Goal: Task Accomplishment & Management: Manage account settings

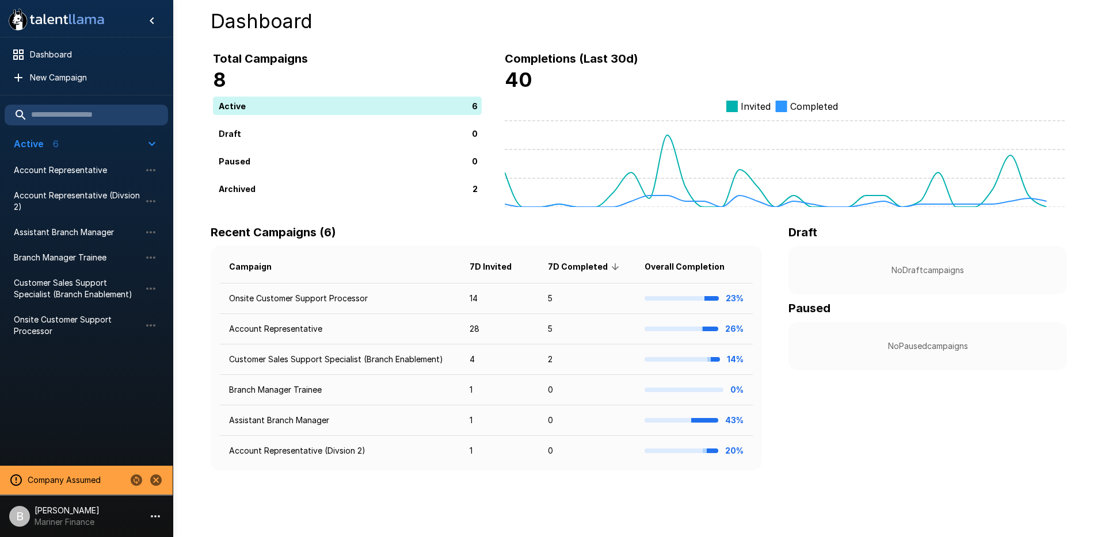
click at [83, 531] on li "B [PERSON_NAME] Mariner Finance" at bounding box center [86, 514] width 173 height 37
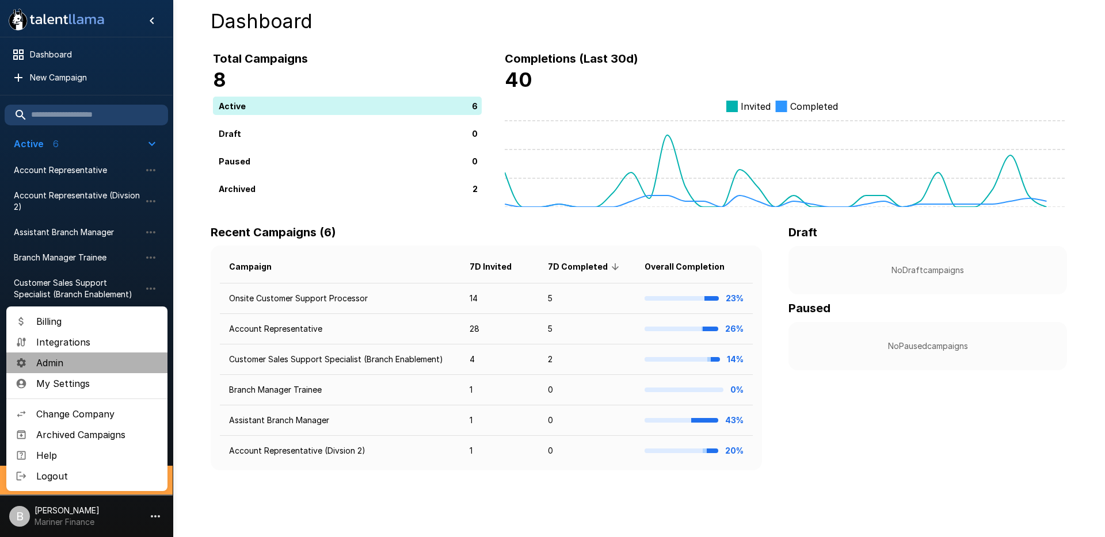
click at [83, 353] on li "Admin" at bounding box center [86, 363] width 161 height 21
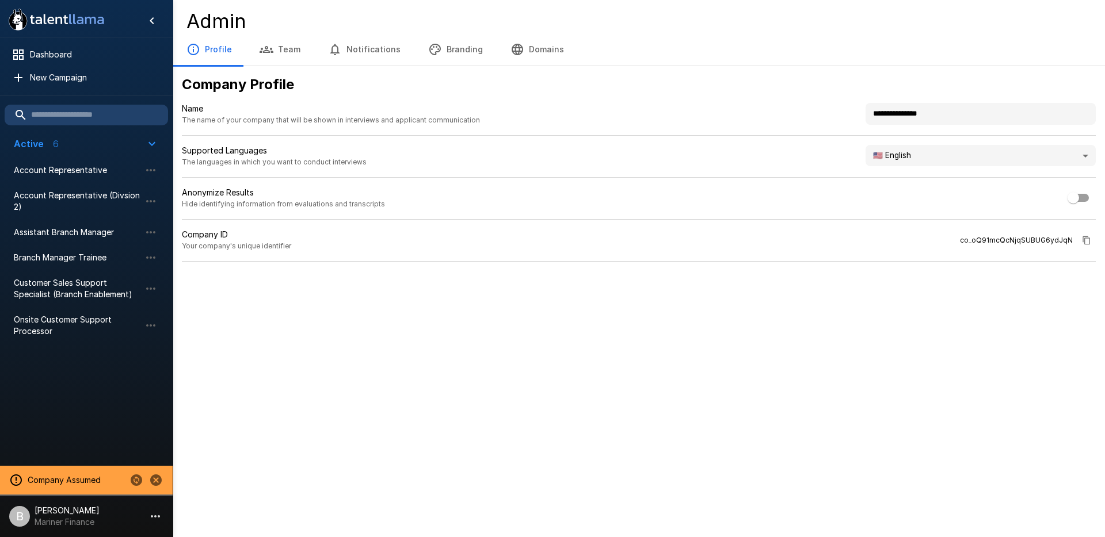
click at [445, 48] on button "Branding" at bounding box center [455, 49] width 82 height 32
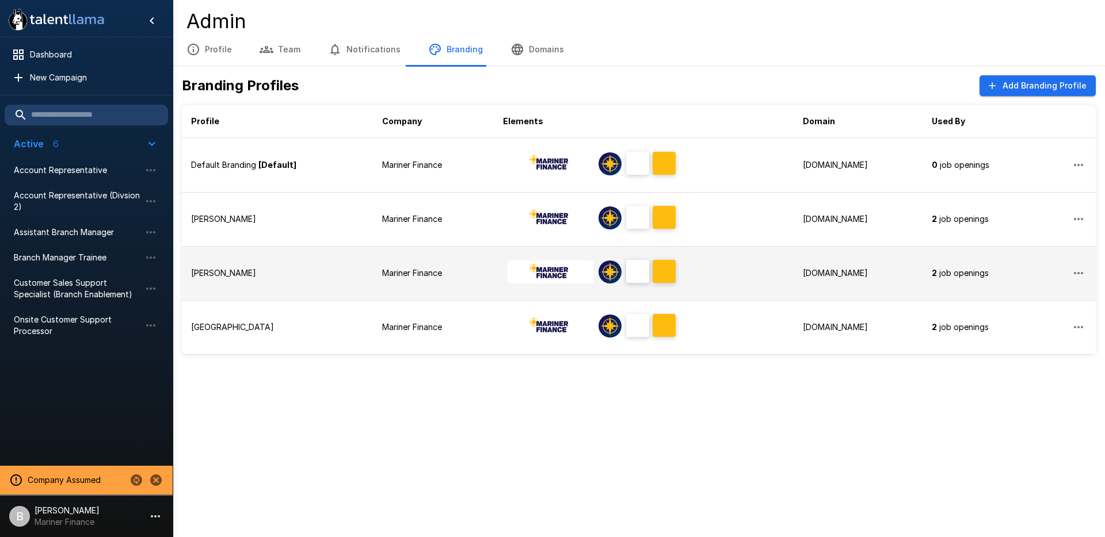
click at [312, 276] on div "Ashley" at bounding box center [277, 274] width 173 height 12
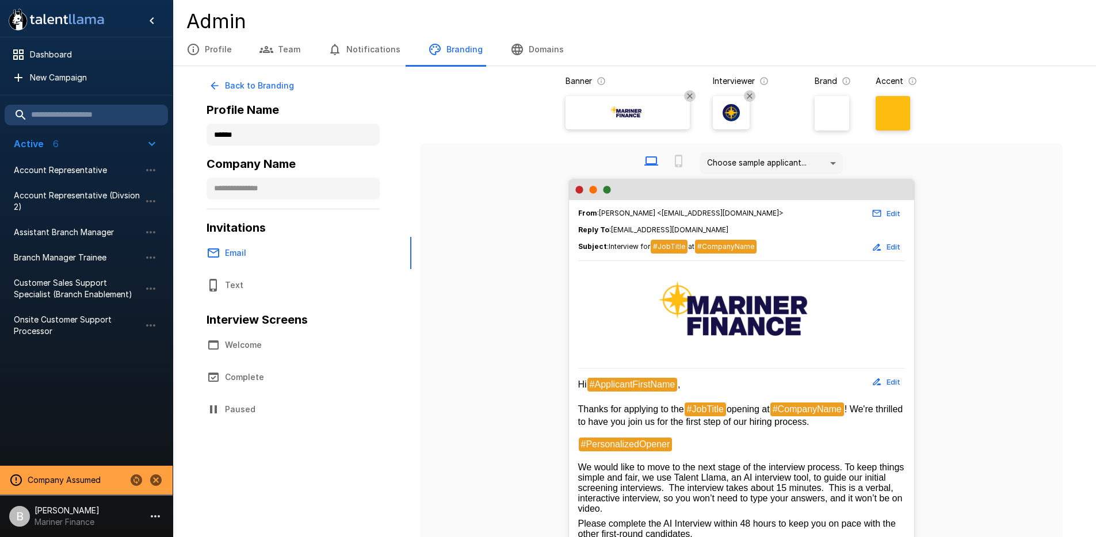
click at [376, 53] on button "Notifications" at bounding box center [364, 49] width 100 height 32
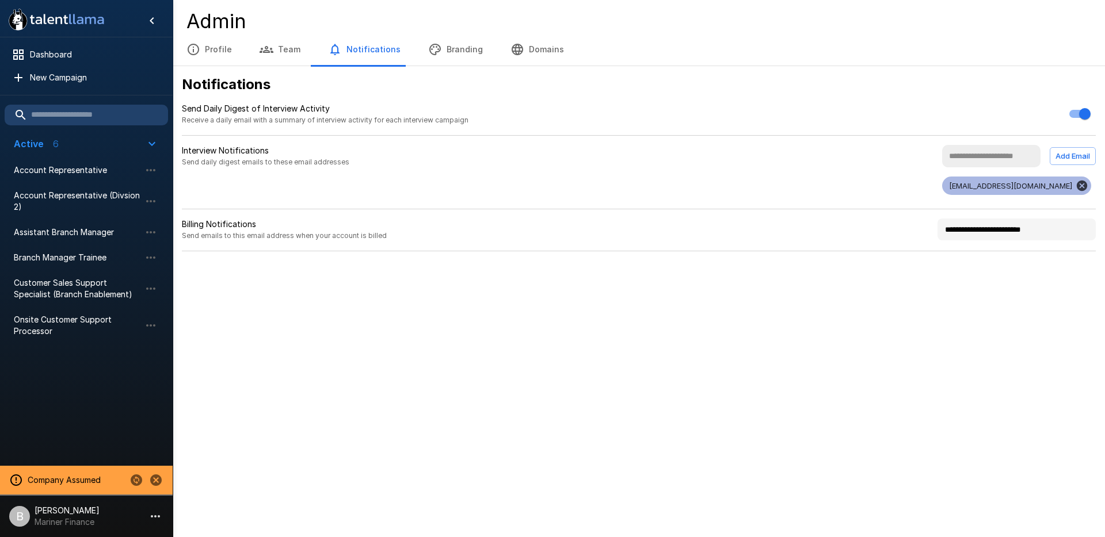
click at [448, 41] on button "Branding" at bounding box center [455, 49] width 82 height 32
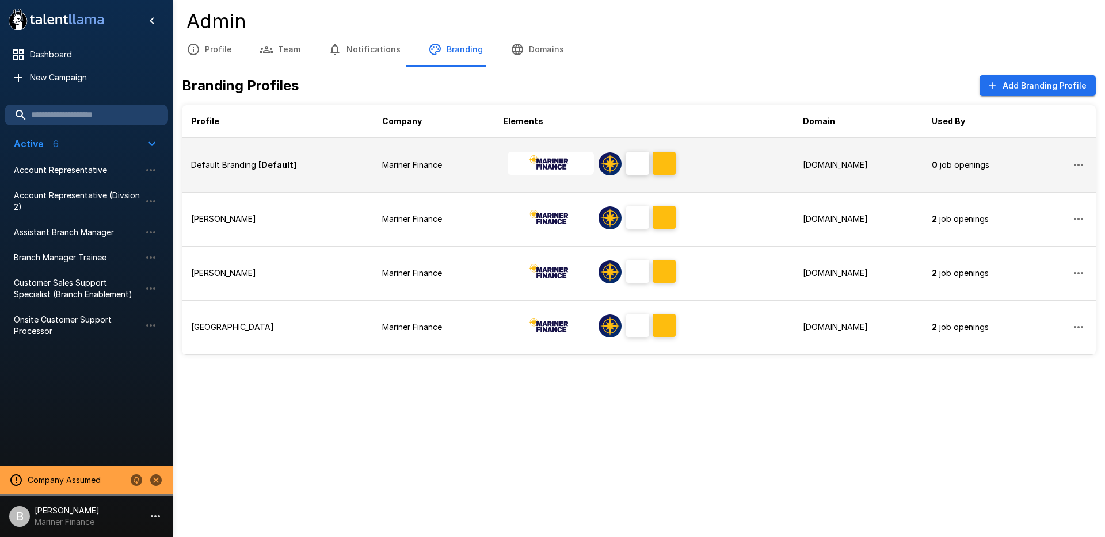
click at [357, 163] on td "Default Branding [Default]" at bounding box center [277, 165] width 191 height 54
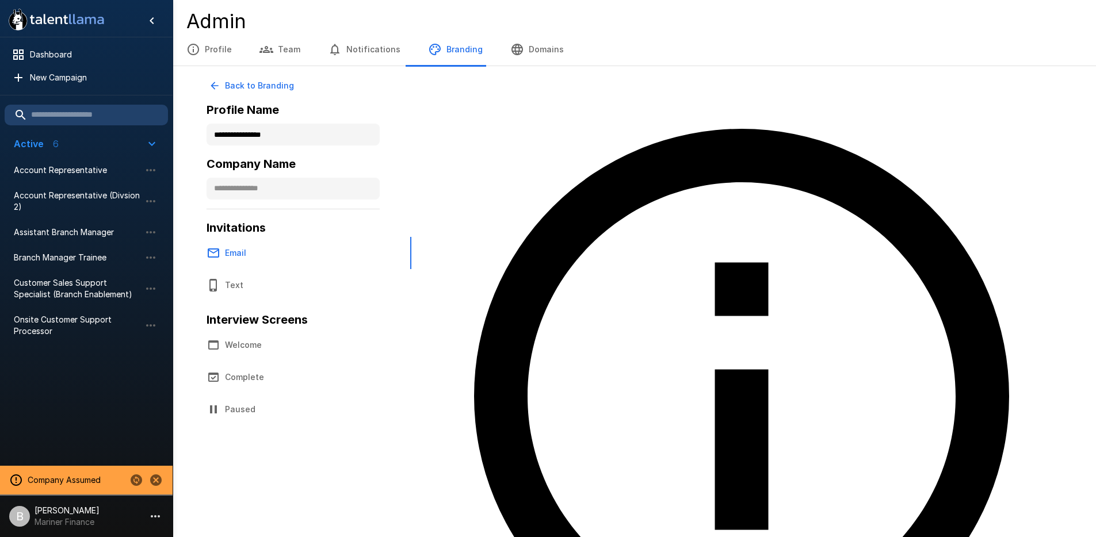
click at [528, 48] on button "Domains" at bounding box center [536, 49] width 81 height 32
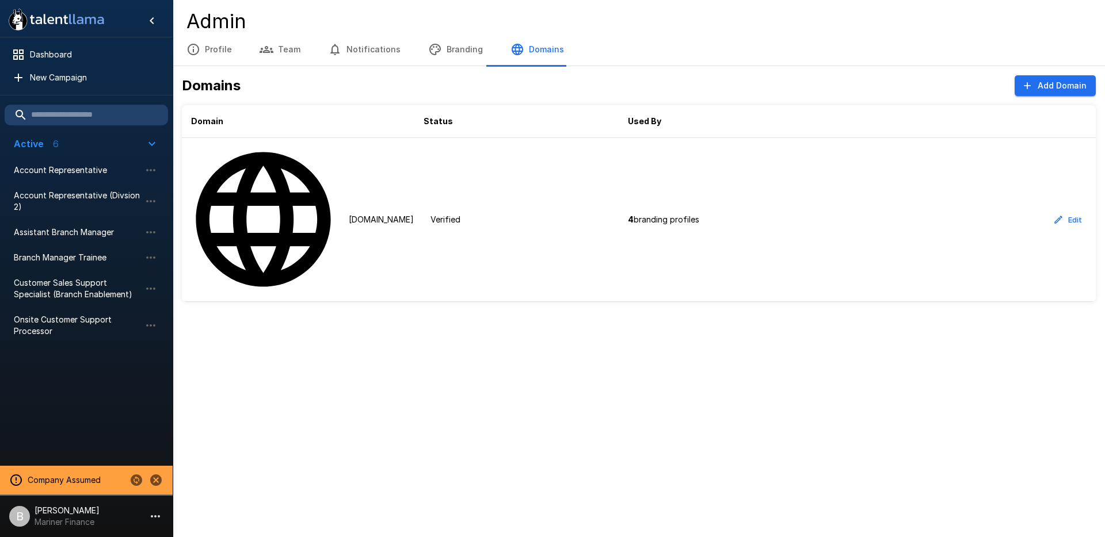
click at [442, 52] on button "Branding" at bounding box center [455, 49] width 82 height 32
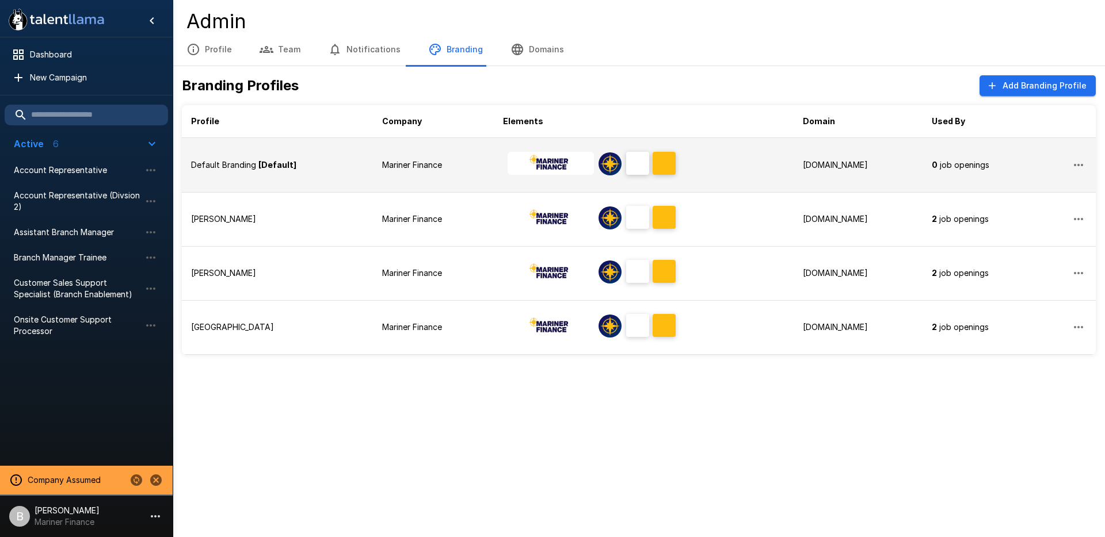
click at [331, 174] on td "Default Branding [Default]" at bounding box center [277, 165] width 191 height 54
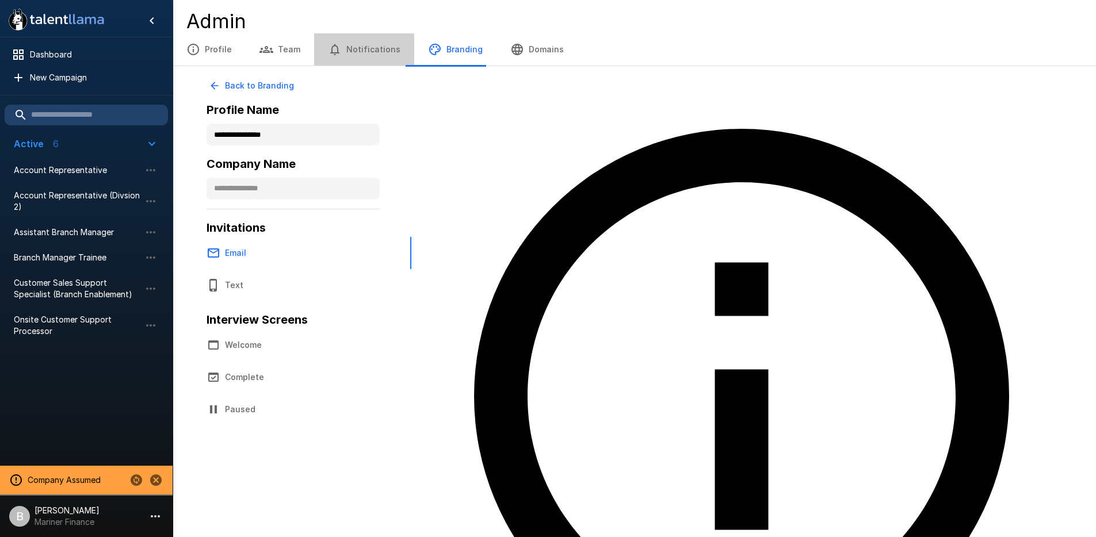
click at [360, 54] on button "Notifications" at bounding box center [364, 49] width 100 height 32
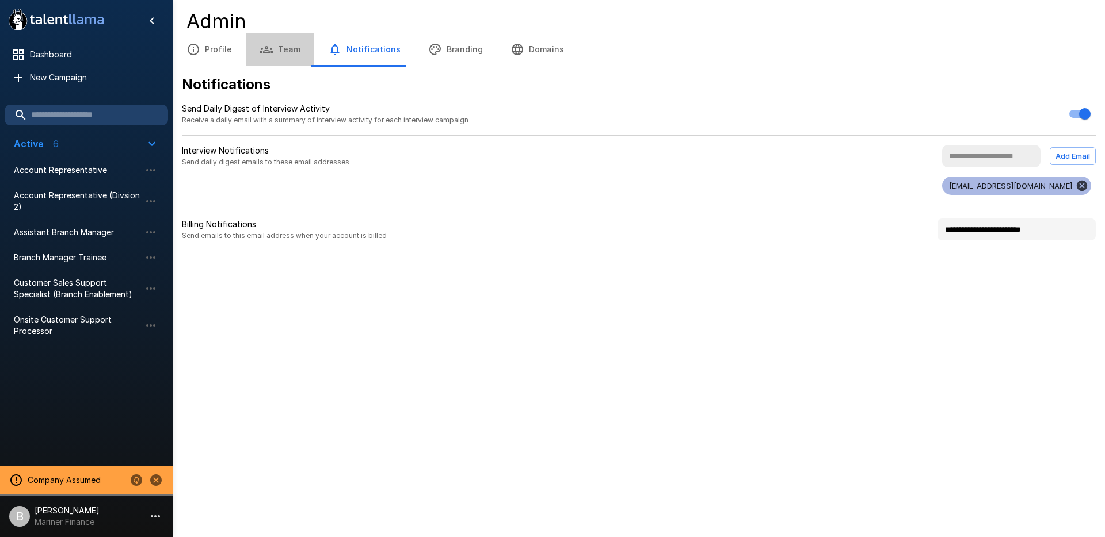
click at [285, 52] on button "Team" at bounding box center [280, 49] width 68 height 32
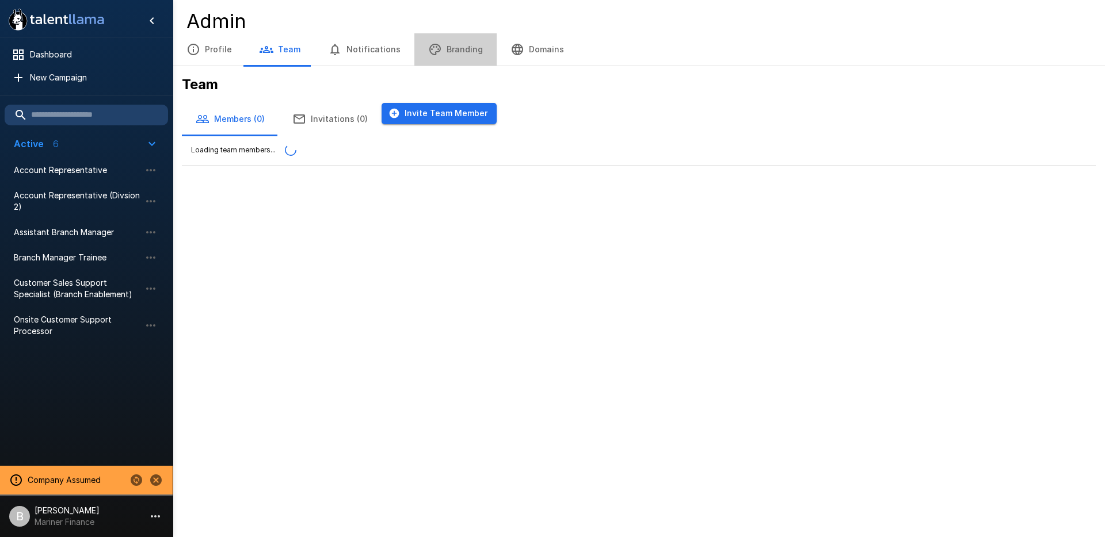
click at [446, 47] on button "Branding" at bounding box center [455, 49] width 82 height 32
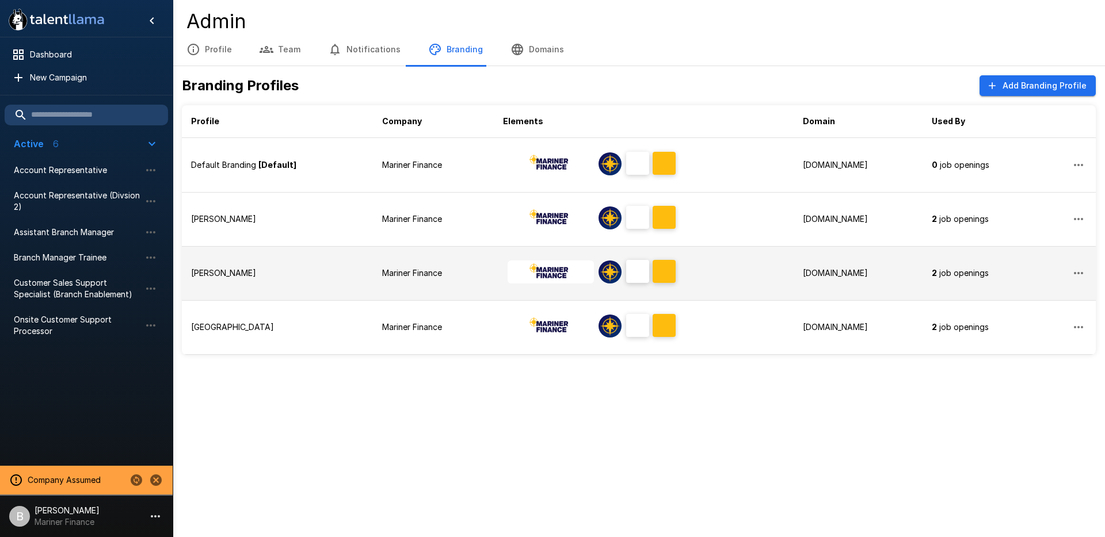
click at [327, 290] on td "[PERSON_NAME]" at bounding box center [277, 273] width 191 height 54
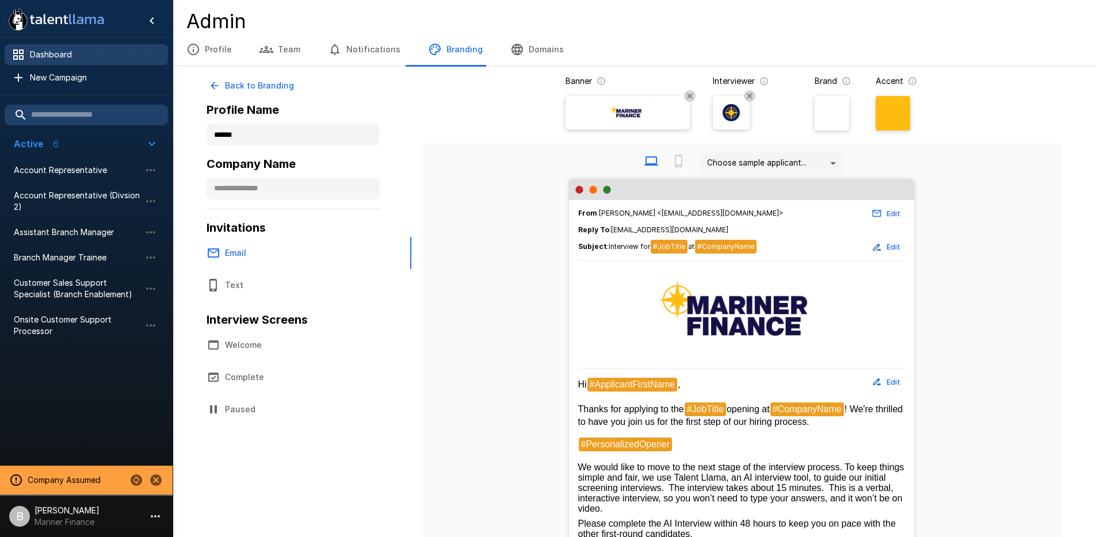
click at [65, 56] on span "Dashboard" at bounding box center [94, 55] width 129 height 12
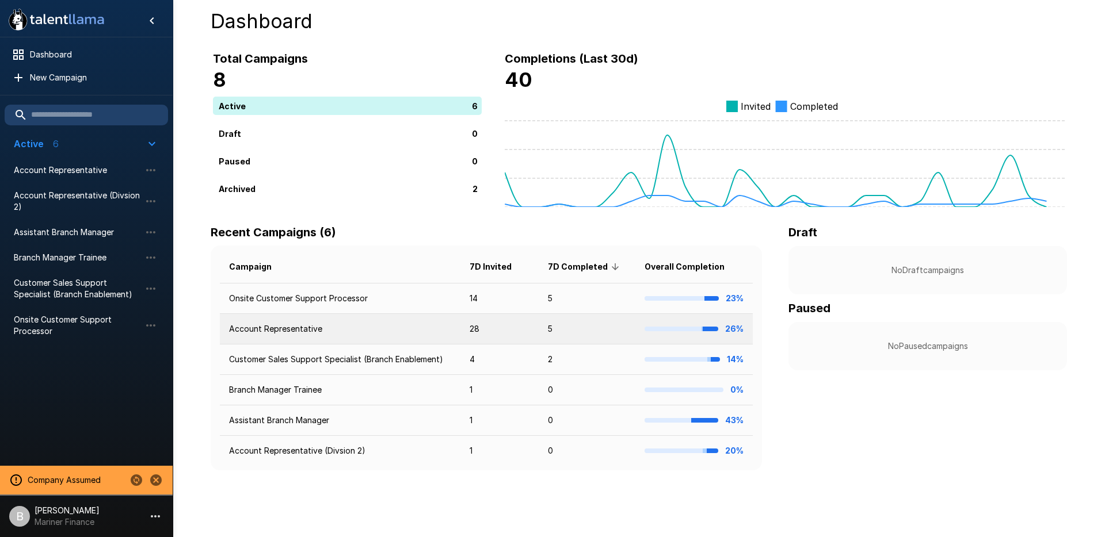
click at [319, 326] on td "Account Representative" at bounding box center [340, 329] width 240 height 30
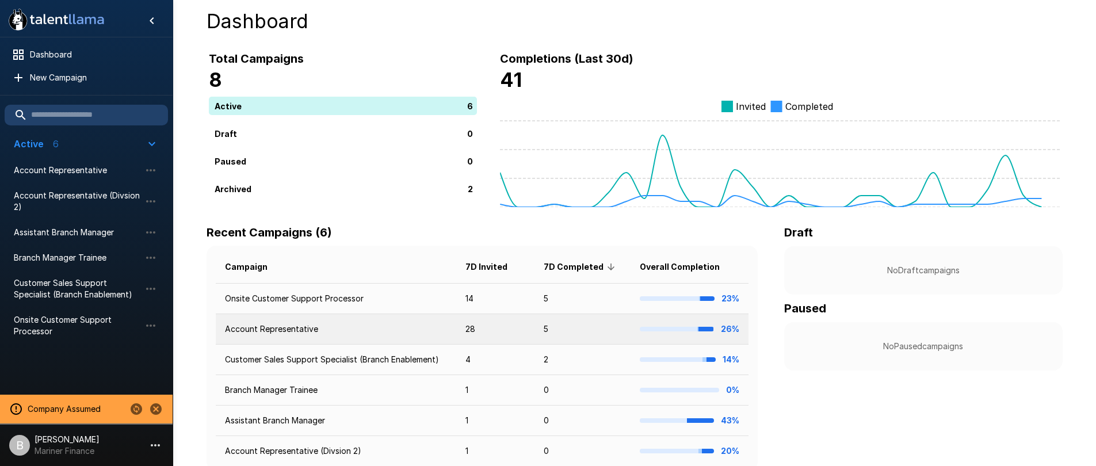
click at [288, 328] on td "Account Representative" at bounding box center [336, 329] width 240 height 30
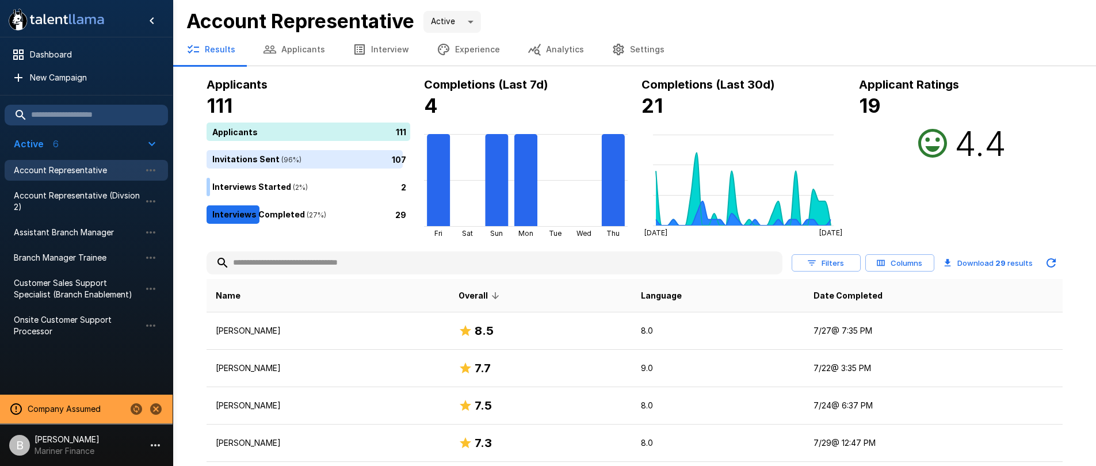
click at [540, 49] on button "Analytics" at bounding box center [556, 49] width 84 height 32
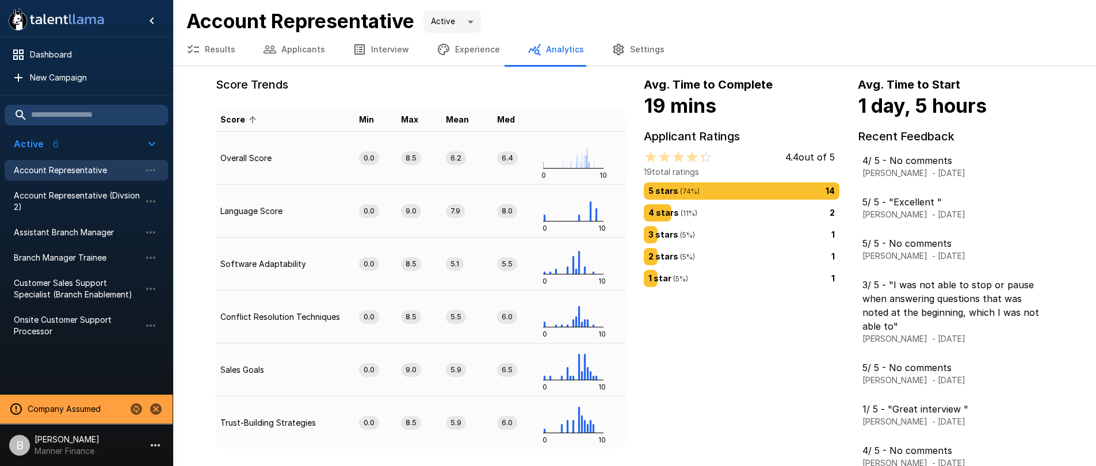
click at [293, 52] on button "Applicants" at bounding box center [294, 49] width 90 height 32
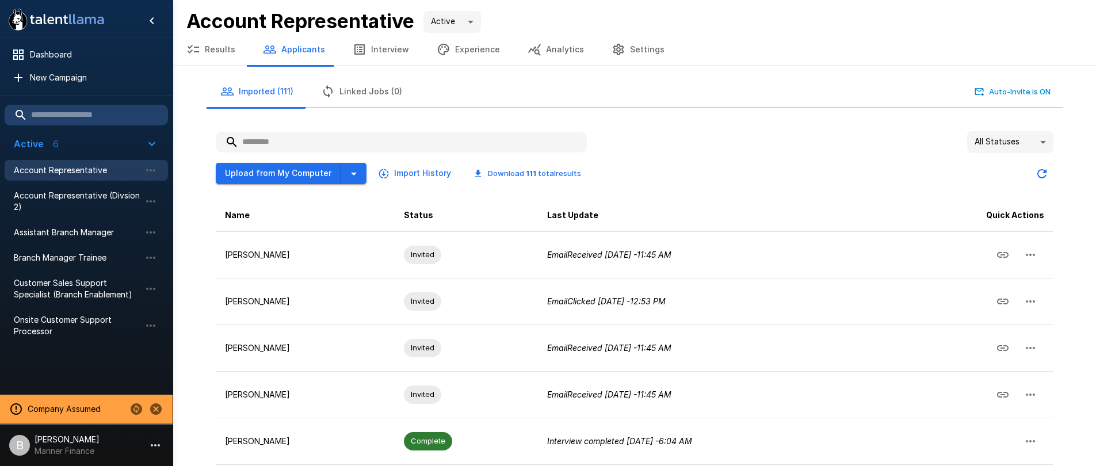
click at [779, 158] on div "Upload from My Computer Import History Download 111 total results" at bounding box center [635, 169] width 838 height 32
click at [626, 48] on button "Settings" at bounding box center [638, 49] width 81 height 32
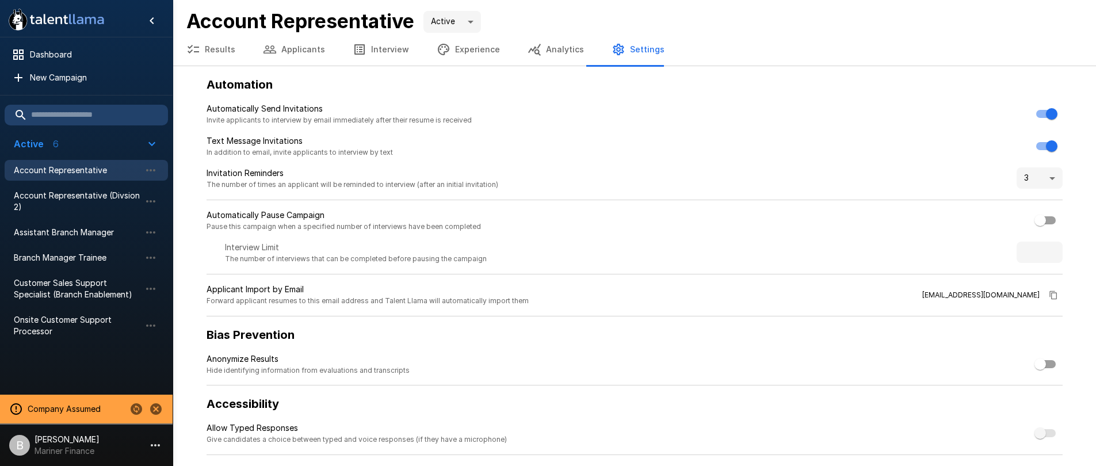
click at [1042, 180] on body ".st0{fill:#FFFFFF;} .st1{fill:#76a4ed;} Dashboard New Campaign Active 6 Account…" at bounding box center [548, 233] width 1096 height 466
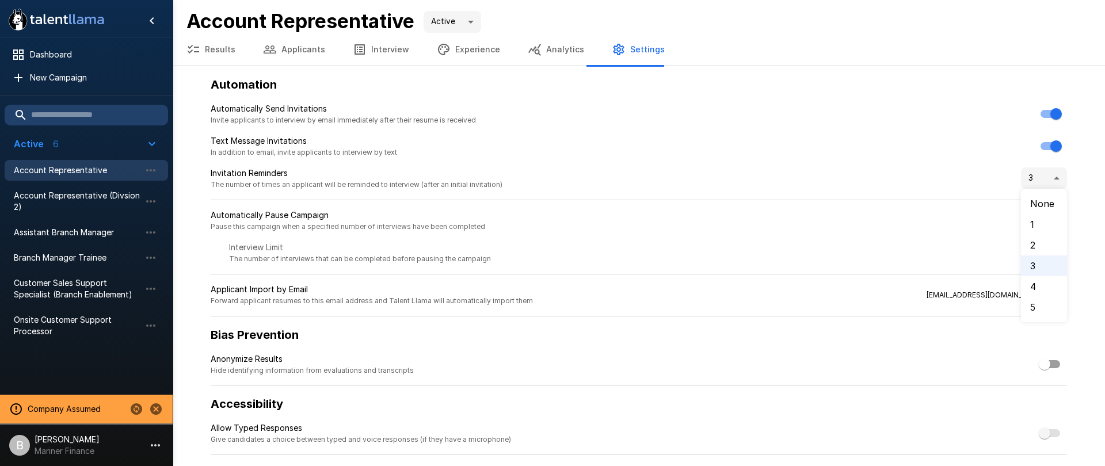
click at [889, 122] on div at bounding box center [552, 233] width 1105 height 466
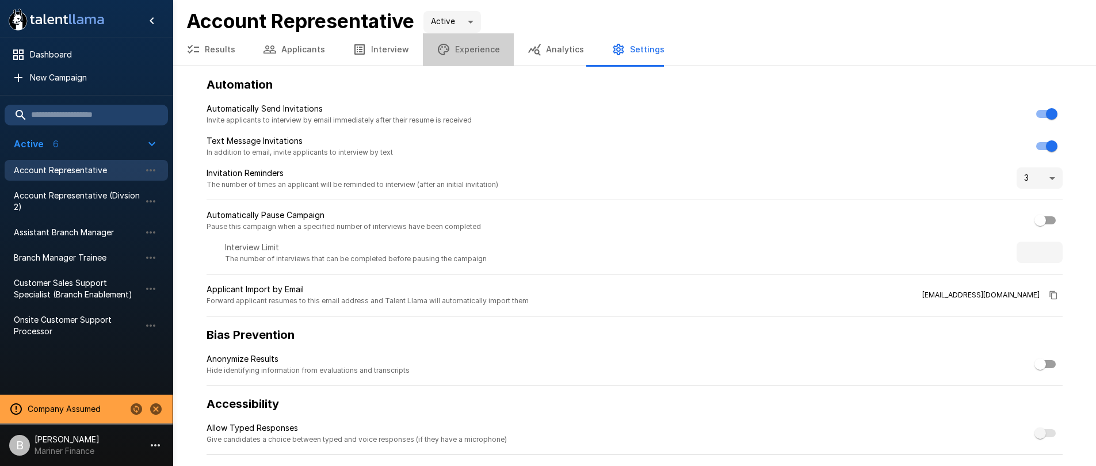
click at [465, 51] on button "Experience" at bounding box center [468, 49] width 91 height 32
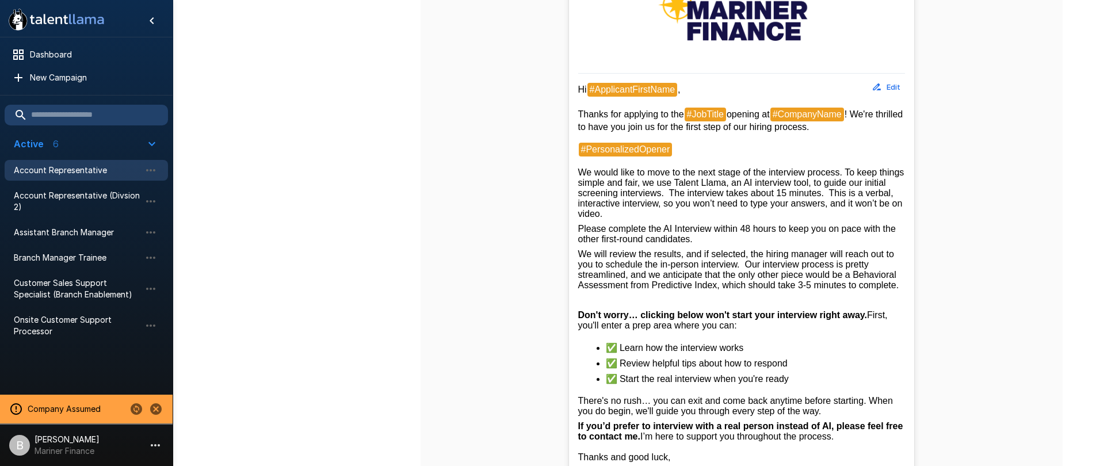
scroll to position [333, 0]
drag, startPoint x: 739, startPoint y: 242, endPoint x: 570, endPoint y: 225, distance: 169.4
click at [570, 225] on div "From : [PERSON_NAME] <[EMAIL_ADDRESS][DOMAIN_NAME]> Edit Reply To : [EMAIL_ADDR…" at bounding box center [741, 274] width 345 height 738
click at [750, 246] on div "Hi #ApplicantFirstName , Thanks for applying to the #JobTitle opening at #Compa…" at bounding box center [741, 299] width 327 height 435
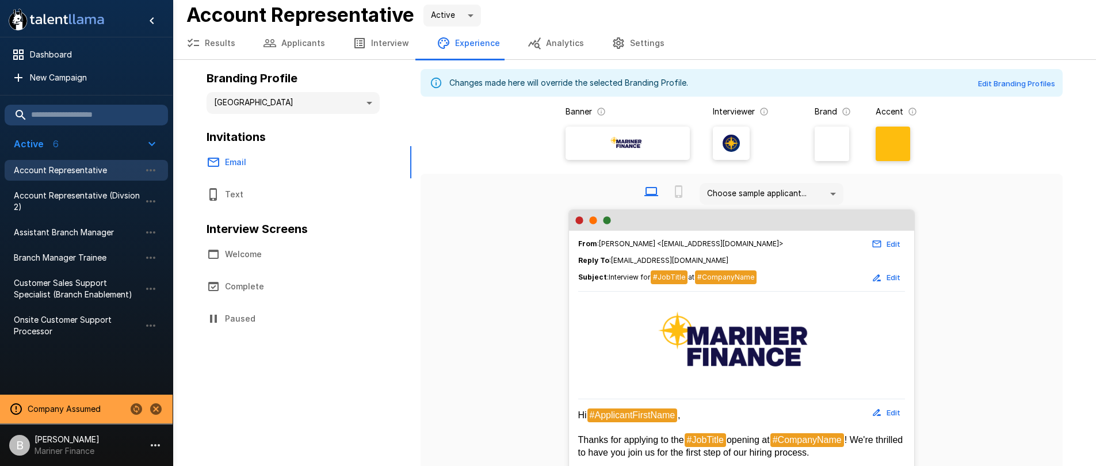
scroll to position [0, 0]
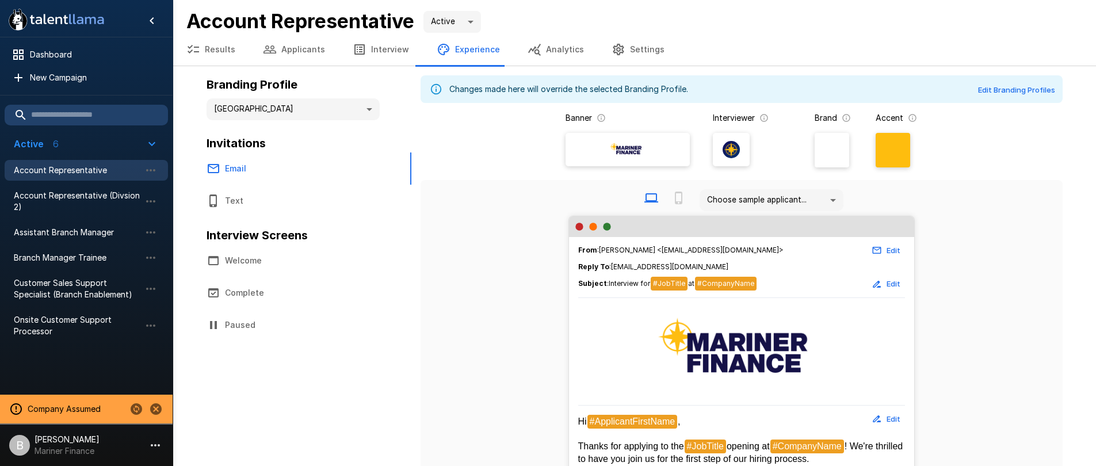
click at [232, 201] on button "Text" at bounding box center [296, 201] width 207 height 32
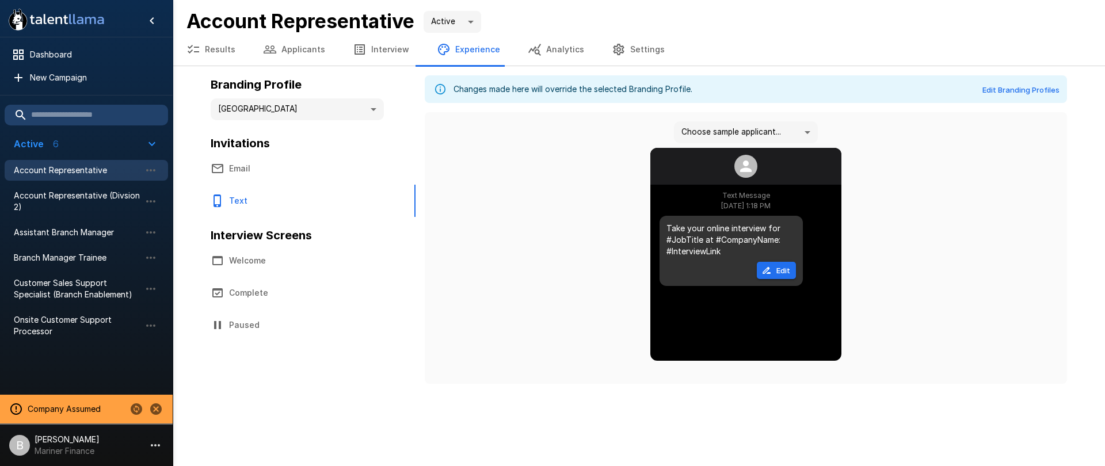
click at [258, 161] on button "Email" at bounding box center [300, 168] width 207 height 32
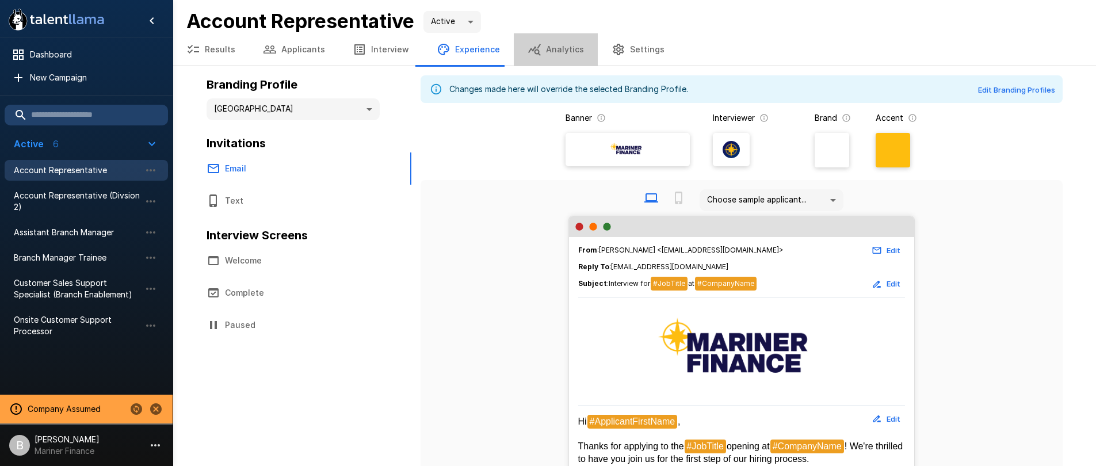
click at [551, 48] on button "Analytics" at bounding box center [556, 49] width 84 height 32
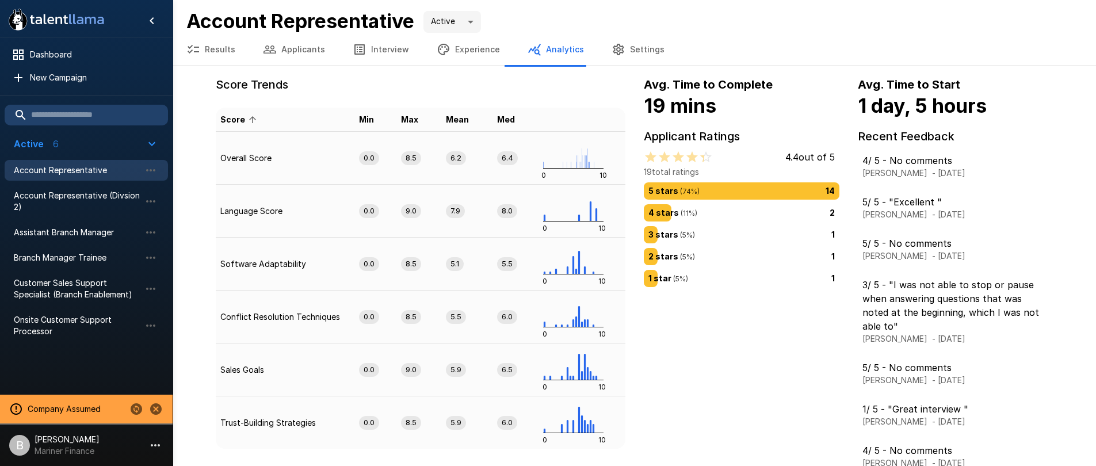
click at [625, 48] on button "Settings" at bounding box center [638, 49] width 81 height 32
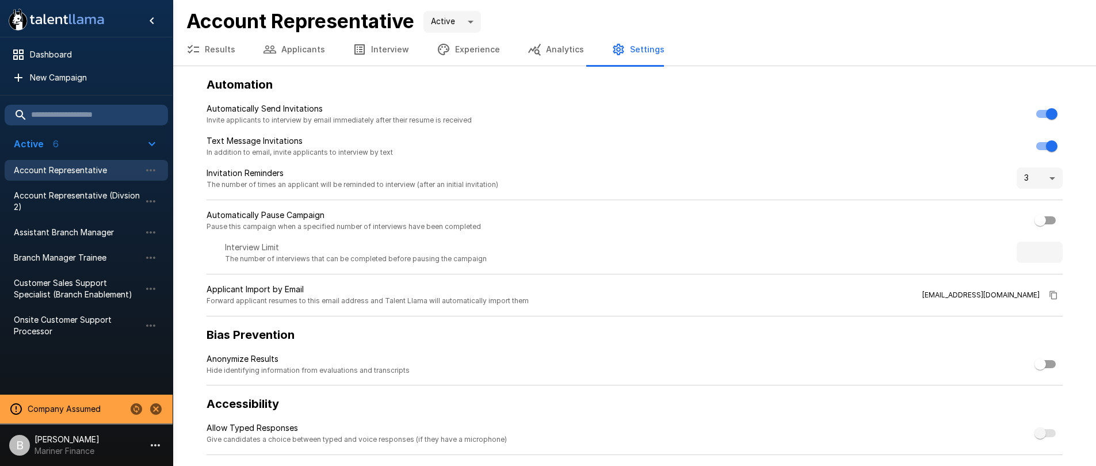
click at [460, 47] on button "Experience" at bounding box center [468, 49] width 91 height 32
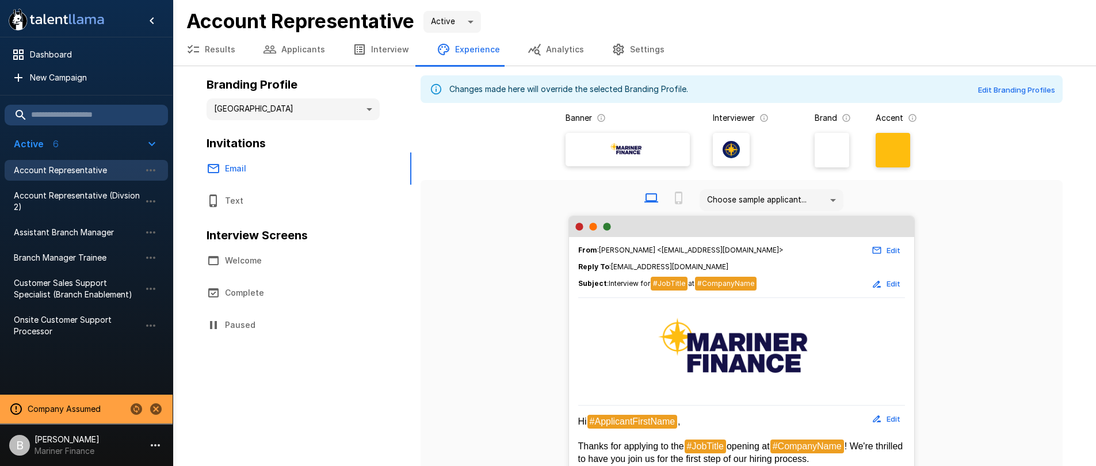
click at [257, 263] on button "Welcome" at bounding box center [296, 261] width 207 height 32
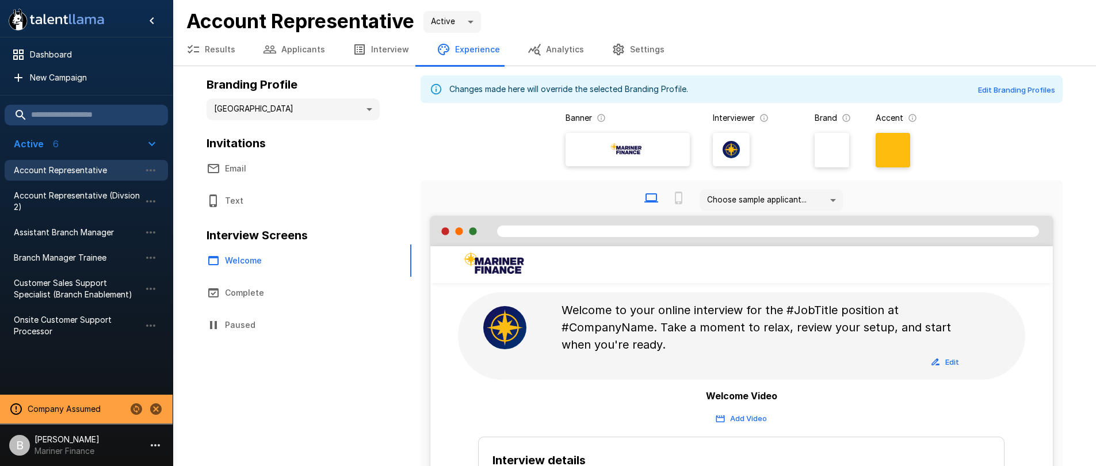
click at [234, 198] on button "Text" at bounding box center [296, 201] width 207 height 32
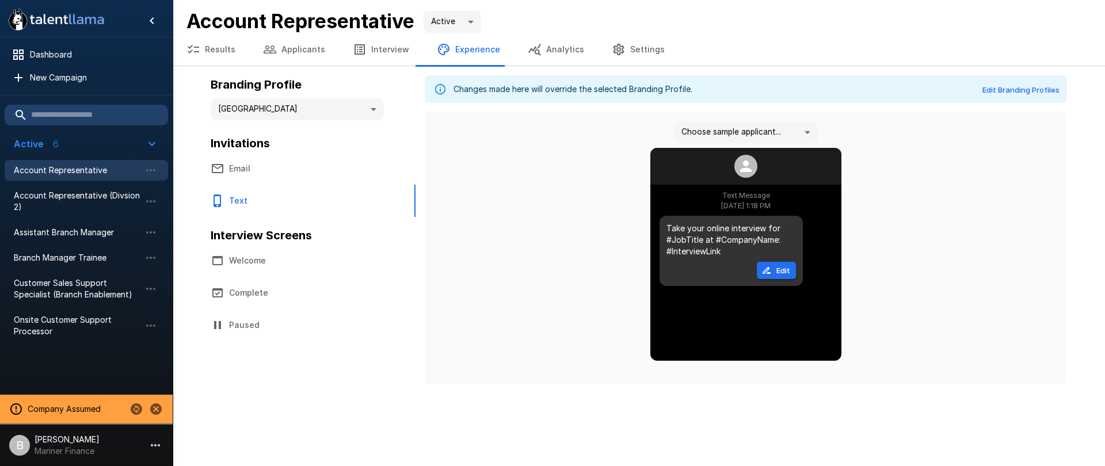
click at [71, 443] on p "[PERSON_NAME]" at bounding box center [67, 440] width 65 height 12
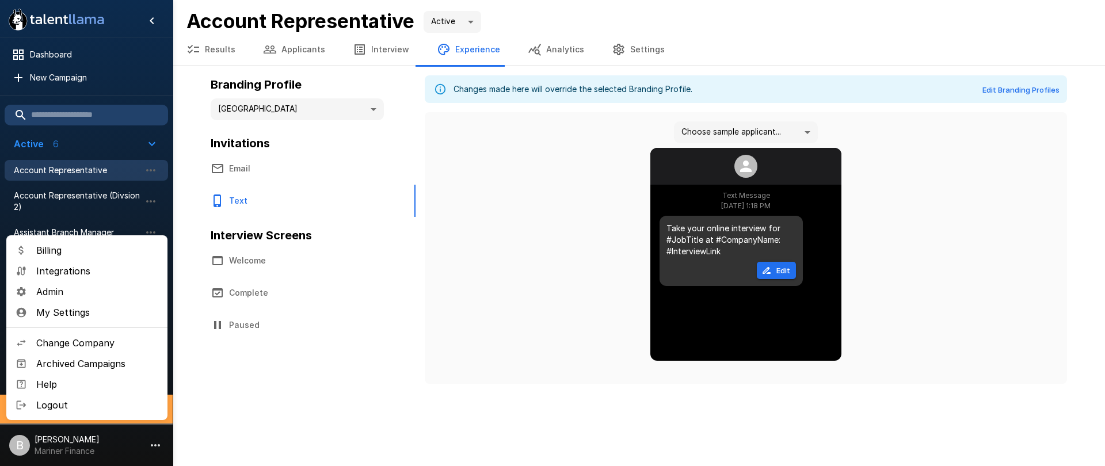
click at [85, 287] on span "Admin" at bounding box center [97, 292] width 122 height 14
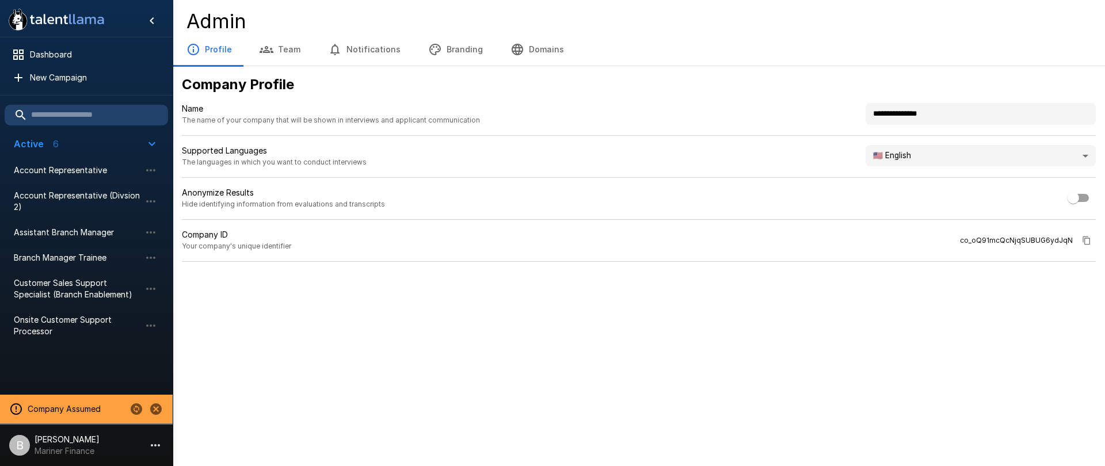
click at [441, 48] on button "Branding" at bounding box center [455, 49] width 82 height 32
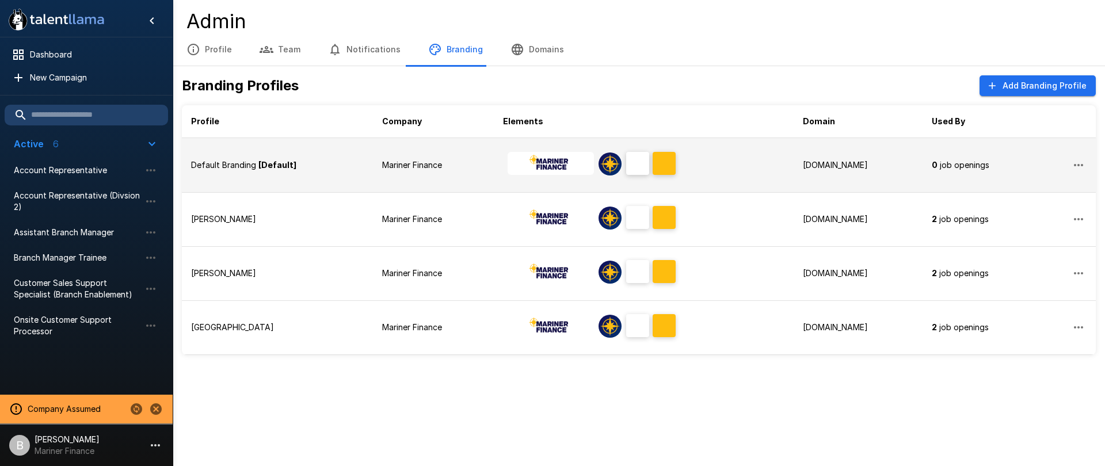
click at [323, 164] on div "Default Branding [Default]" at bounding box center [277, 165] width 173 height 12
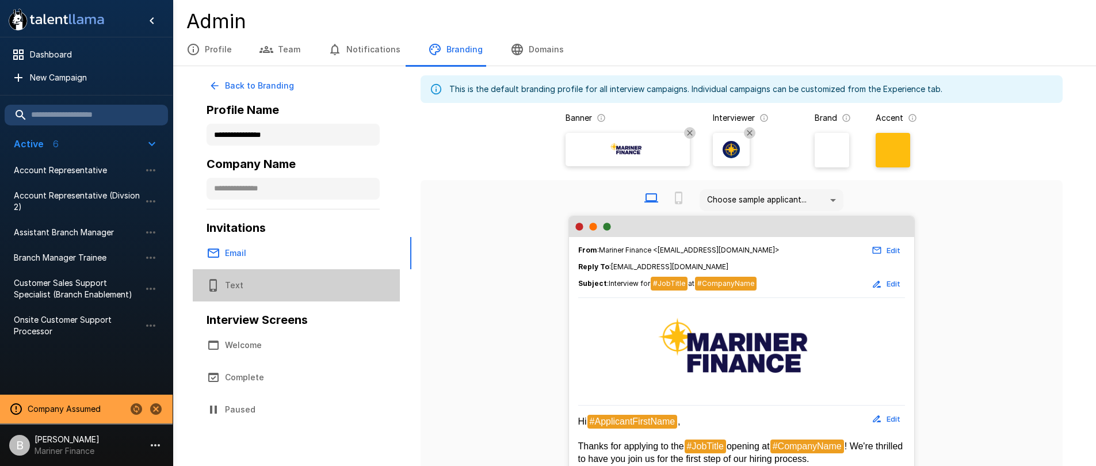
click at [239, 276] on button "Text" at bounding box center [296, 285] width 207 height 32
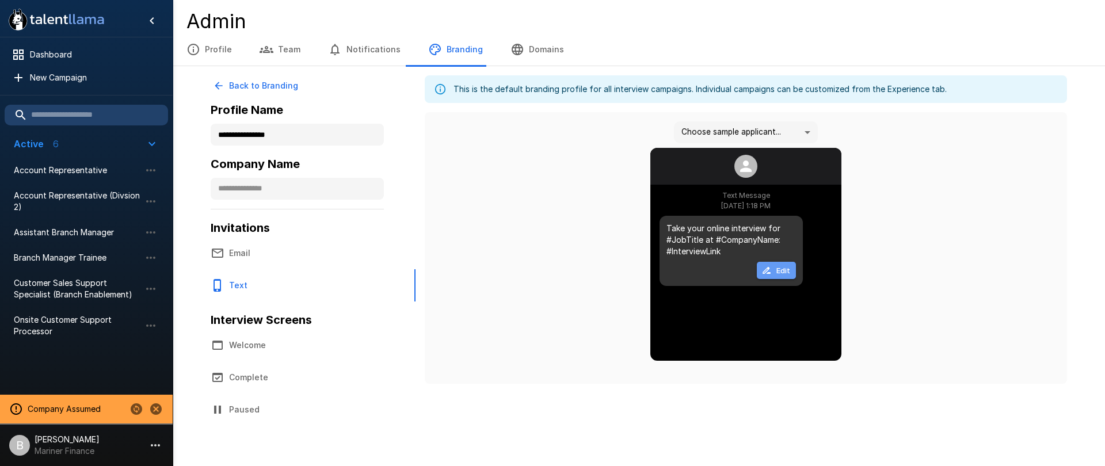
click at [774, 271] on button "Edit" at bounding box center [776, 271] width 39 height 18
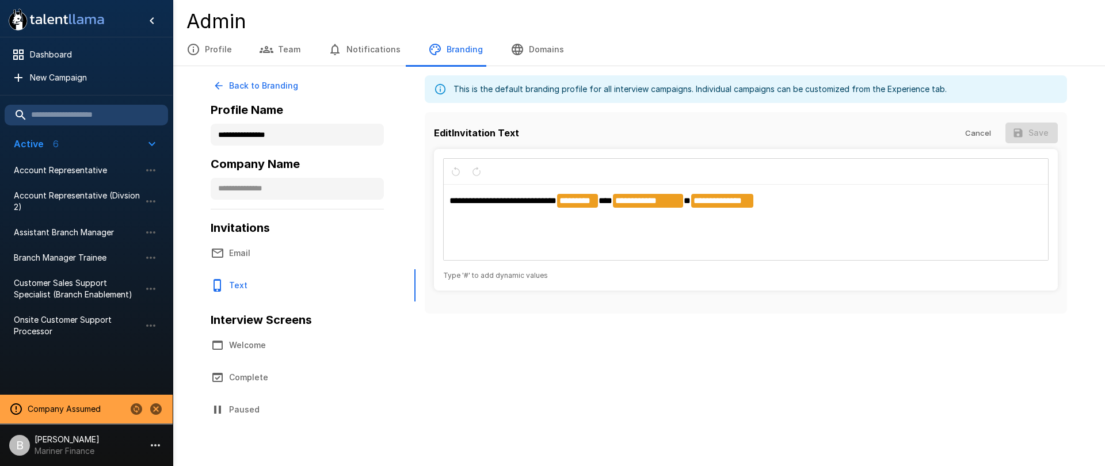
click at [533, 208] on p "**********" at bounding box center [745, 201] width 593 height 14
click at [555, 200] on span "**********" at bounding box center [502, 200] width 107 height 9
drag, startPoint x: 549, startPoint y: 199, endPoint x: 290, endPoint y: 184, distance: 259.9
click at [290, 184] on div "**********" at bounding box center [639, 257] width 856 height 364
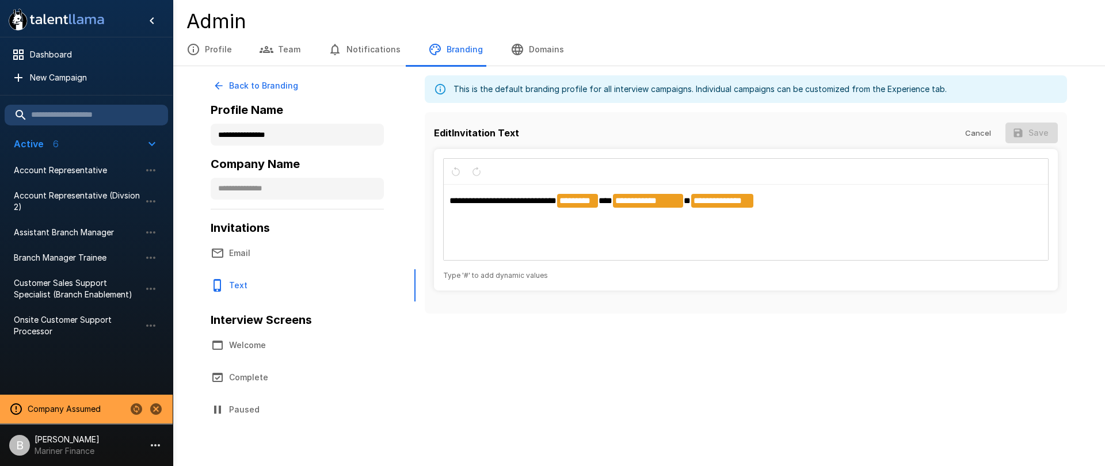
click at [503, 209] on div "**********" at bounding box center [746, 222] width 604 height 75
drag, startPoint x: 551, startPoint y: 199, endPoint x: 483, endPoint y: 209, distance: 68.6
click at [428, 200] on div "**********" at bounding box center [746, 212] width 642 height 201
click at [517, 213] on div "**********" at bounding box center [746, 222] width 604 height 75
click at [255, 86] on button "Back to Branding" at bounding box center [257, 85] width 92 height 21
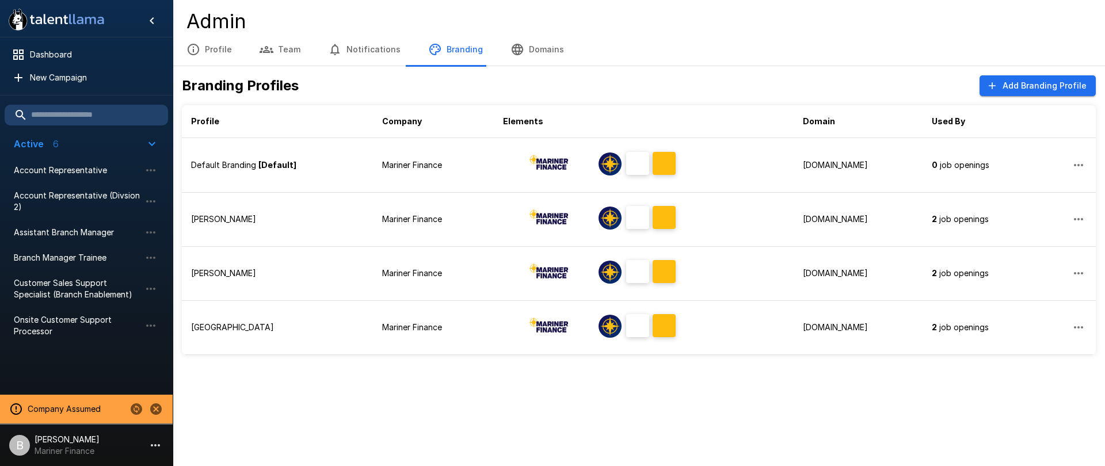
click at [72, 453] on p "Mariner Finance" at bounding box center [67, 451] width 65 height 12
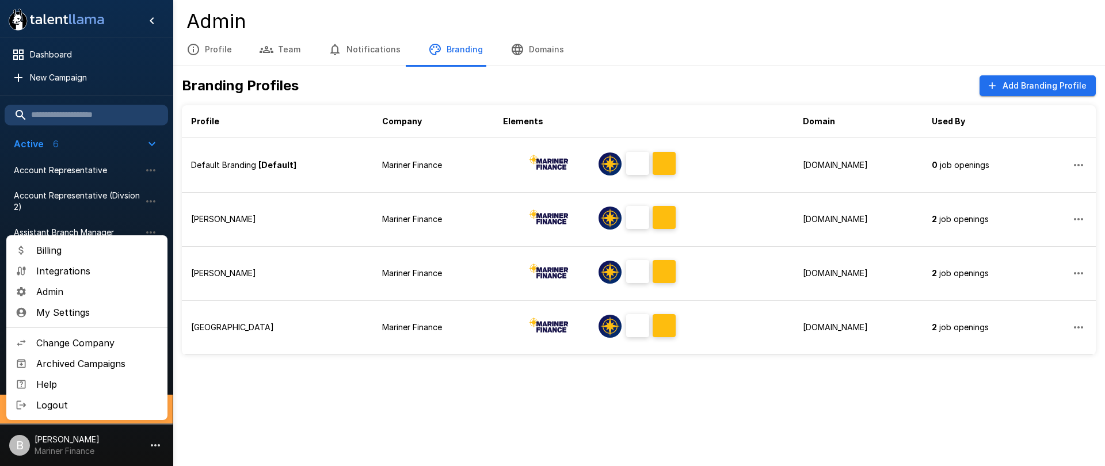
drag, startPoint x: 110, startPoint y: 345, endPoint x: 417, endPoint y: 396, distance: 311.0
click at [417, 396] on div "Billing Integrations Admin My Settings Change Company Archived Campaigns Help L…" at bounding box center [552, 233] width 1105 height 466
click at [417, 396] on div at bounding box center [552, 233] width 1105 height 466
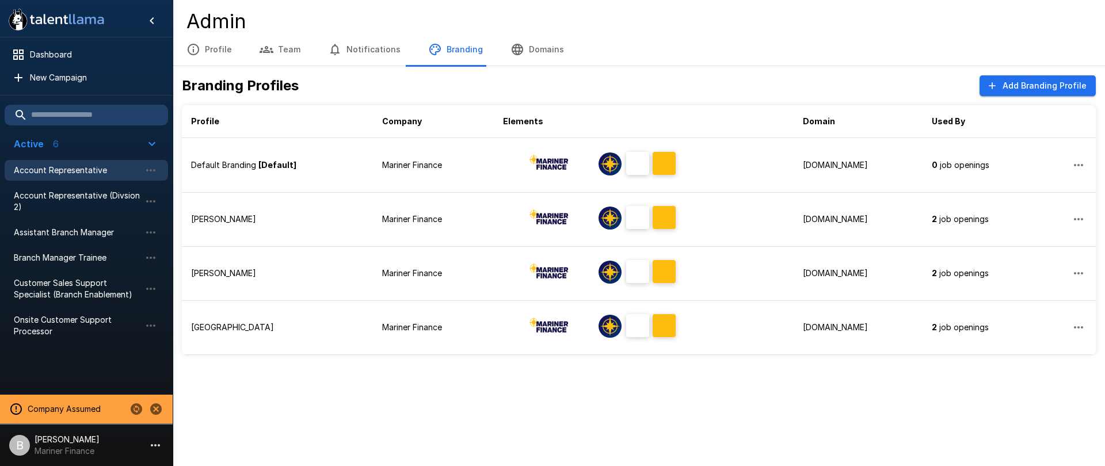
click at [97, 161] on div "Account Representative" at bounding box center [86, 170] width 163 height 21
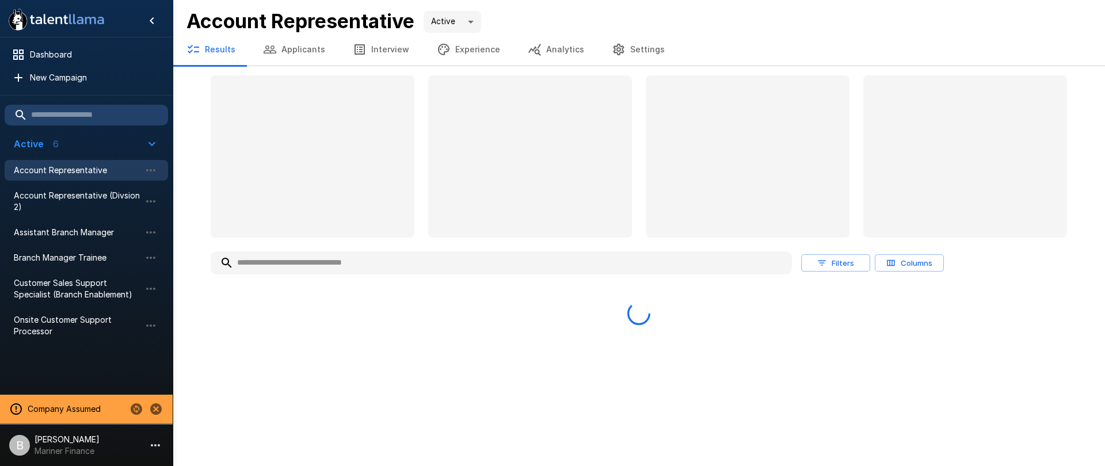
click at [543, 54] on button "Analytics" at bounding box center [556, 49] width 84 height 32
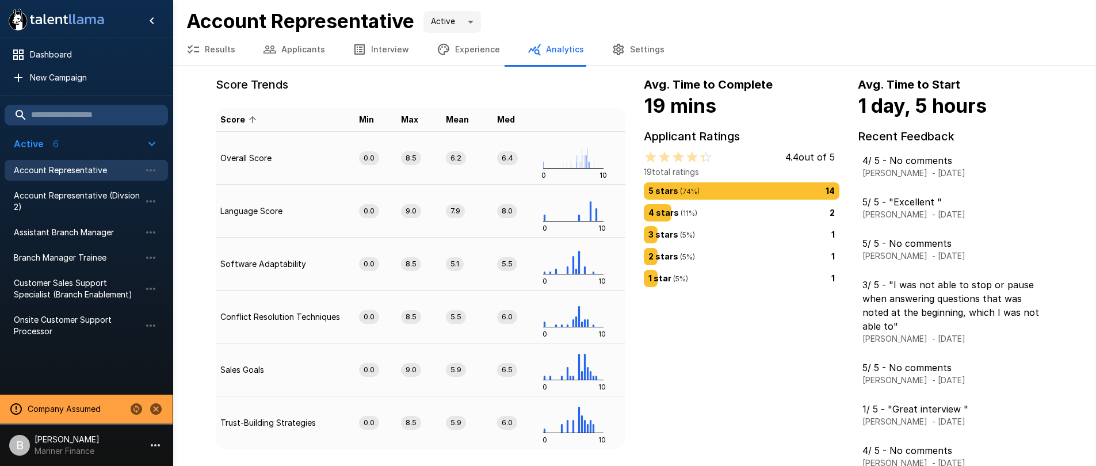
click at [616, 43] on button "Settings" at bounding box center [638, 49] width 81 height 32
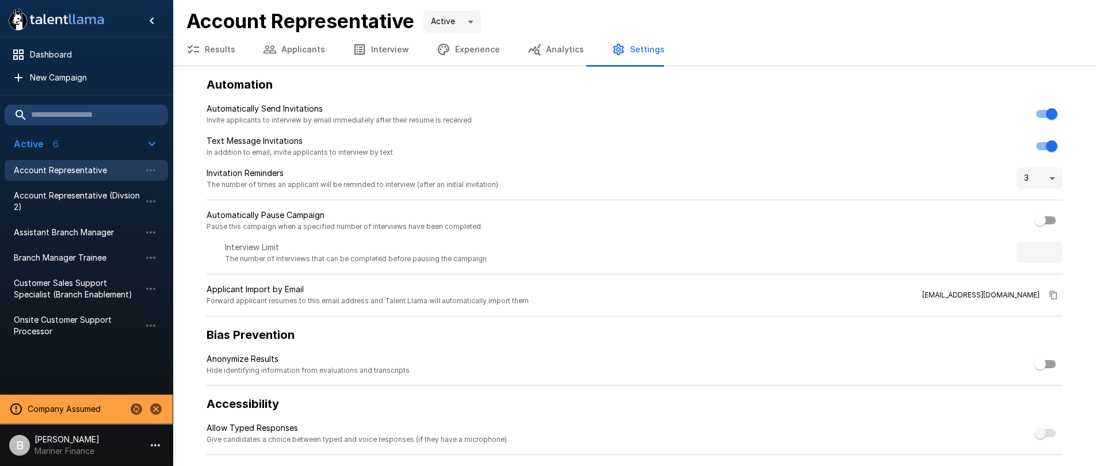
click at [69, 441] on p "[PERSON_NAME]" at bounding box center [67, 440] width 65 height 12
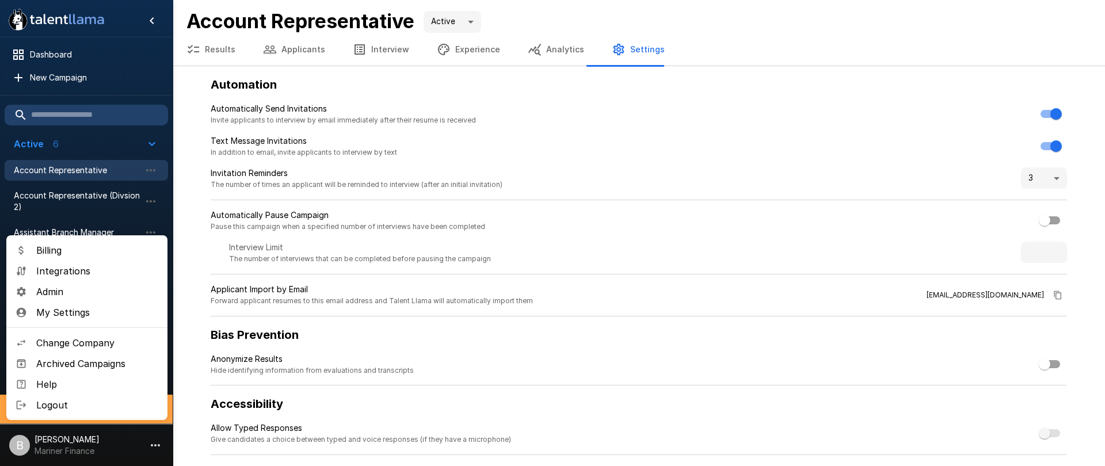
click at [325, 75] on div at bounding box center [552, 233] width 1105 height 466
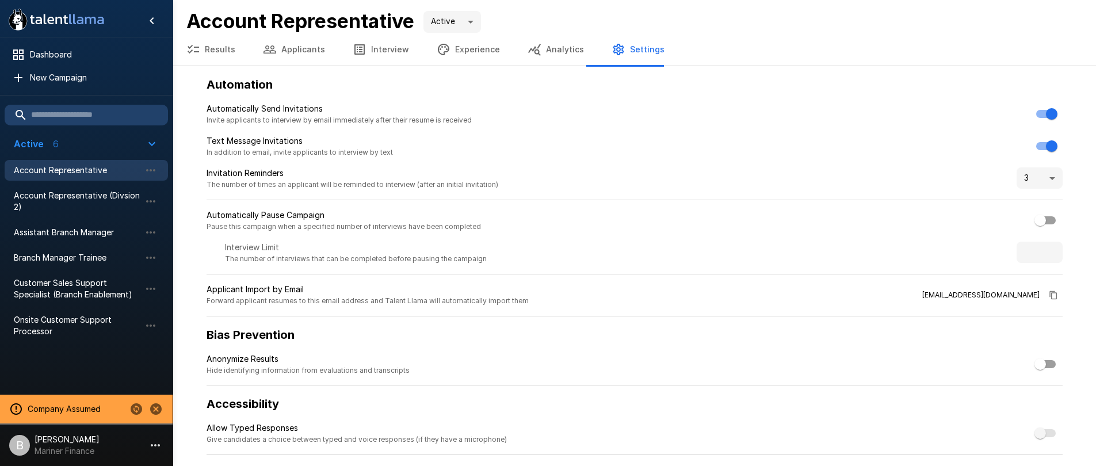
click at [62, 448] on p "Mariner Finance" at bounding box center [67, 451] width 65 height 12
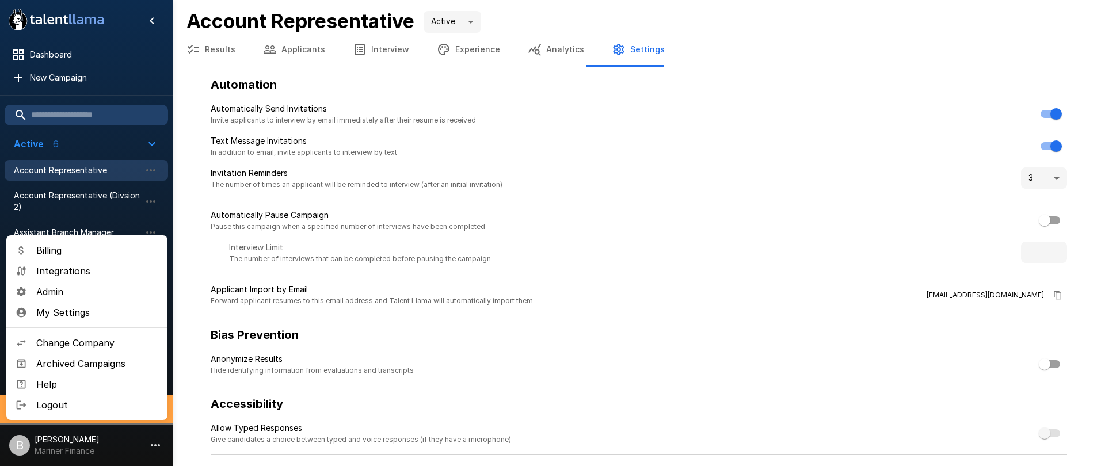
click at [82, 290] on span "Admin" at bounding box center [97, 292] width 122 height 14
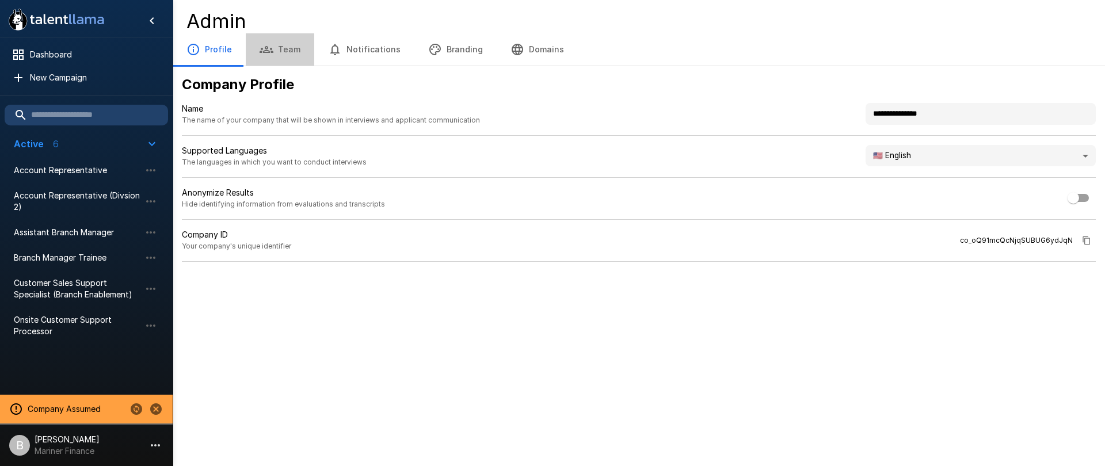
click at [274, 46] on button "Team" at bounding box center [280, 49] width 68 height 32
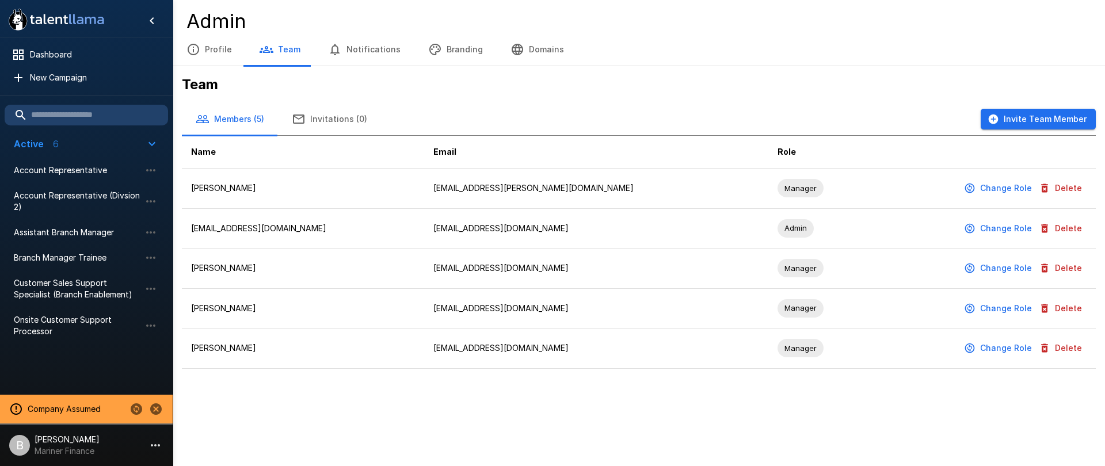
click at [998, 189] on button "Change Role" at bounding box center [998, 188] width 75 height 21
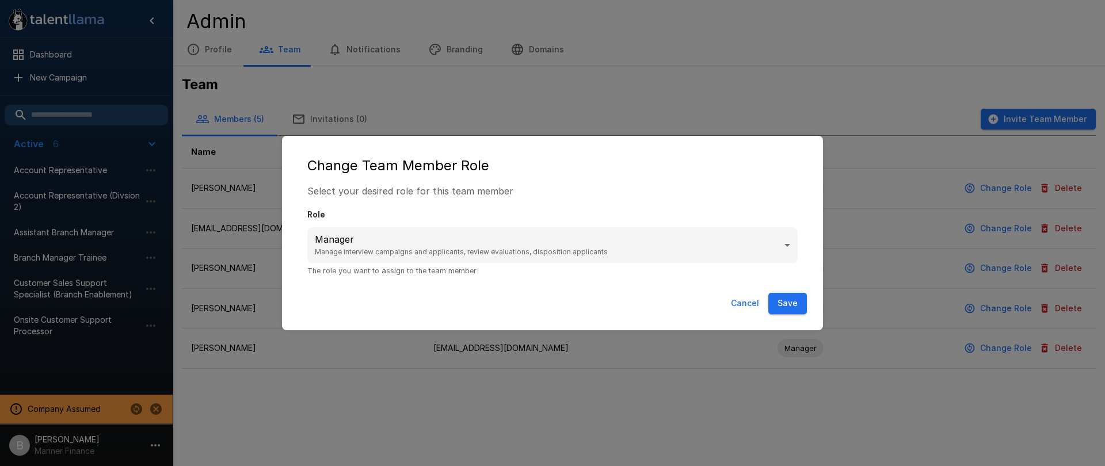
click at [739, 300] on button "Cancel" at bounding box center [744, 303] width 37 height 21
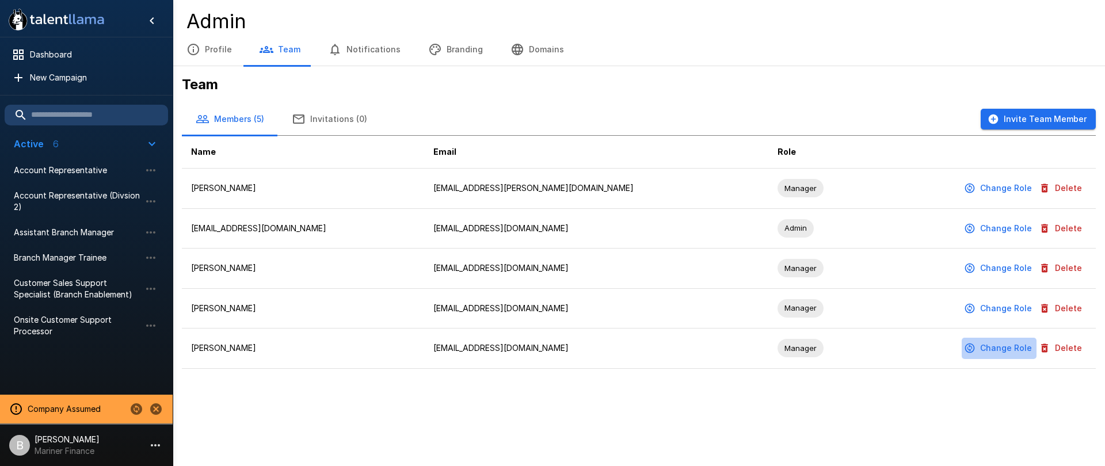
click at [1011, 347] on button "Change Role" at bounding box center [998, 348] width 75 height 21
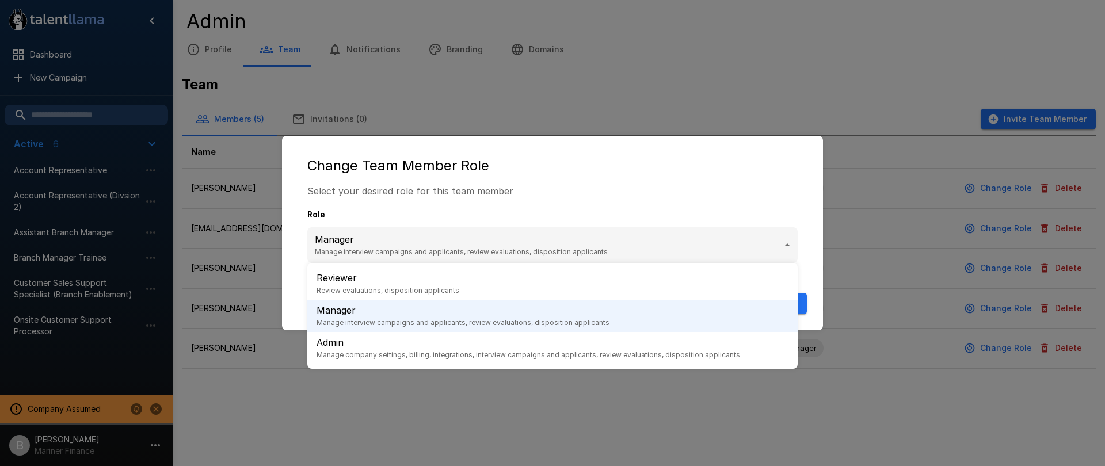
click at [614, 259] on body ".st0{fill:#FFFFFF;} .st1{fill:#76a4ed;} Dashboard New Campaign Active 6 Account…" at bounding box center [552, 233] width 1105 height 466
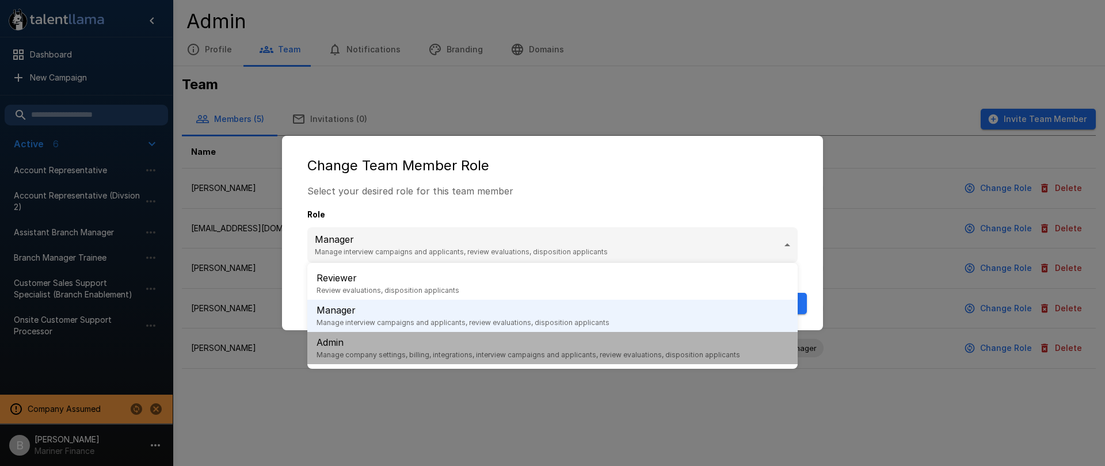
click at [376, 349] on span "Manage company settings, billing, integrations, interview campaigns and applica…" at bounding box center [527, 355] width 423 height 12
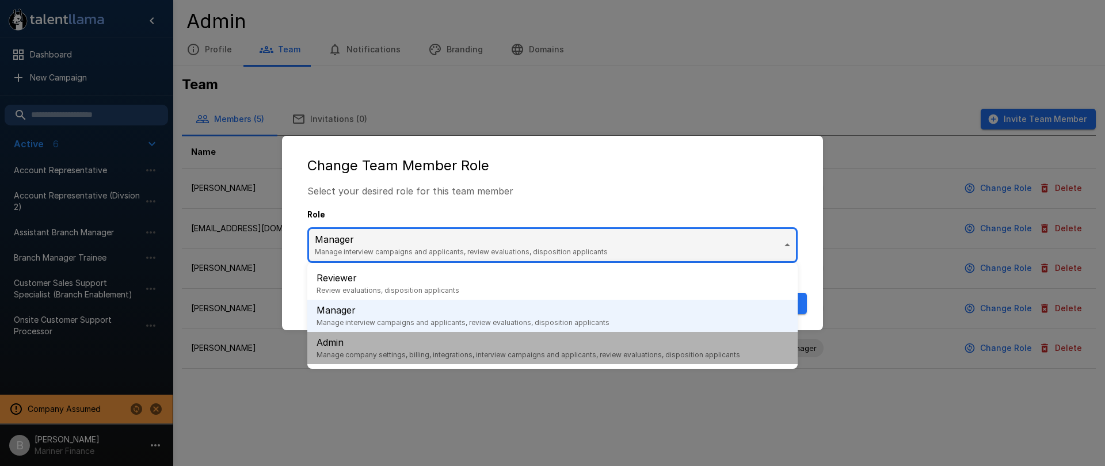
type input "*****"
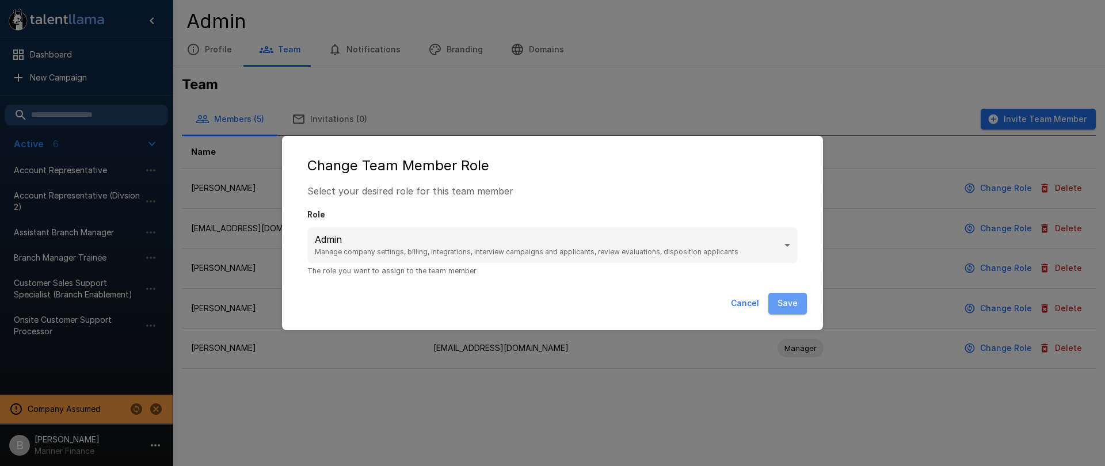
click at [787, 298] on button "Save" at bounding box center [787, 303] width 39 height 21
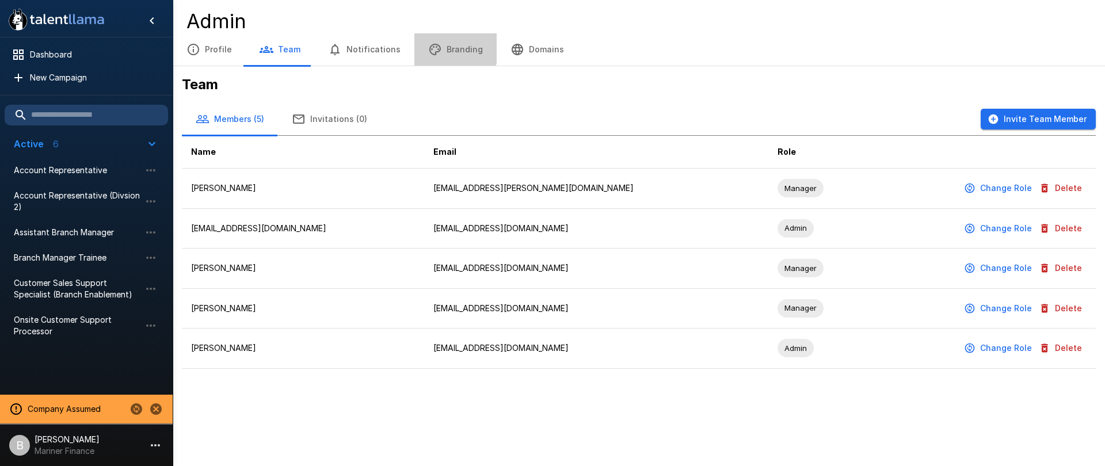
click at [442, 48] on button "Branding" at bounding box center [455, 49] width 82 height 32
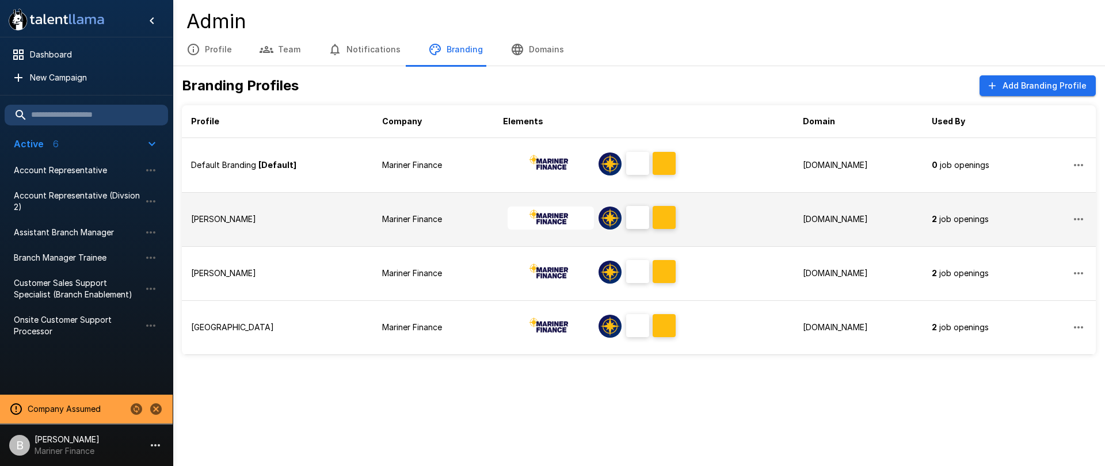
click at [306, 226] on td "[PERSON_NAME]" at bounding box center [277, 219] width 191 height 54
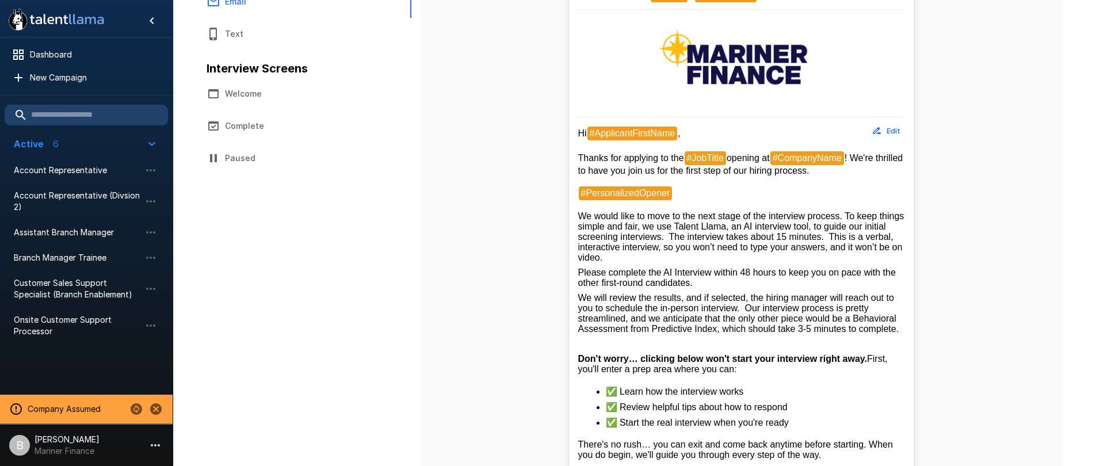
scroll to position [125, 0]
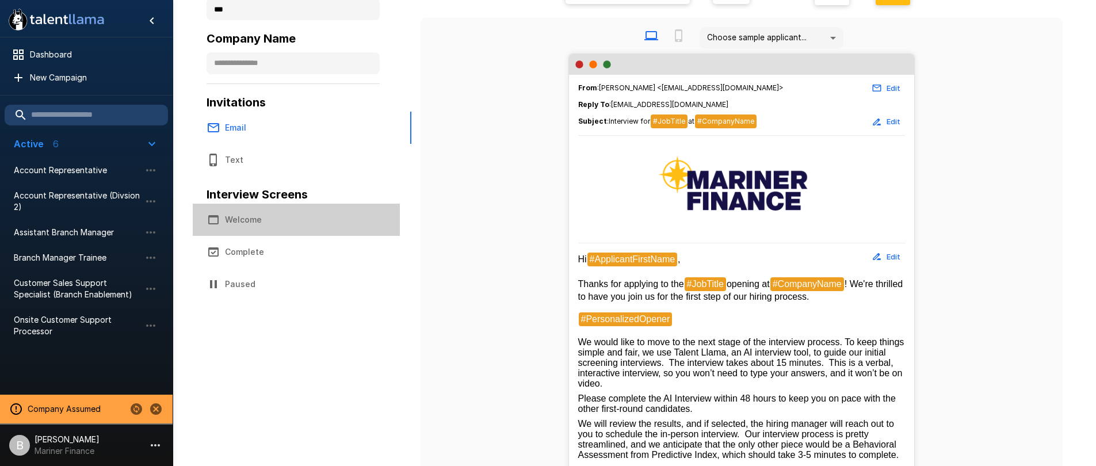
click at [257, 214] on button "Welcome" at bounding box center [296, 220] width 207 height 32
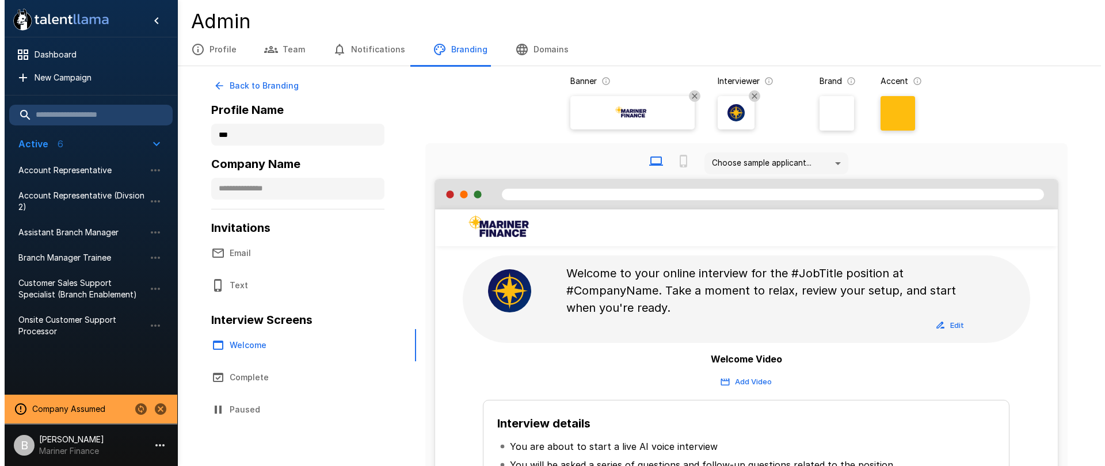
scroll to position [2, 0]
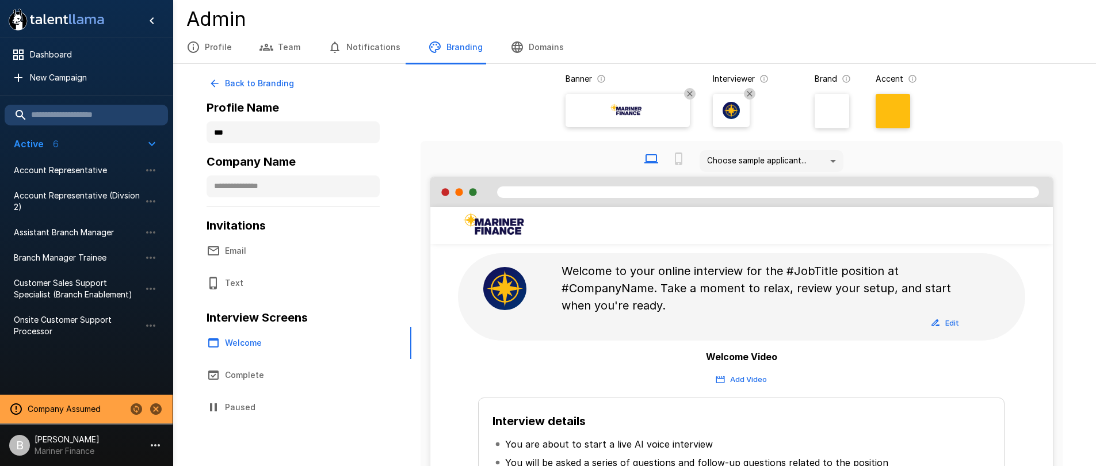
click at [62, 445] on p "Mariner Finance" at bounding box center [67, 451] width 65 height 12
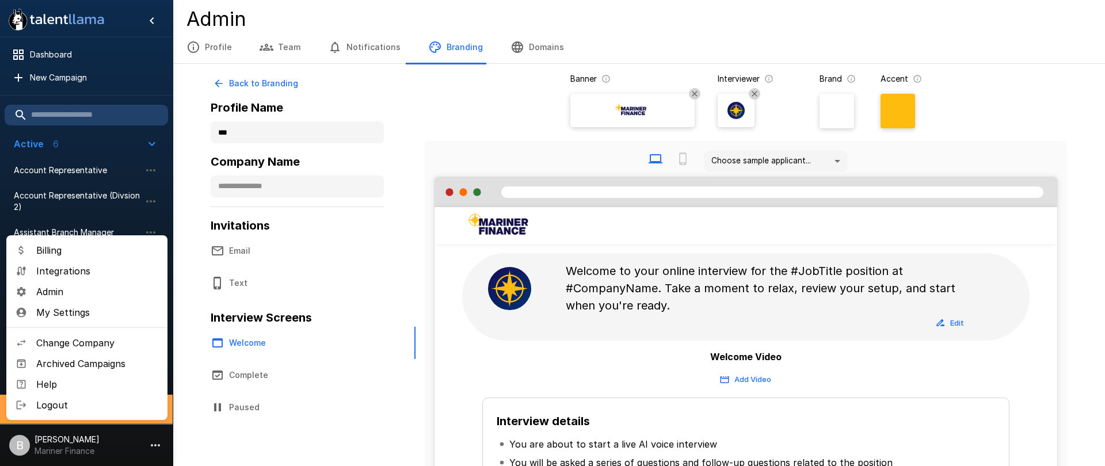
click at [74, 343] on span "Change Company" at bounding box center [97, 343] width 122 height 14
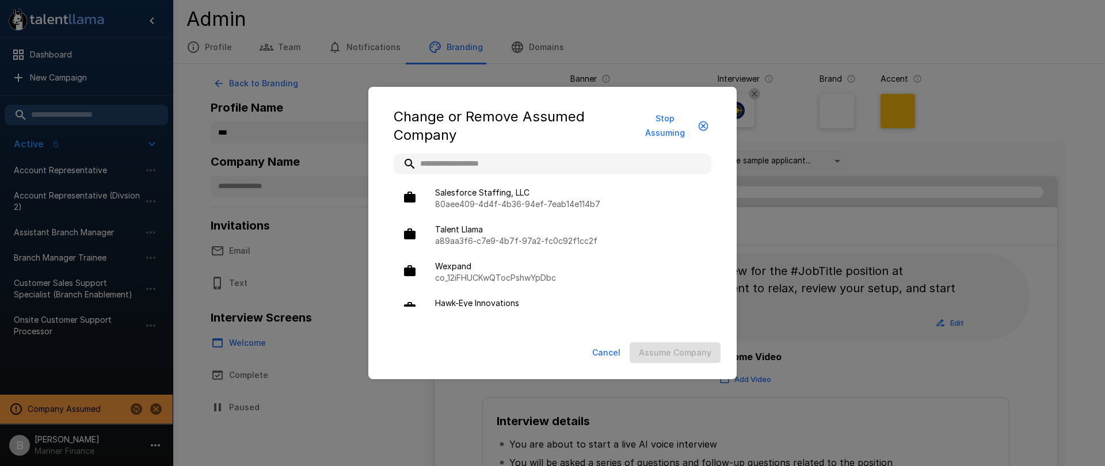
click at [612, 343] on button "Cancel" at bounding box center [605, 352] width 37 height 21
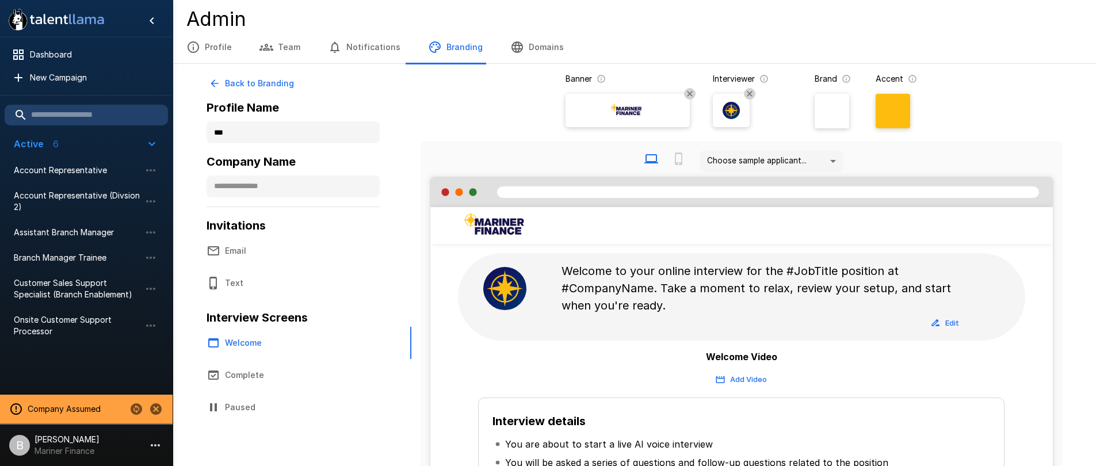
click at [86, 442] on p "[PERSON_NAME]" at bounding box center [67, 440] width 65 height 12
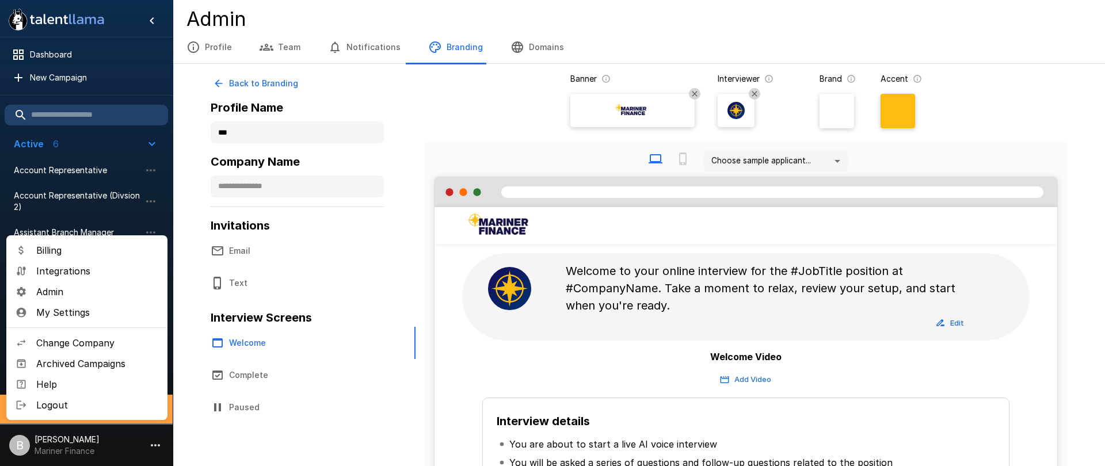
click at [87, 283] on li "Admin" at bounding box center [86, 291] width 161 height 21
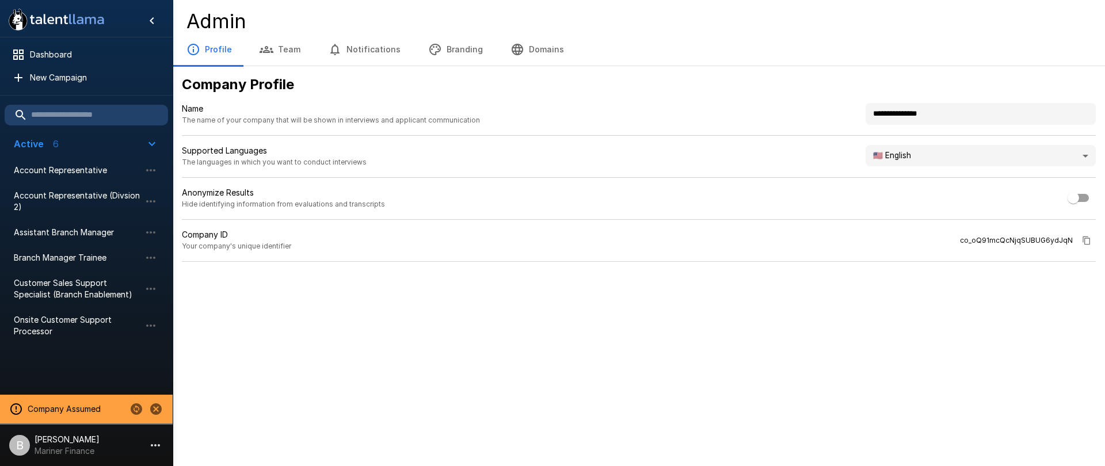
click at [461, 43] on button "Branding" at bounding box center [455, 49] width 82 height 32
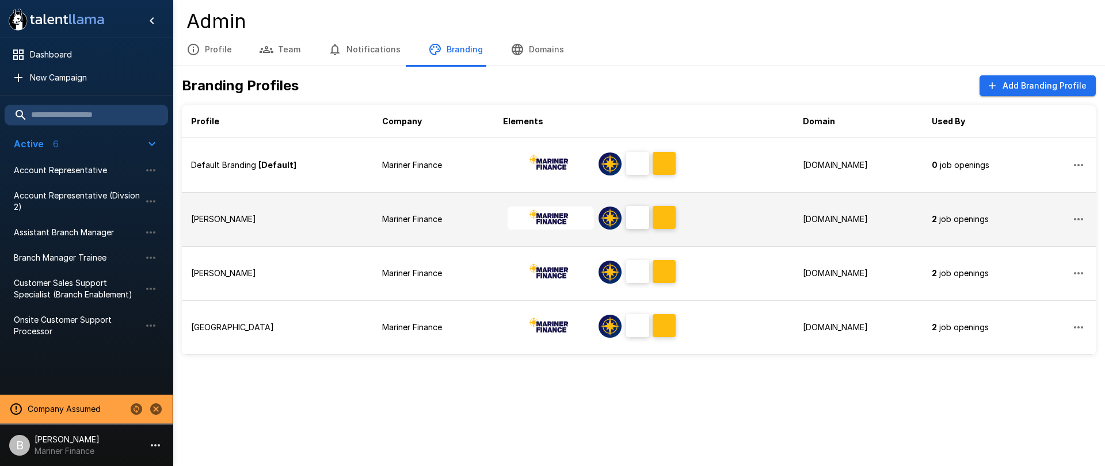
click at [429, 216] on p "Mariner Finance" at bounding box center [433, 219] width 102 height 12
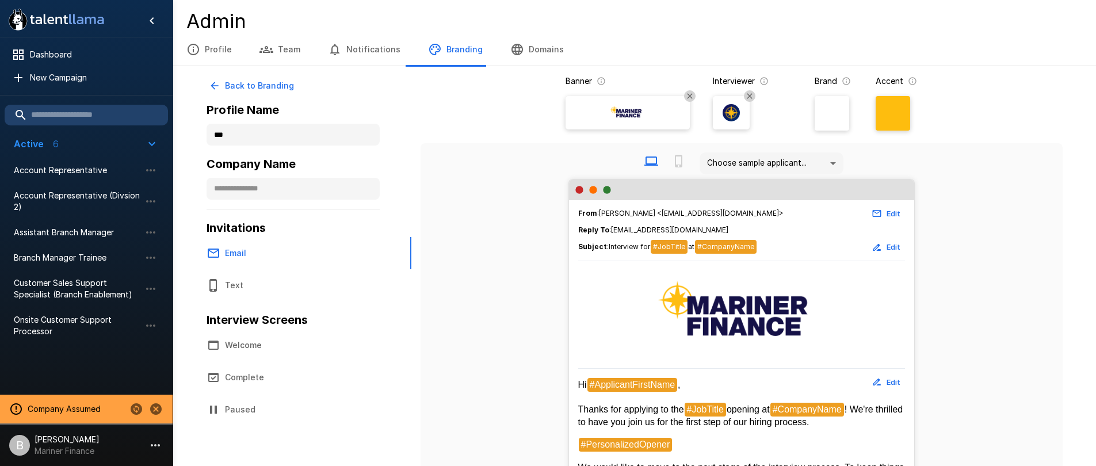
click at [243, 347] on button "Welcome" at bounding box center [296, 345] width 207 height 32
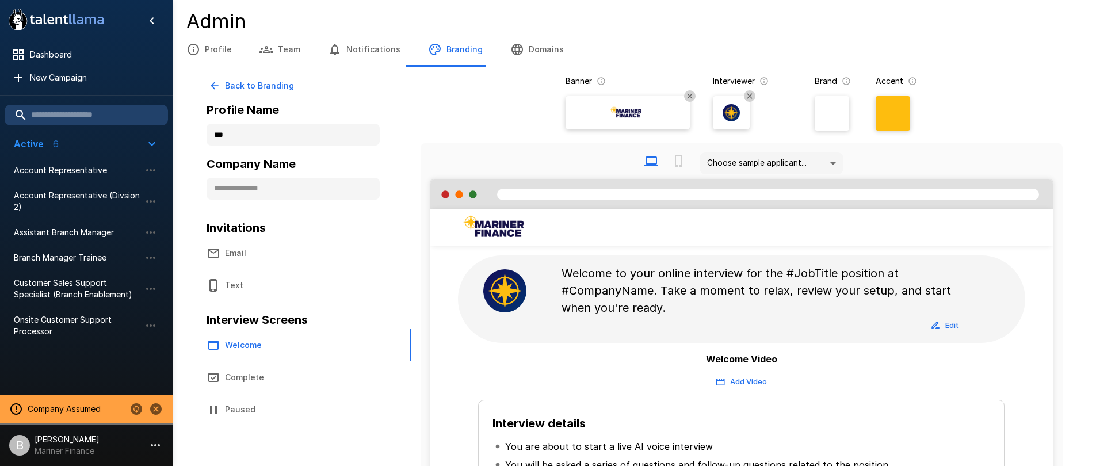
click at [46, 448] on p "Mariner Finance" at bounding box center [67, 451] width 65 height 12
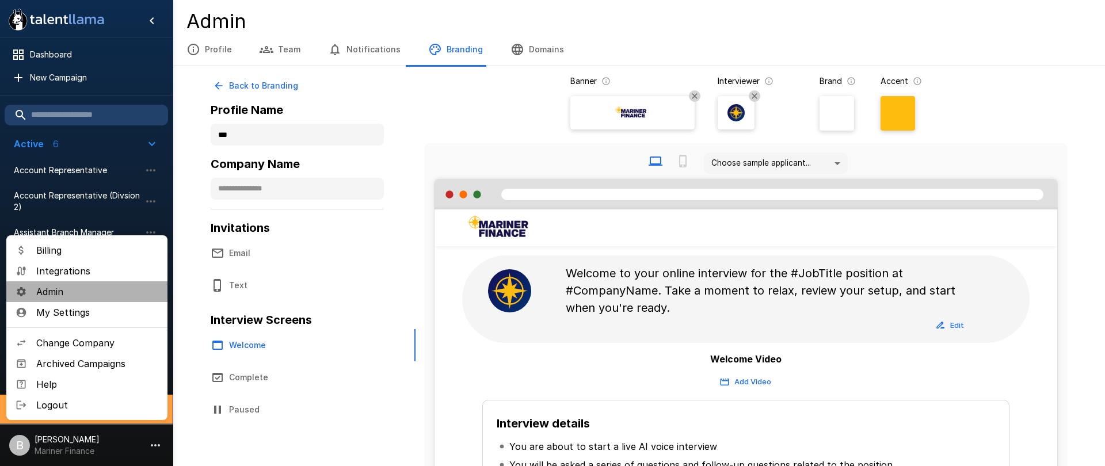
click at [85, 294] on span "Admin" at bounding box center [97, 292] width 122 height 14
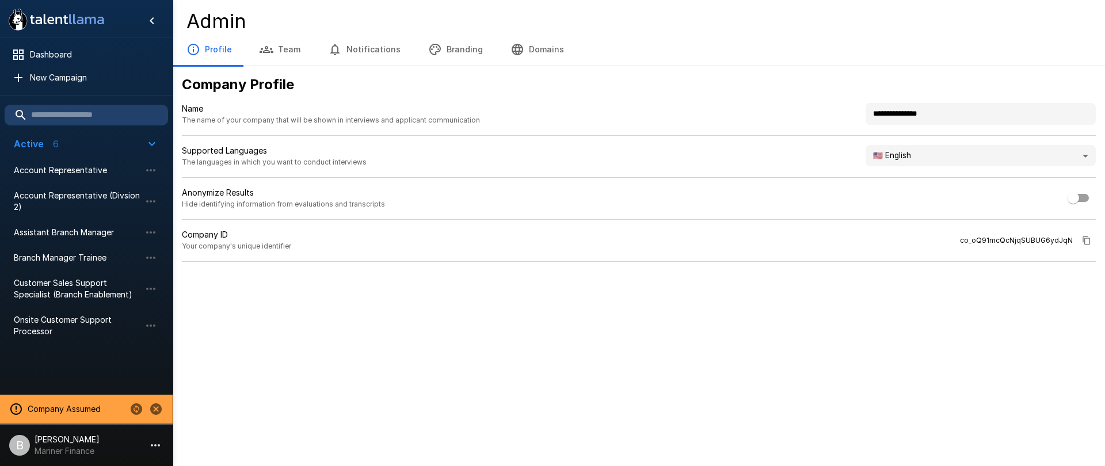
click at [457, 44] on button "Branding" at bounding box center [455, 49] width 82 height 32
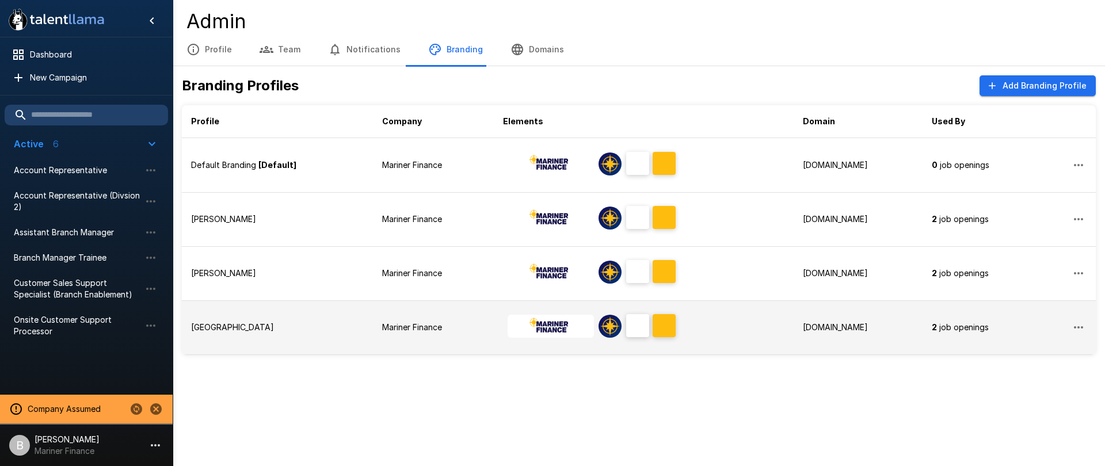
click at [283, 328] on div "[GEOGRAPHIC_DATA]" at bounding box center [277, 328] width 173 height 12
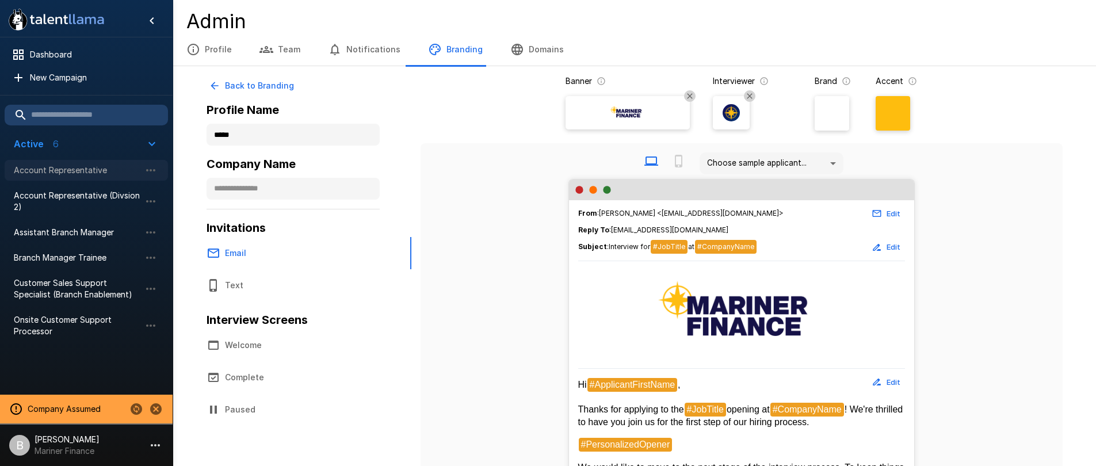
click at [82, 173] on span "Account Representative" at bounding box center [77, 171] width 127 height 12
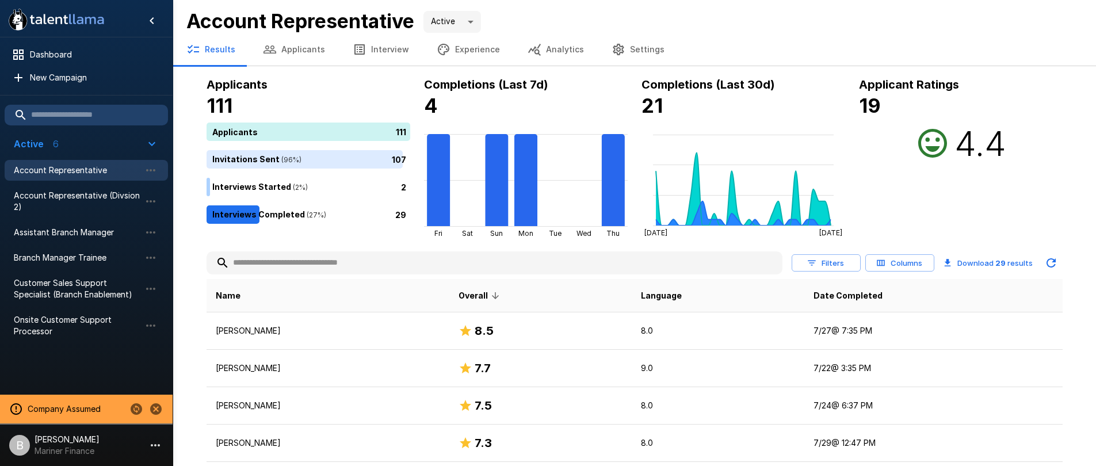
click at [455, 48] on button "Experience" at bounding box center [468, 49] width 91 height 32
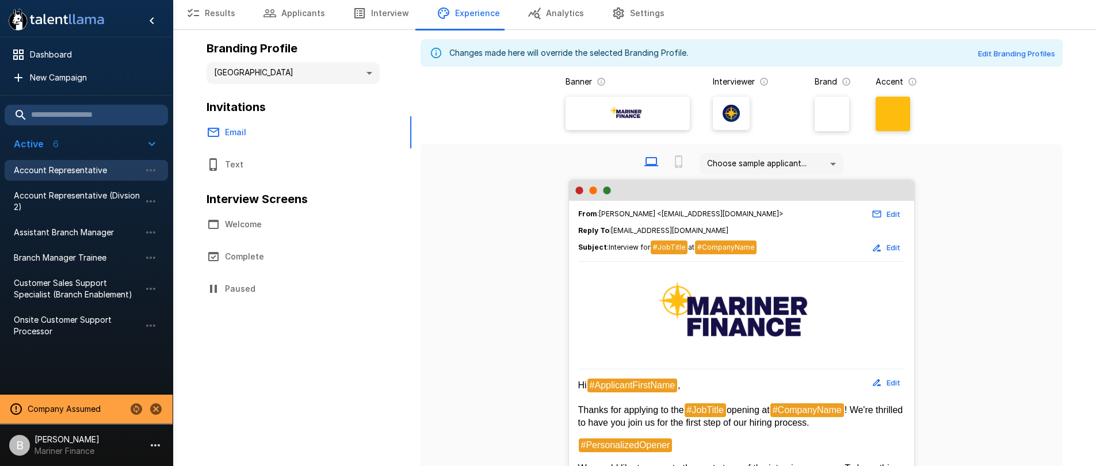
scroll to position [185, 0]
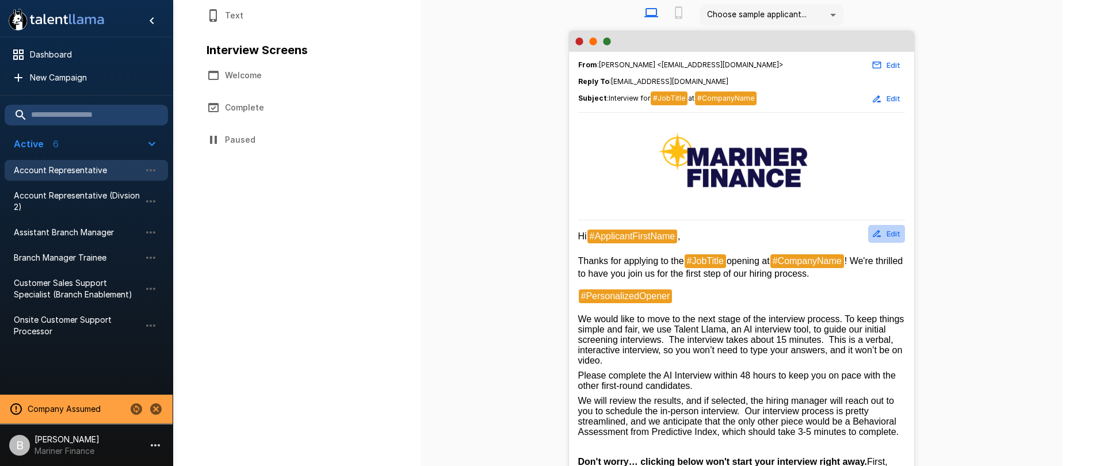
click at [885, 230] on button "Edit" at bounding box center [886, 234] width 37 height 18
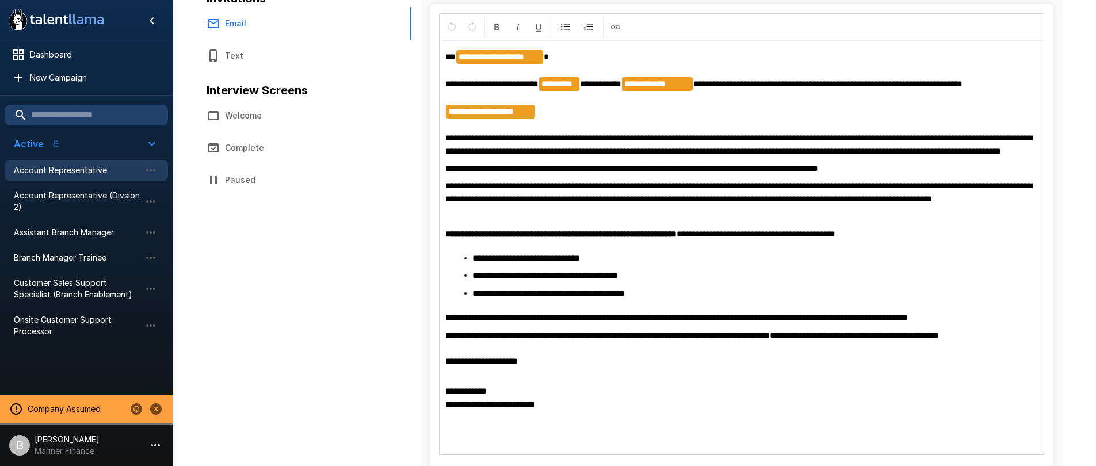
click at [404, 235] on div "**********" at bounding box center [314, 216] width 214 height 591
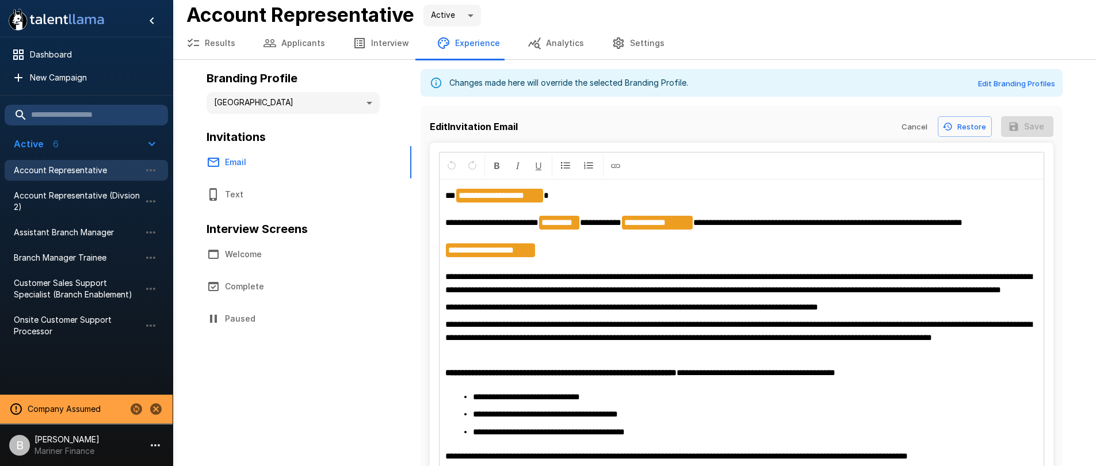
scroll to position [0, 0]
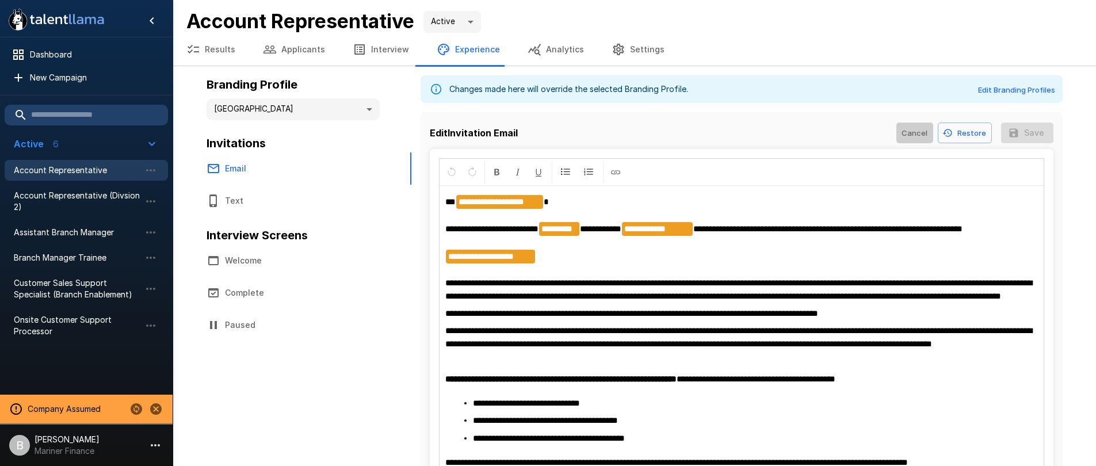
click at [916, 129] on button "Cancel" at bounding box center [914, 133] width 37 height 21
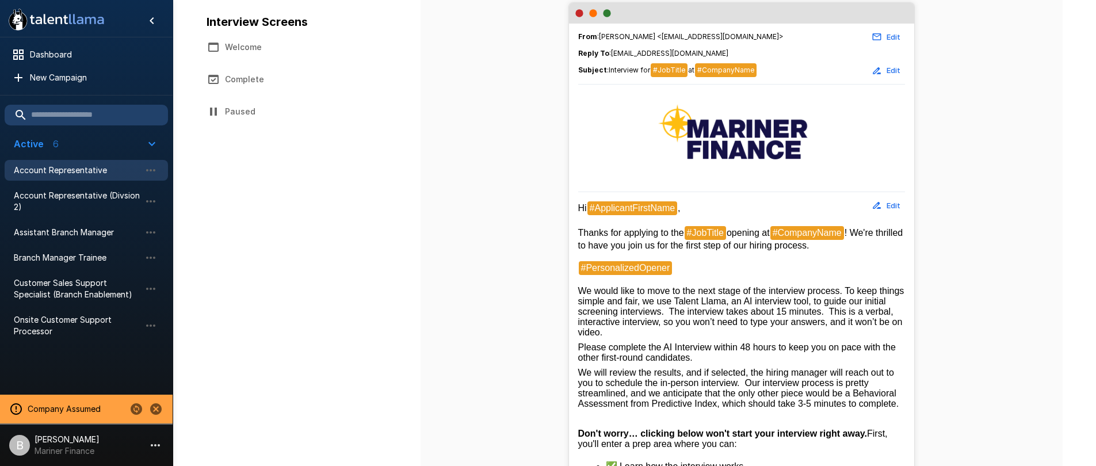
click at [894, 205] on button "Edit" at bounding box center [886, 206] width 37 height 18
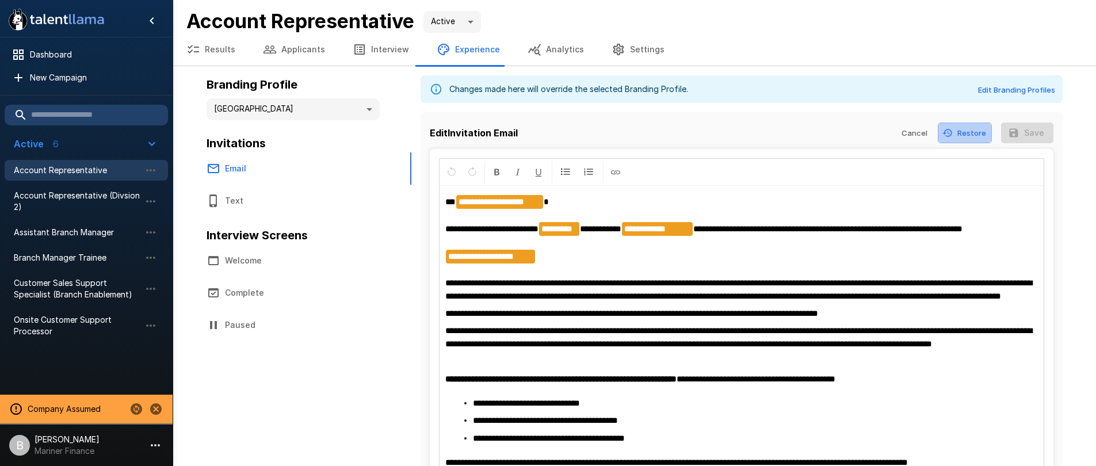
drag, startPoint x: 964, startPoint y: 138, endPoint x: 958, endPoint y: 148, distance: 11.8
click at [958, 148] on div "**********" at bounding box center [742, 382] width 642 height 541
click at [980, 135] on button "Restore" at bounding box center [965, 133] width 54 height 21
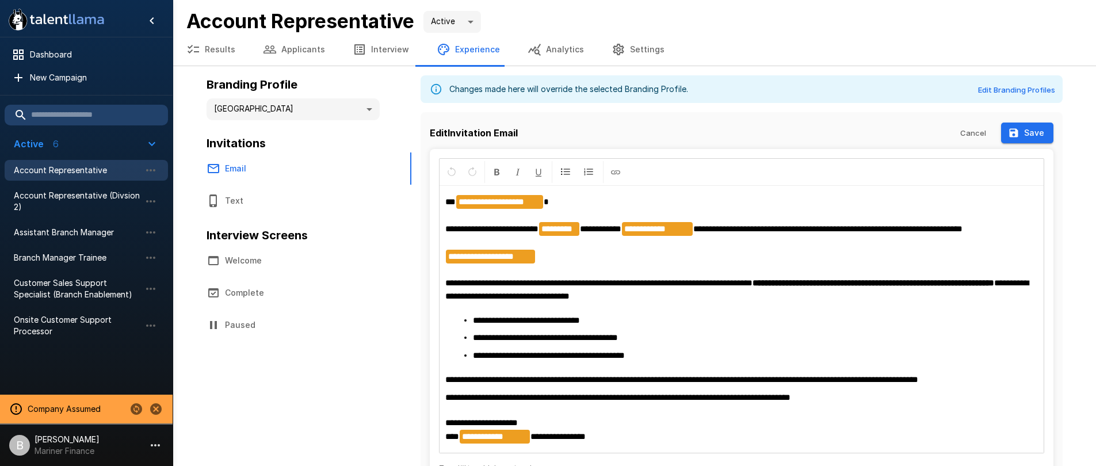
click at [1032, 134] on button "Save" at bounding box center [1027, 133] width 52 height 21
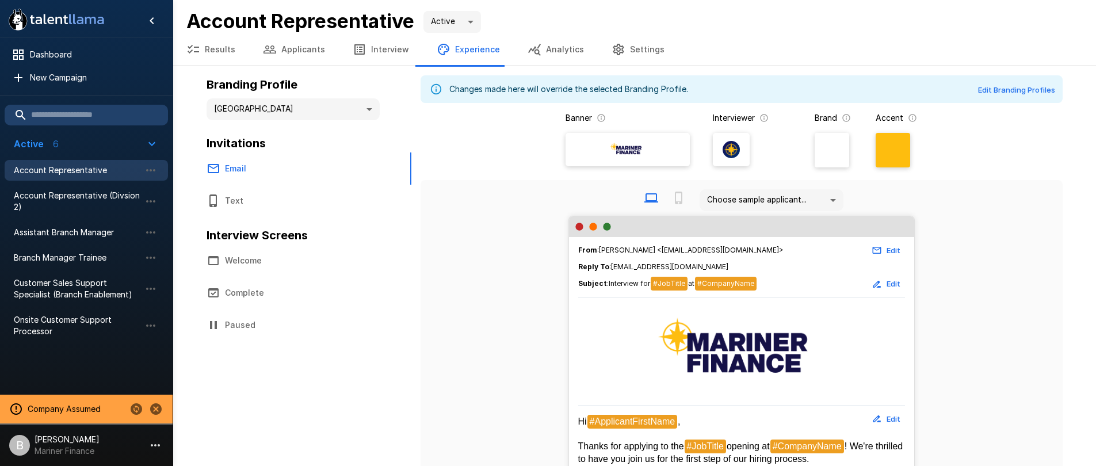
click at [252, 258] on button "Welcome" at bounding box center [296, 261] width 207 height 32
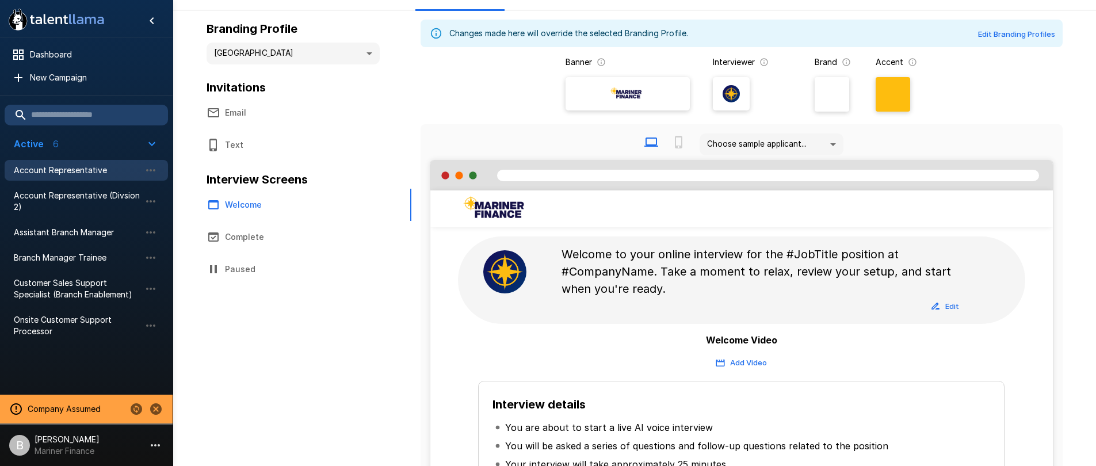
scroll to position [196, 0]
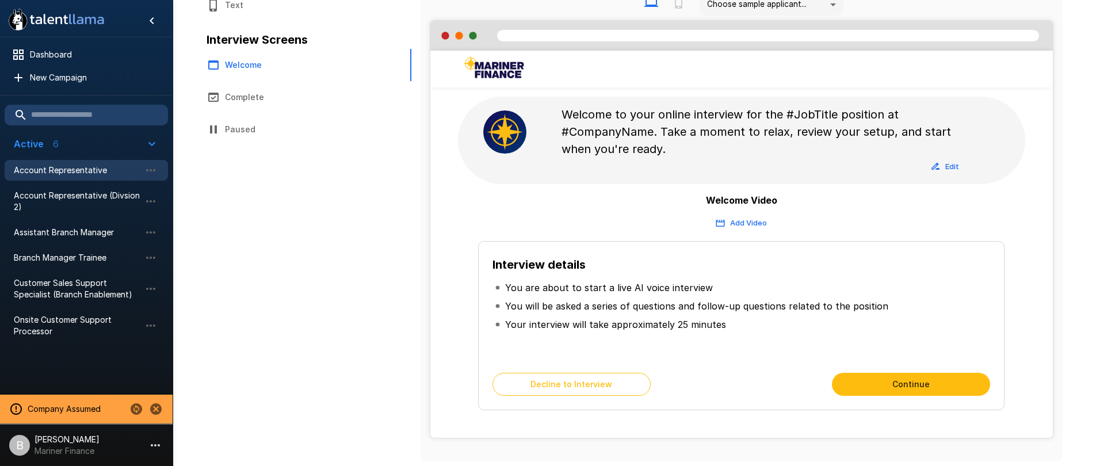
click at [933, 167] on icon "button" at bounding box center [936, 166] width 8 height 7
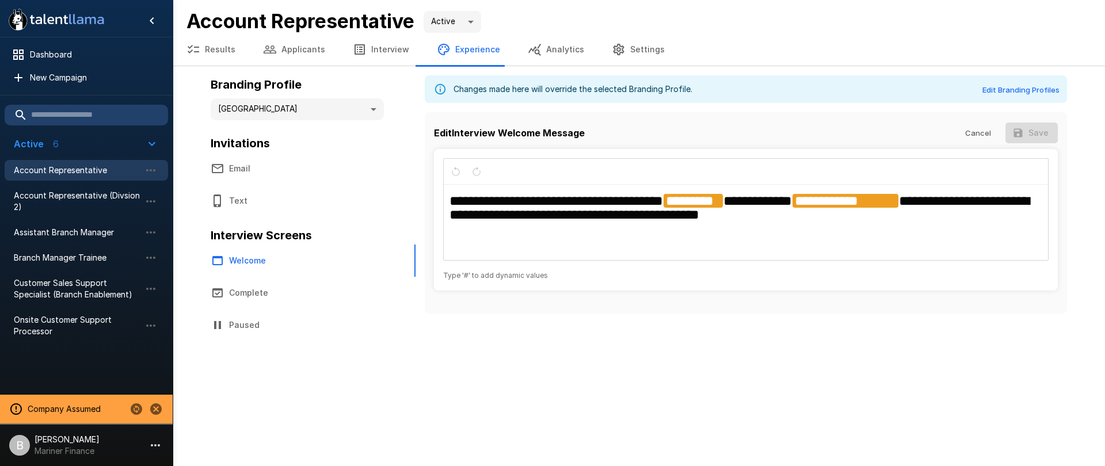
click at [990, 126] on button "Cancel" at bounding box center [977, 133] width 37 height 21
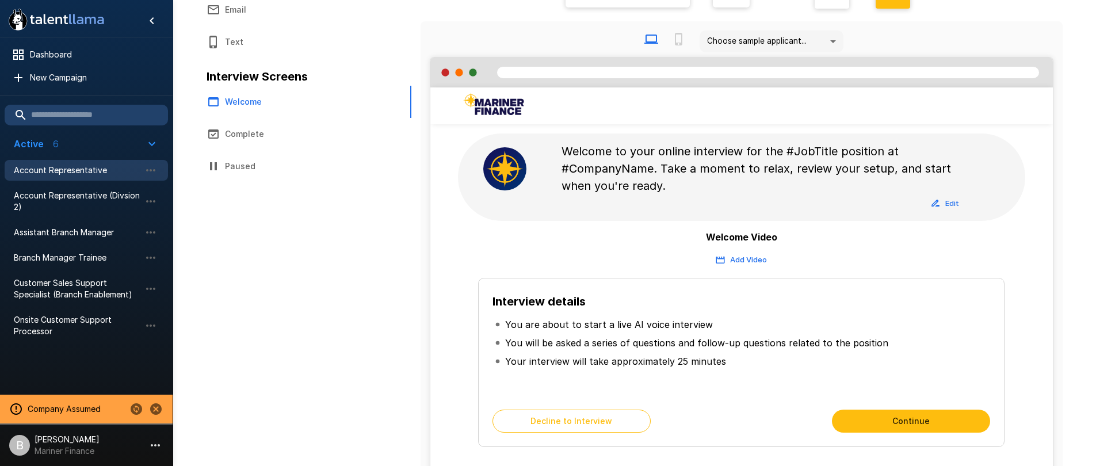
scroll to position [175, 0]
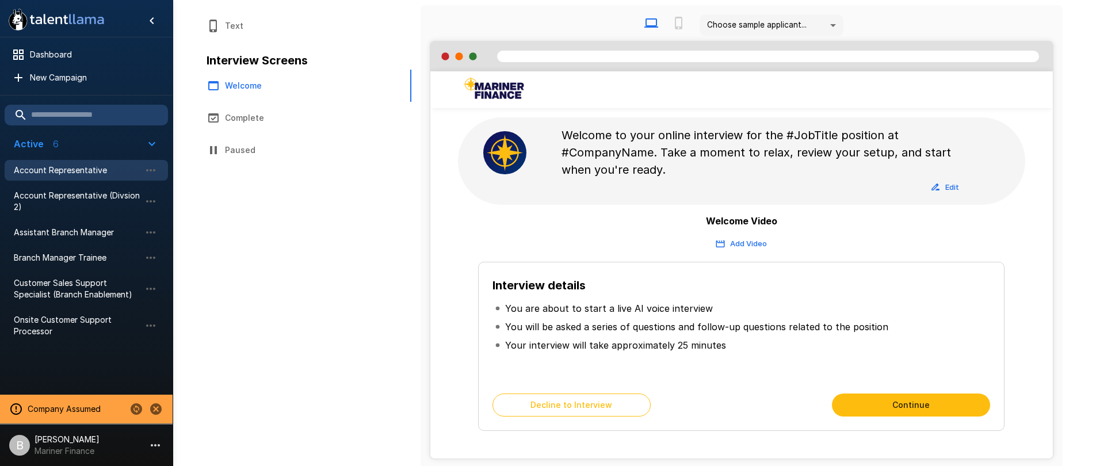
click at [251, 120] on button "Complete" at bounding box center [296, 118] width 207 height 32
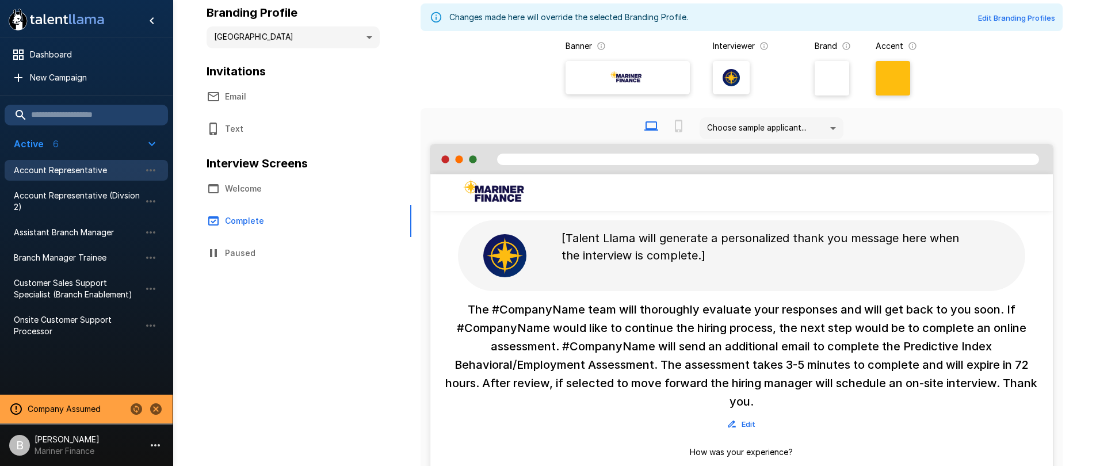
scroll to position [68, 0]
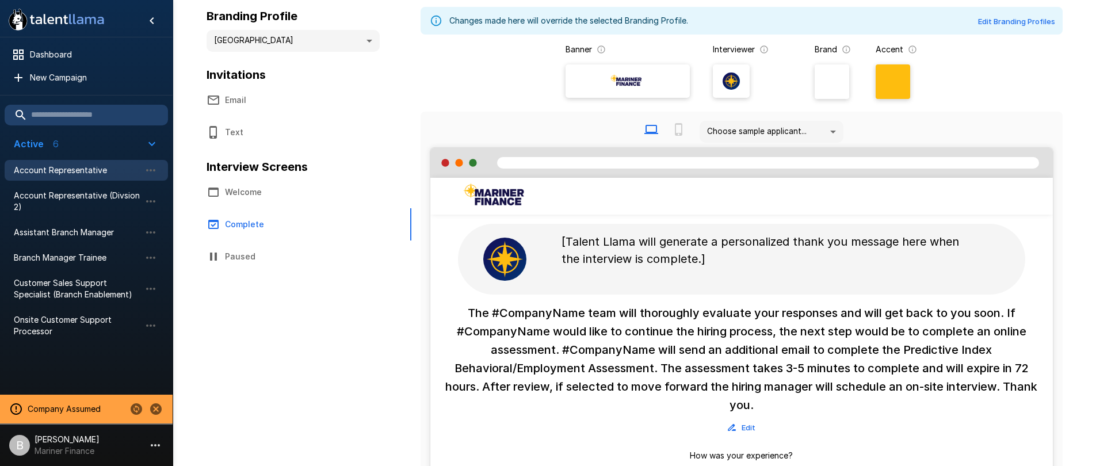
click at [742, 424] on button "Edit" at bounding box center [741, 428] width 37 height 18
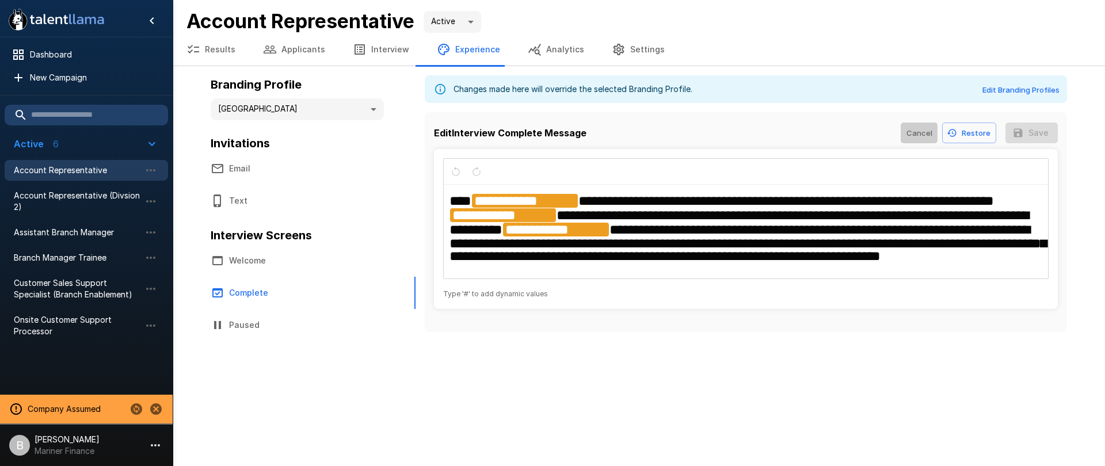
click at [925, 130] on button "Cancel" at bounding box center [918, 133] width 37 height 21
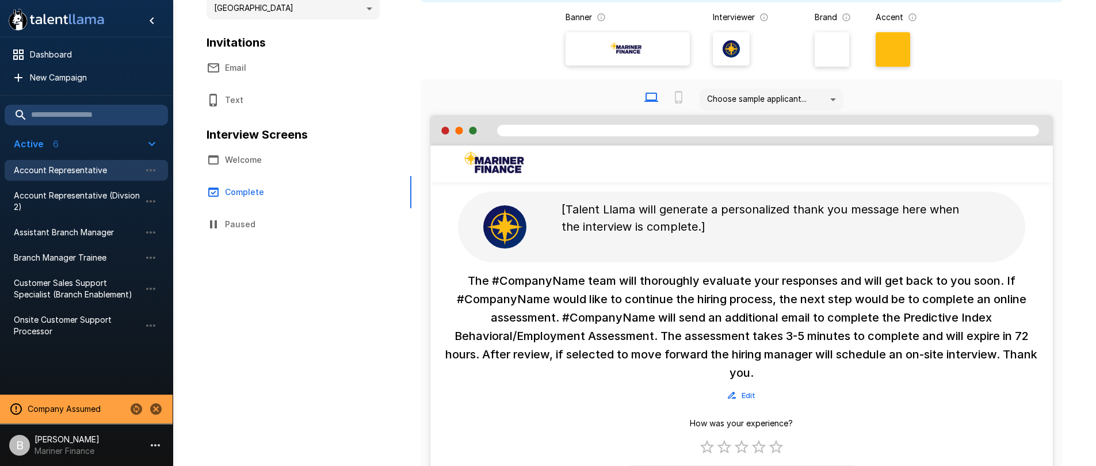
scroll to position [103, 0]
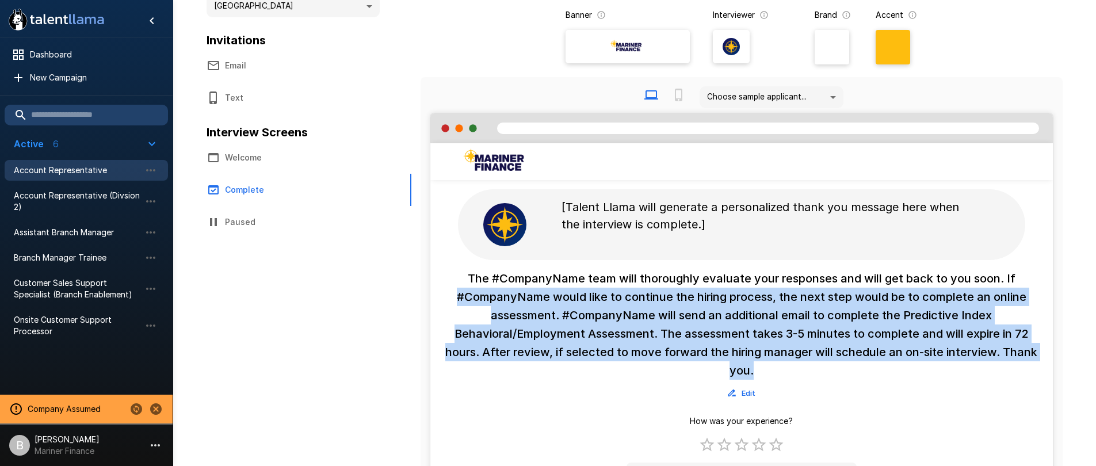
drag, startPoint x: 789, startPoint y: 376, endPoint x: 459, endPoint y: 288, distance: 341.2
click at [459, 288] on h6 "The #CompanyName team will thoroughly evaluate your responses and will get back…" at bounding box center [741, 324] width 595 height 110
click at [662, 303] on h6 "The #CompanyName team will thoroughly evaluate your responses and will get back…" at bounding box center [741, 324] width 595 height 110
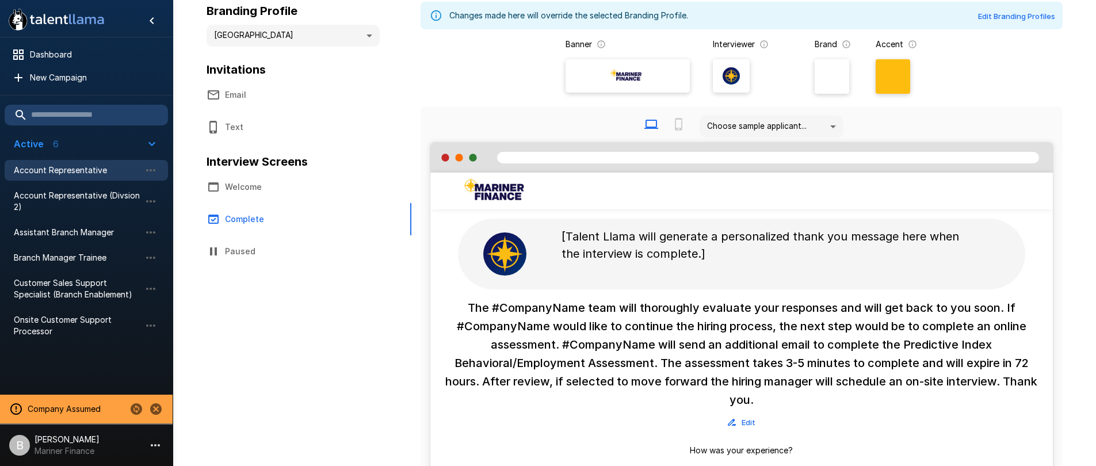
scroll to position [0, 0]
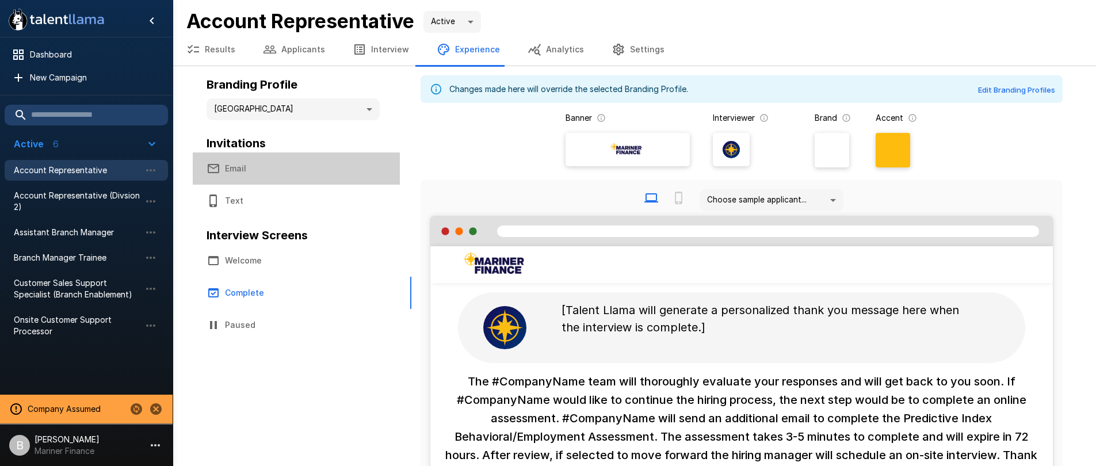
click at [243, 176] on button "Email" at bounding box center [296, 168] width 207 height 32
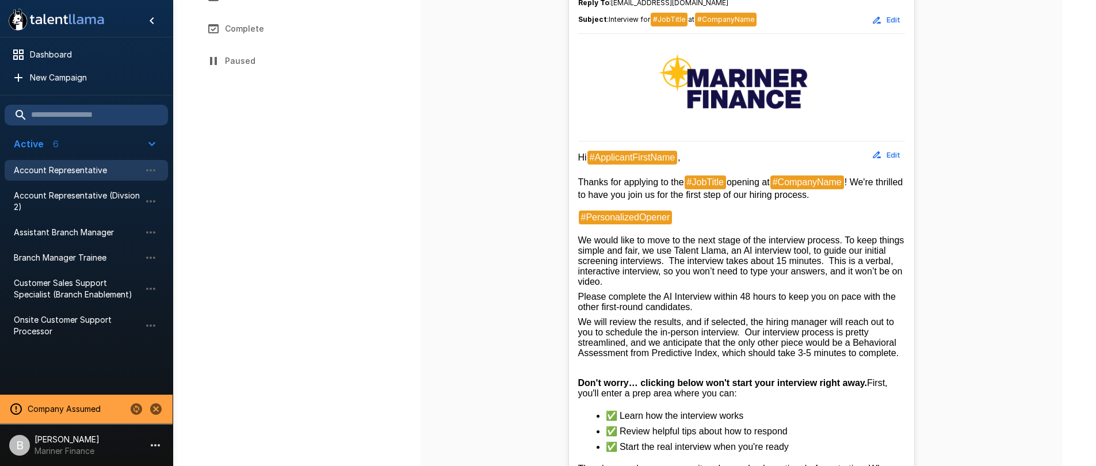
scroll to position [262, 0]
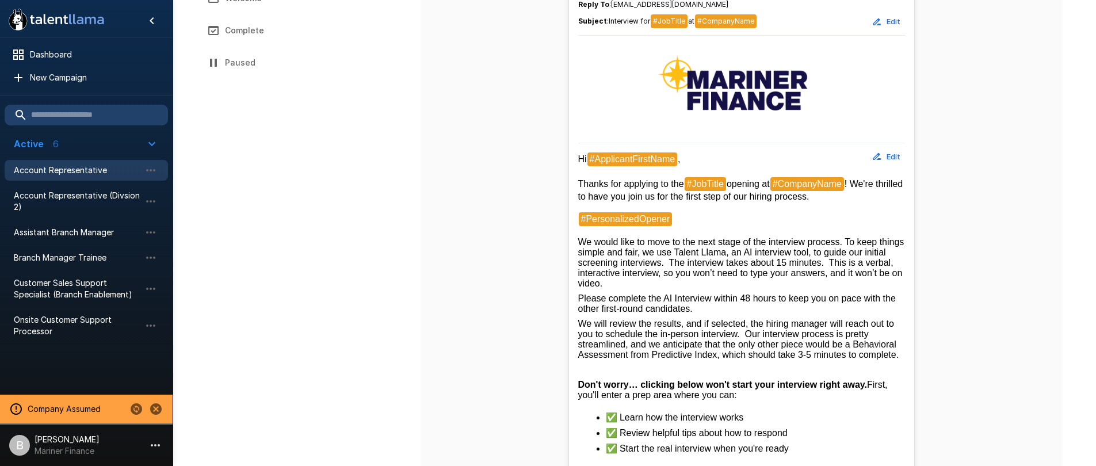
click at [888, 152] on button "Edit" at bounding box center [886, 157] width 37 height 18
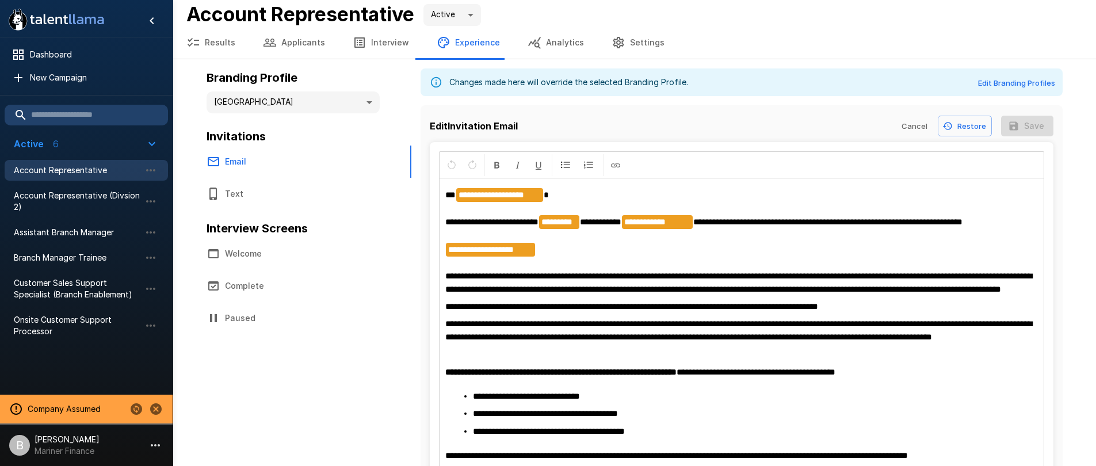
scroll to position [0, 0]
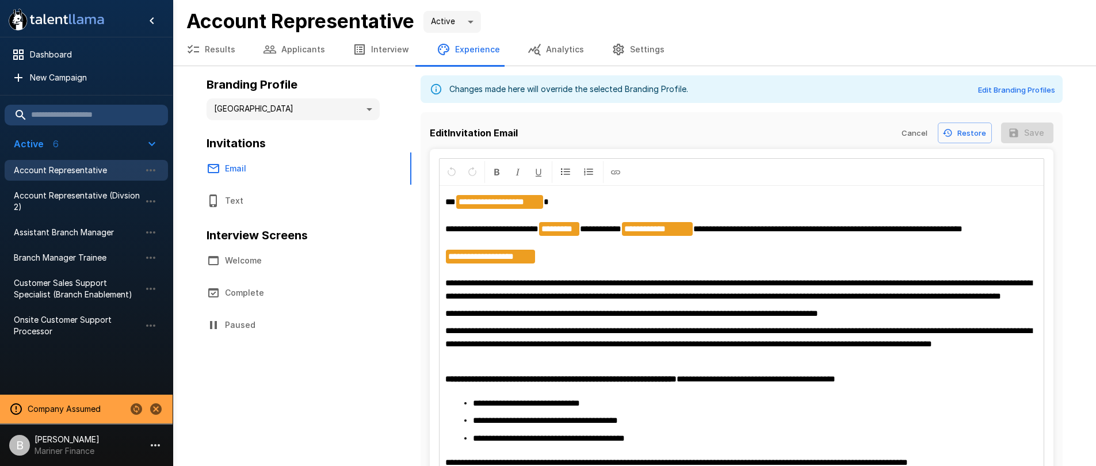
click at [962, 130] on button "Restore" at bounding box center [965, 133] width 54 height 21
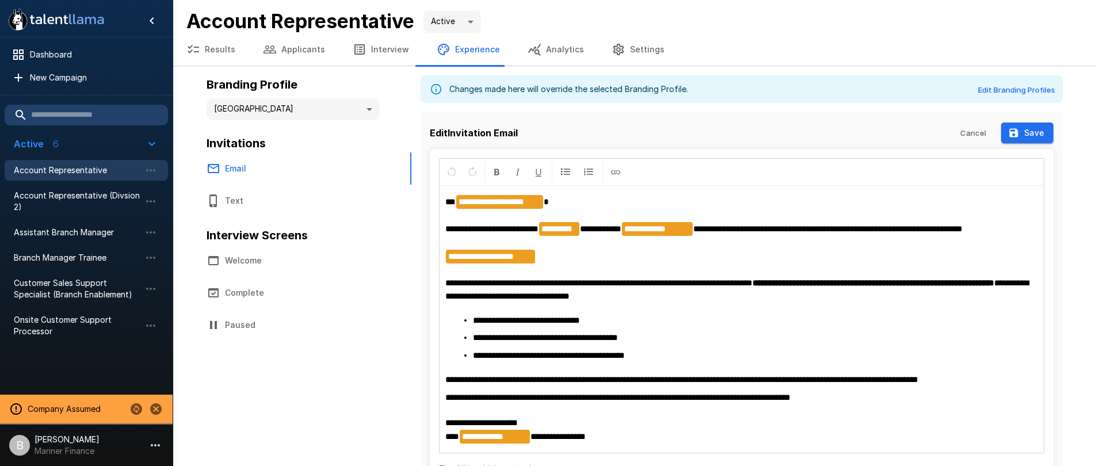
click at [976, 131] on button "Cancel" at bounding box center [973, 133] width 37 height 21
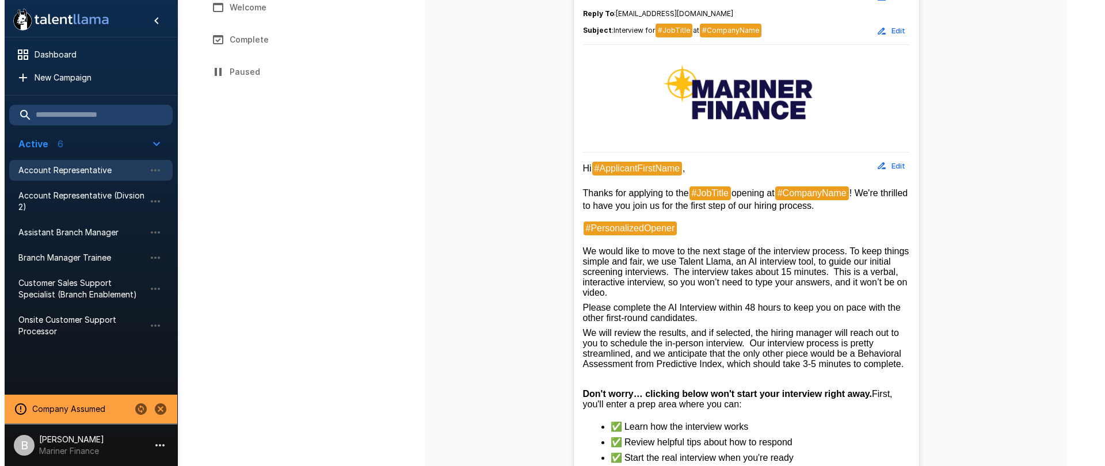
scroll to position [200, 0]
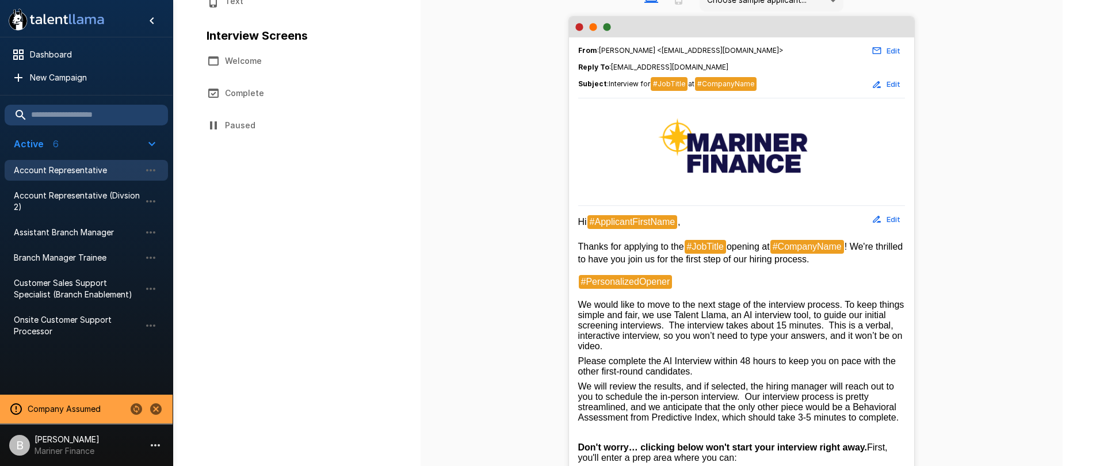
click at [84, 447] on p "Mariner Finance" at bounding box center [67, 451] width 65 height 12
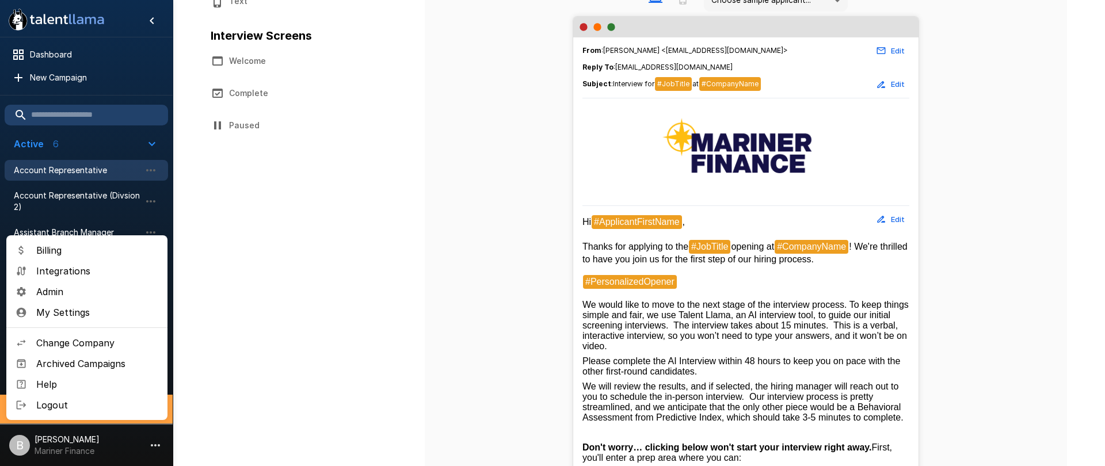
click at [79, 289] on span "Admin" at bounding box center [97, 292] width 122 height 14
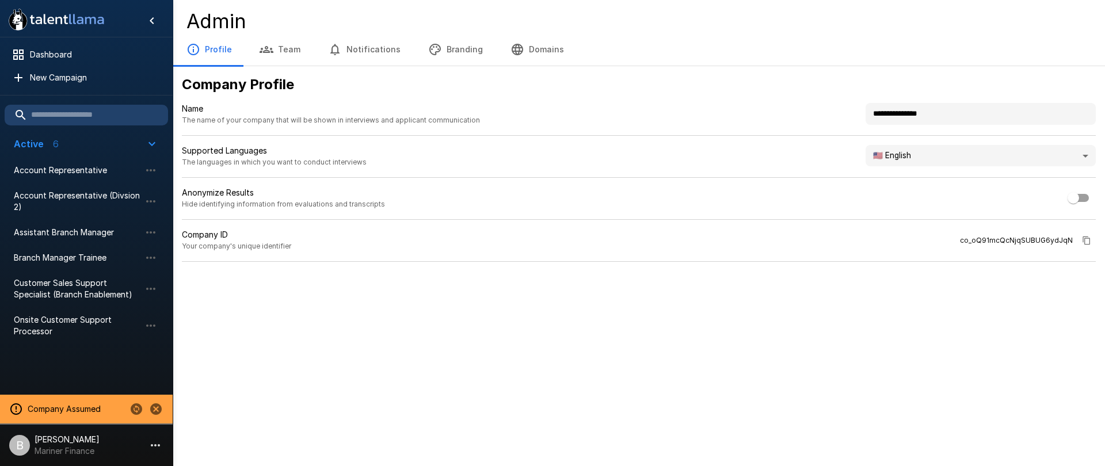
click at [445, 48] on button "Branding" at bounding box center [455, 49] width 82 height 32
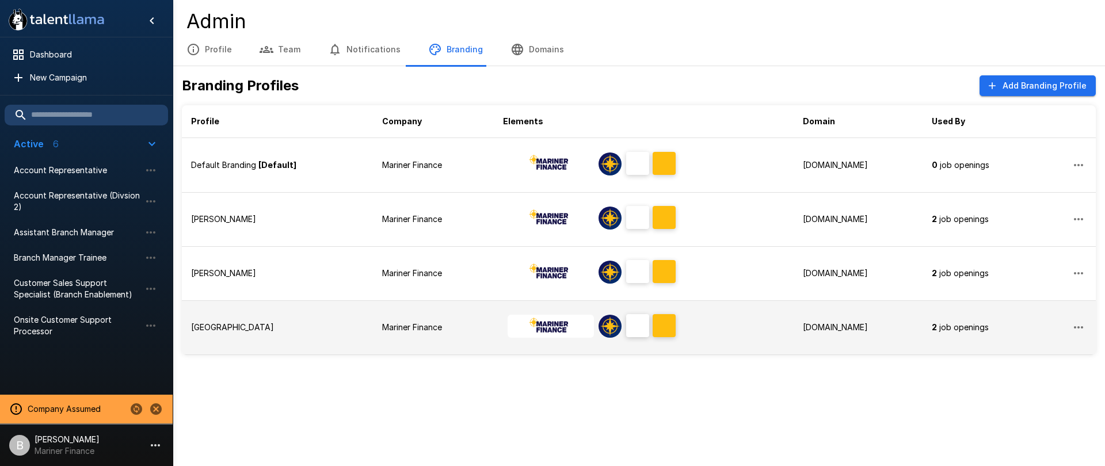
click at [221, 334] on td "[GEOGRAPHIC_DATA]" at bounding box center [277, 327] width 191 height 54
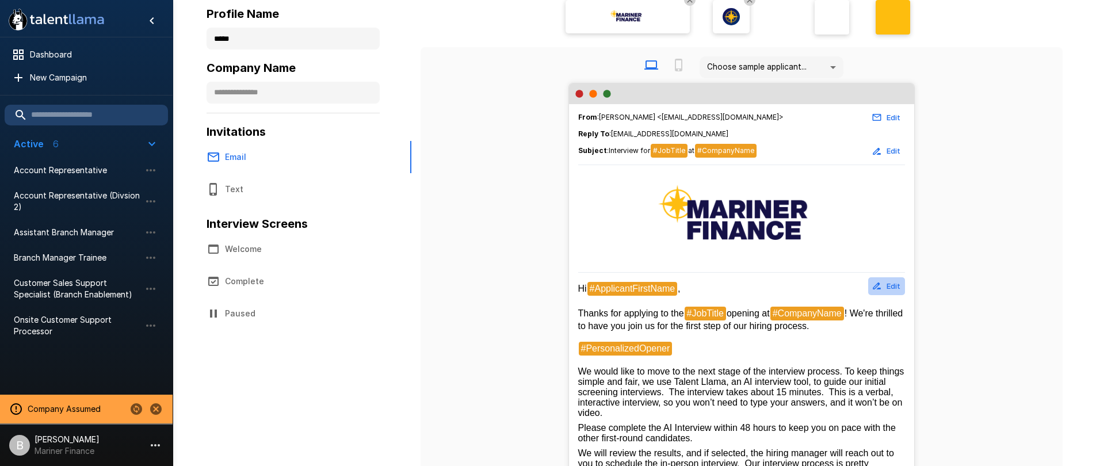
click at [888, 277] on button "Edit" at bounding box center [886, 286] width 37 height 18
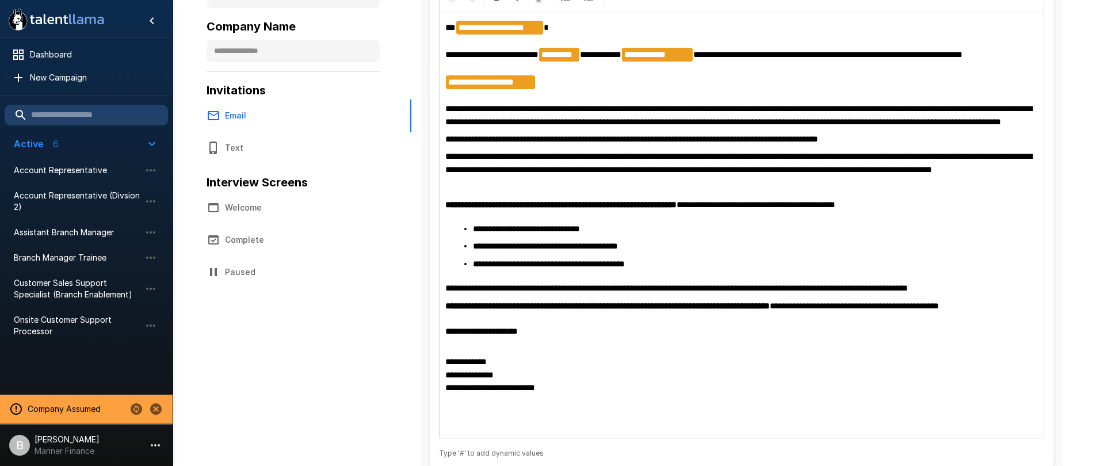
scroll to position [193, 0]
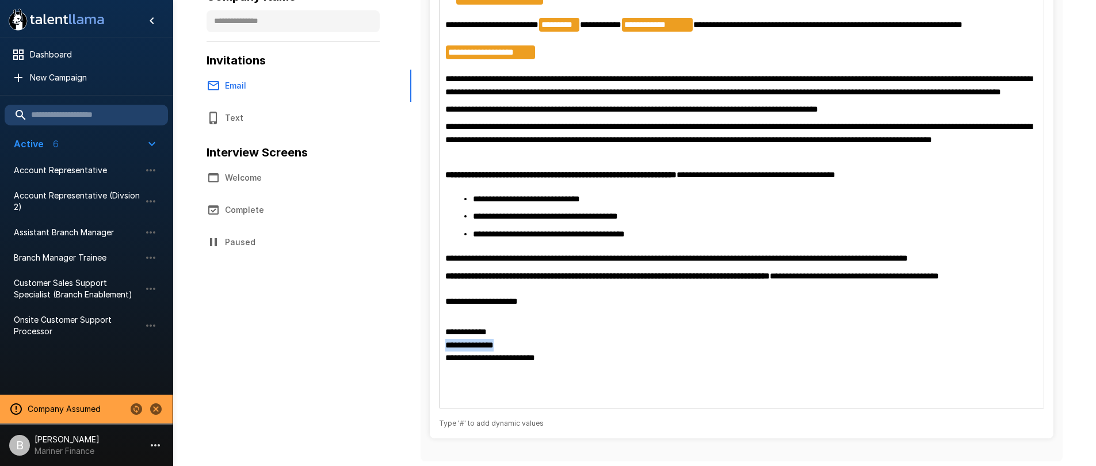
drag, startPoint x: 532, startPoint y: 341, endPoint x: 291, endPoint y: 340, distance: 241.0
click at [291, 340] on div "**********" at bounding box center [635, 187] width 856 height 558
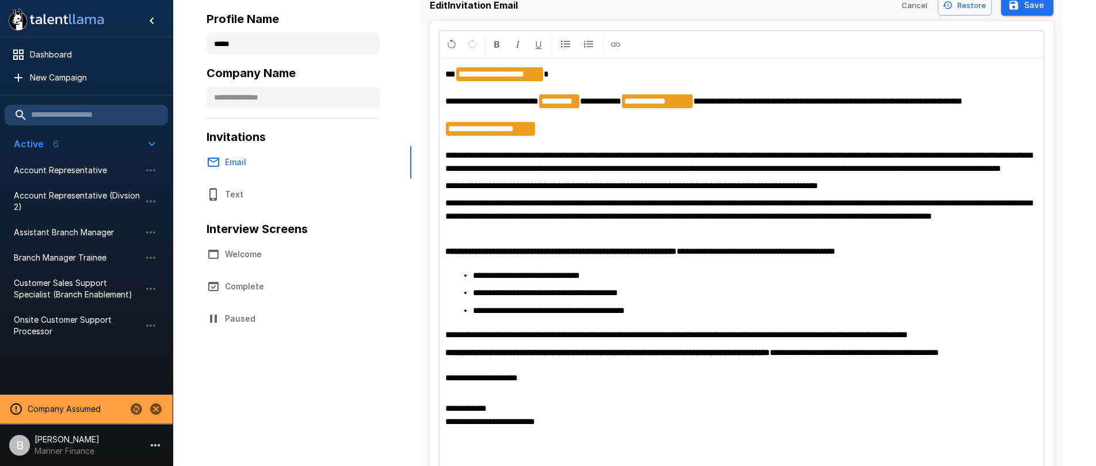
scroll to position [0, 0]
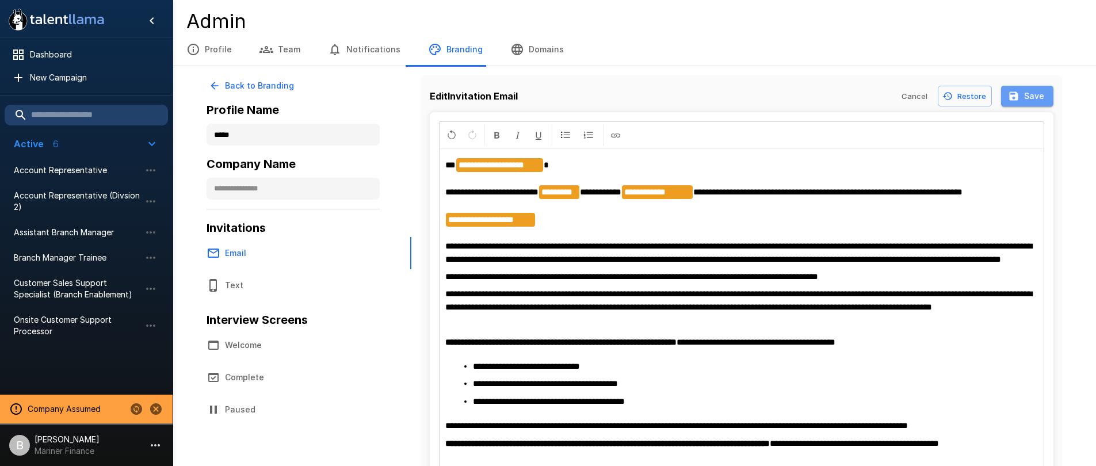
click at [1040, 104] on button "Save" at bounding box center [1027, 96] width 52 height 21
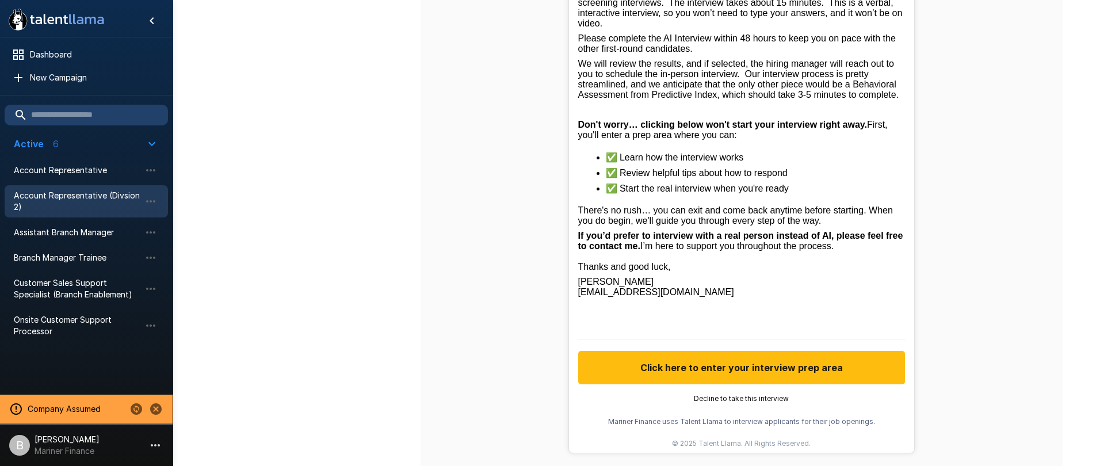
scroll to position [465, 0]
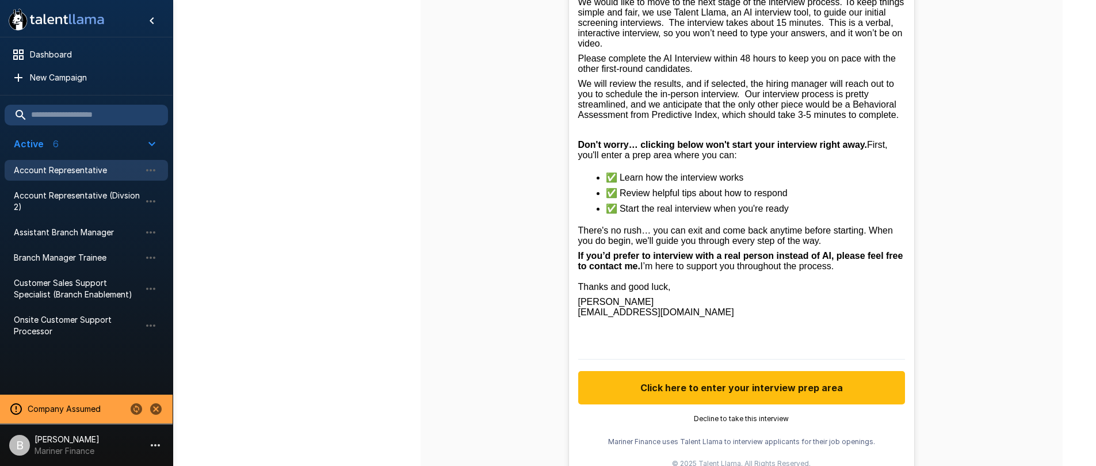
click at [49, 165] on span "Account Representative" at bounding box center [77, 171] width 127 height 12
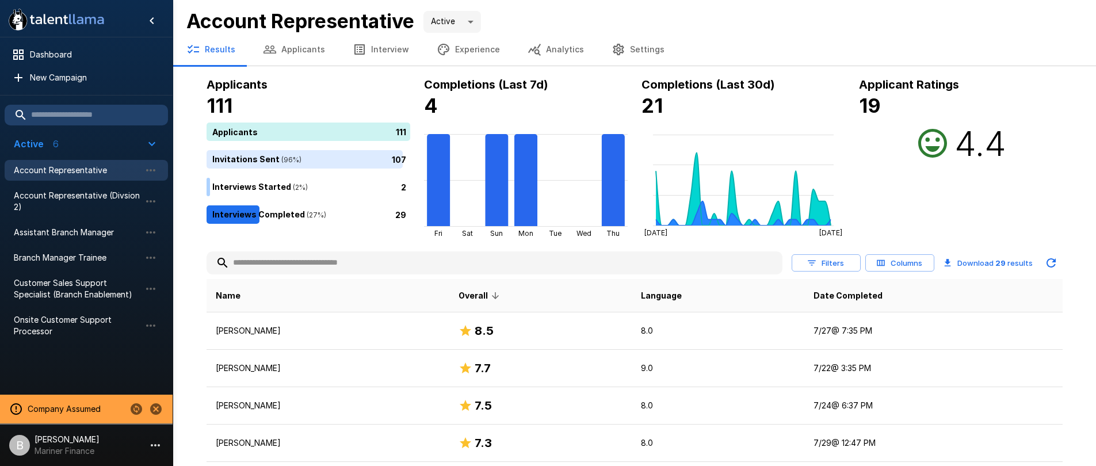
click at [472, 48] on button "Experience" at bounding box center [468, 49] width 91 height 32
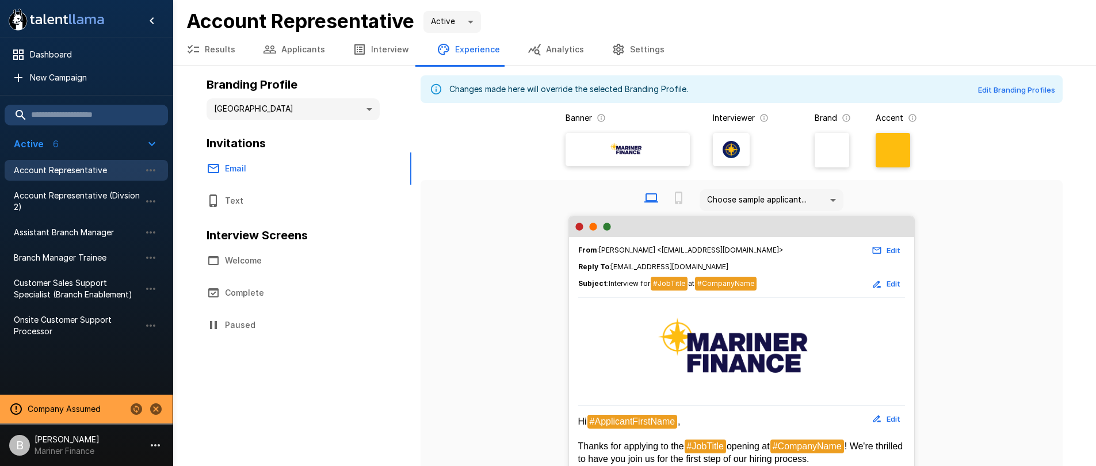
click at [70, 167] on span "Account Representative" at bounding box center [77, 171] width 127 height 12
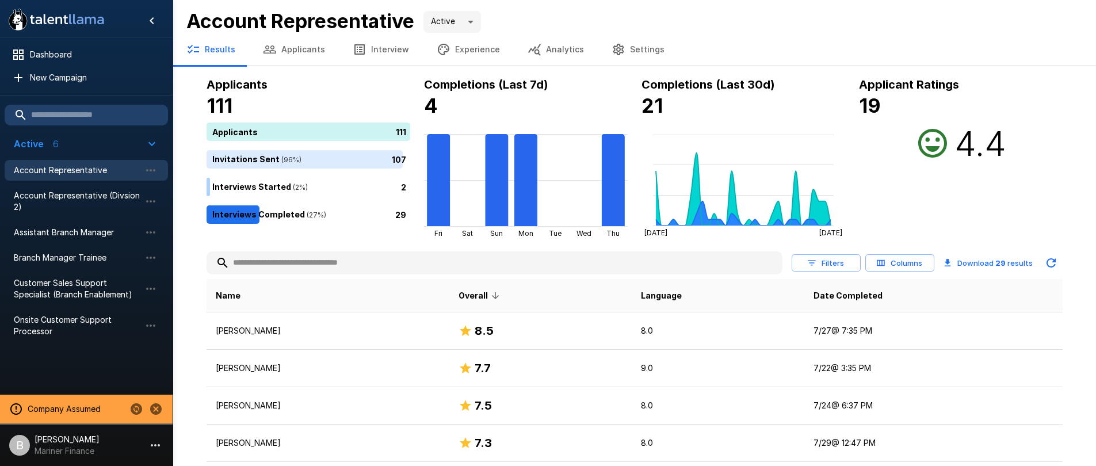
click at [922, 263] on button "Columns" at bounding box center [899, 263] width 69 height 18
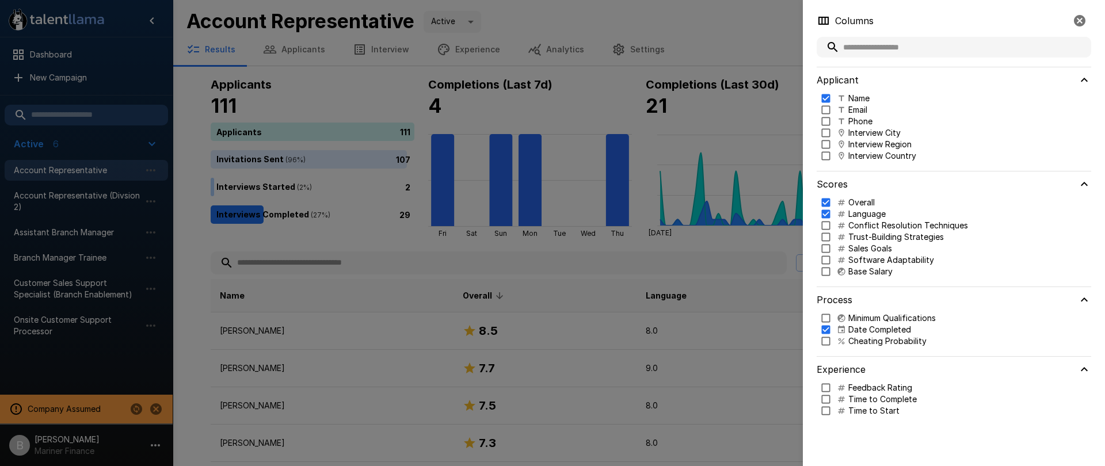
click at [700, 253] on div at bounding box center [552, 233] width 1105 height 466
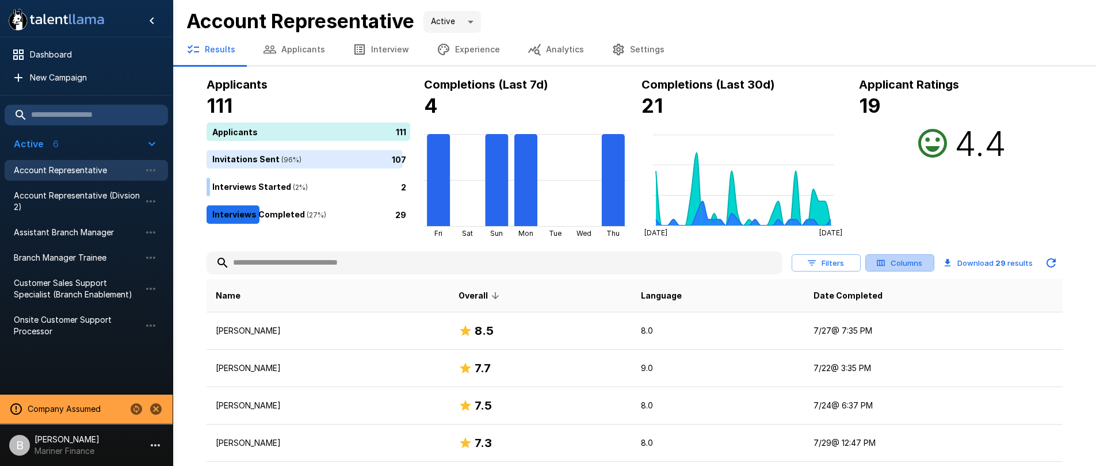
click at [882, 266] on icon "button" at bounding box center [881, 263] width 10 height 10
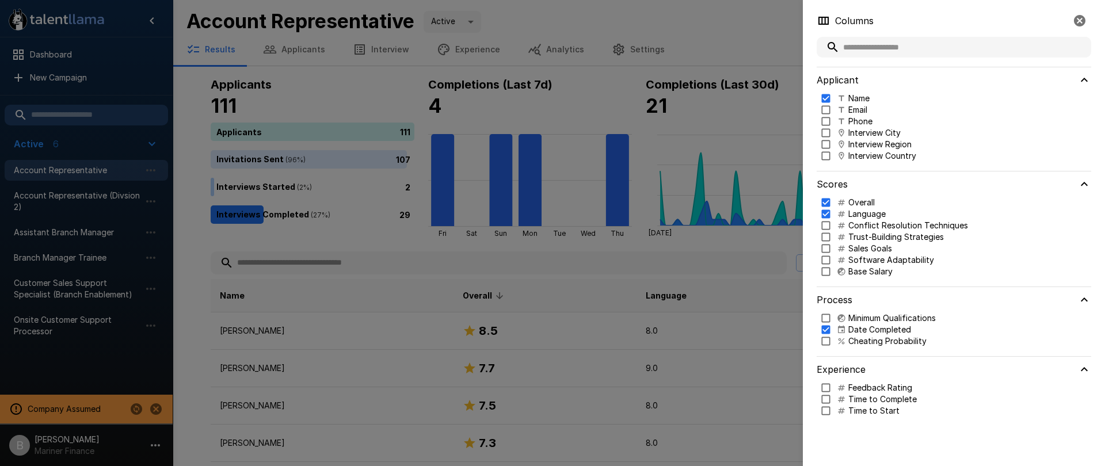
click at [708, 241] on div at bounding box center [552, 233] width 1105 height 466
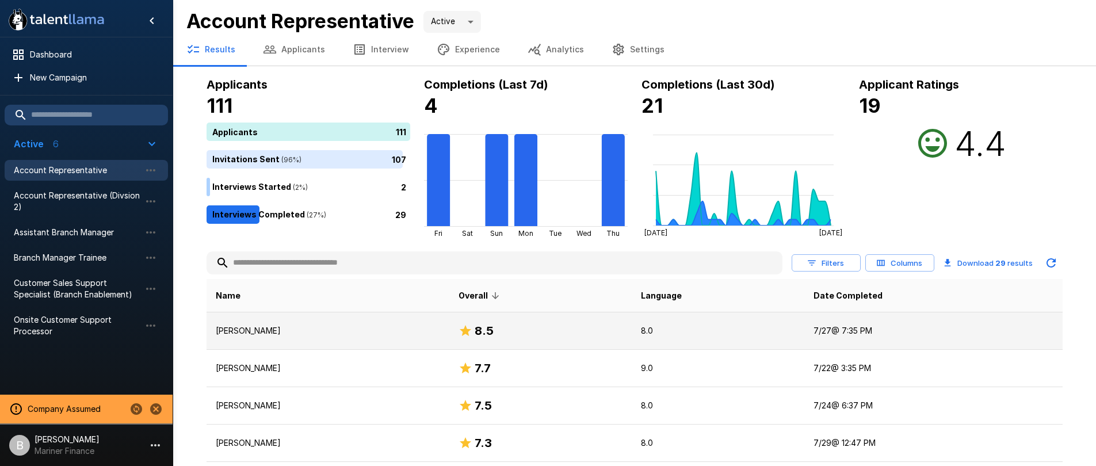
click at [632, 345] on td "8.5" at bounding box center [540, 330] width 182 height 37
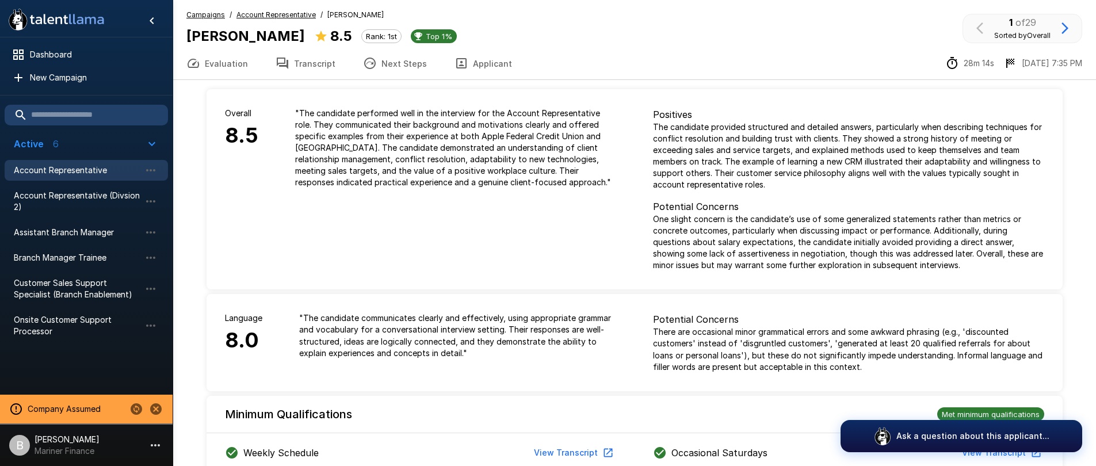
click at [297, 14] on u "Account Representative" at bounding box center [275, 14] width 79 height 9
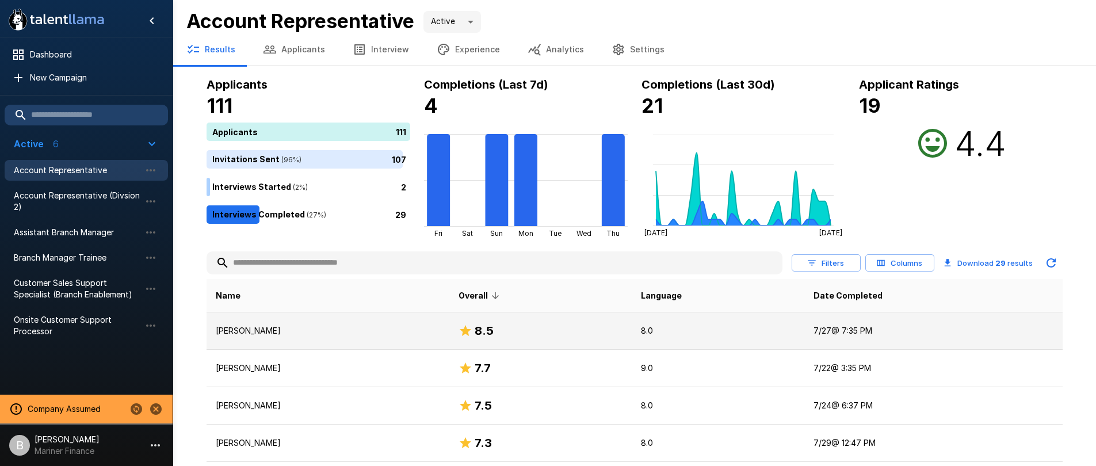
click at [690, 334] on p "8.0" at bounding box center [718, 331] width 154 height 12
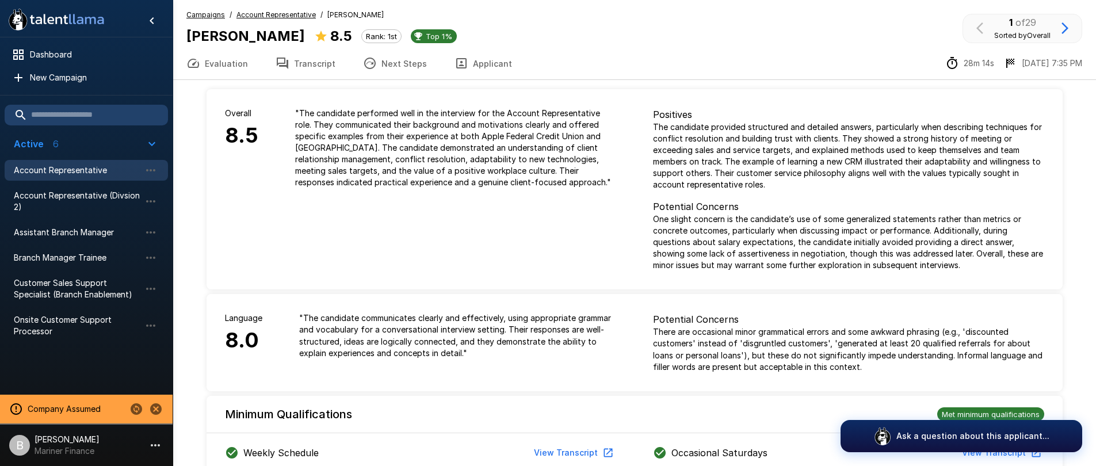
click at [296, 18] on u "Account Representative" at bounding box center [275, 14] width 79 height 9
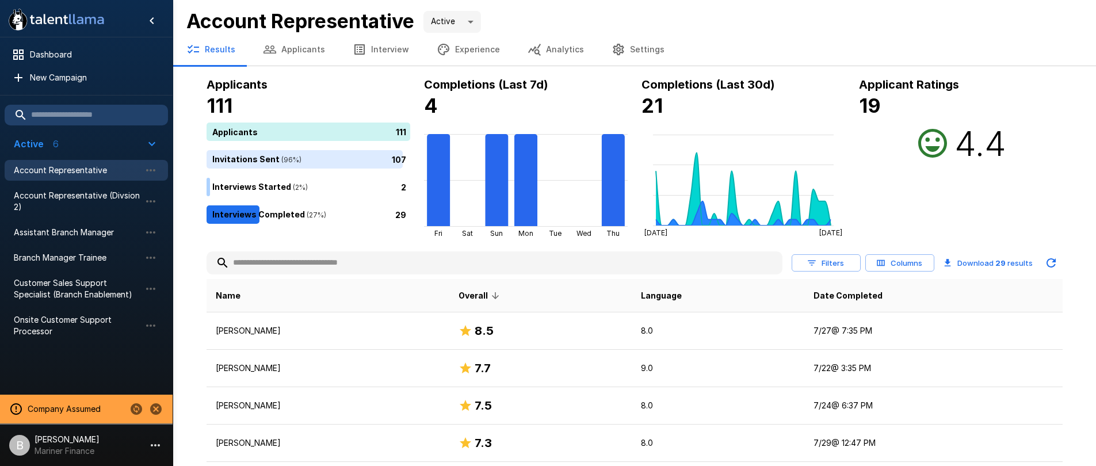
click at [885, 267] on icon "button" at bounding box center [881, 263] width 10 height 10
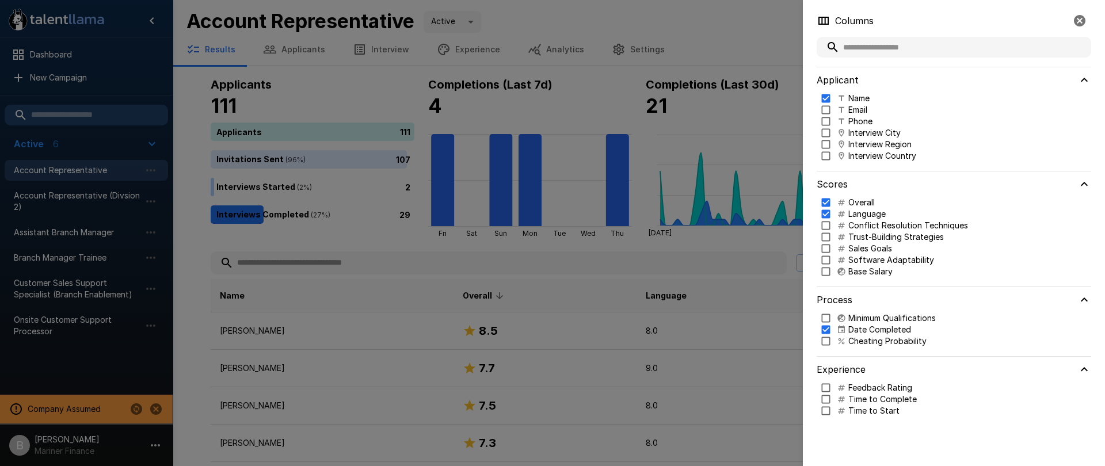
click at [565, 265] on div at bounding box center [552, 233] width 1105 height 466
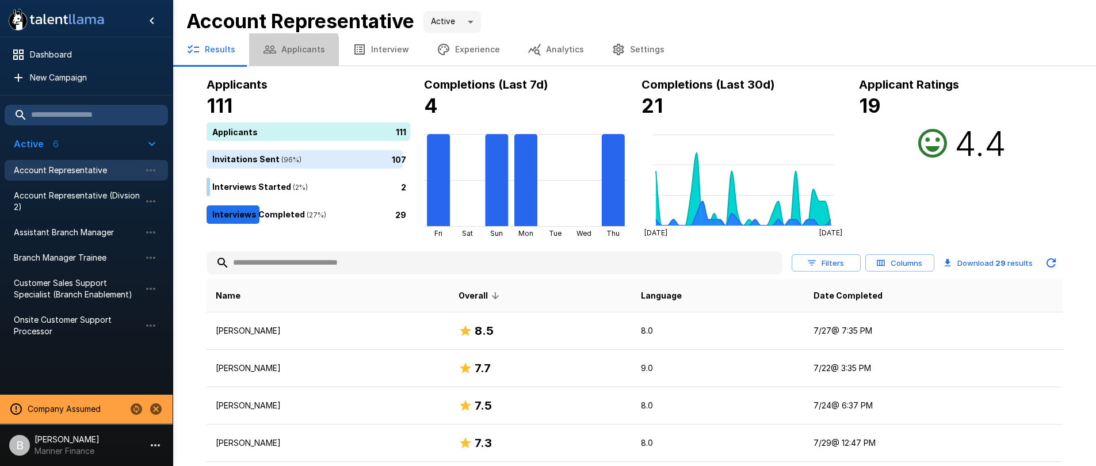
click at [291, 52] on button "Applicants" at bounding box center [294, 49] width 90 height 32
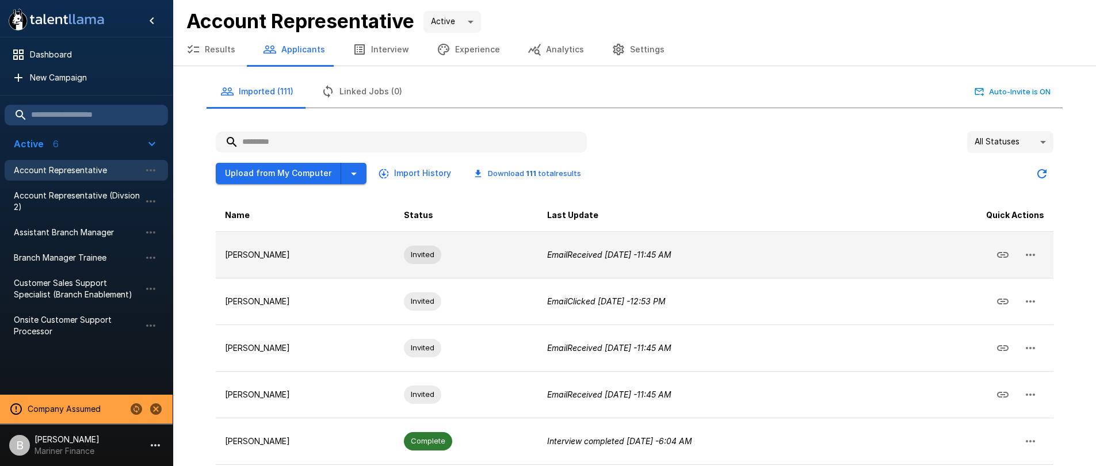
click at [1030, 254] on icon "button" at bounding box center [1030, 255] width 9 height 2
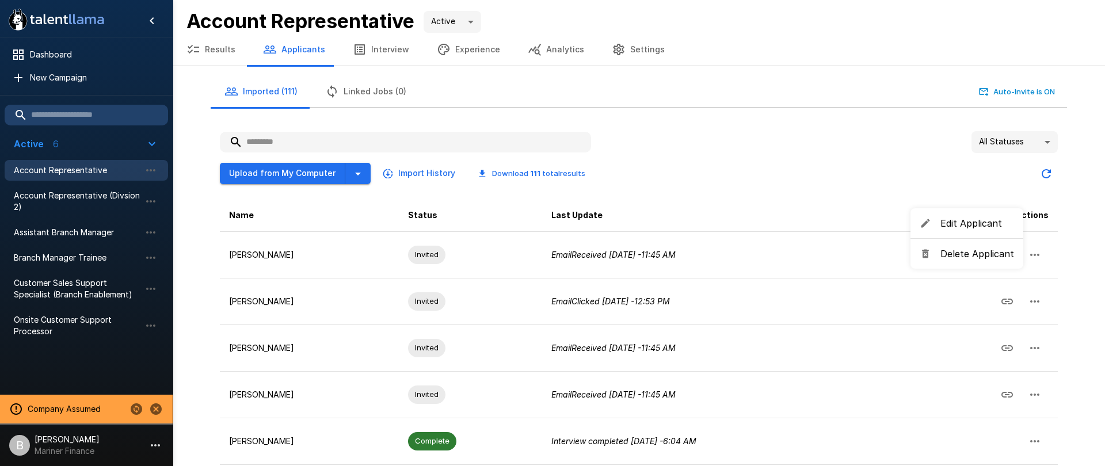
click at [973, 220] on span "Edit Applicant" at bounding box center [977, 223] width 74 height 14
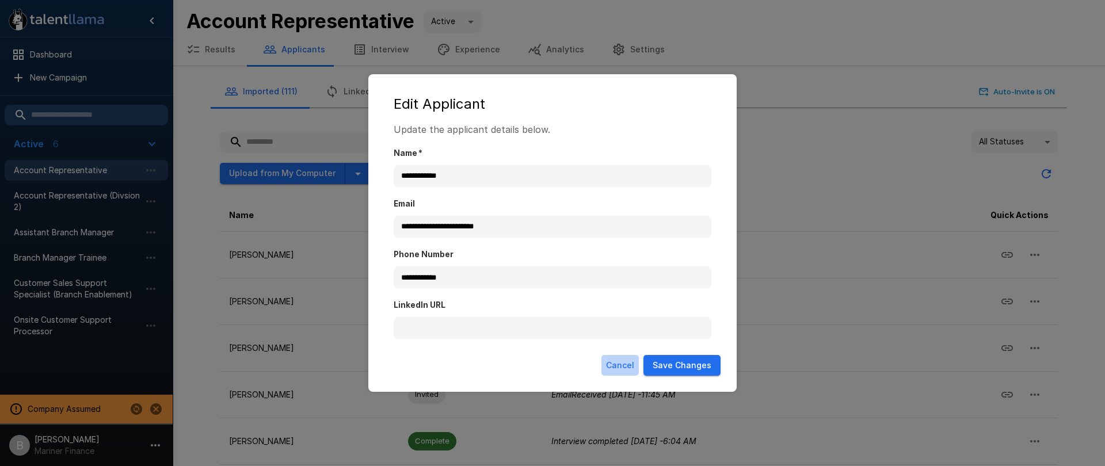
click at [625, 368] on button "Cancel" at bounding box center [619, 365] width 37 height 21
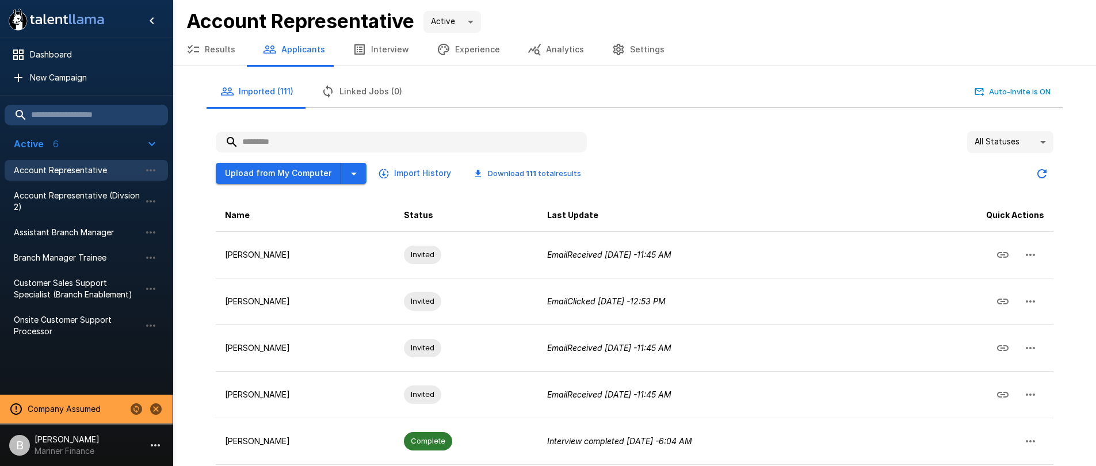
click at [218, 54] on button "Results" at bounding box center [211, 49] width 77 height 32
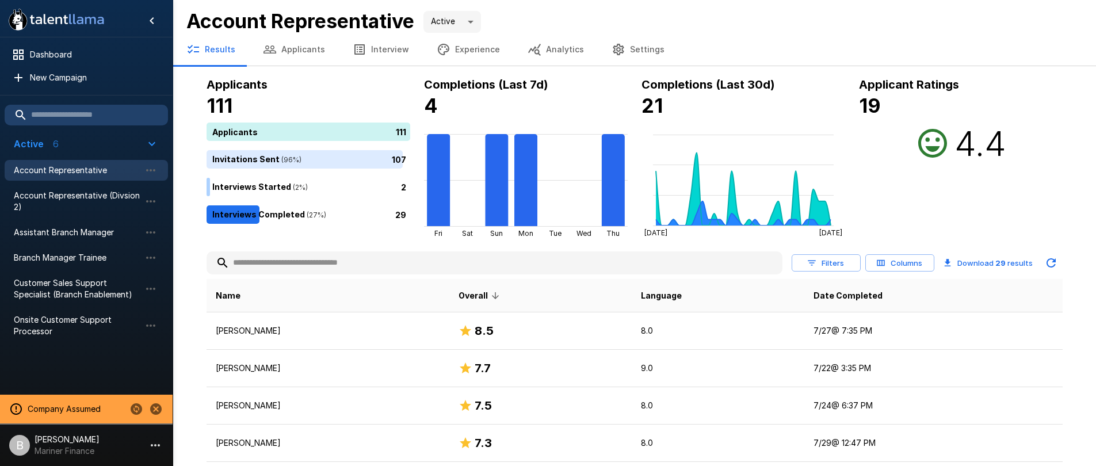
click at [331, 268] on input "text" at bounding box center [495, 263] width 576 height 21
click at [618, 261] on input "text" at bounding box center [495, 263] width 576 height 21
click at [919, 263] on button "Columns" at bounding box center [899, 263] width 69 height 18
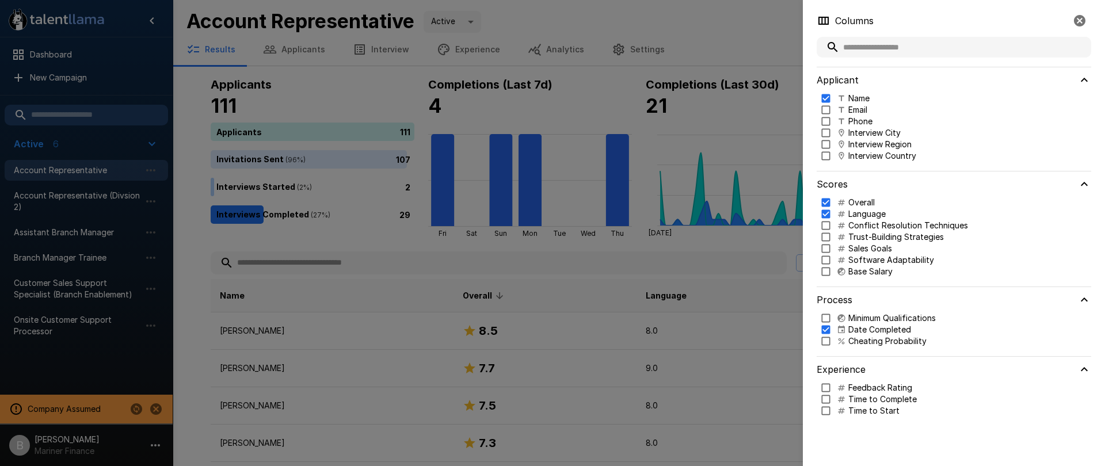
click at [376, 245] on div at bounding box center [552, 233] width 1105 height 466
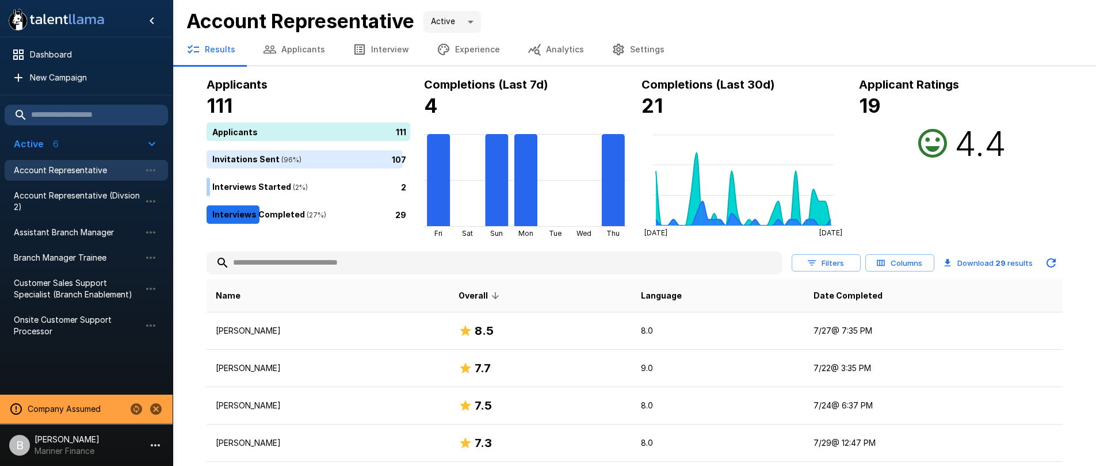
click at [300, 257] on input "text" at bounding box center [495, 263] width 576 height 21
click at [457, 274] on div at bounding box center [495, 262] width 576 height 23
click at [463, 266] on input "text" at bounding box center [495, 263] width 576 height 21
click at [277, 257] on input "text" at bounding box center [495, 263] width 576 height 21
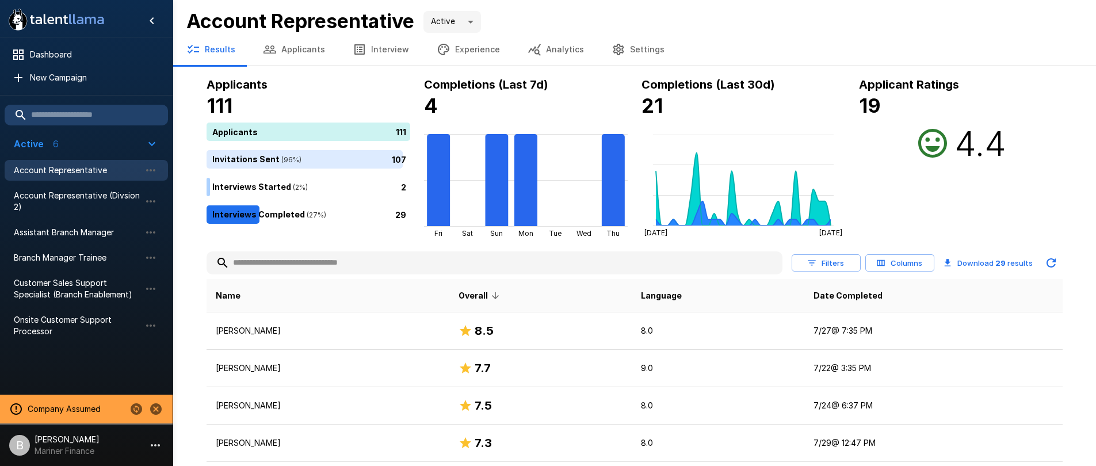
click at [311, 258] on input "text" at bounding box center [495, 263] width 576 height 21
click at [322, 269] on input "text" at bounding box center [495, 263] width 576 height 21
click at [339, 261] on input "text" at bounding box center [495, 263] width 576 height 21
click at [506, 270] on input "text" at bounding box center [495, 263] width 576 height 21
click at [320, 262] on input "text" at bounding box center [495, 263] width 576 height 21
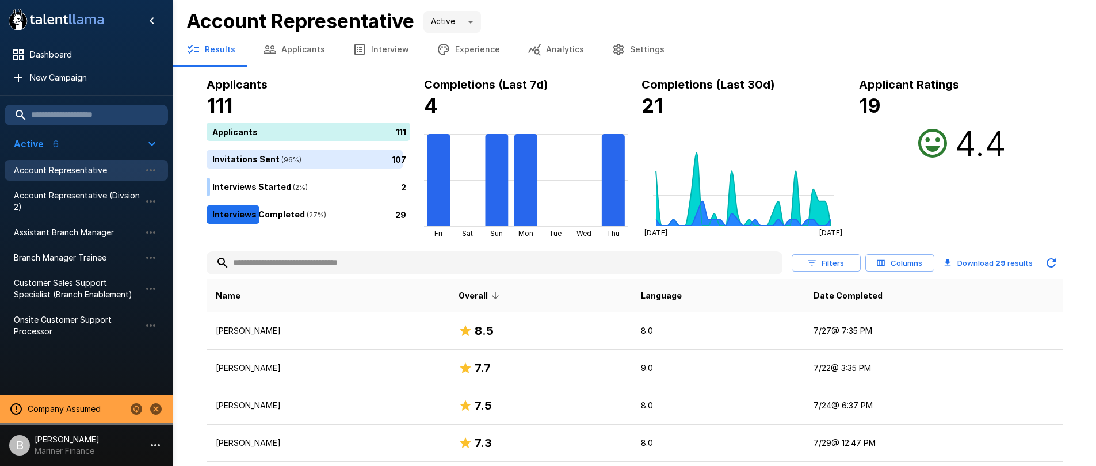
click at [815, 263] on icon "button" at bounding box center [812, 263] width 10 height 10
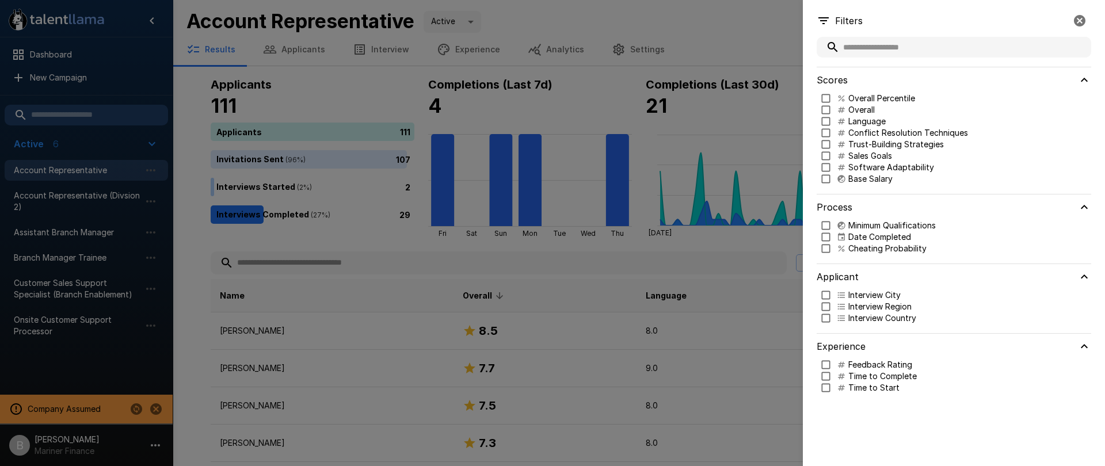
click at [706, 249] on div at bounding box center [552, 233] width 1105 height 466
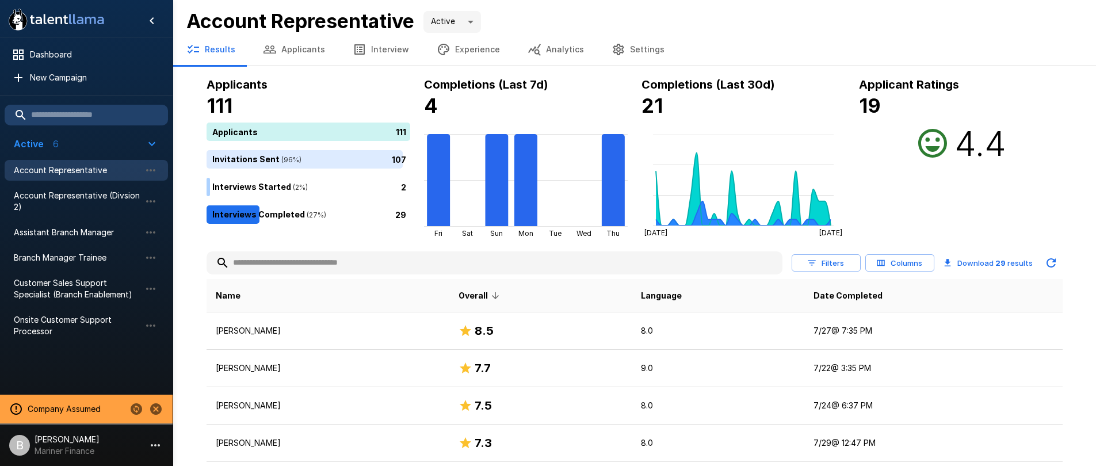
click at [883, 258] on icon "button" at bounding box center [881, 263] width 10 height 10
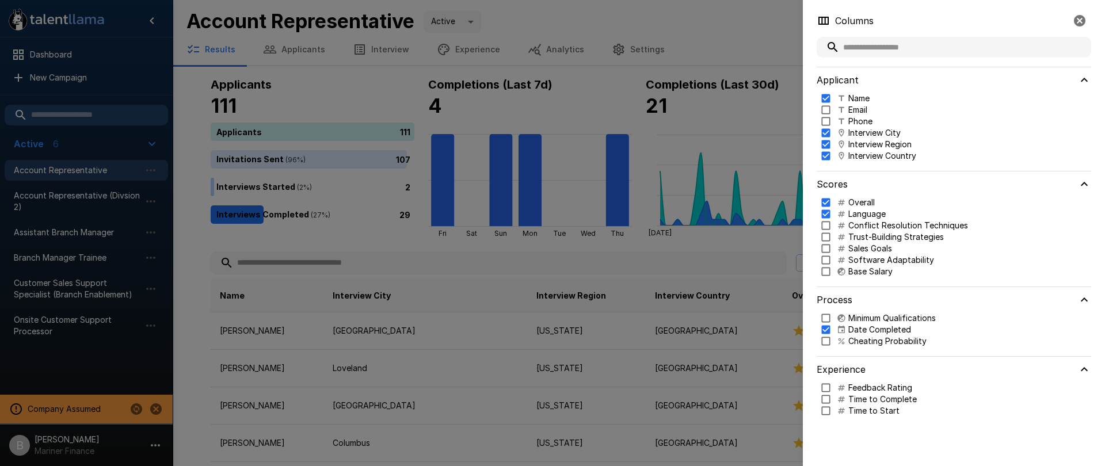
click at [610, 245] on div at bounding box center [552, 233] width 1105 height 466
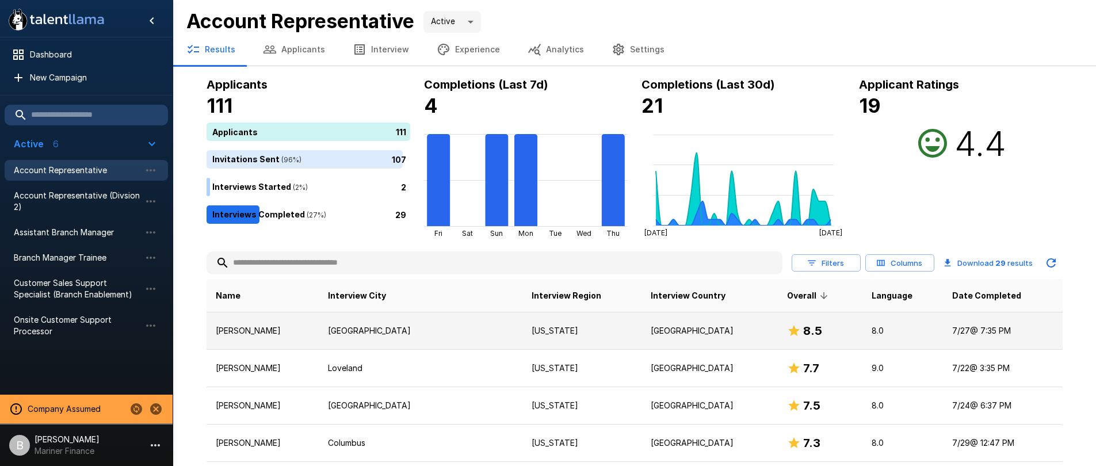
click at [483, 336] on p "[GEOGRAPHIC_DATA]" at bounding box center [420, 331] width 185 height 12
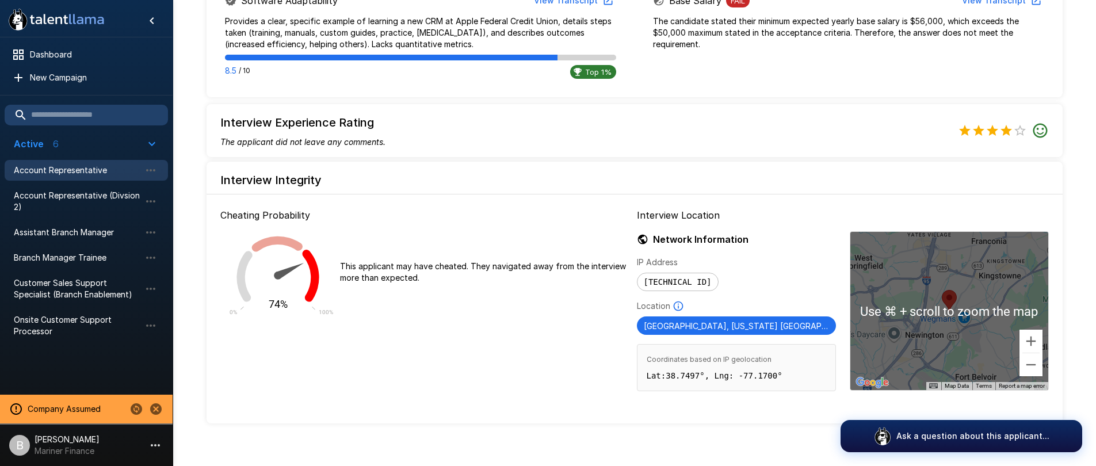
scroll to position [948, 0]
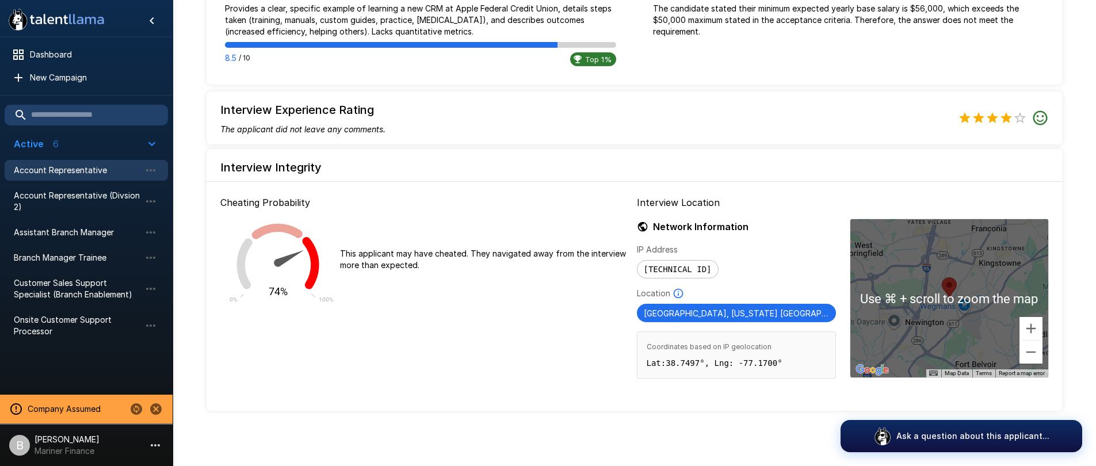
click at [824, 204] on p "Interview Location" at bounding box center [843, 203] width 412 height 14
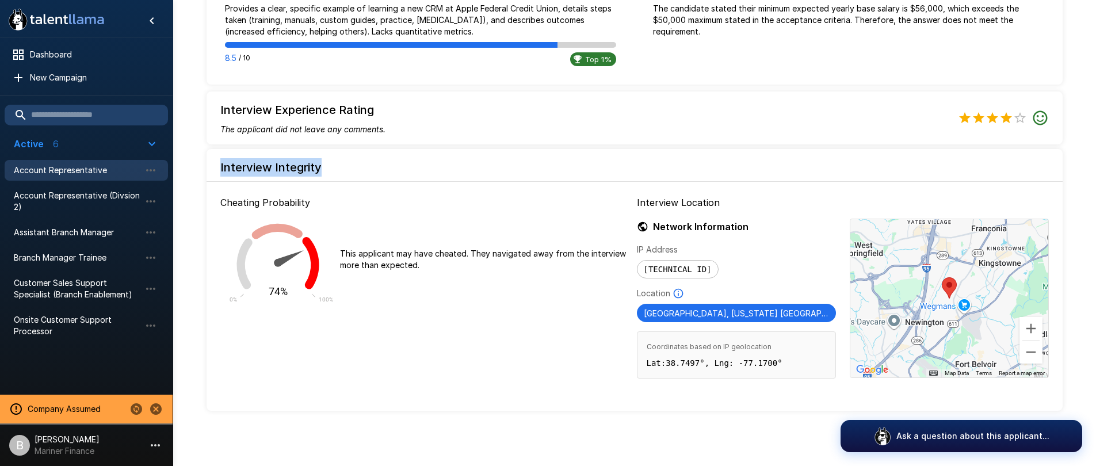
drag, startPoint x: 292, startPoint y: 166, endPoint x: 335, endPoint y: 166, distance: 43.7
click at [335, 166] on h6 "Interview Integrity" at bounding box center [635, 167] width 856 height 18
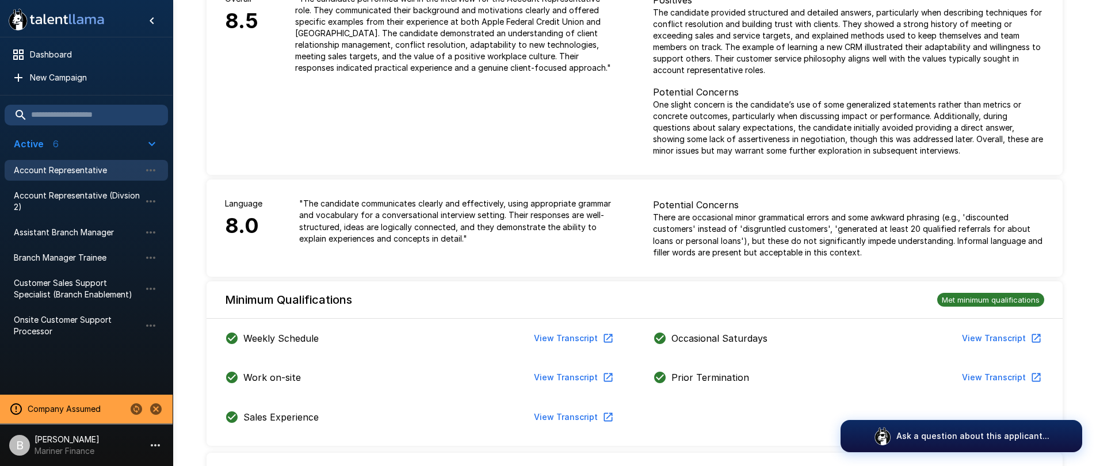
scroll to position [0, 0]
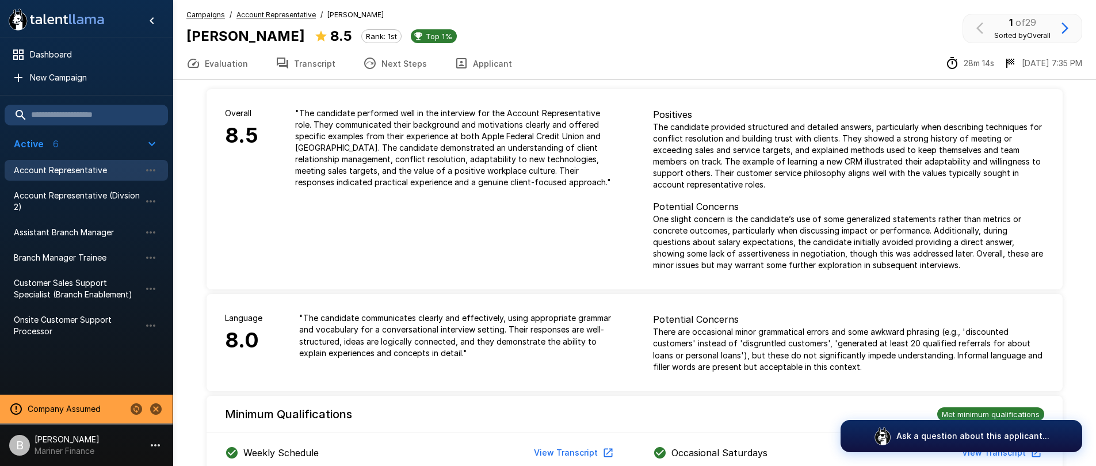
click at [291, 14] on u "Account Representative" at bounding box center [275, 14] width 79 height 9
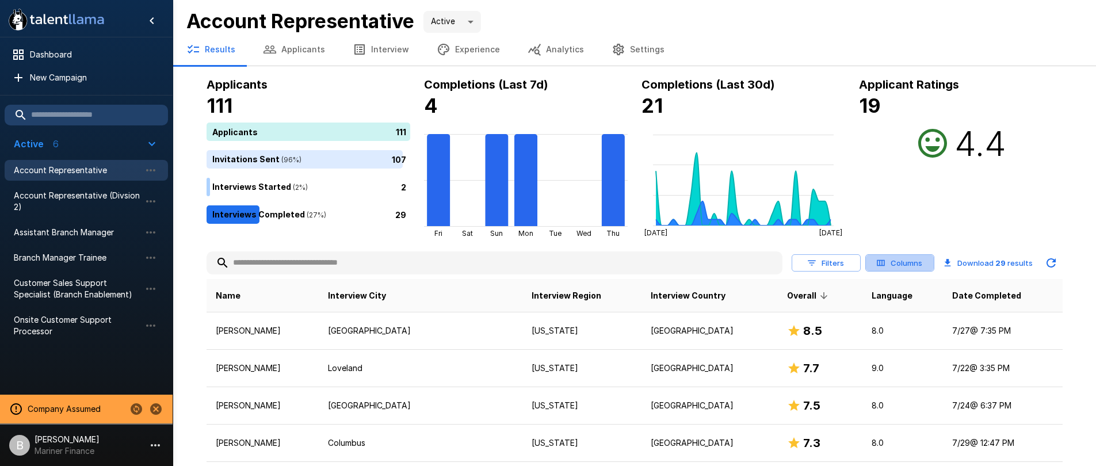
click at [902, 262] on button "Columns" at bounding box center [899, 263] width 69 height 18
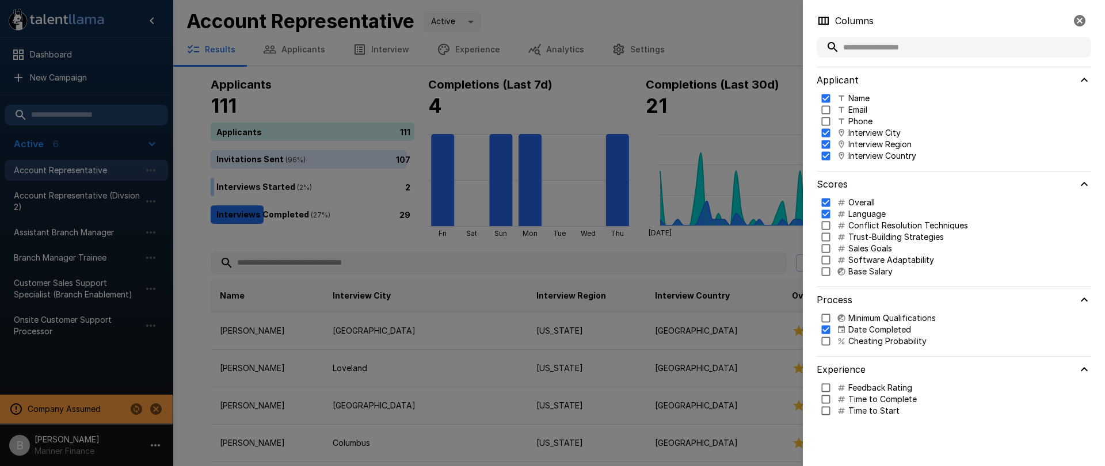
click at [892, 342] on p "Cheating Probability" at bounding box center [887, 341] width 78 height 12
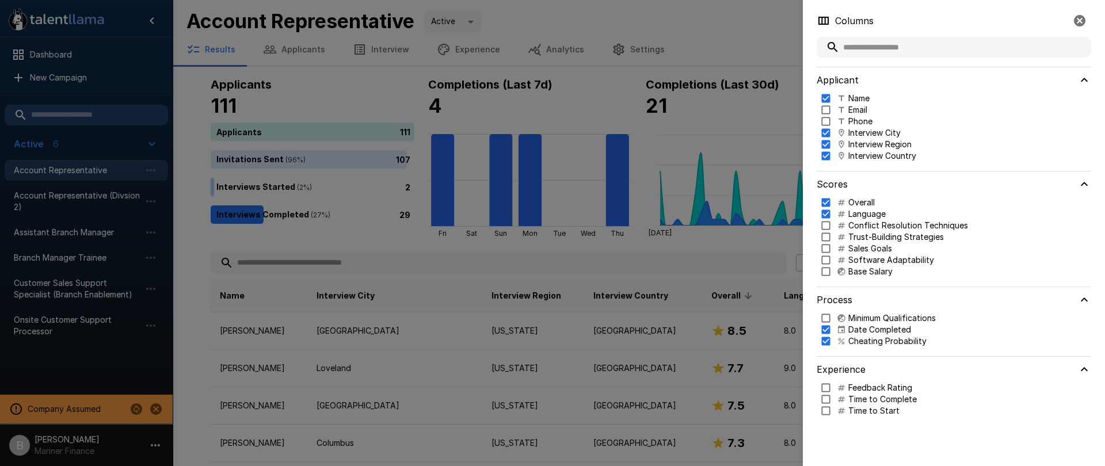
click at [555, 261] on div at bounding box center [552, 233] width 1105 height 466
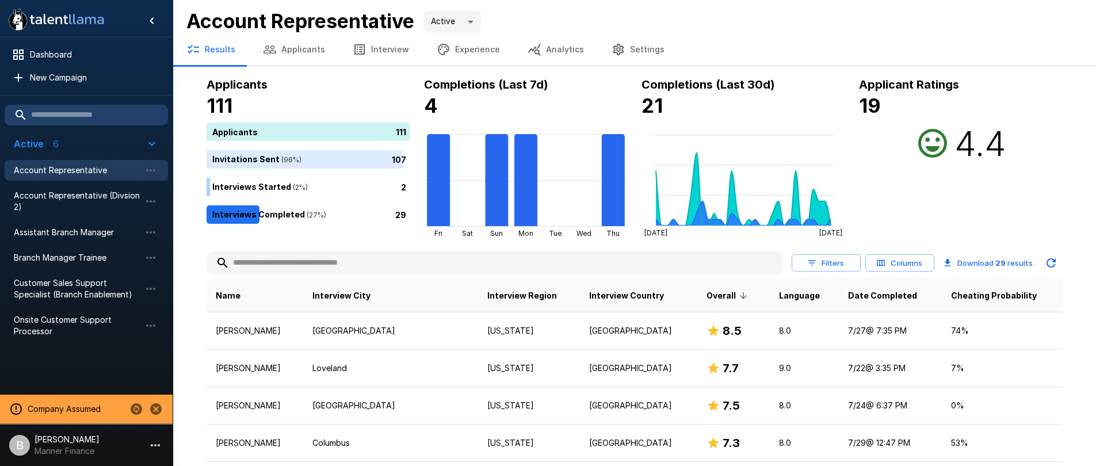
click at [914, 266] on button "Columns" at bounding box center [899, 263] width 69 height 18
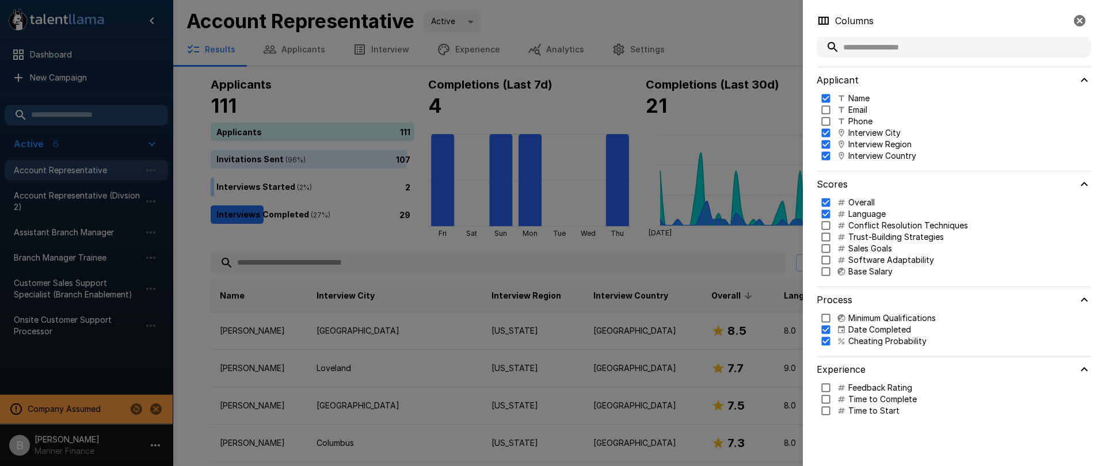
click at [520, 261] on div at bounding box center [552, 233] width 1105 height 466
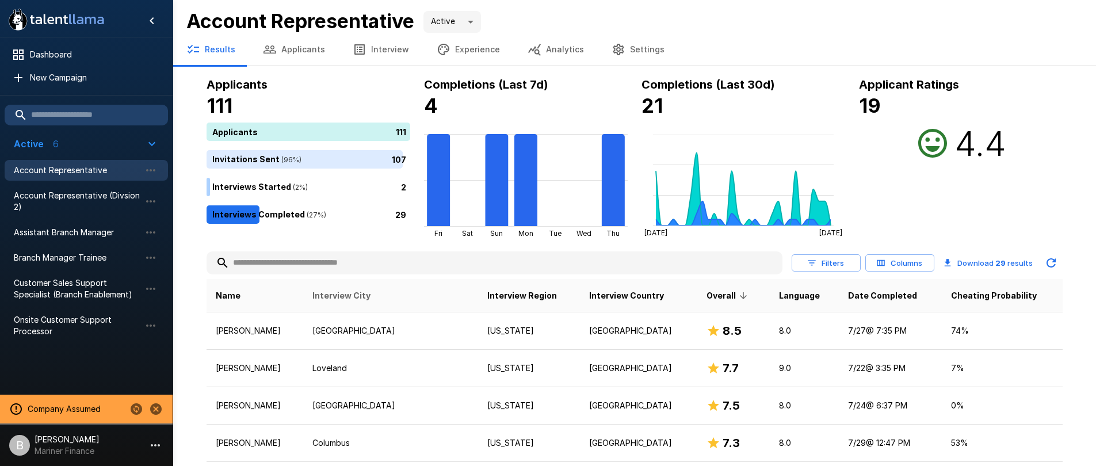
click at [370, 291] on span "Interview City" at bounding box center [341, 296] width 58 height 14
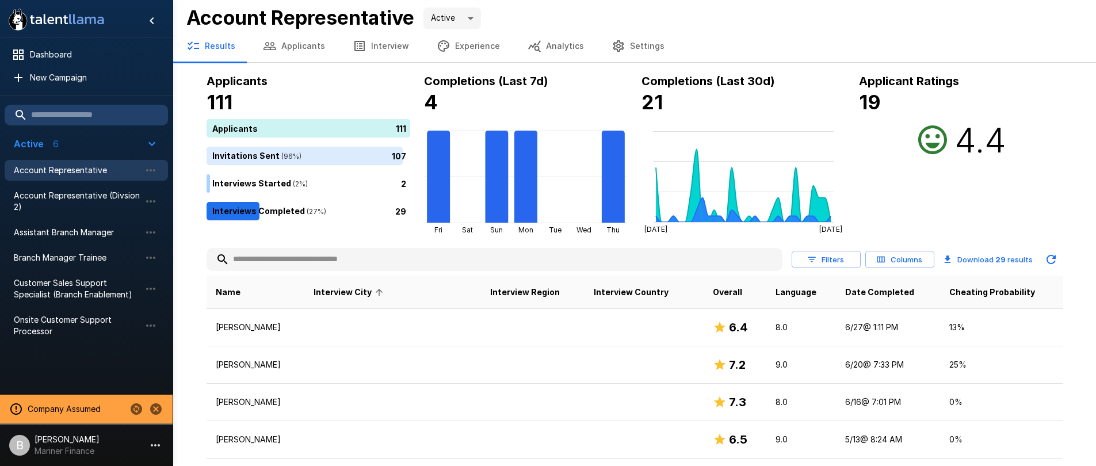
scroll to position [5, 0]
click at [376, 280] on th "Interview City" at bounding box center [392, 290] width 177 height 33
click at [383, 292] on span "Interview City" at bounding box center [350, 291] width 73 height 14
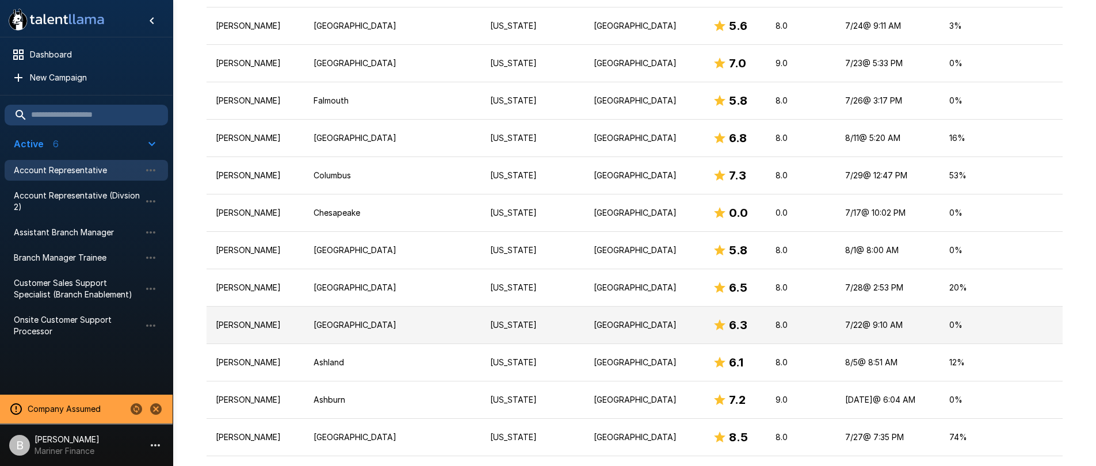
scroll to position [0, 0]
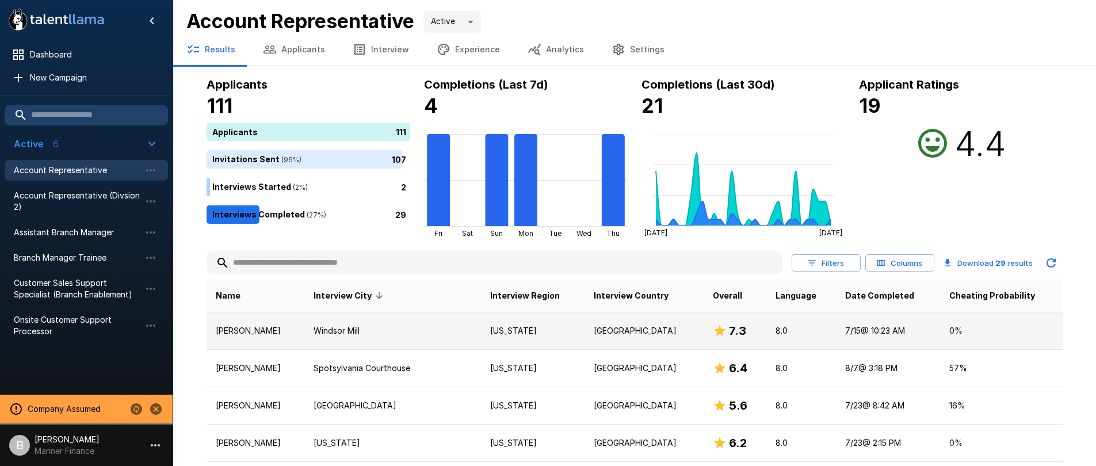
click at [279, 324] on td "[PERSON_NAME]" at bounding box center [256, 330] width 98 height 37
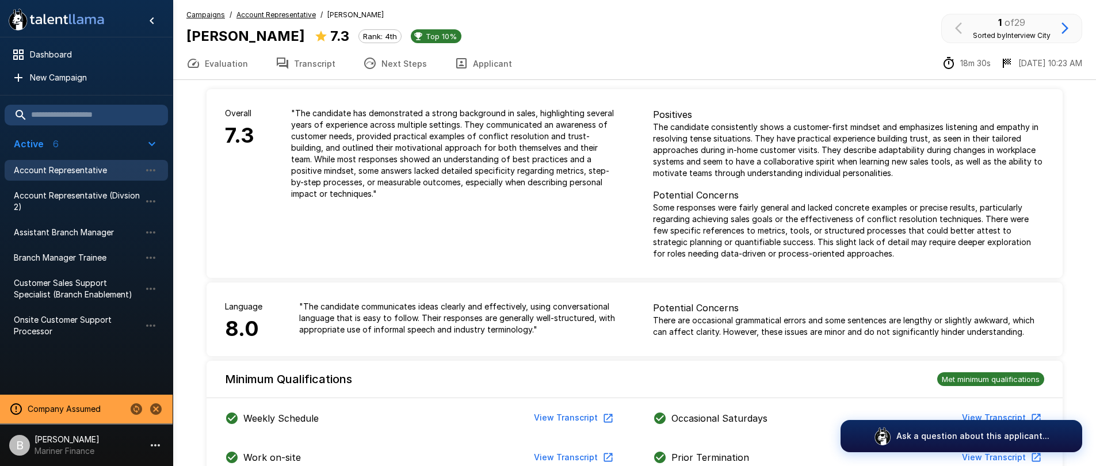
click at [277, 16] on u "Account Representative" at bounding box center [275, 14] width 79 height 9
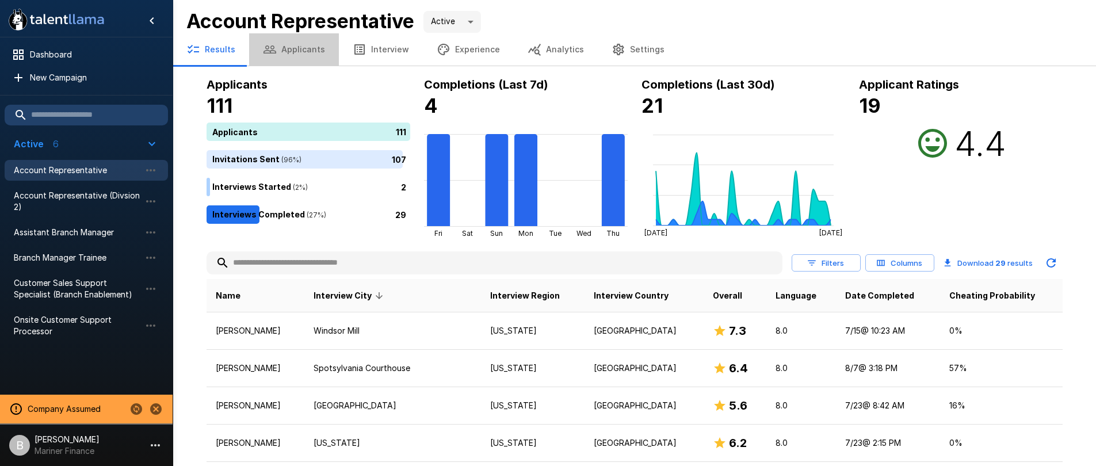
click at [292, 35] on button "Applicants" at bounding box center [294, 49] width 90 height 32
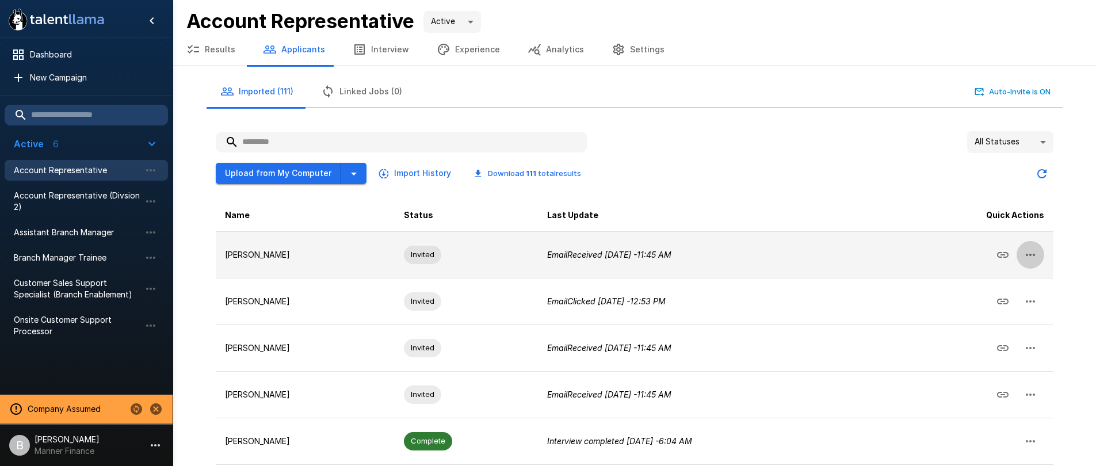
click at [1036, 249] on icon "button" at bounding box center [1030, 255] width 14 height 14
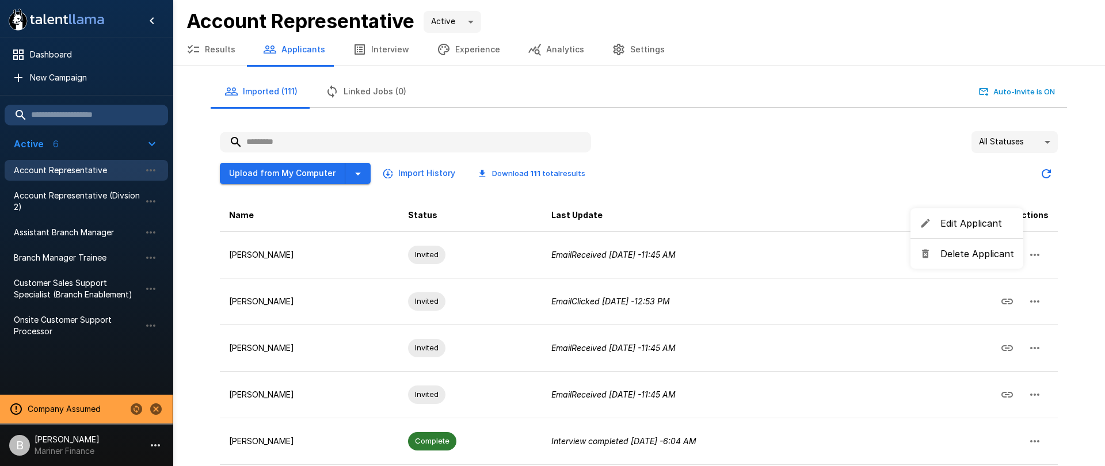
click at [980, 223] on span "Edit Applicant" at bounding box center [977, 223] width 74 height 14
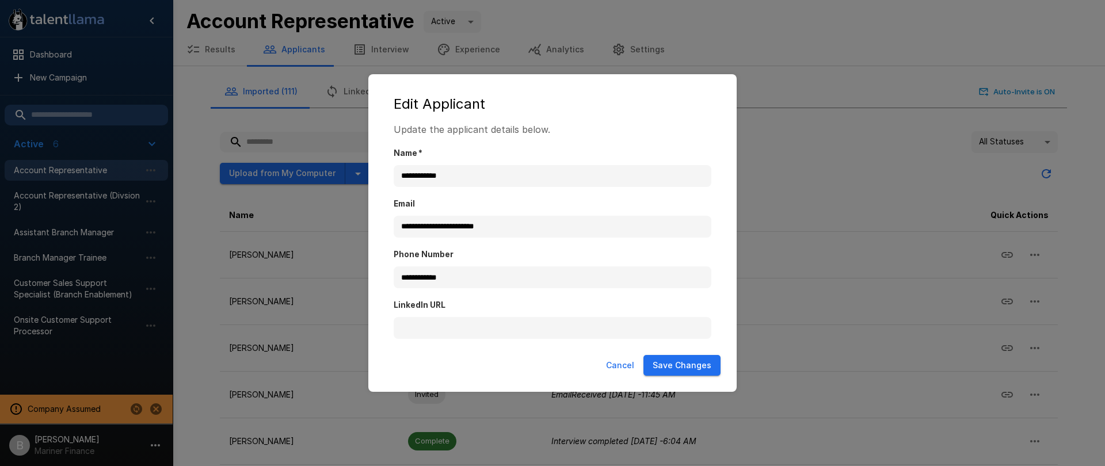
click at [624, 361] on button "Cancel" at bounding box center [619, 365] width 37 height 21
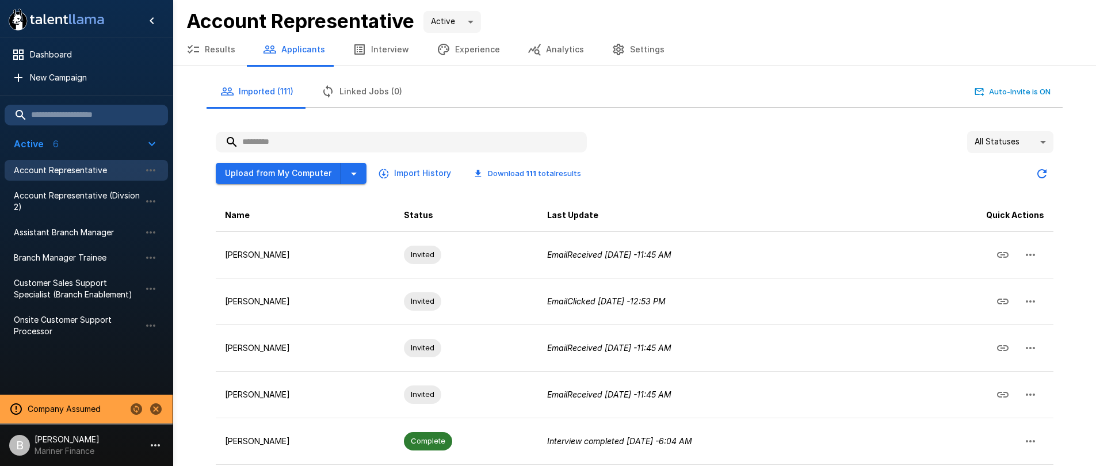
click at [234, 51] on button "Results" at bounding box center [211, 49] width 77 height 32
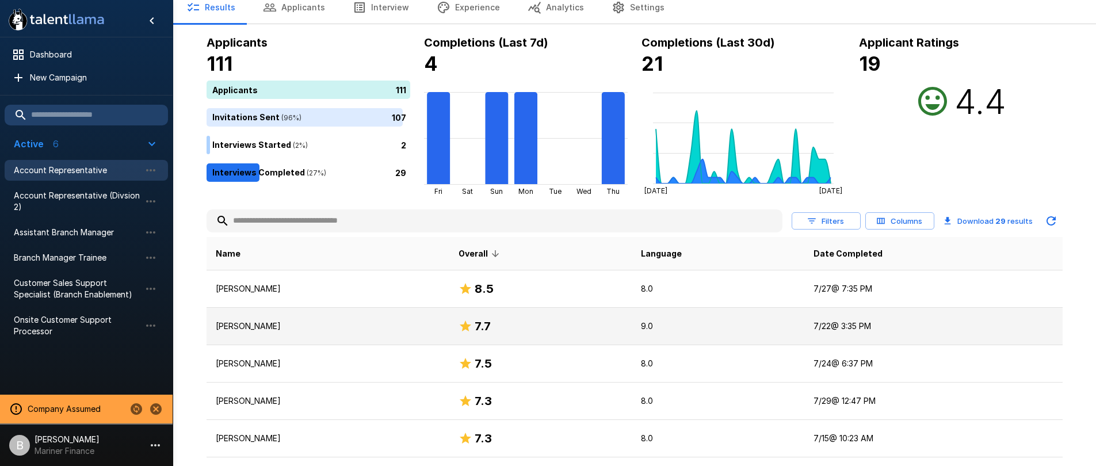
scroll to position [51, 0]
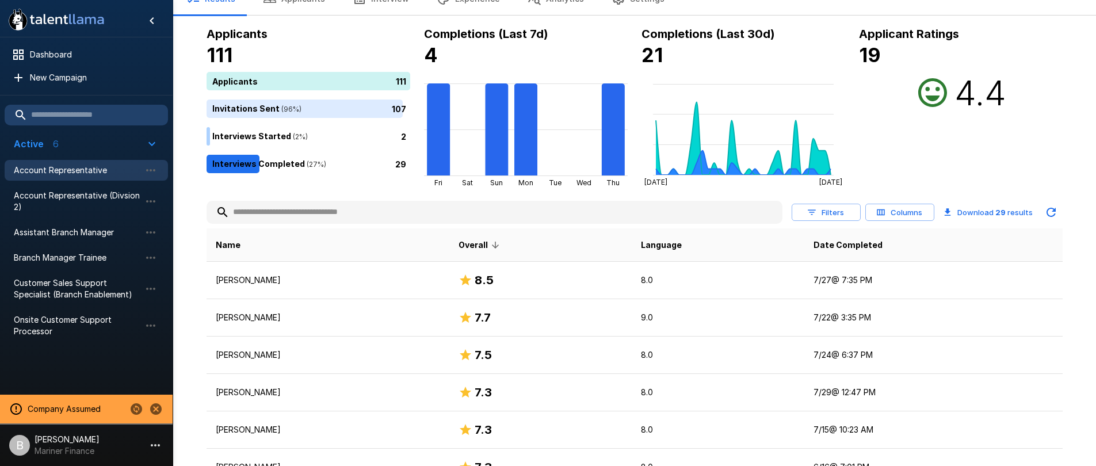
click at [911, 212] on button "Columns" at bounding box center [899, 213] width 69 height 18
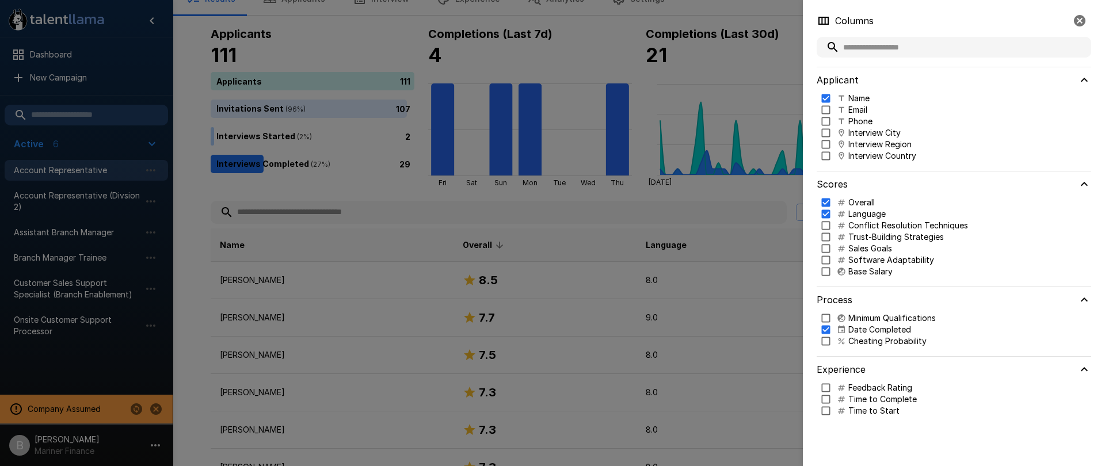
click at [872, 142] on p "Interview Region" at bounding box center [879, 145] width 63 height 12
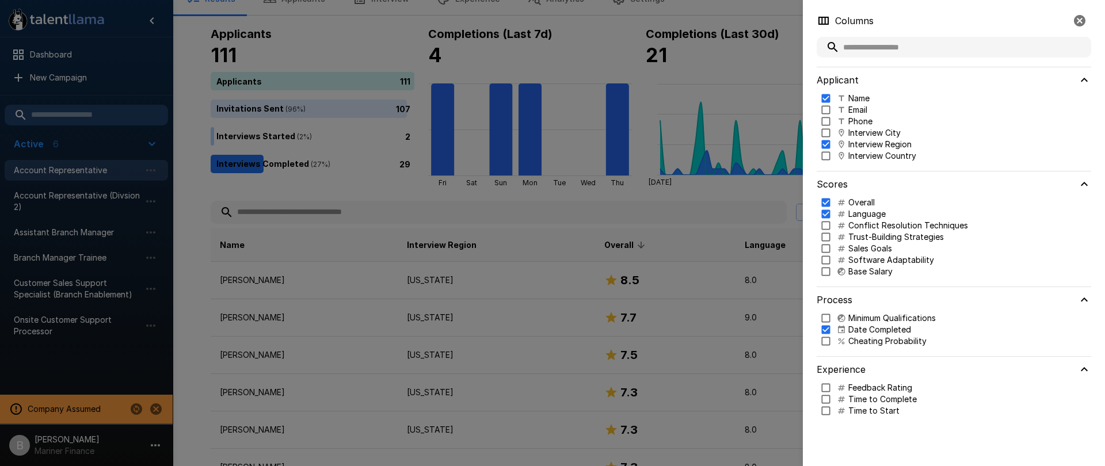
click at [525, 202] on div at bounding box center [552, 233] width 1105 height 466
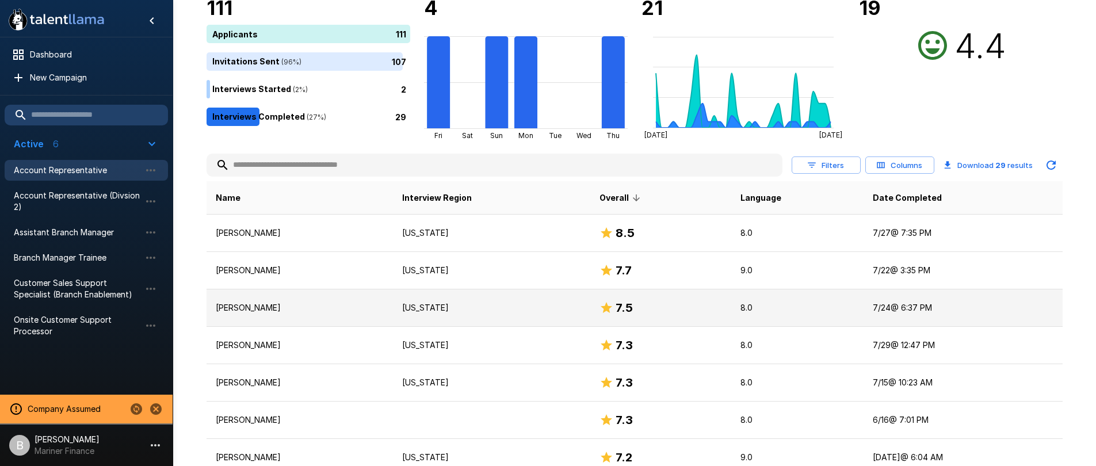
scroll to position [0, 0]
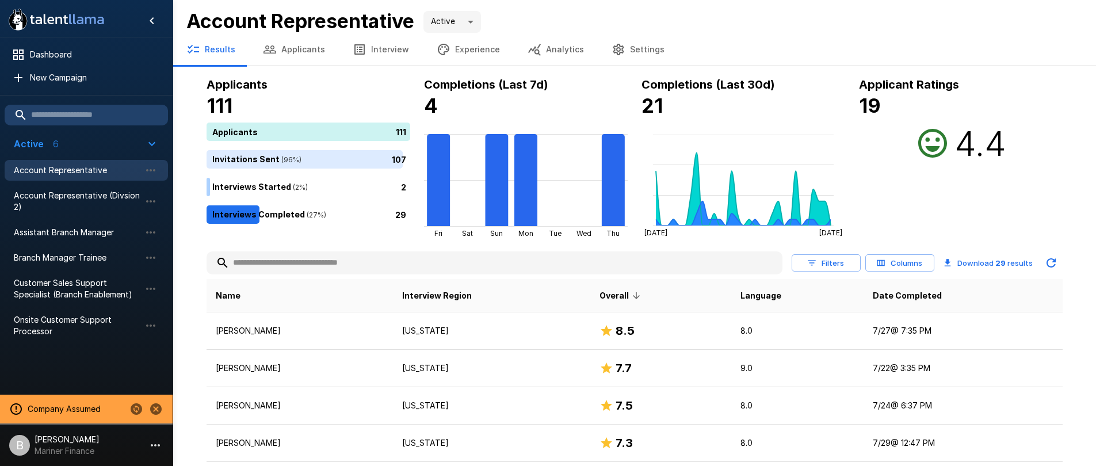
click at [904, 263] on button "Columns" at bounding box center [899, 263] width 69 height 18
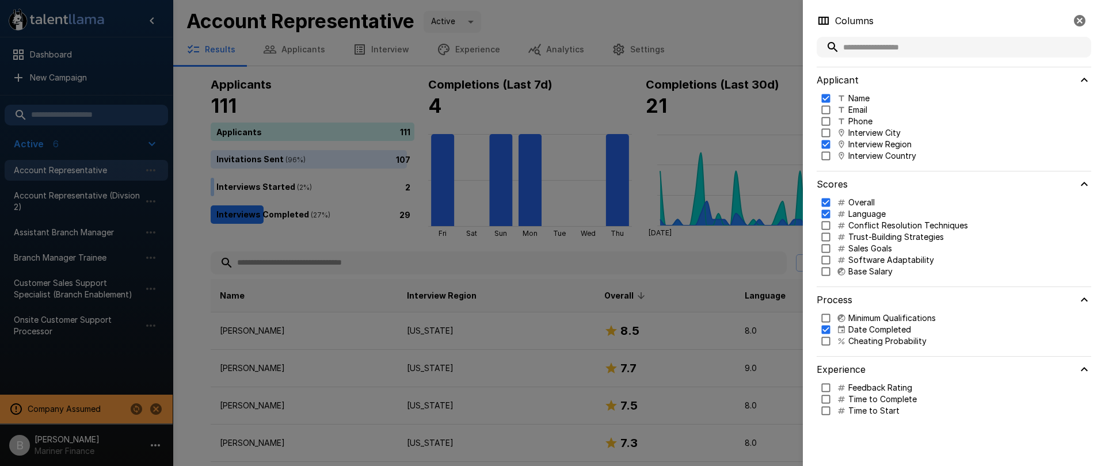
click at [885, 334] on p "Date Completed" at bounding box center [879, 330] width 63 height 12
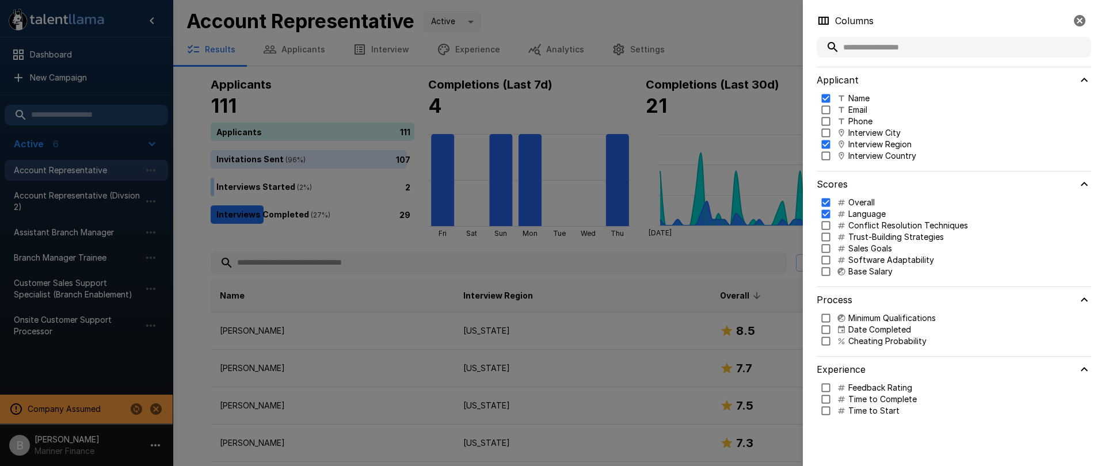
click at [883, 339] on p "Cheating Probability" at bounding box center [887, 341] width 78 height 12
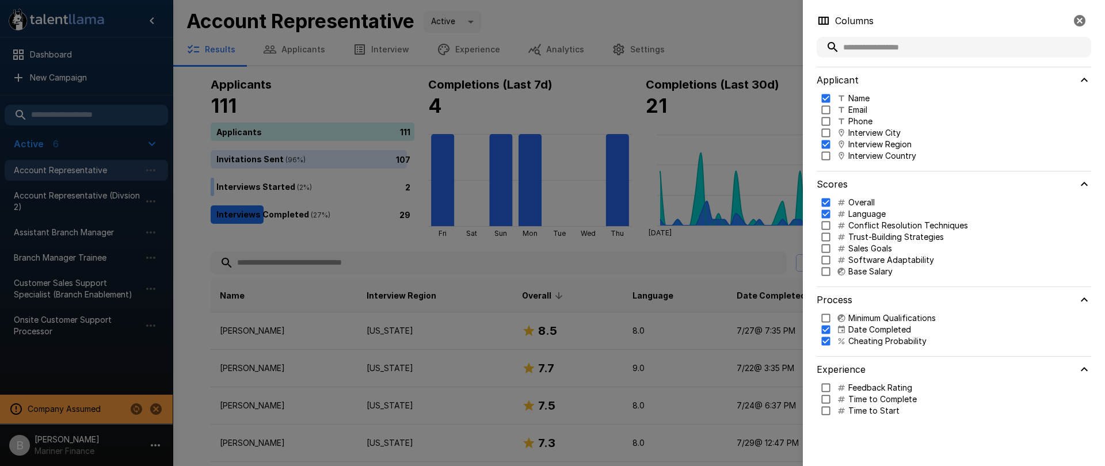
click at [569, 255] on div at bounding box center [552, 233] width 1105 height 466
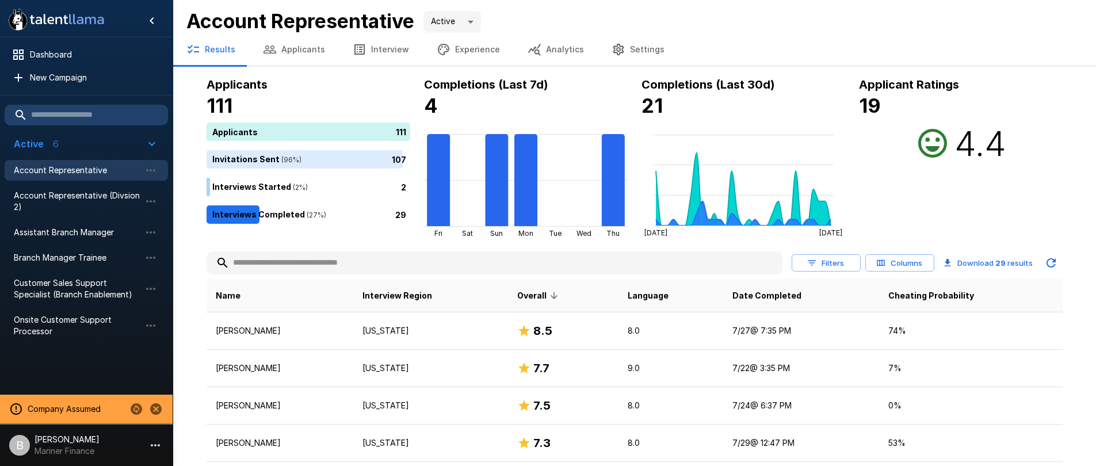
click at [305, 40] on button "Applicants" at bounding box center [294, 49] width 90 height 32
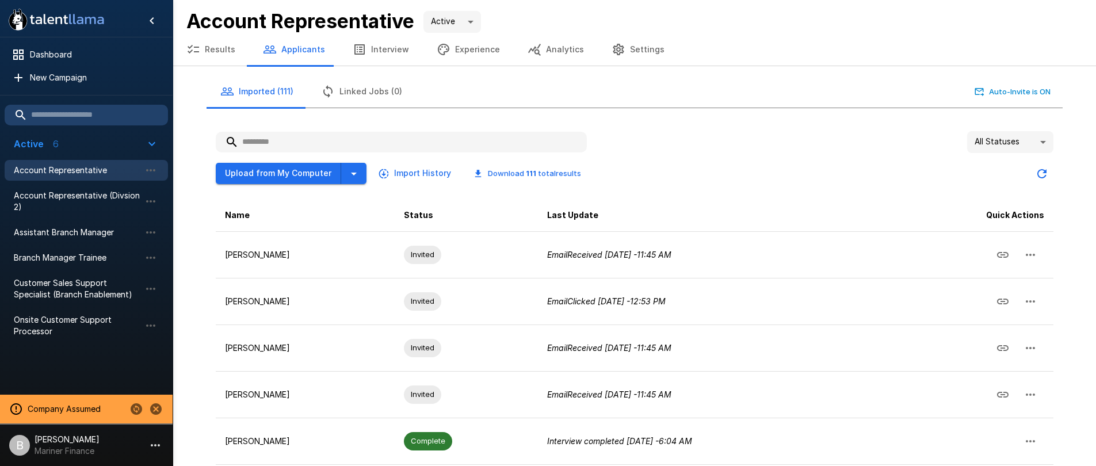
click at [964, 150] on div "All Statuses **" at bounding box center [635, 142] width 838 height 22
click at [1012, 133] on body ".st0{fill:#FFFFFF;} .st1{fill:#76a4ed;} Dashboard New Campaign Active 6 Account…" at bounding box center [548, 233] width 1096 height 466
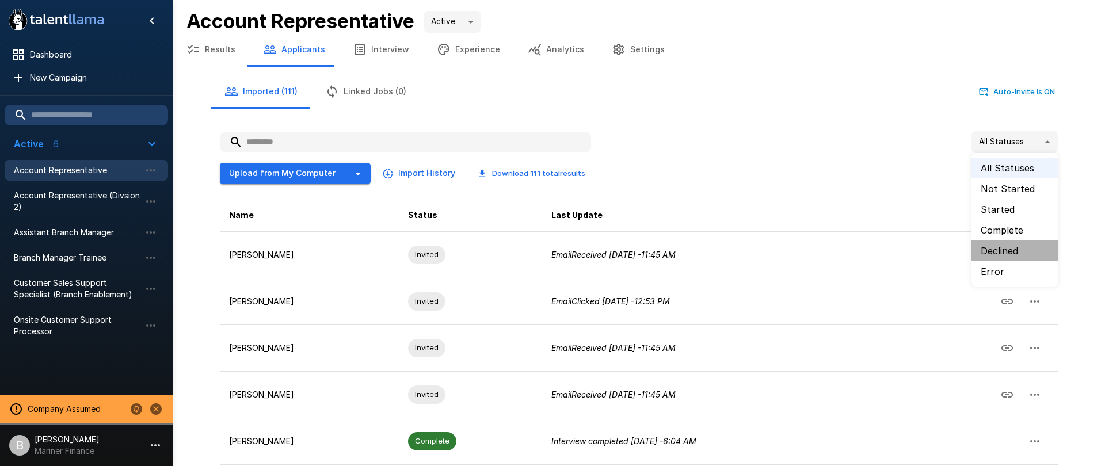
click at [1018, 248] on li "Declined" at bounding box center [1014, 250] width 86 height 21
type input "********"
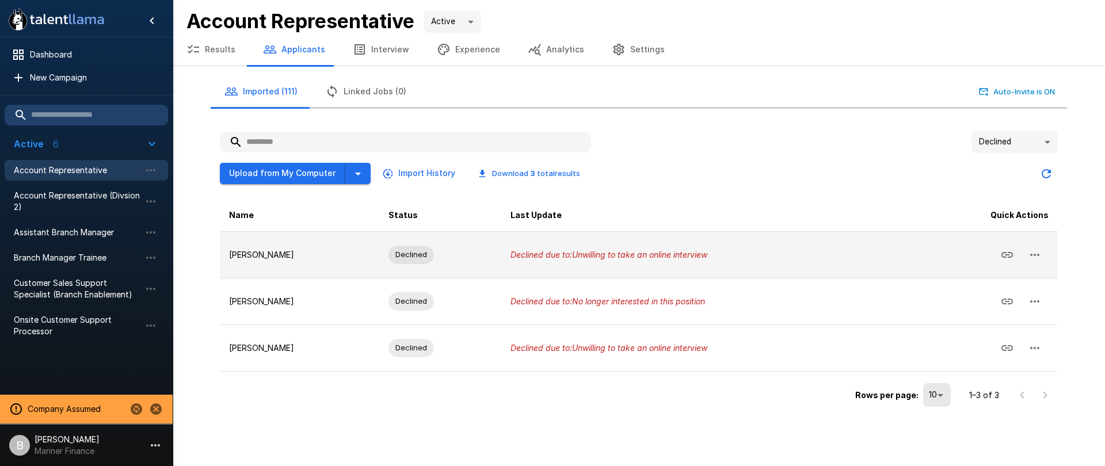
click at [1039, 253] on icon "button" at bounding box center [1034, 255] width 14 height 14
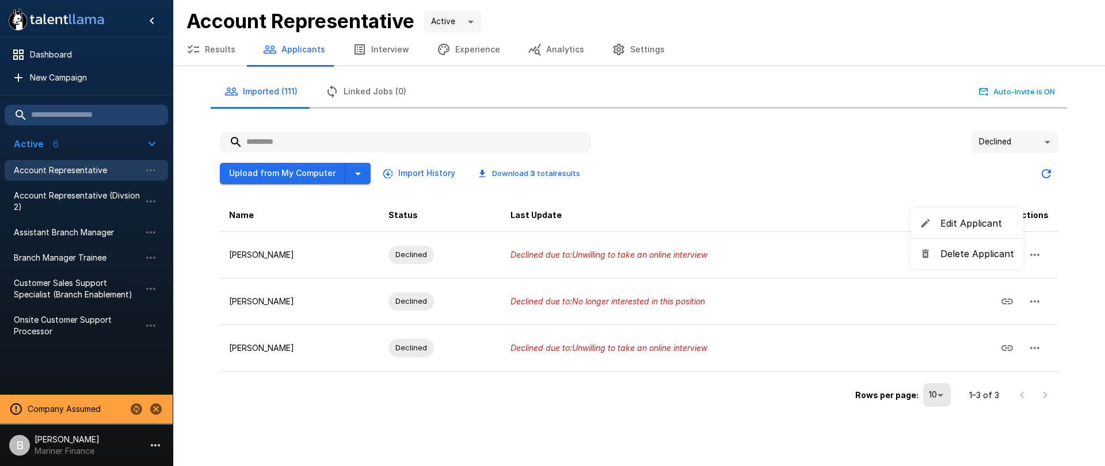
click at [887, 211] on div at bounding box center [552, 233] width 1105 height 466
click at [1065, 254] on div "Declined ******** Upload from My Computer Import History Download 3 total resul…" at bounding box center [639, 270] width 856 height 297
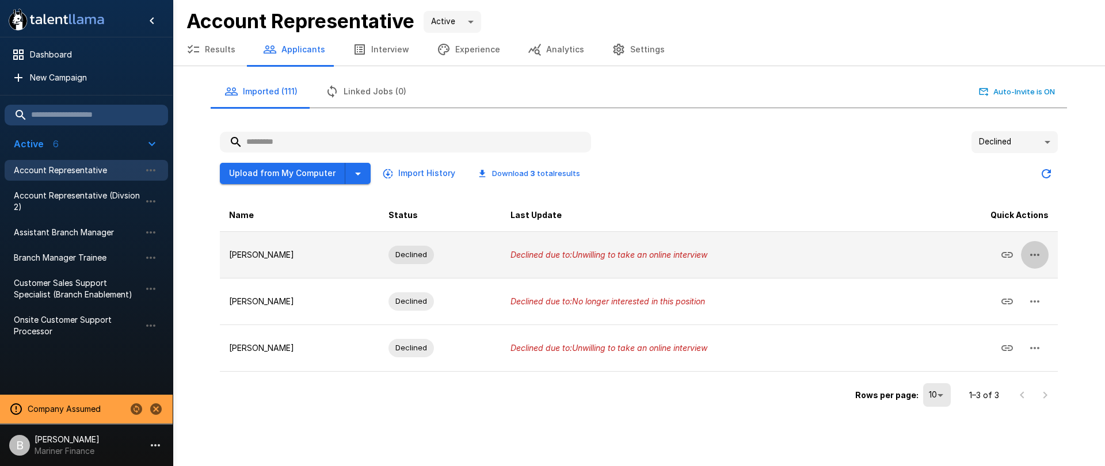
click at [1038, 249] on icon "button" at bounding box center [1034, 255] width 14 height 14
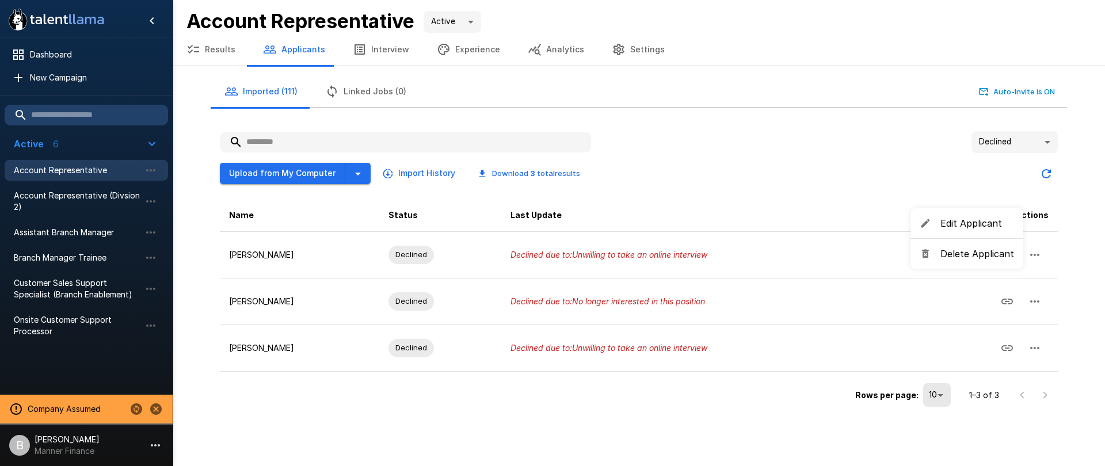
click at [628, 169] on div at bounding box center [552, 233] width 1105 height 466
click at [228, 49] on button "Results" at bounding box center [211, 49] width 77 height 32
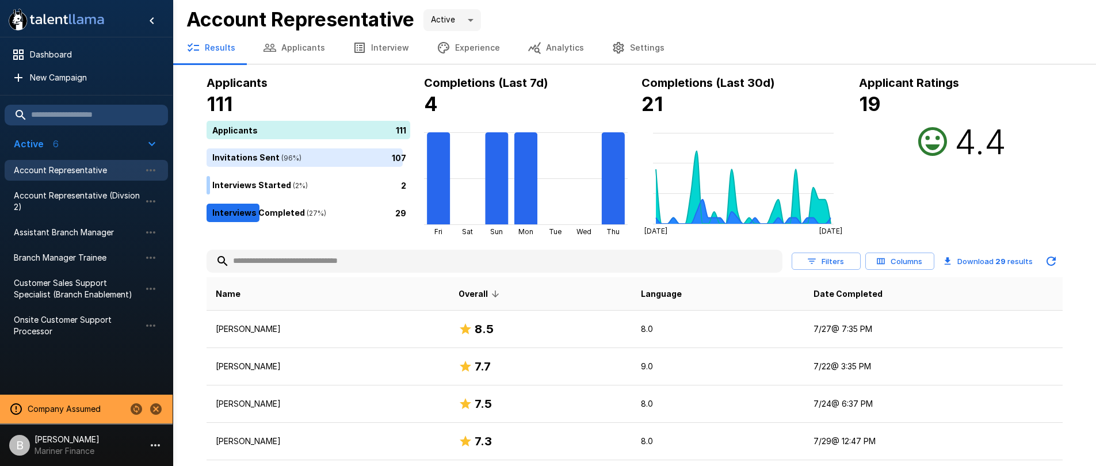
scroll to position [2, 0]
click at [52, 53] on span "Dashboard" at bounding box center [94, 55] width 129 height 12
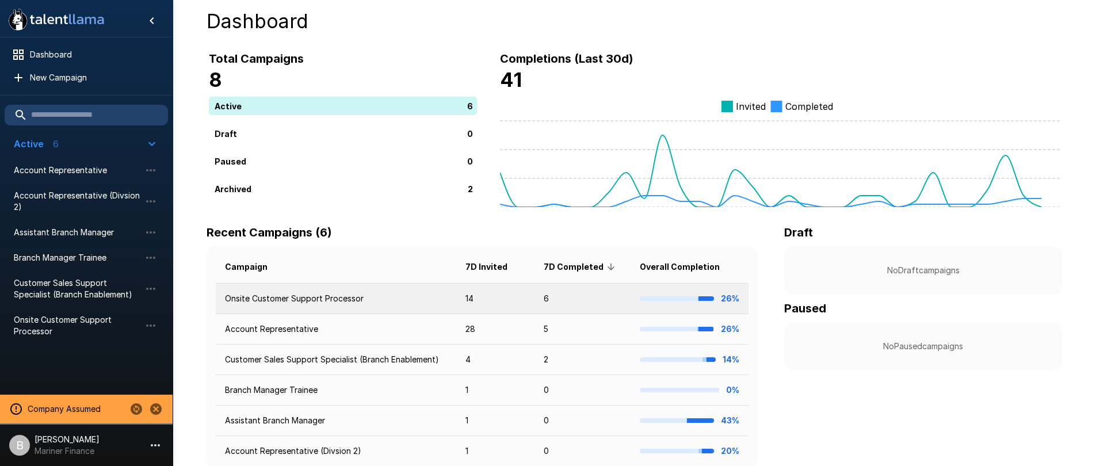
click at [322, 299] on td "Onsite Customer Support Processor" at bounding box center [336, 299] width 240 height 30
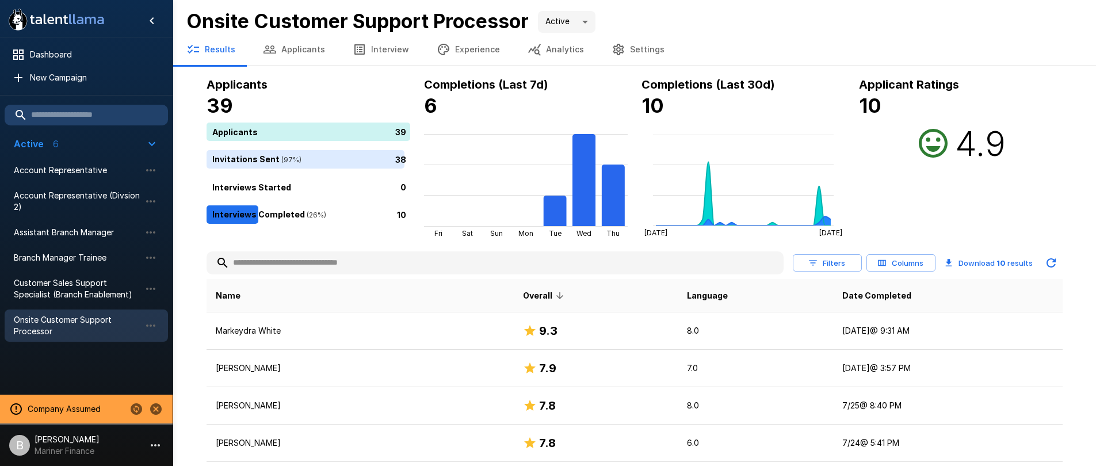
click at [916, 265] on button "Columns" at bounding box center [900, 263] width 69 height 18
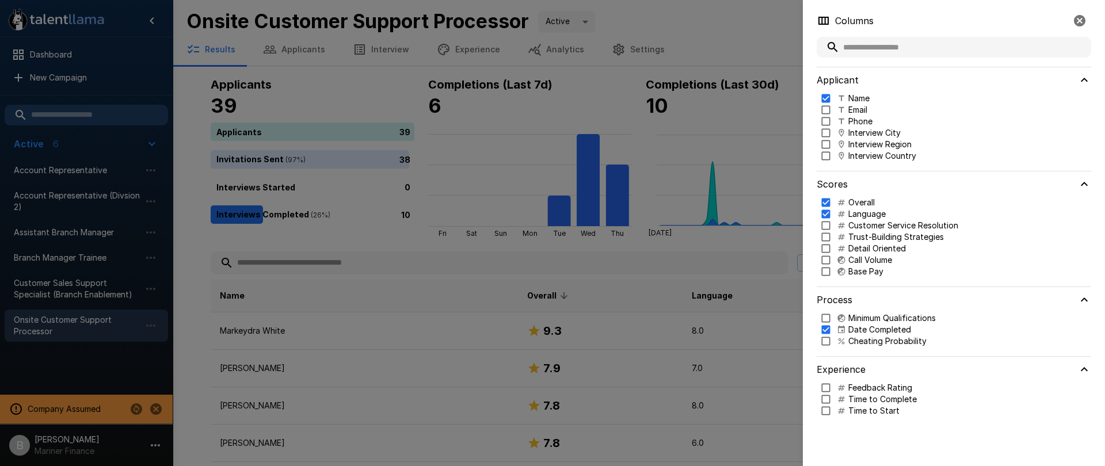
click at [884, 337] on p "Cheating Probability" at bounding box center [887, 341] width 78 height 12
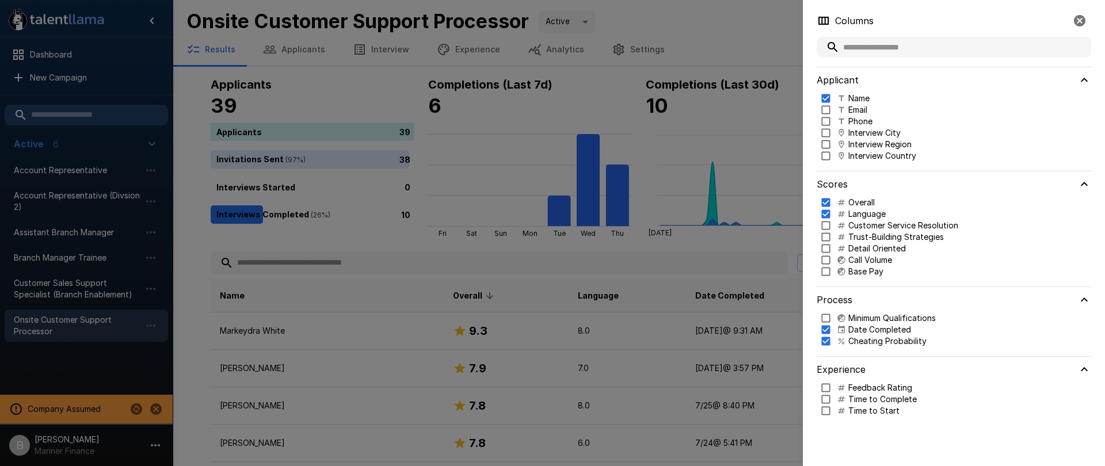
click at [683, 32] on div at bounding box center [552, 233] width 1105 height 466
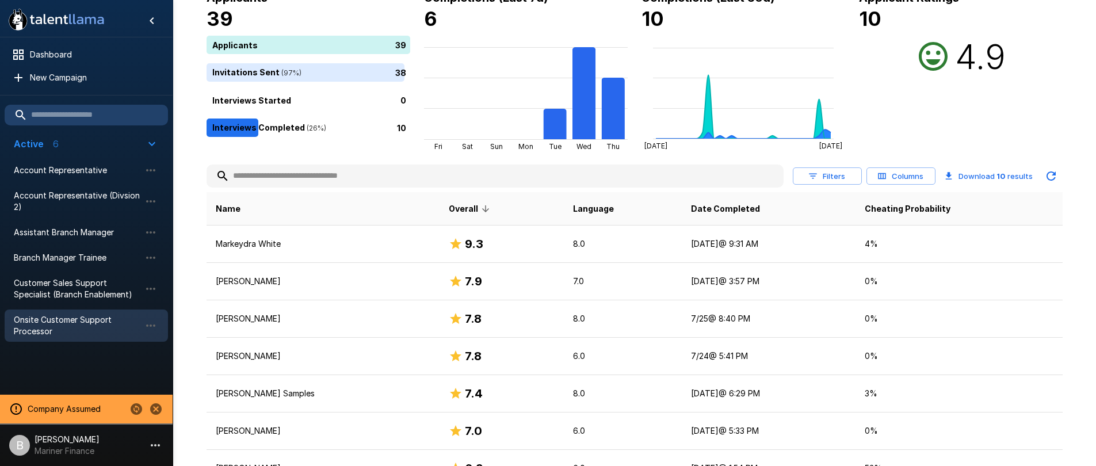
scroll to position [75, 0]
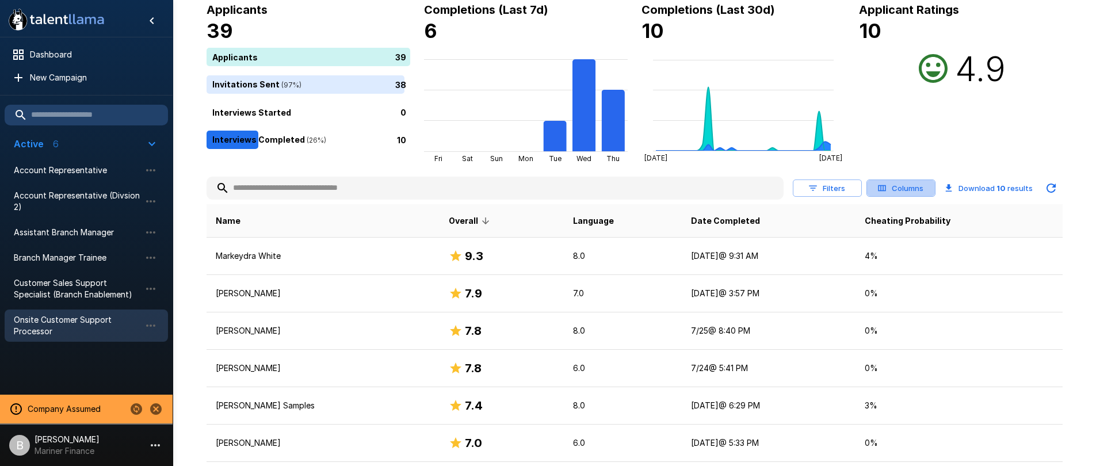
click at [904, 182] on button "Columns" at bounding box center [900, 188] width 69 height 18
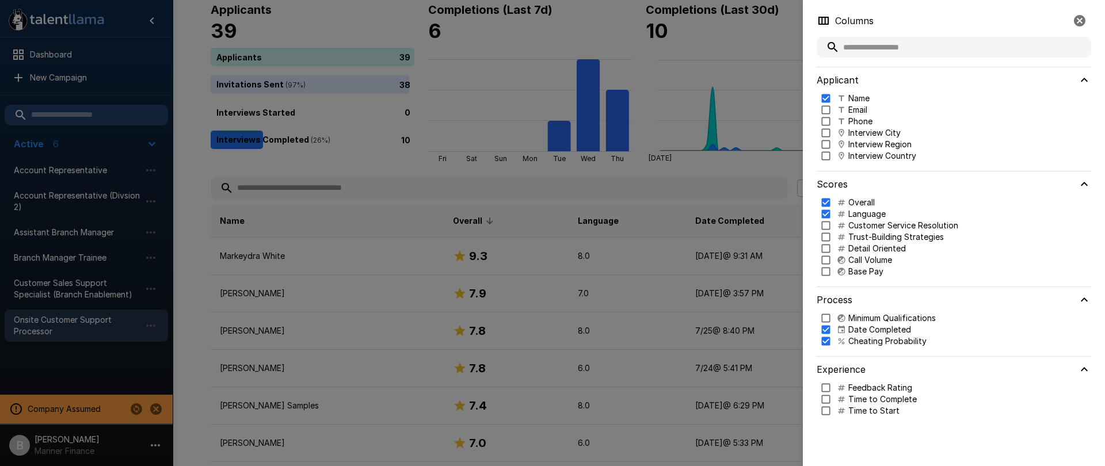
click at [442, 163] on div at bounding box center [552, 233] width 1105 height 466
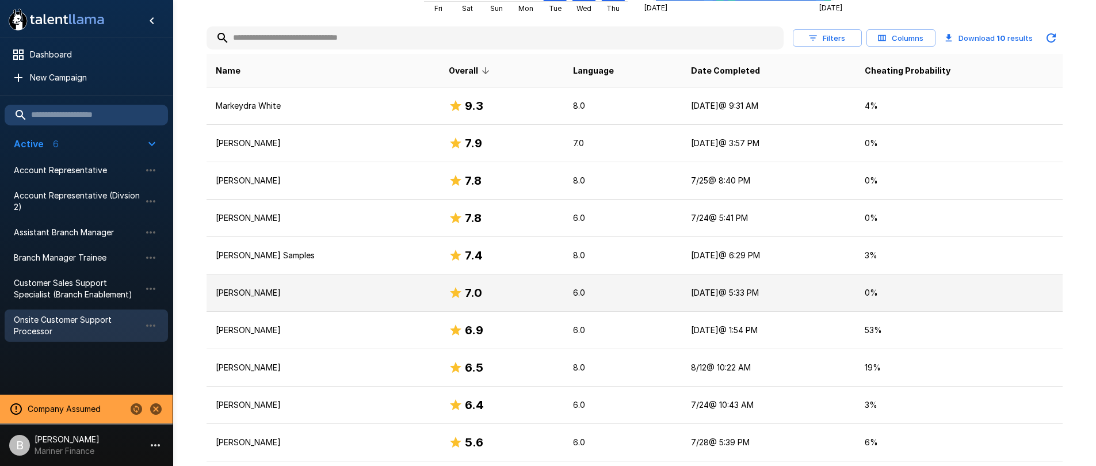
scroll to position [0, 0]
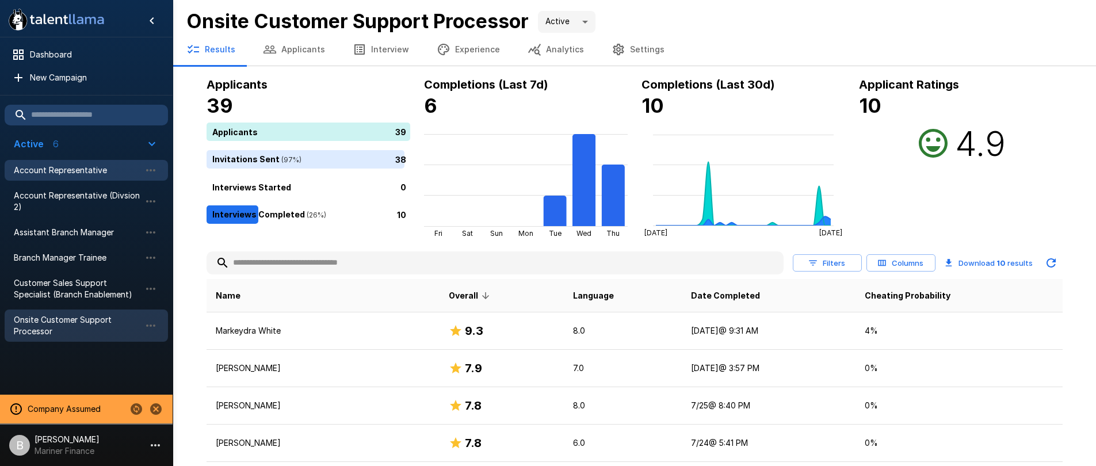
click at [84, 170] on span "Account Representative" at bounding box center [77, 171] width 127 height 12
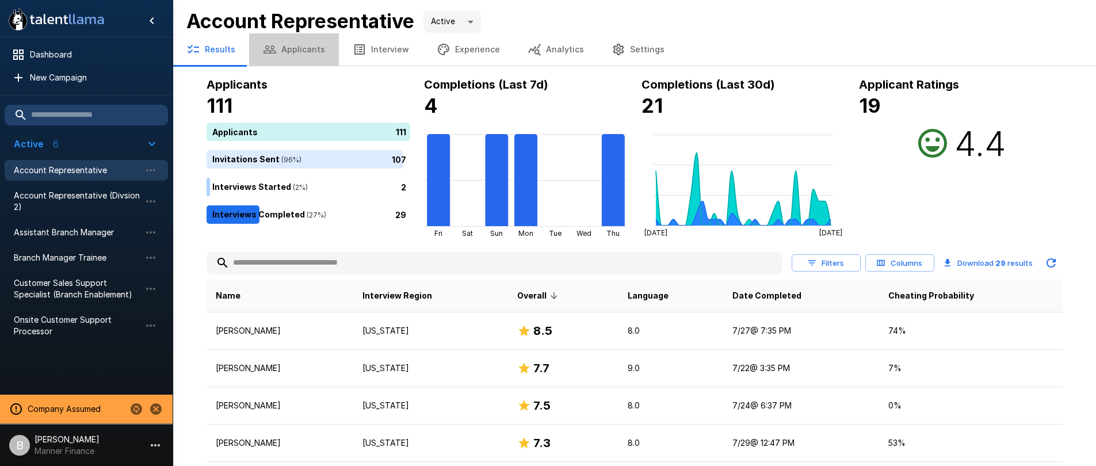
click at [302, 51] on button "Applicants" at bounding box center [294, 49] width 90 height 32
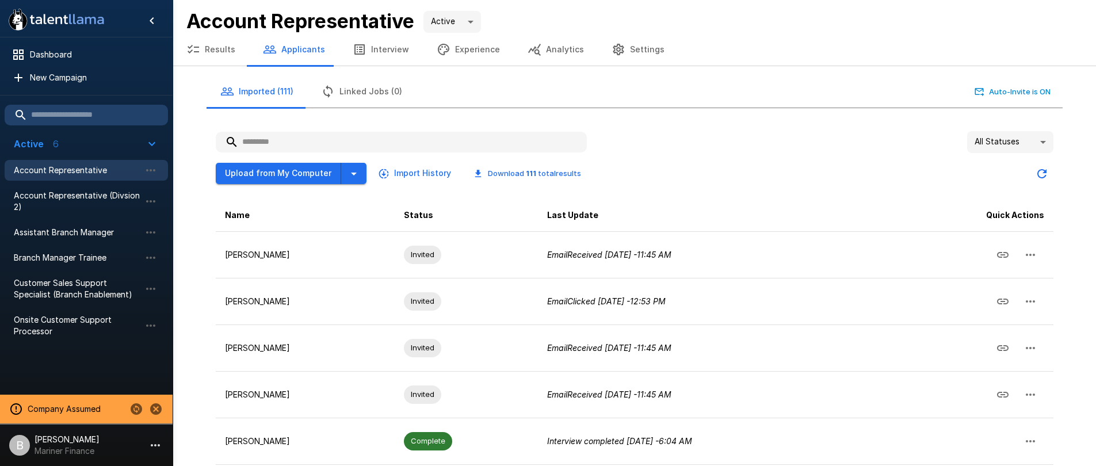
click at [218, 44] on button "Results" at bounding box center [211, 49] width 77 height 32
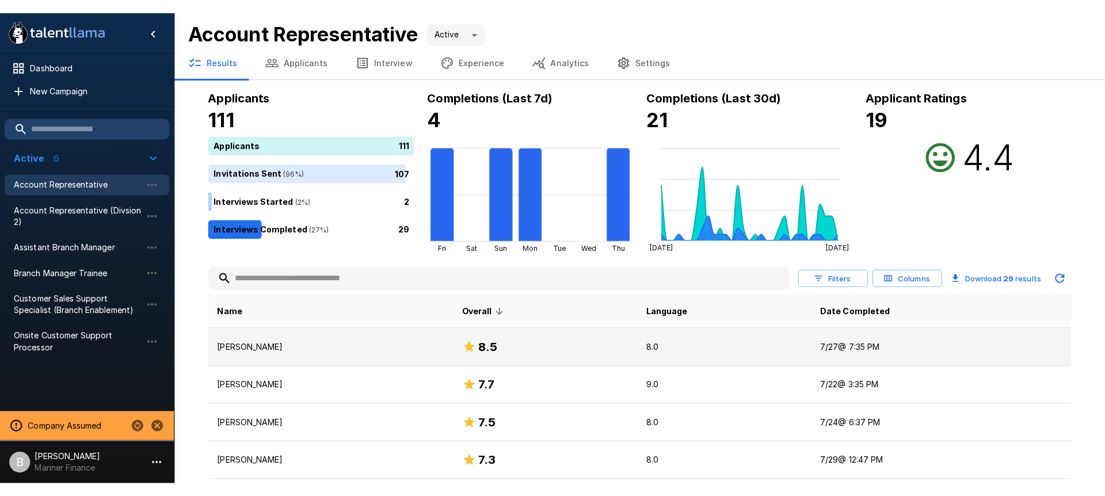
scroll to position [2, 0]
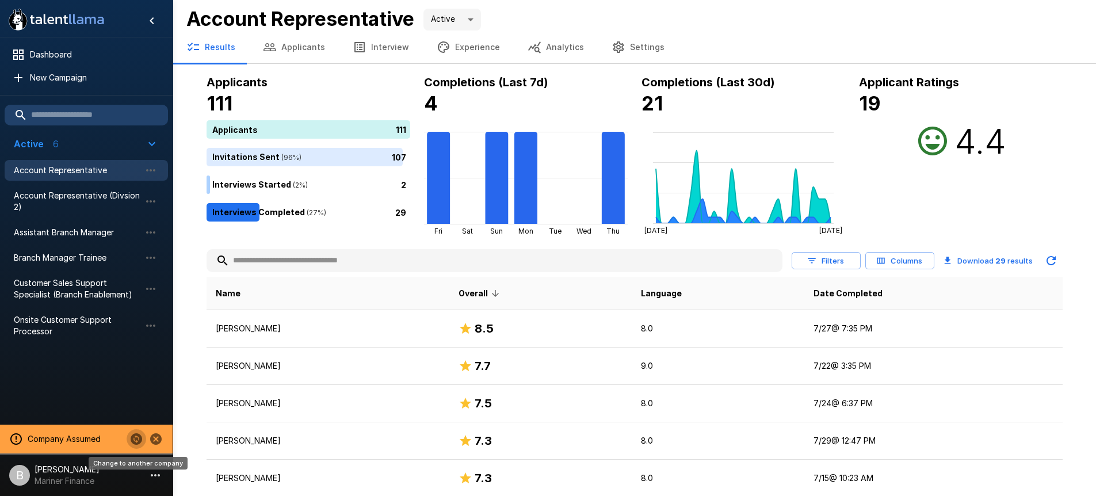
click at [132, 435] on icon "Change to another company" at bounding box center [137, 439] width 12 height 12
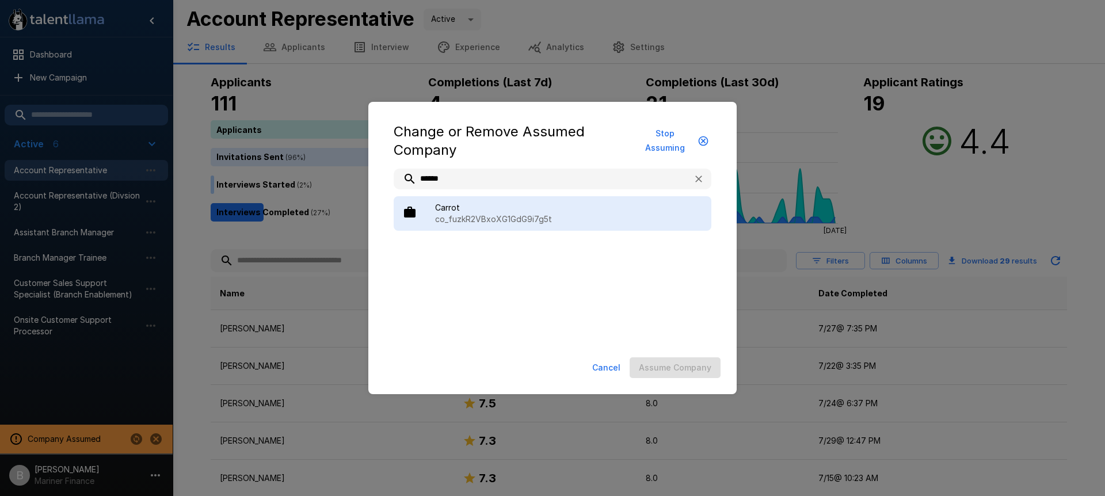
type input "******"
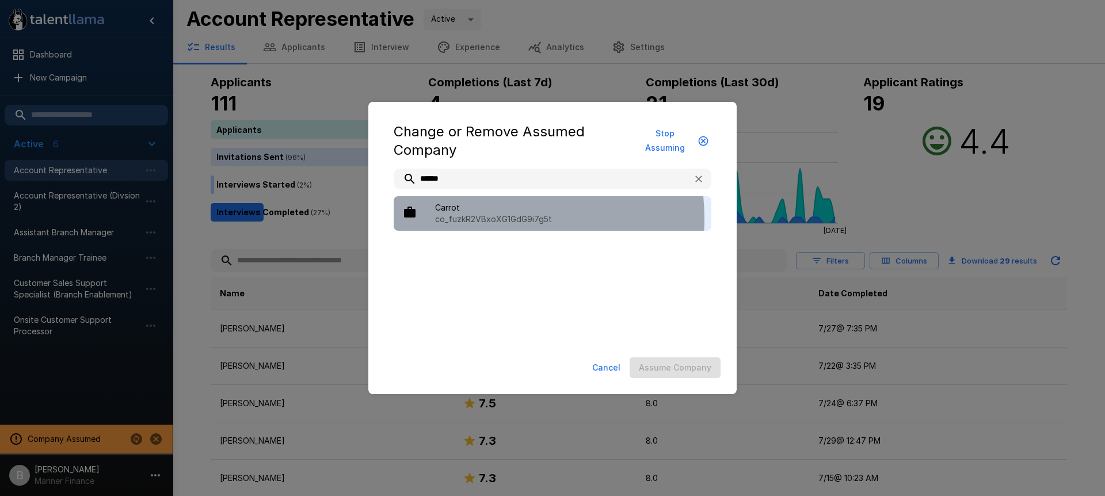
click at [479, 219] on p "co_fuzkR2VBxoXG1GdG9i7g5t" at bounding box center [568, 219] width 267 height 12
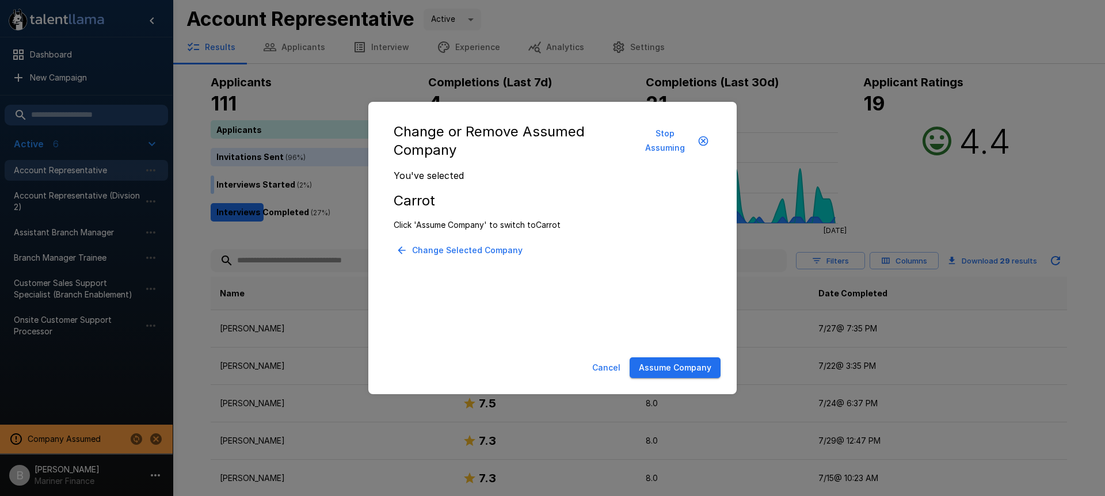
click at [667, 370] on button "Assume Company" at bounding box center [674, 367] width 91 height 21
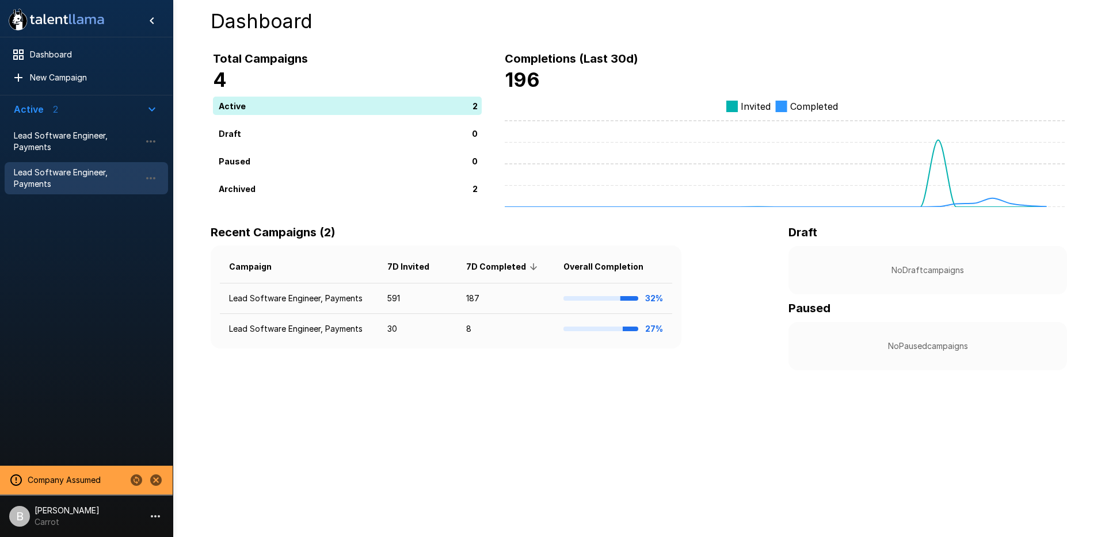
click at [85, 172] on span "Lead Software Engineer, Payments" at bounding box center [77, 178] width 127 height 23
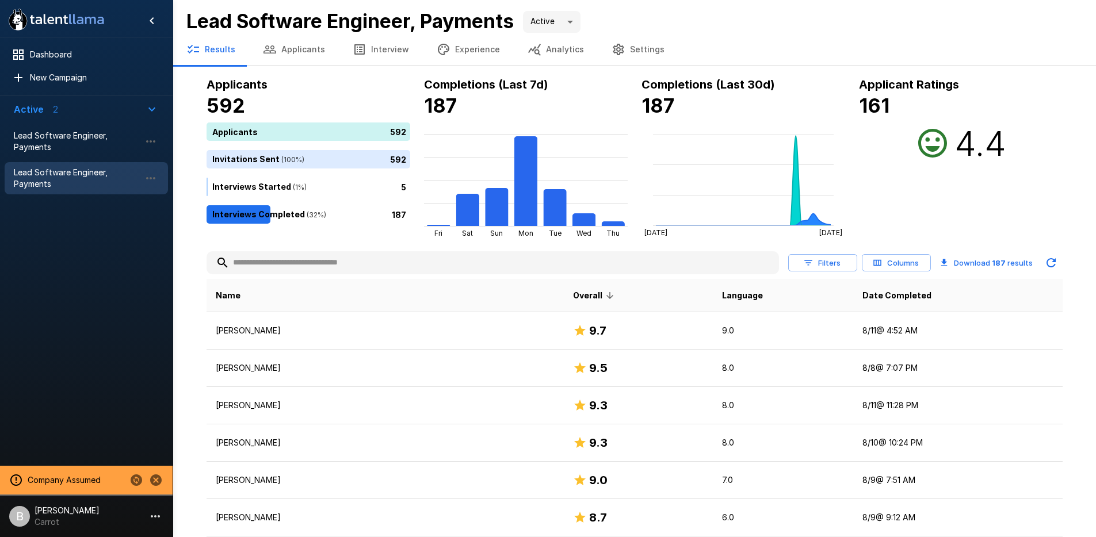
click at [573, 295] on span "Overall" at bounding box center [595, 296] width 44 height 14
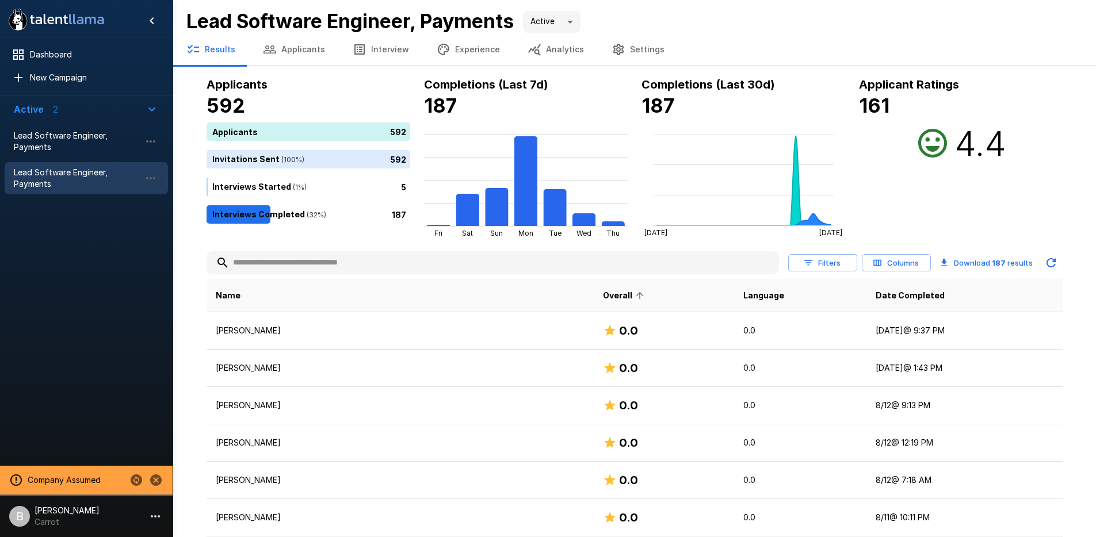
click at [603, 295] on span "Overall" at bounding box center [625, 296] width 44 height 14
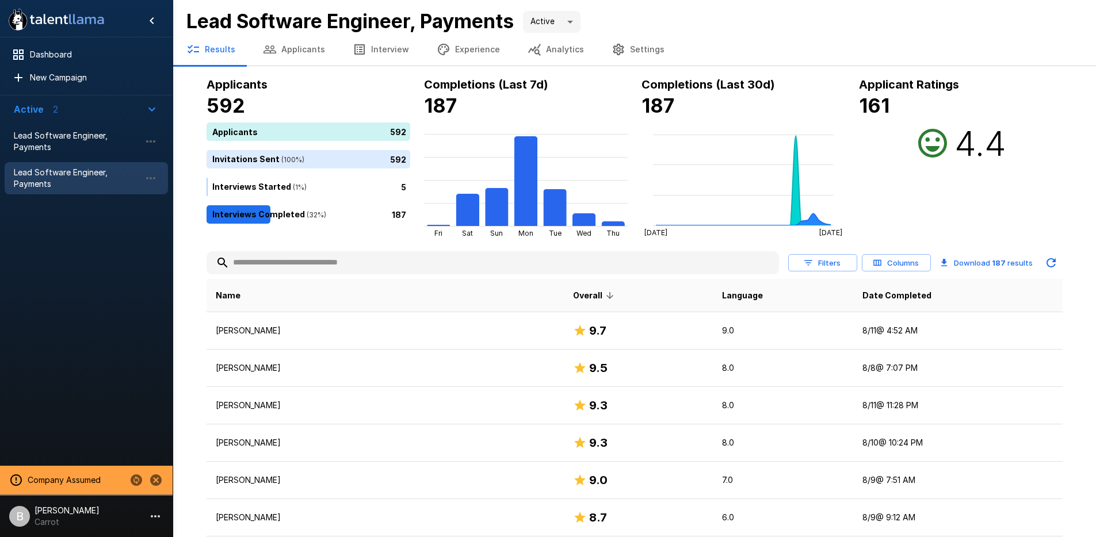
drag, startPoint x: 908, startPoint y: 263, endPoint x: 835, endPoint y: 264, distance: 73.1
click at [835, 264] on div "Filters Columns" at bounding box center [859, 263] width 143 height 18
click at [835, 264] on button "Filters" at bounding box center [822, 263] width 69 height 18
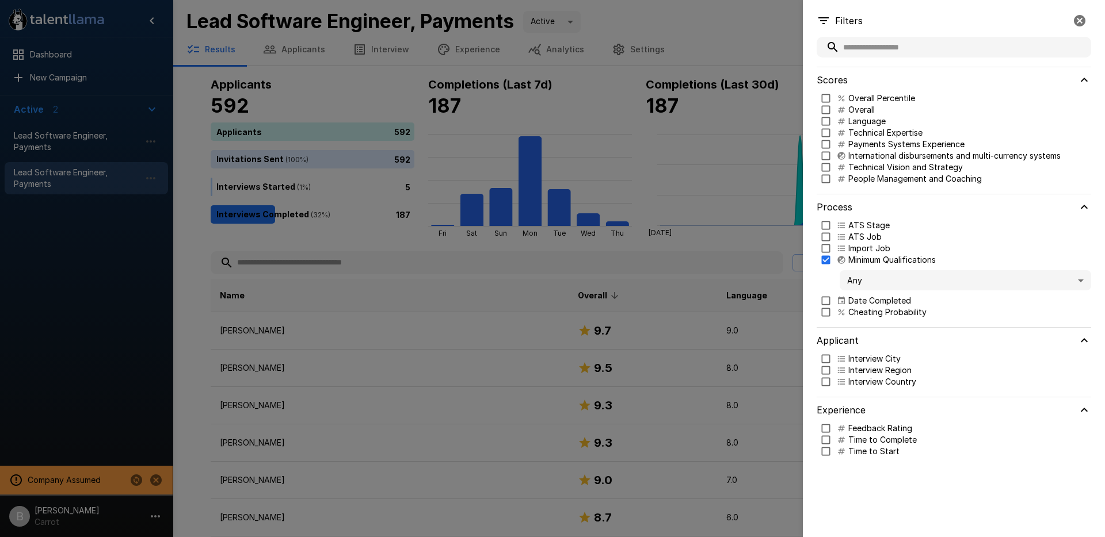
click at [870, 287] on body ".st0{fill:#FFFFFF;} .st1{fill:#76a4ed;} Dashboard New Campaign Active 2 Lead So…" at bounding box center [556, 268] width 1113 height 537
click at [876, 279] on div at bounding box center [552, 268] width 1105 height 537
click at [877, 279] on body ".st0{fill:#FFFFFF;} .st1{fill:#76a4ed;} Dashboard New Campaign Active 2 Lead So…" at bounding box center [556, 268] width 1113 height 537
click at [883, 326] on span "Criteria not Met" at bounding box center [965, 325] width 233 height 12
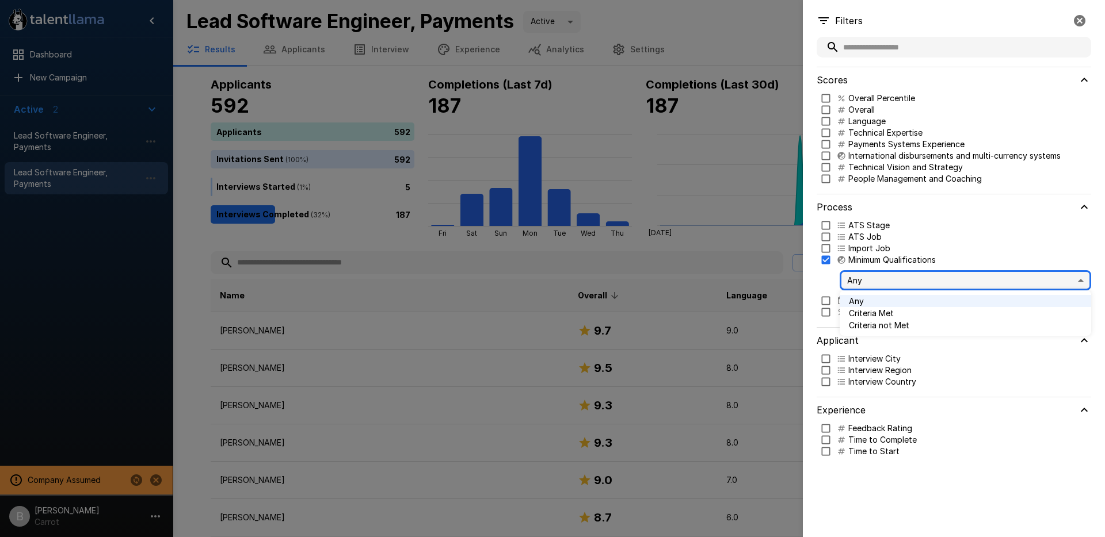
type input "*****"
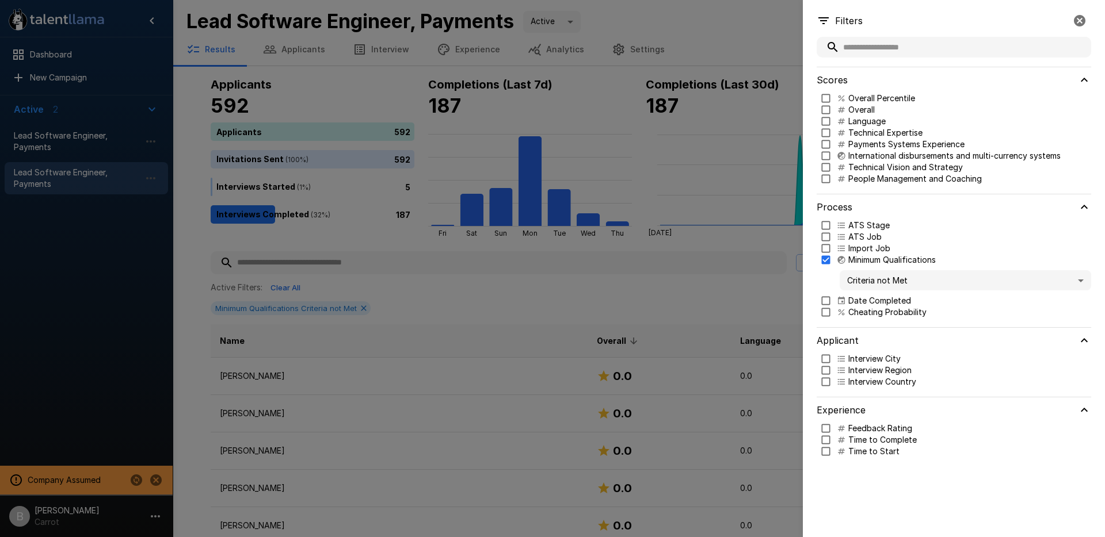
click at [505, 282] on div at bounding box center [552, 268] width 1105 height 537
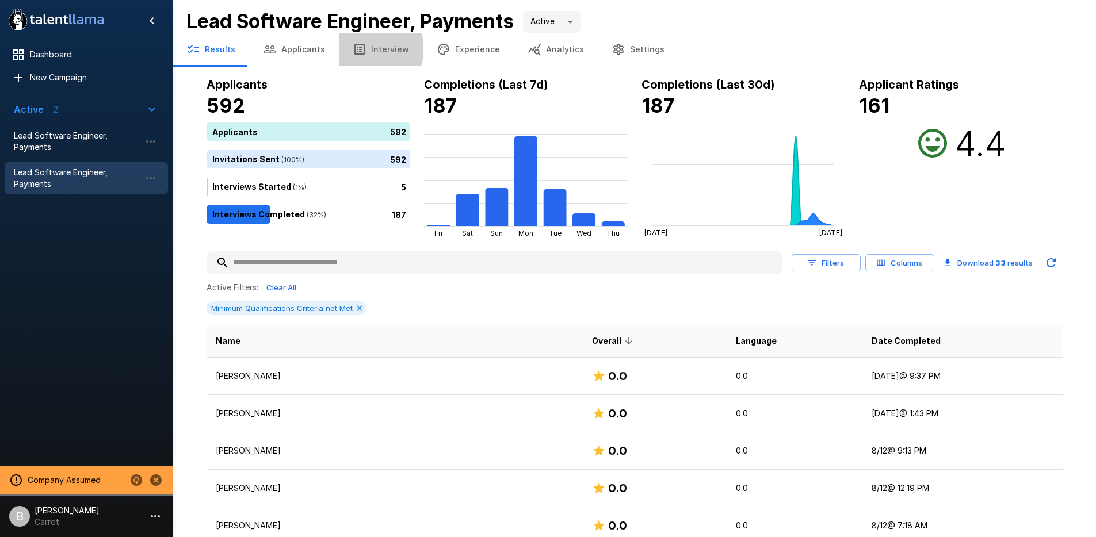
click at [367, 49] on button "Interview" at bounding box center [381, 49] width 84 height 32
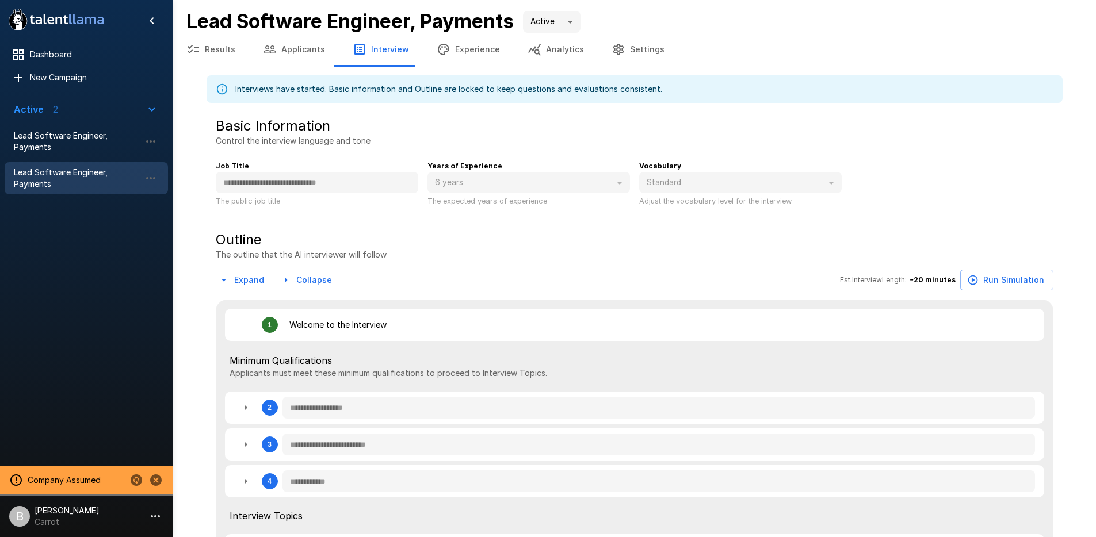
type textarea "*"
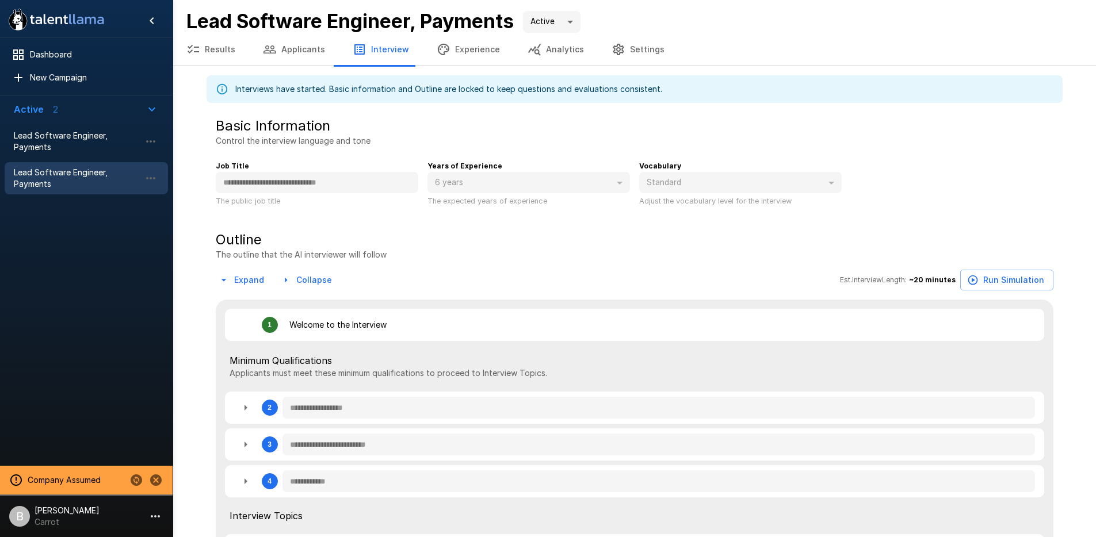
type textarea "*"
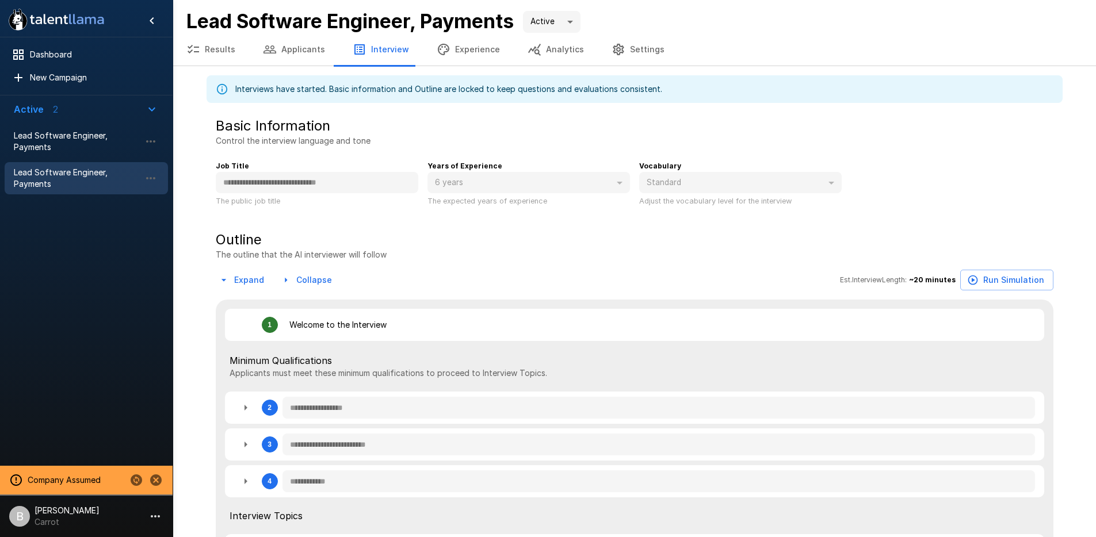
type textarea "*"
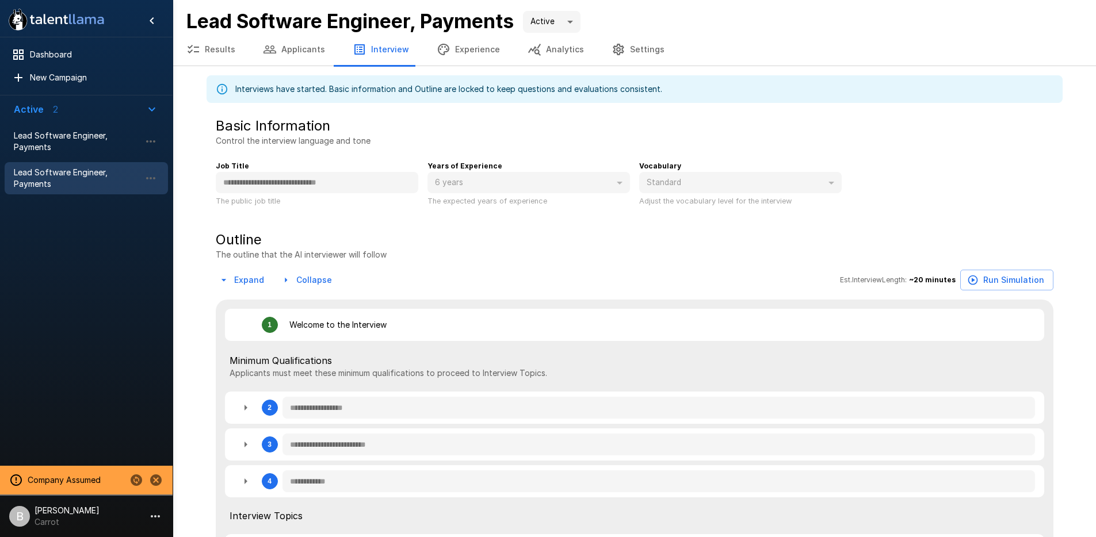
type textarea "*"
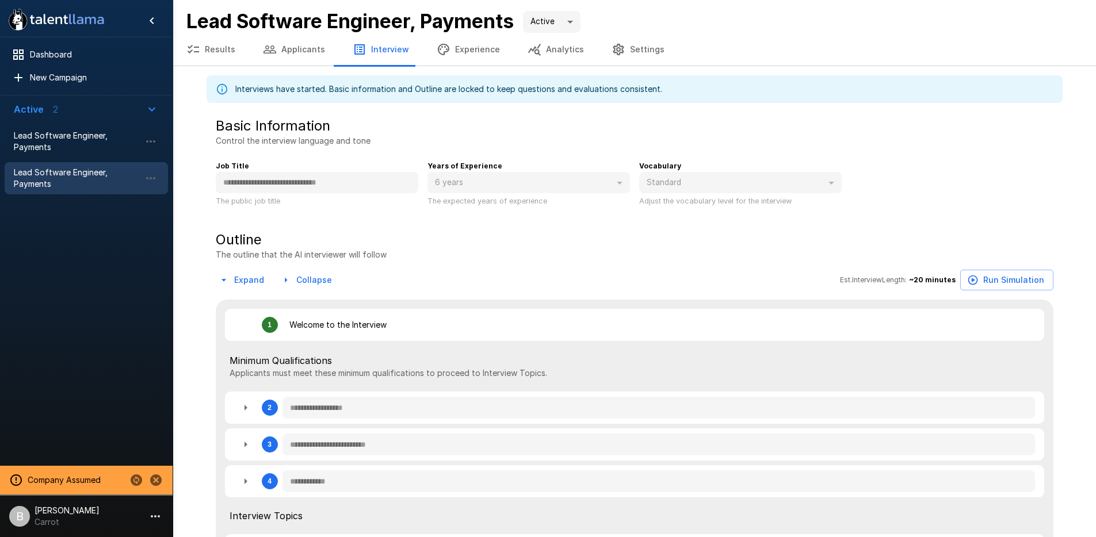
type textarea "*"
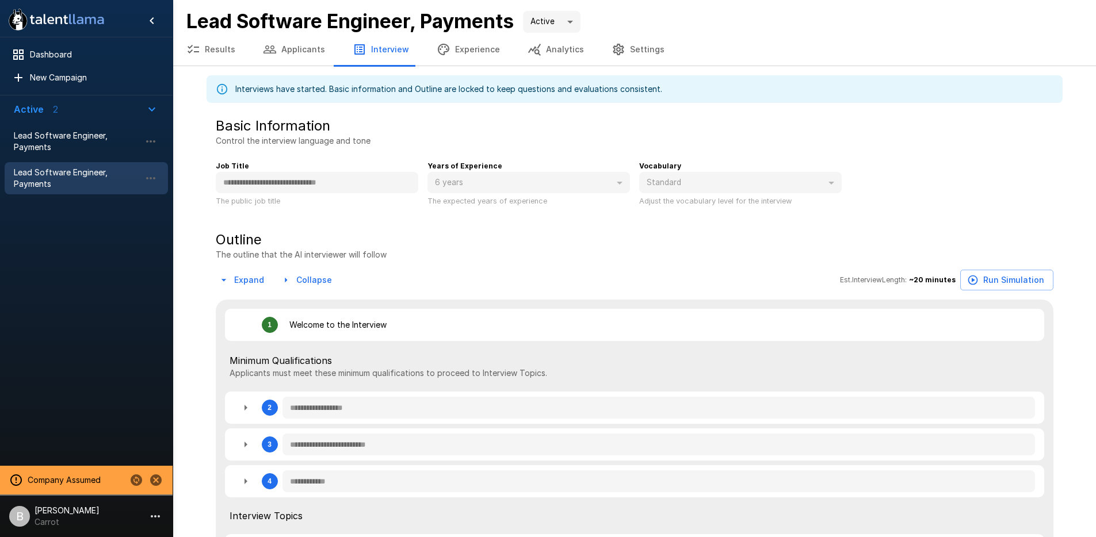
type textarea "*"
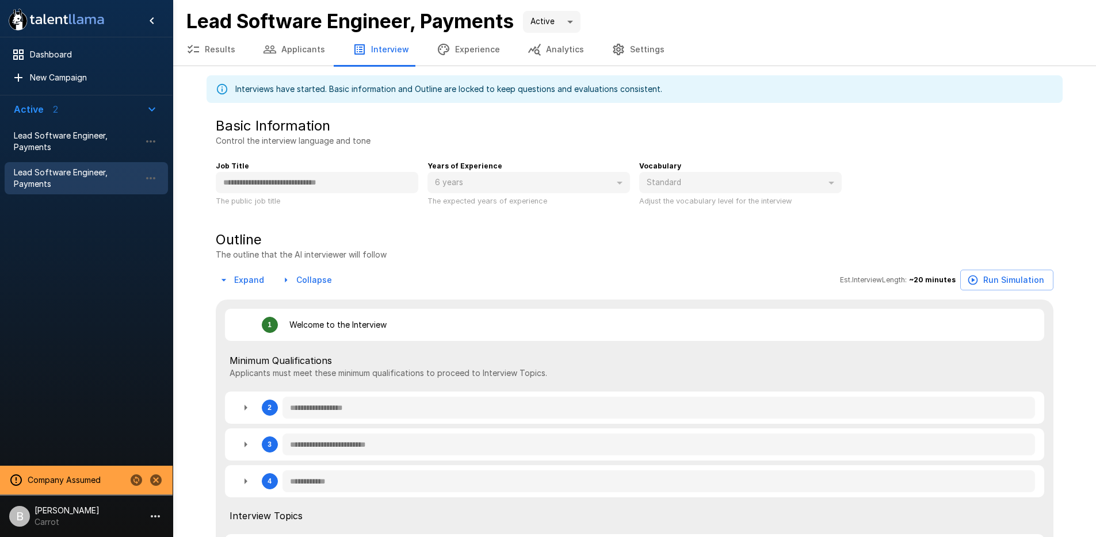
type textarea "*"
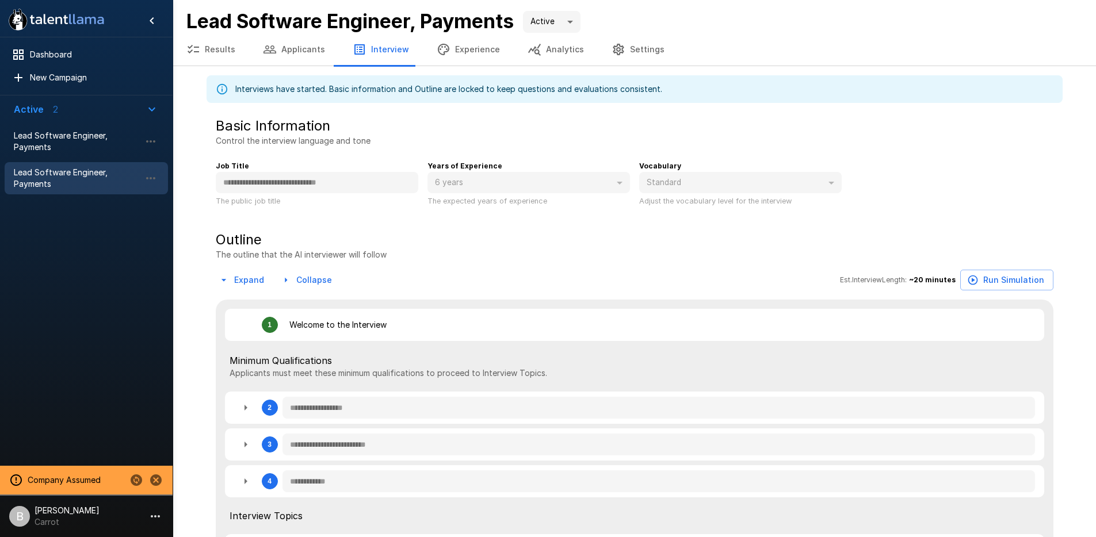
type textarea "*"
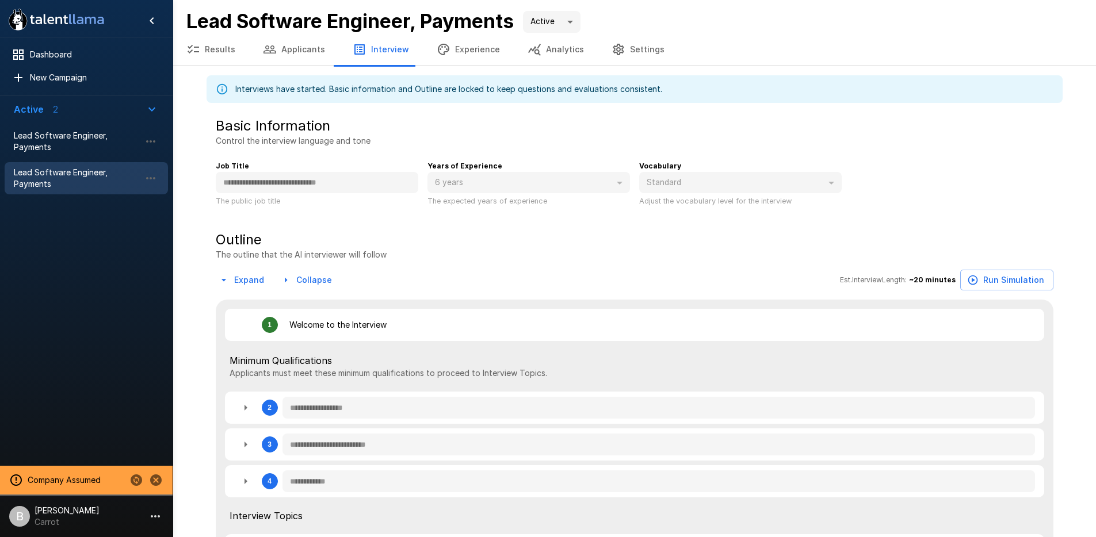
type textarea "*"
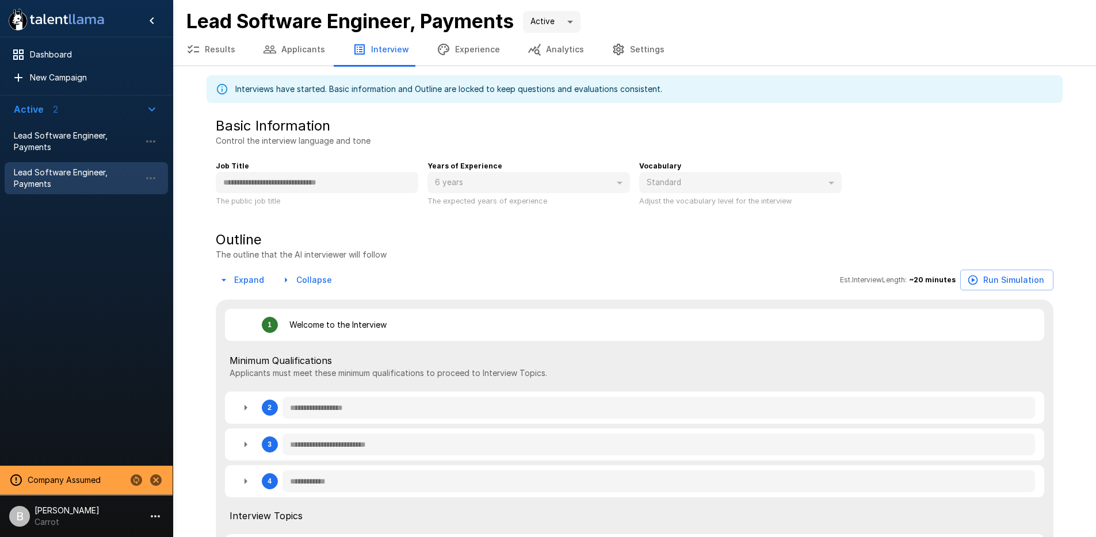
type textarea "*"
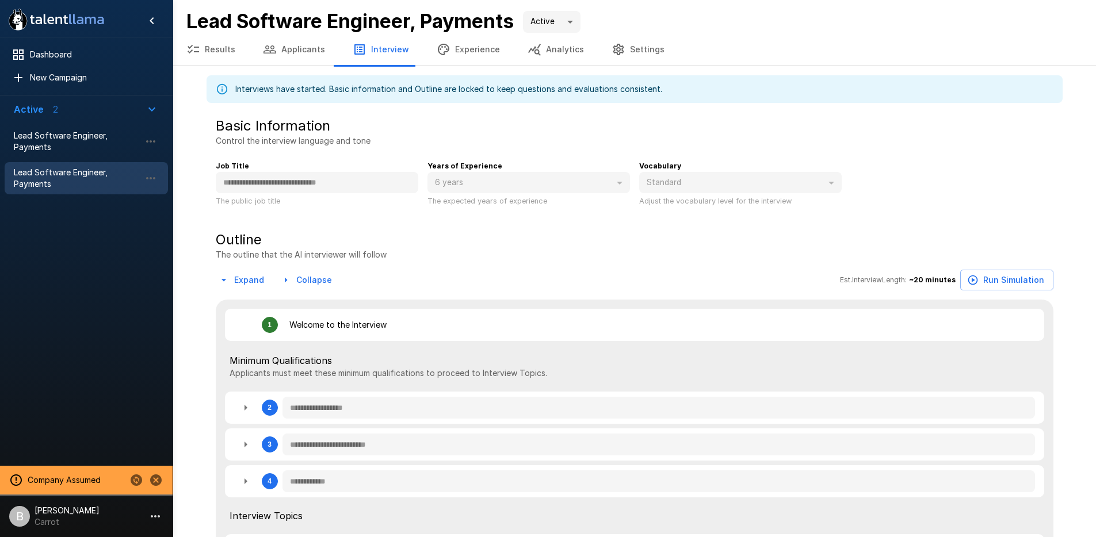
type textarea "*"
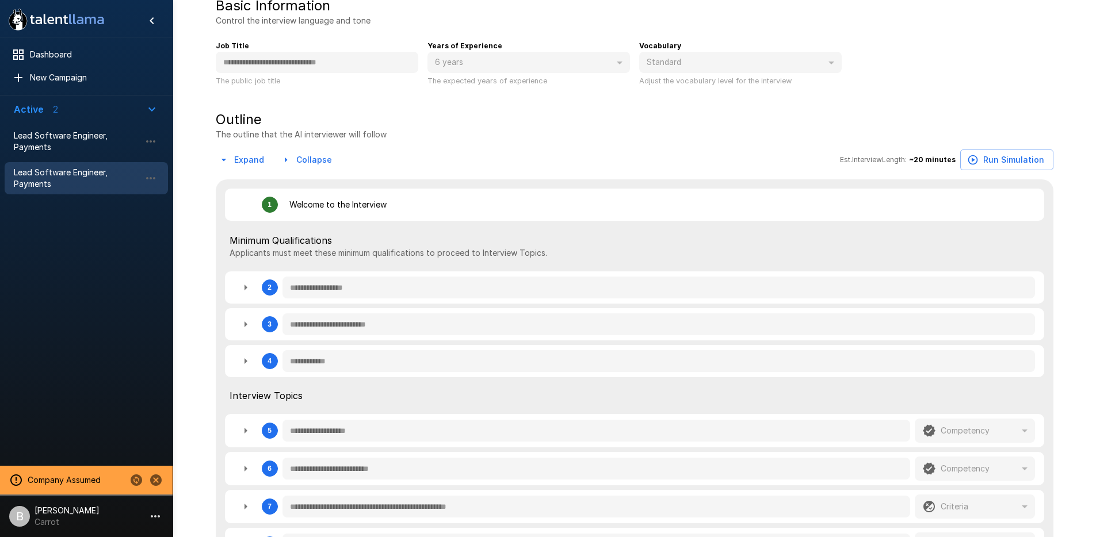
scroll to position [241, 0]
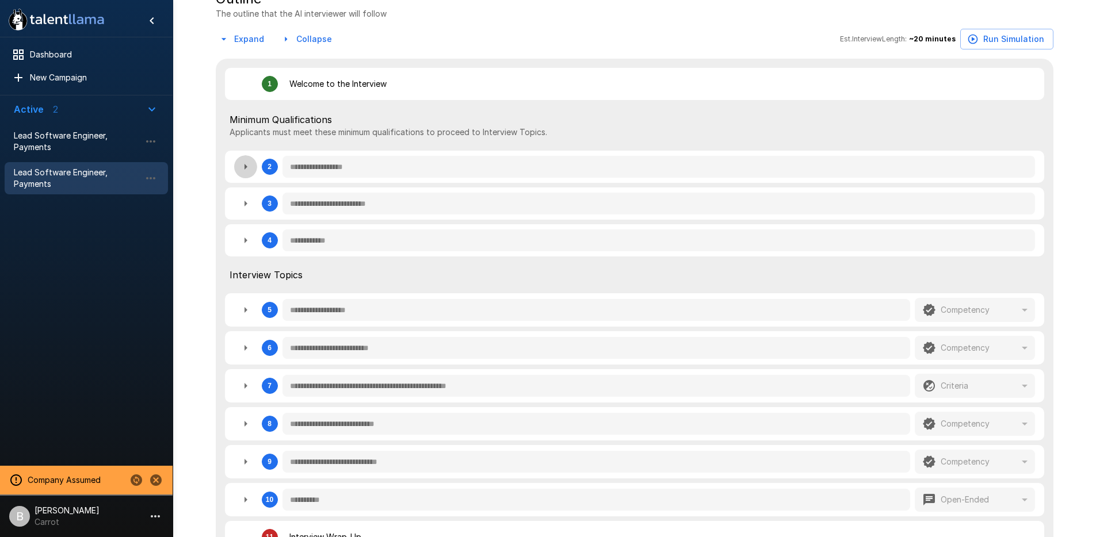
click at [241, 167] on icon "button" at bounding box center [246, 167] width 14 height 14
type textarea "*"
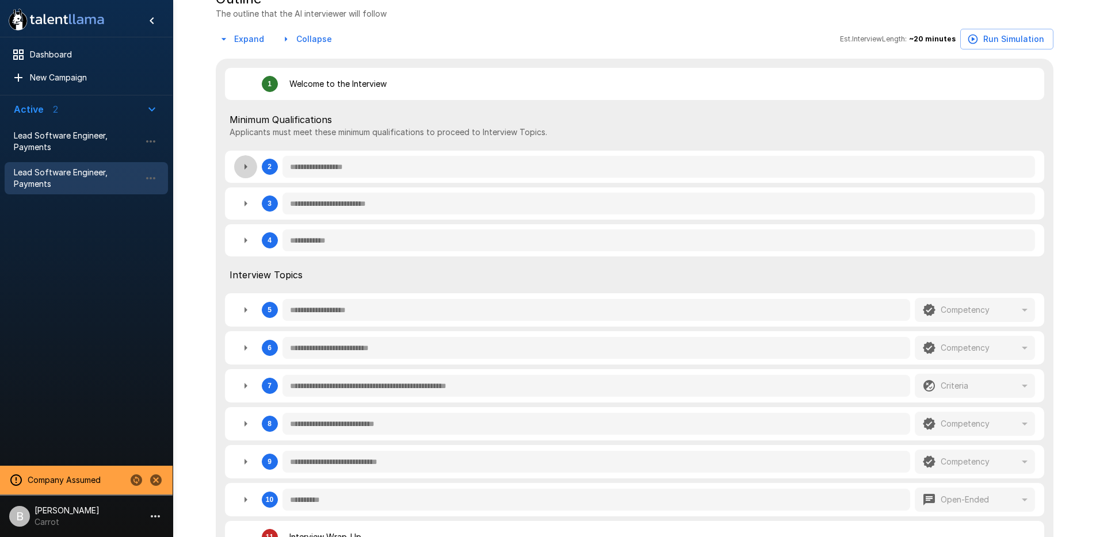
type textarea "*"
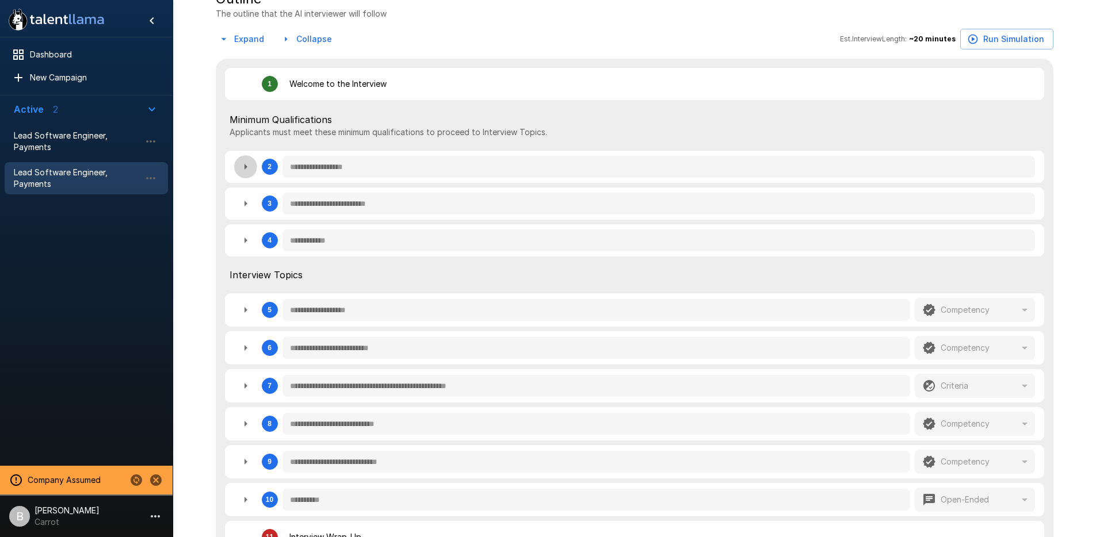
type textarea "*"
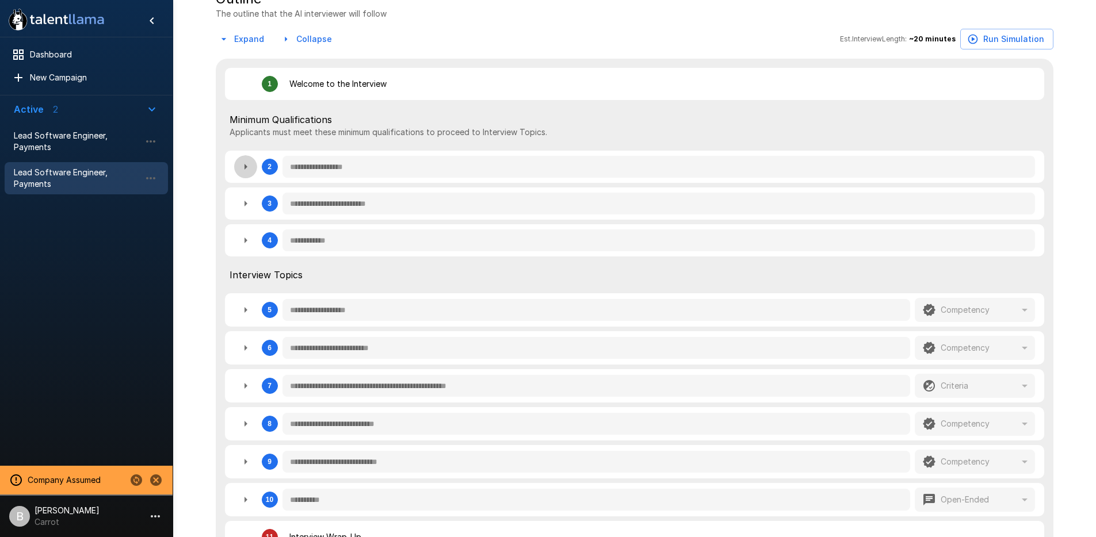
type textarea "*"
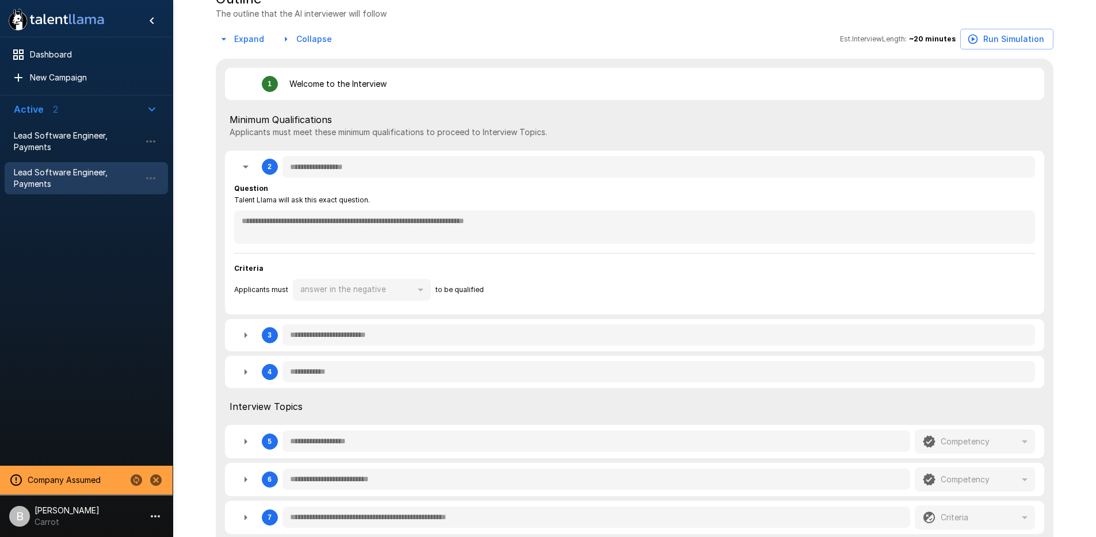
click at [243, 161] on icon "button" at bounding box center [246, 167] width 14 height 14
type textarea "*"
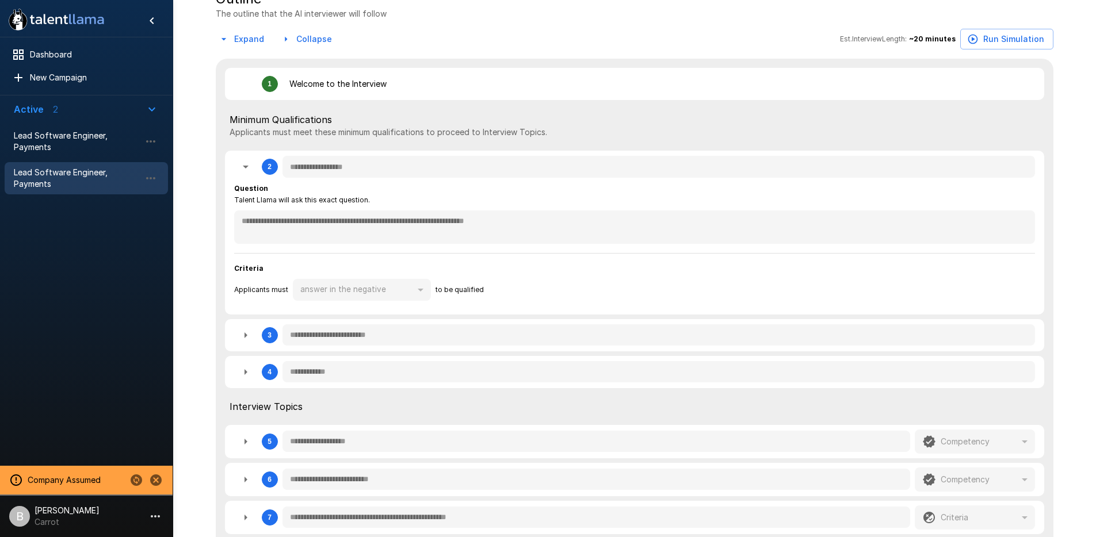
type textarea "*"
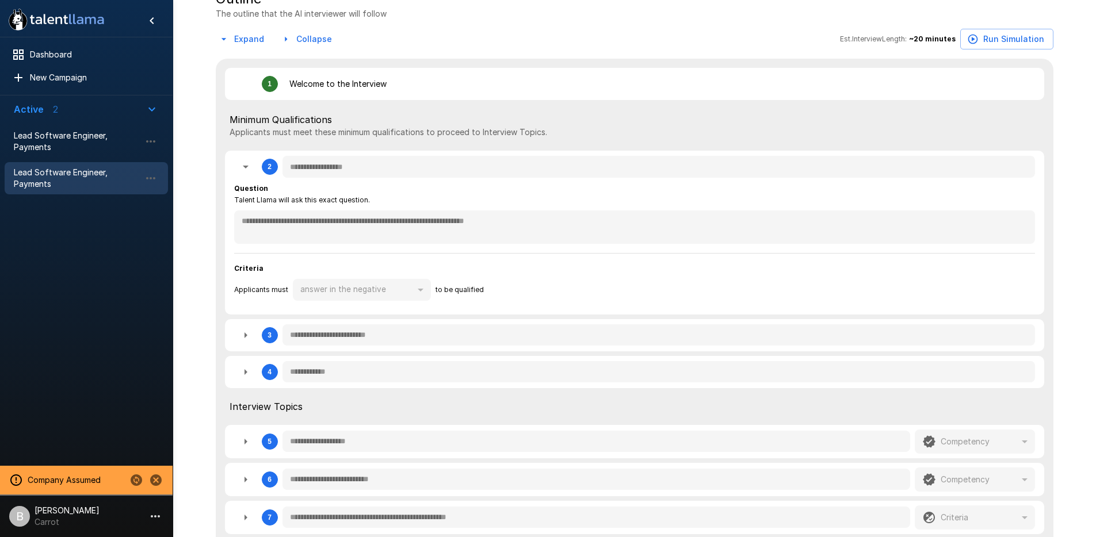
type textarea "*"
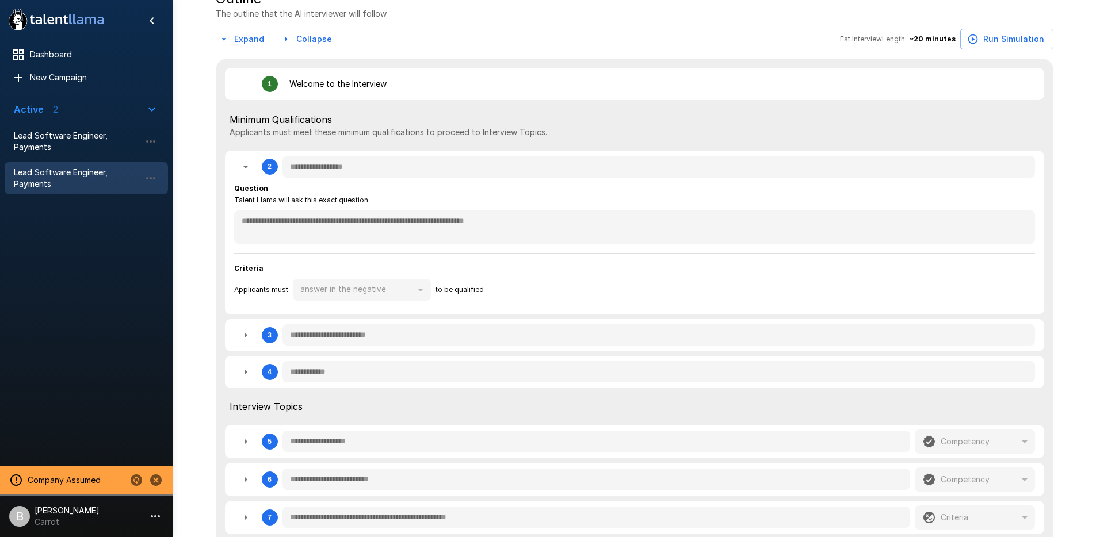
type textarea "*"
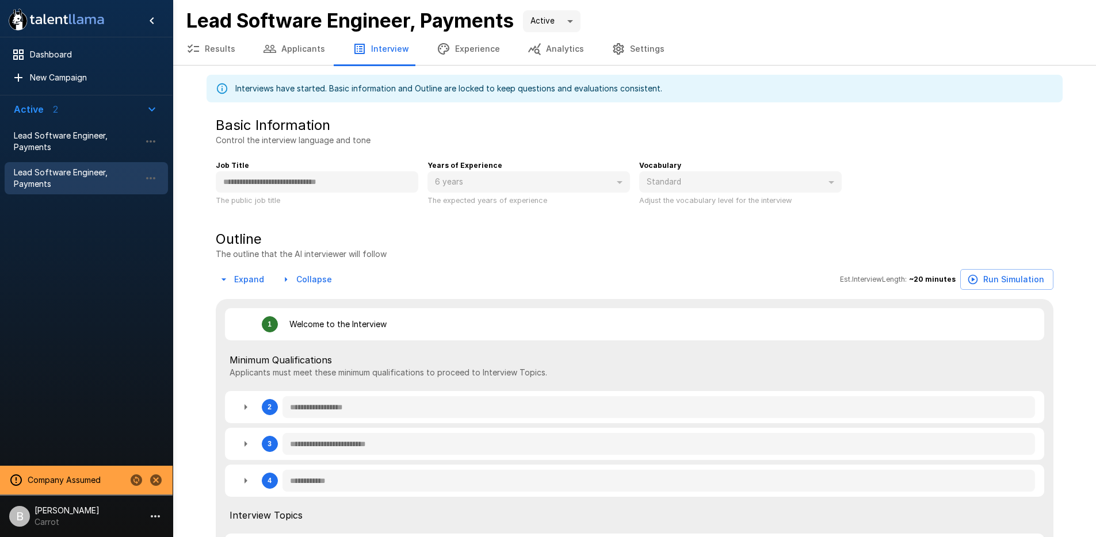
scroll to position [0, 0]
click at [293, 49] on button "Applicants" at bounding box center [294, 49] width 90 height 32
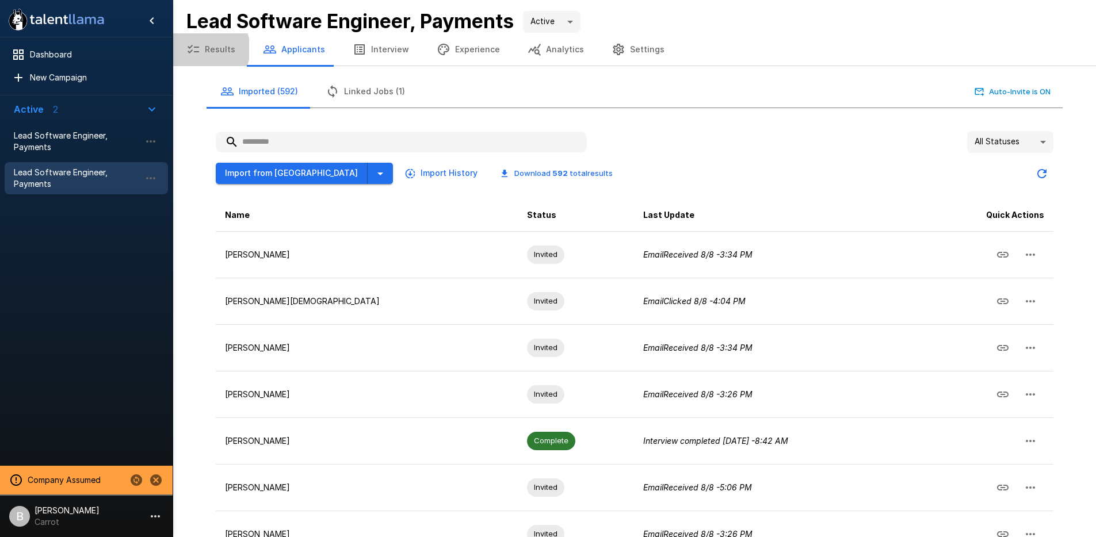
drag, startPoint x: 201, startPoint y: 49, endPoint x: 280, endPoint y: 74, distance: 82.2
click at [201, 48] on button "Results" at bounding box center [211, 49] width 77 height 32
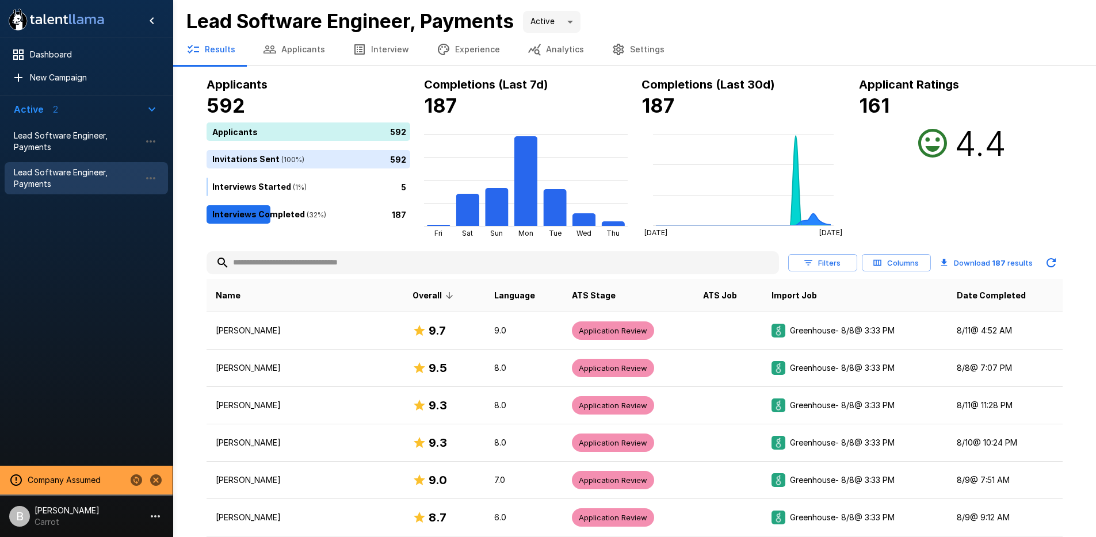
click at [817, 259] on button "Filters" at bounding box center [822, 263] width 69 height 18
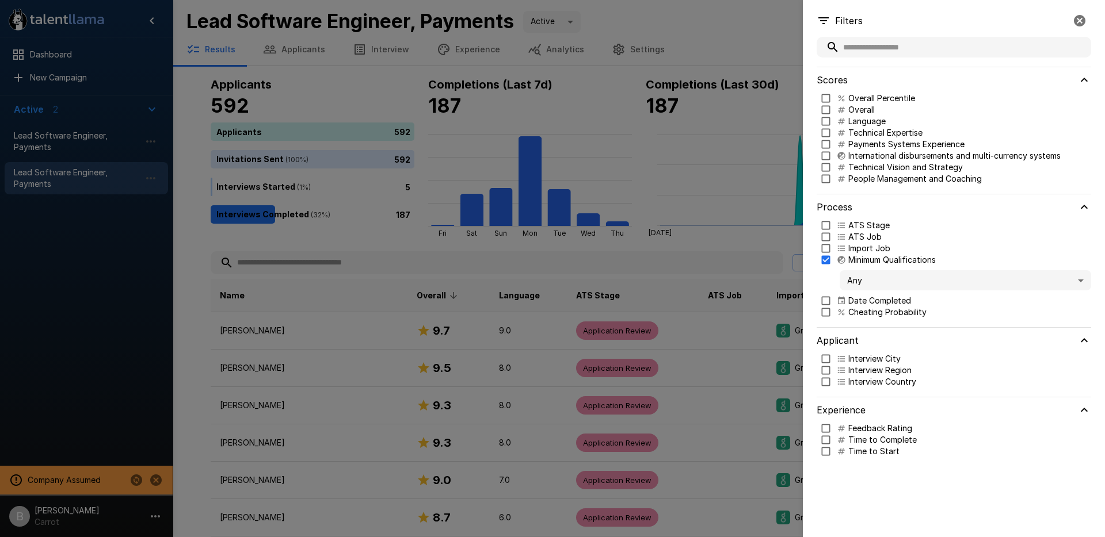
click at [855, 277] on body ".st0{fill:#FFFFFF;} .st1{fill:#76a4ed;} Dashboard New Campaign Active 2 Lead So…" at bounding box center [556, 268] width 1113 height 537
click at [884, 326] on span "Criteria not Met" at bounding box center [965, 325] width 233 height 12
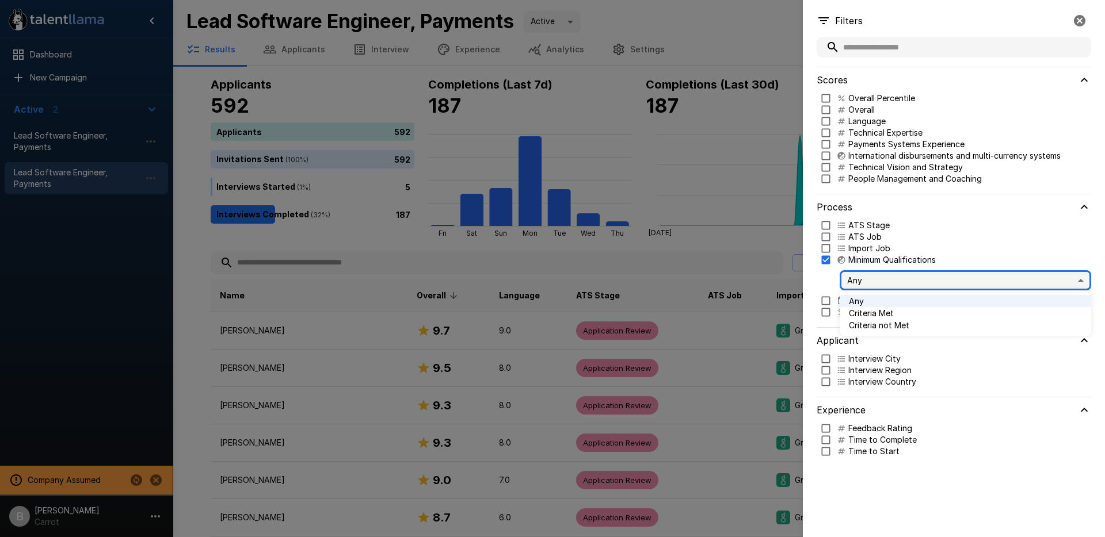
type input "*****"
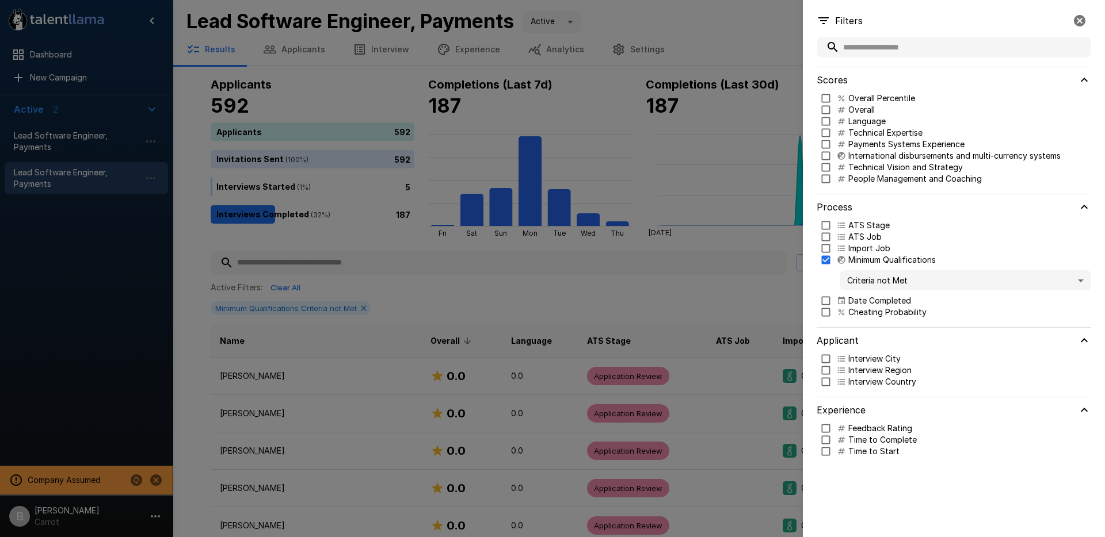
click at [1080, 22] on icon "button" at bounding box center [1079, 21] width 14 height 14
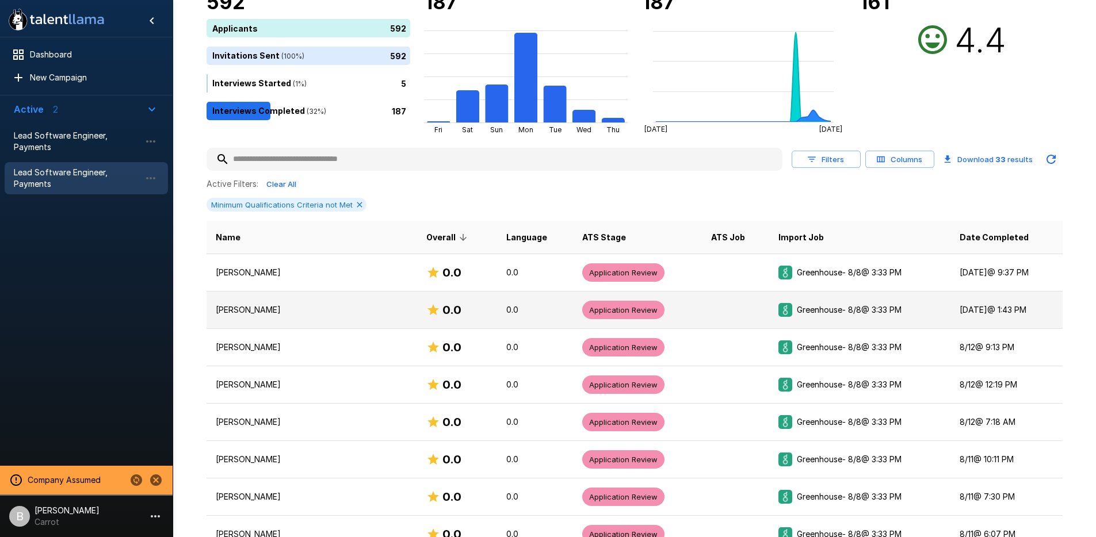
scroll to position [143, 0]
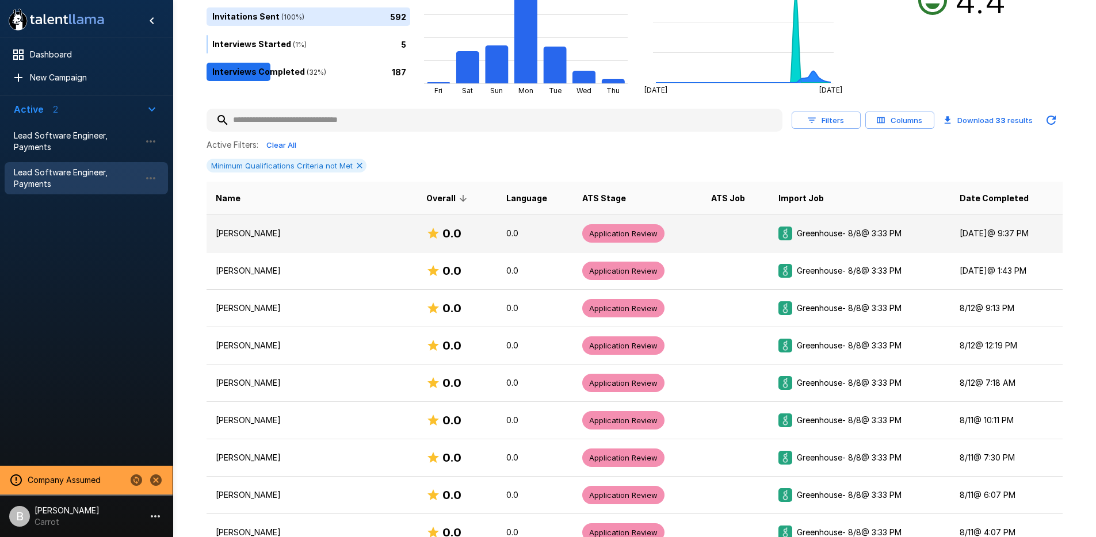
click at [375, 235] on p "Simran Singhal" at bounding box center [312, 234] width 192 height 12
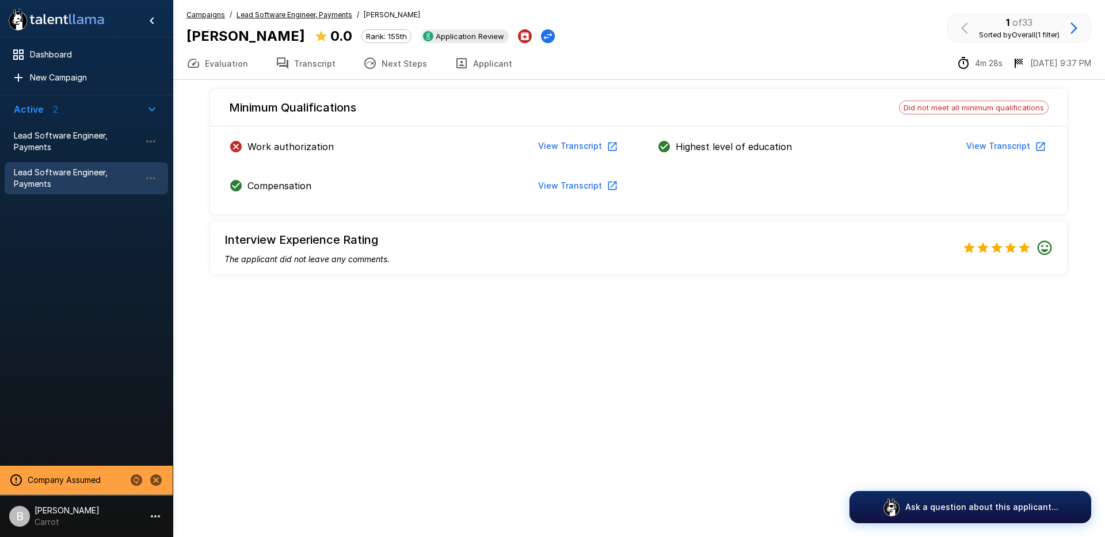
click at [312, 15] on u "Lead Software Engineer, Payments" at bounding box center [294, 14] width 116 height 9
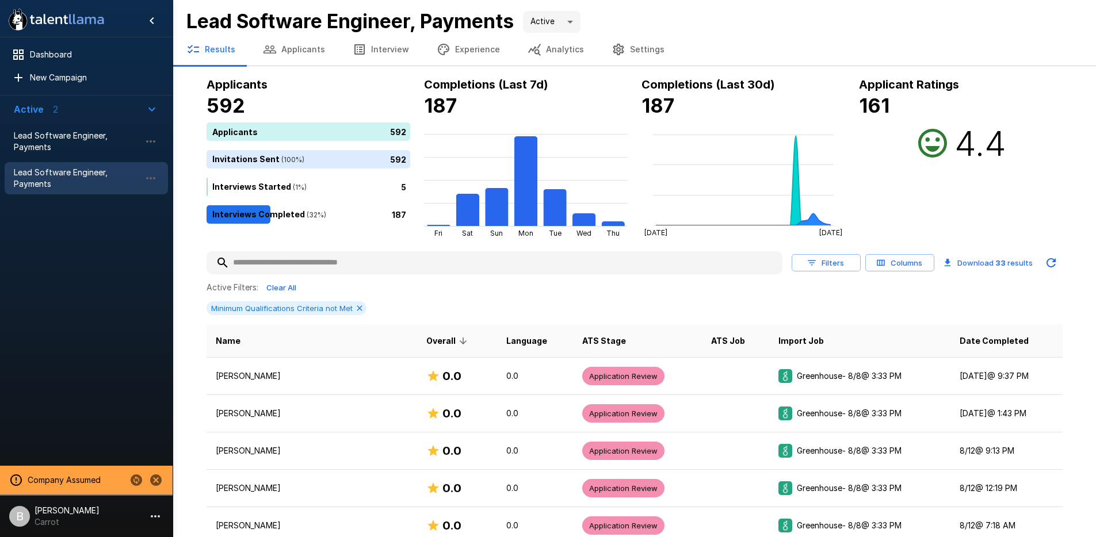
click at [845, 257] on button "Filters" at bounding box center [826, 263] width 69 height 18
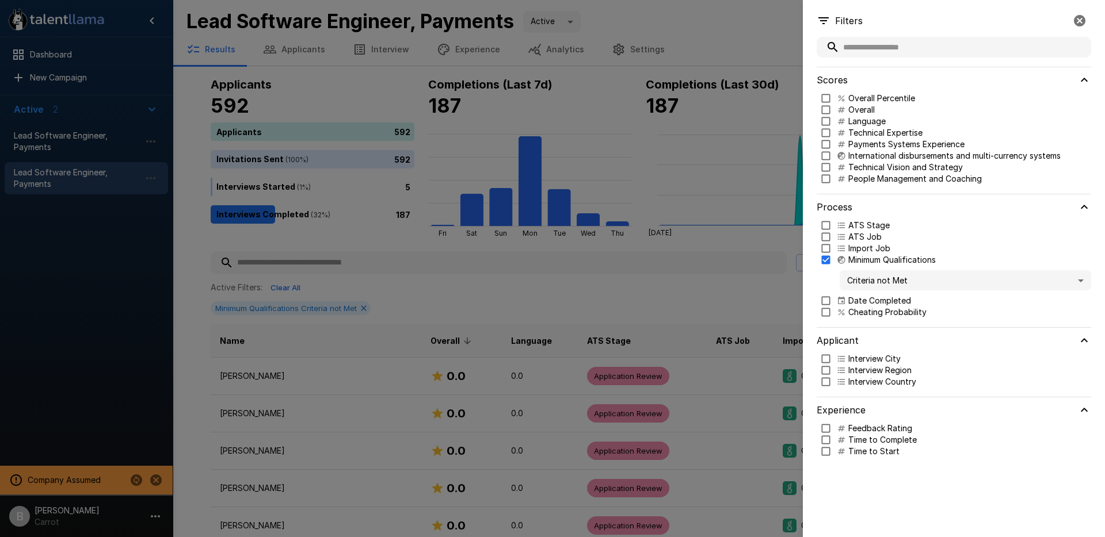
click at [503, 293] on div at bounding box center [552, 268] width 1105 height 537
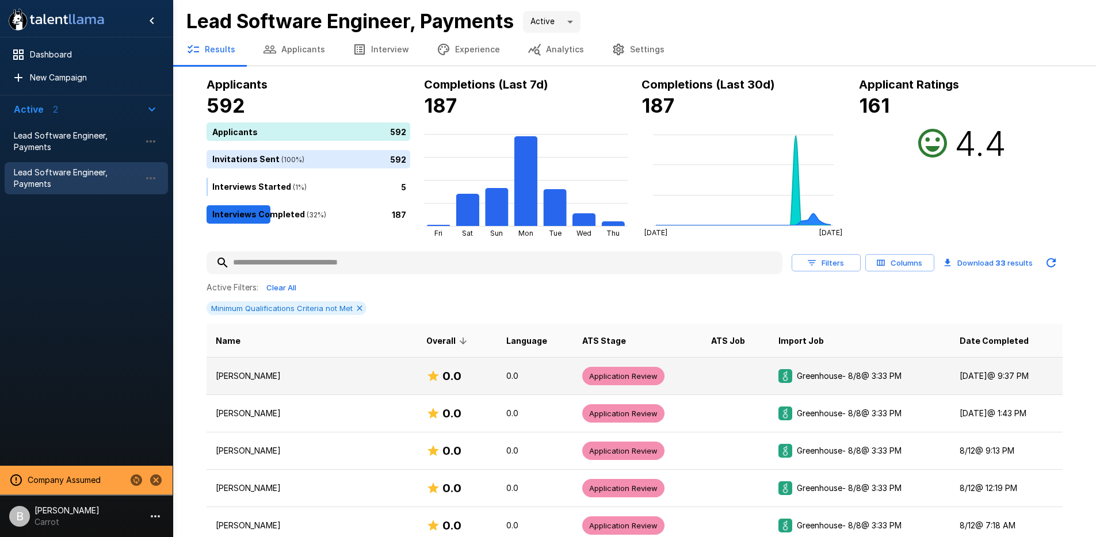
click at [293, 374] on p "Simran Singhal" at bounding box center [312, 376] width 192 height 12
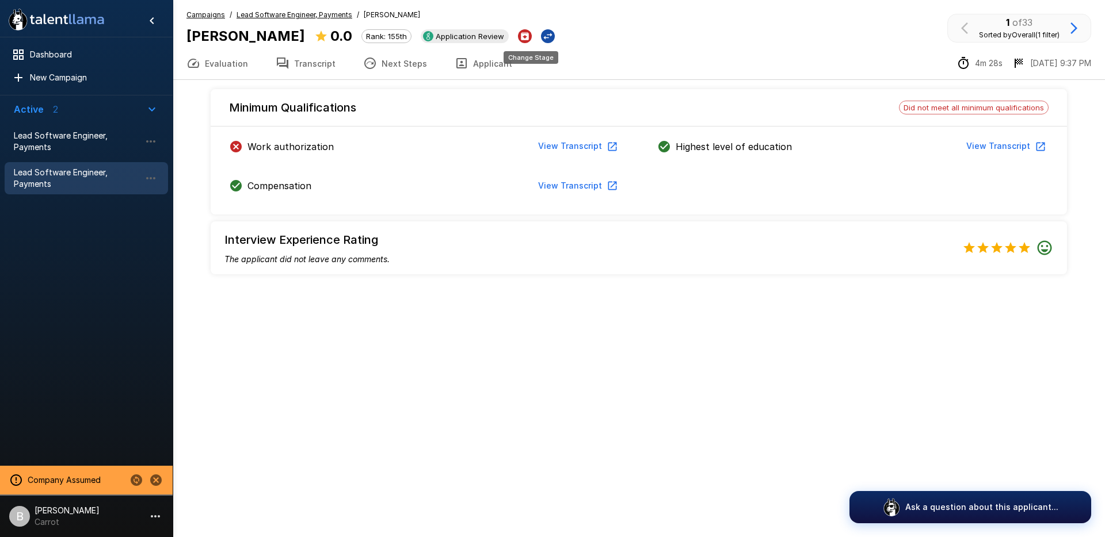
click at [542, 33] on icon "Change Stage" at bounding box center [548, 36] width 12 height 12
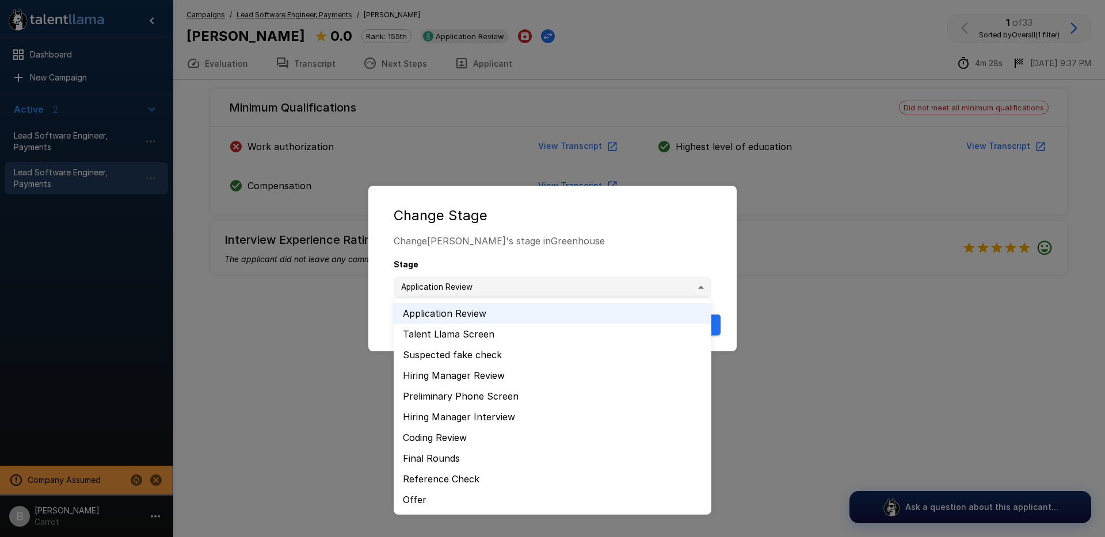
click at [457, 282] on body "**********" at bounding box center [552, 268] width 1105 height 537
click at [598, 214] on div at bounding box center [552, 268] width 1105 height 537
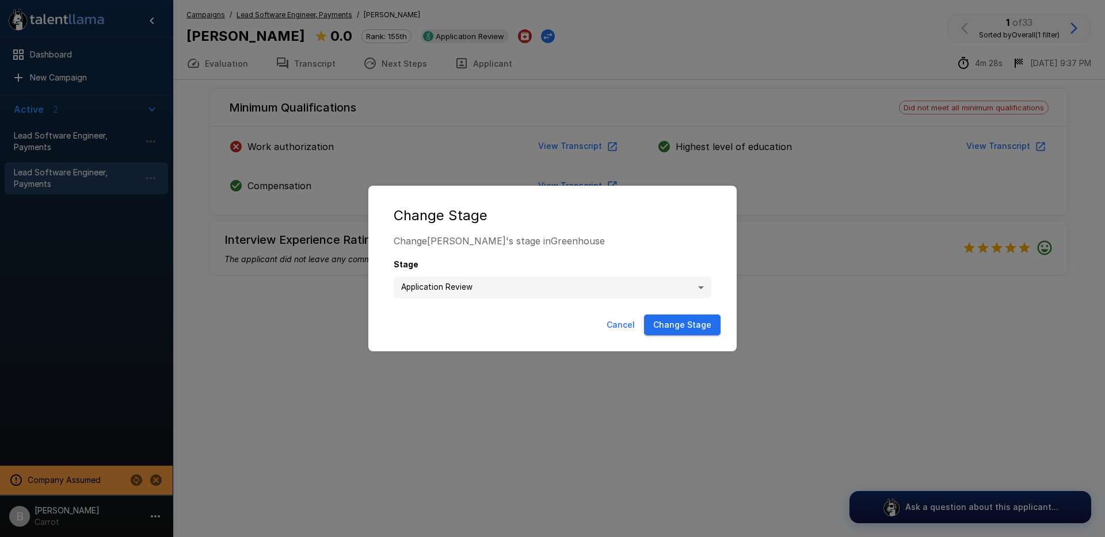
click at [623, 315] on button "Cancel" at bounding box center [620, 325] width 37 height 21
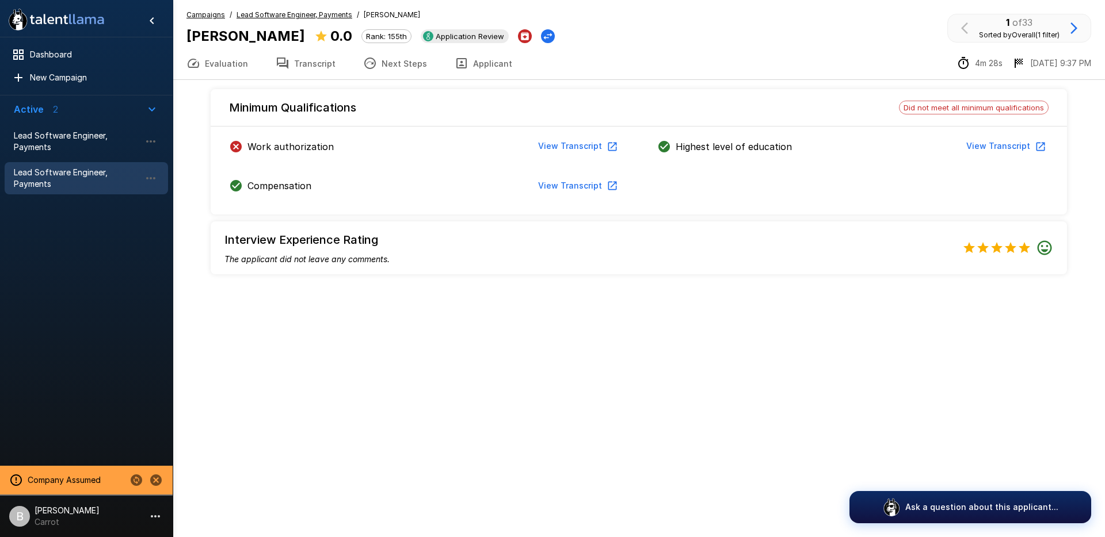
click at [1075, 23] on icon "button" at bounding box center [1074, 28] width 14 height 14
click at [1041, 22] on p "2 of 33" at bounding box center [1019, 23] width 81 height 14
click at [1074, 27] on icon "button" at bounding box center [1073, 28] width 7 height 12
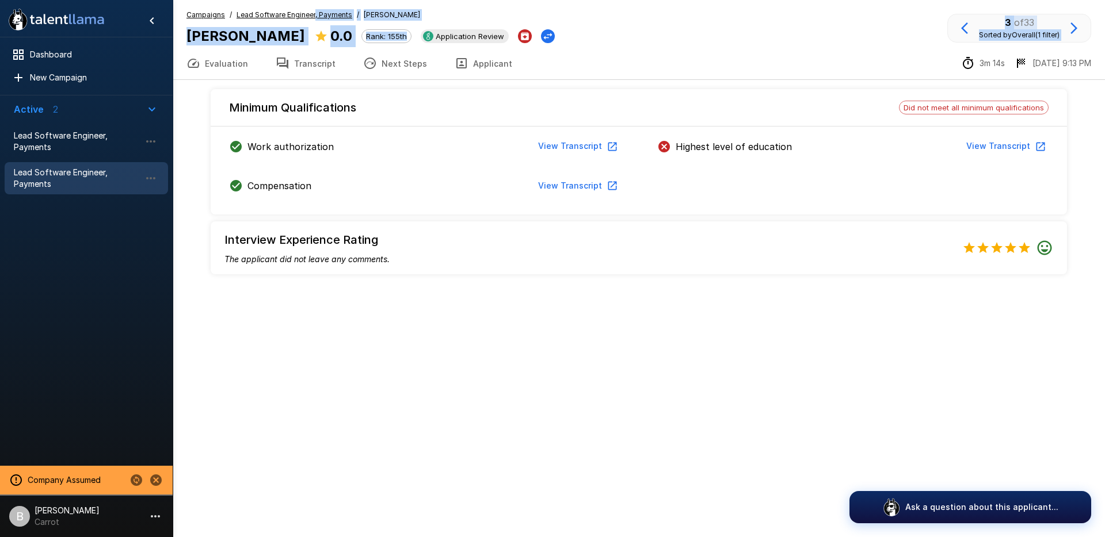
drag, startPoint x: 312, startPoint y: 14, endPoint x: 663, endPoint y: 42, distance: 352.1
click at [651, 59] on div "Campaigns / Lead Software Engineer, Payments / Justin Laos Justin Laos 0.0 Rank…" at bounding box center [639, 40] width 932 height 80
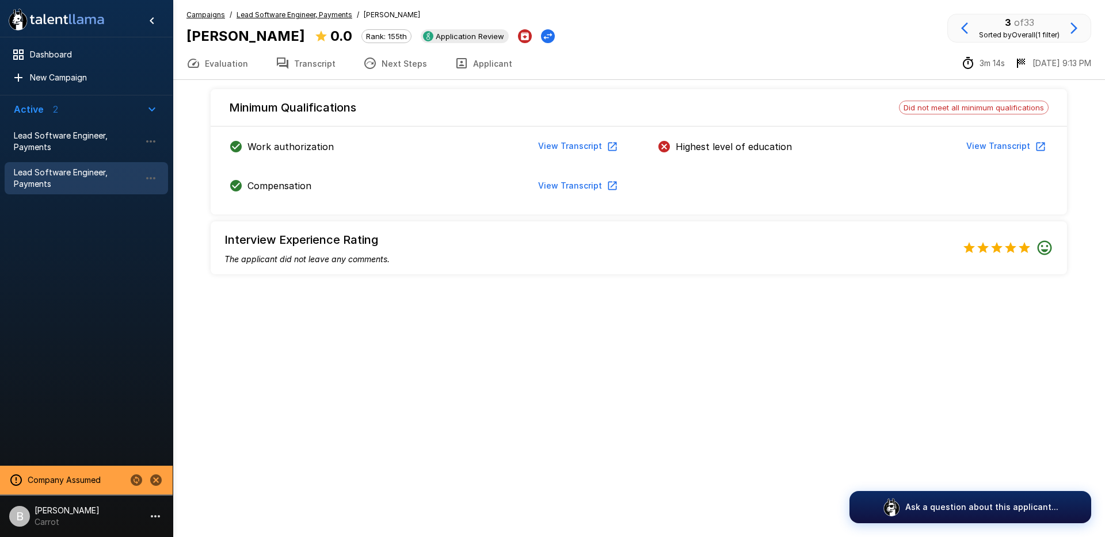
click at [664, 41] on div "Campaigns / Lead Software Engineer, Payments / Justin Laos Justin Laos 0.0 Rank…" at bounding box center [638, 28] width 904 height 38
click at [328, 14] on u "Lead Software Engineer, Payments" at bounding box center [294, 14] width 116 height 9
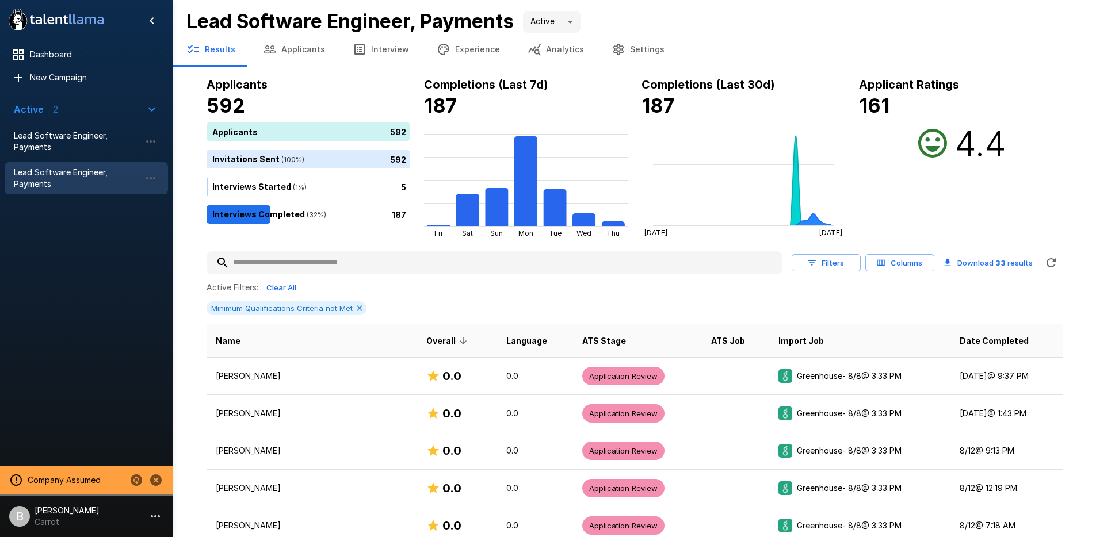
click at [440, 286] on div "Active Filters: Clear All" at bounding box center [635, 288] width 856 height 18
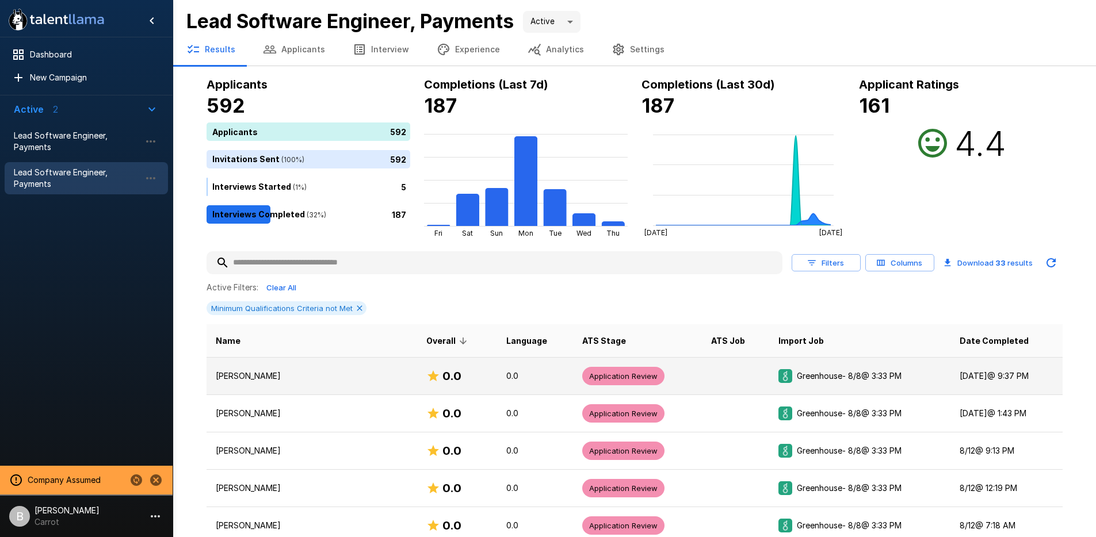
click at [353, 371] on p "Simran Singhal" at bounding box center [312, 376] width 192 height 12
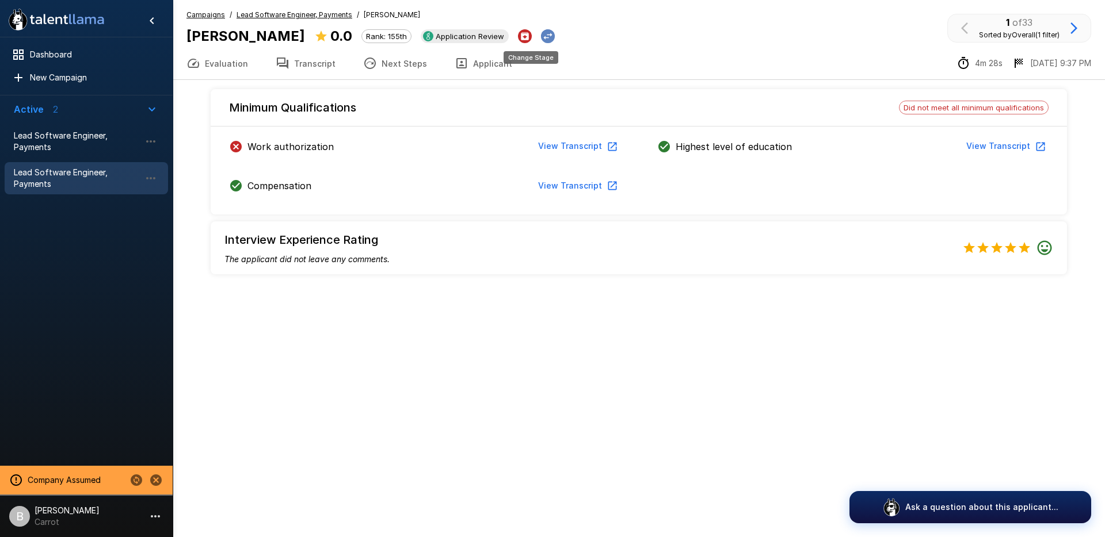
click at [544, 37] on icon "Change Stage" at bounding box center [548, 36] width 9 height 7
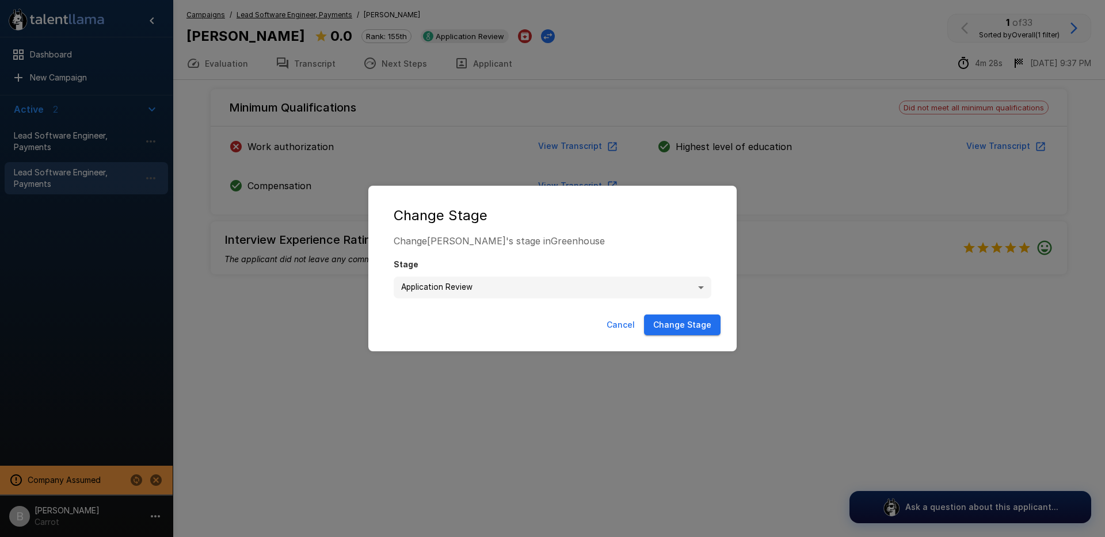
click at [504, 285] on body "**********" at bounding box center [552, 268] width 1105 height 537
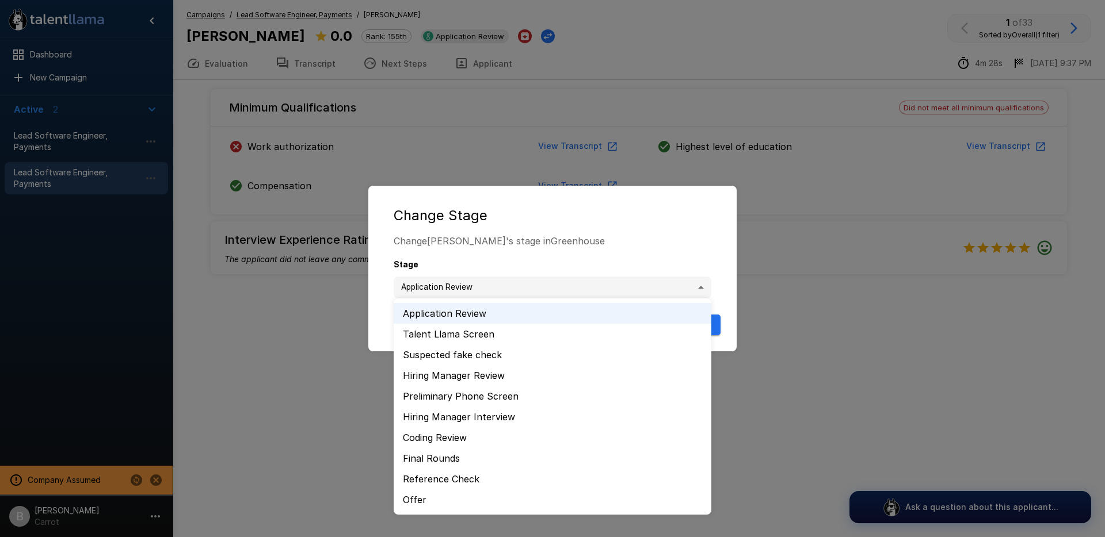
click at [595, 238] on div at bounding box center [552, 268] width 1105 height 537
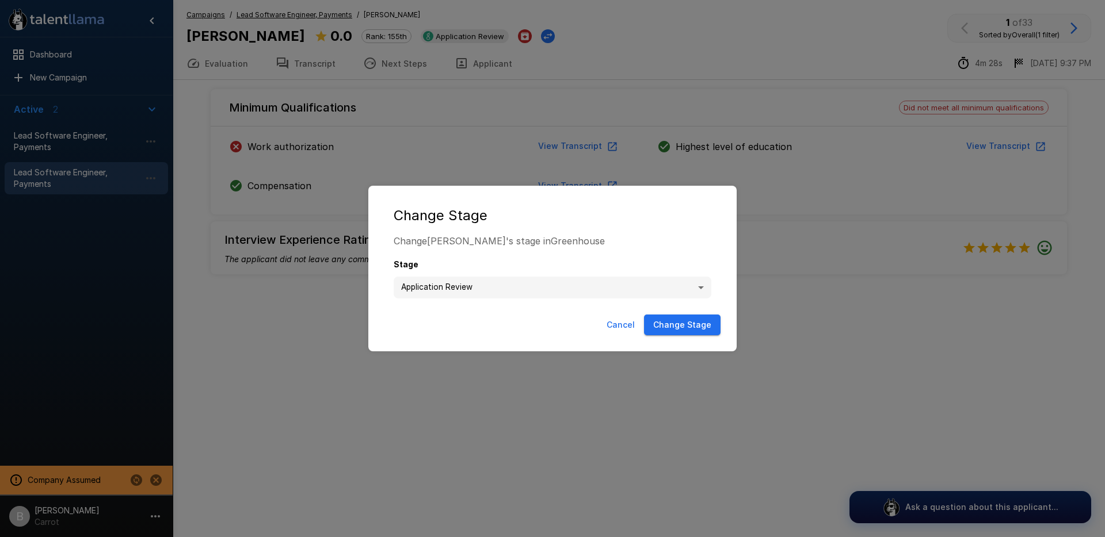
click at [622, 326] on button "Cancel" at bounding box center [620, 325] width 37 height 21
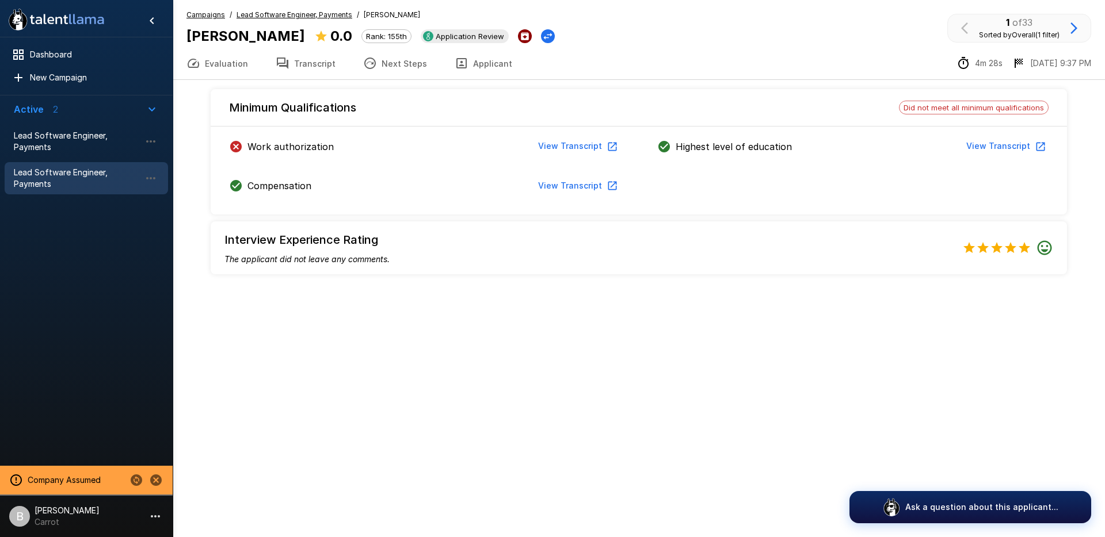
click at [518, 42] on button "Archive Applicant" at bounding box center [525, 36] width 14 height 14
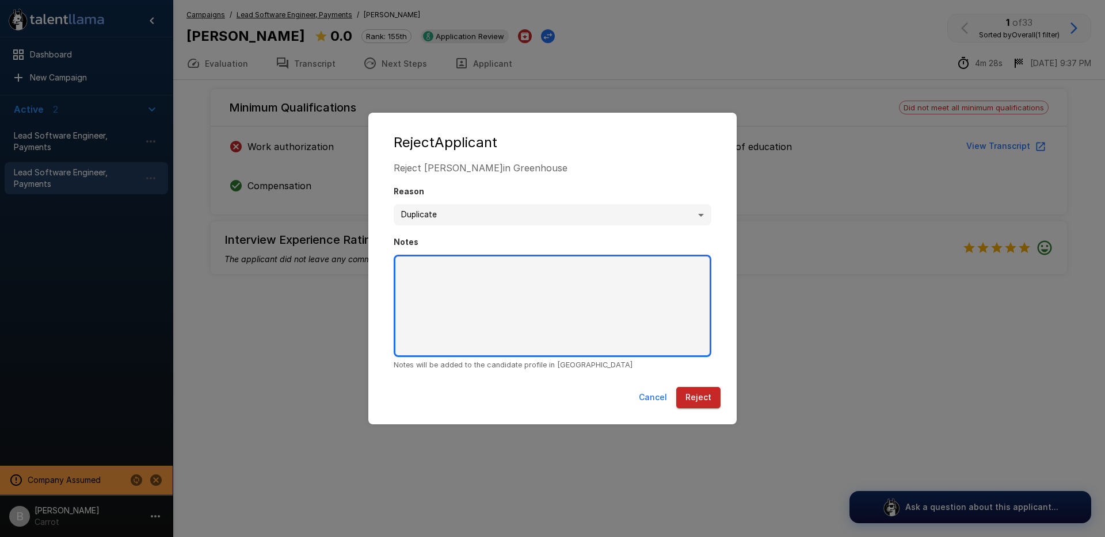
click at [474, 301] on textarea "Notes" at bounding box center [553, 306] width 318 height 102
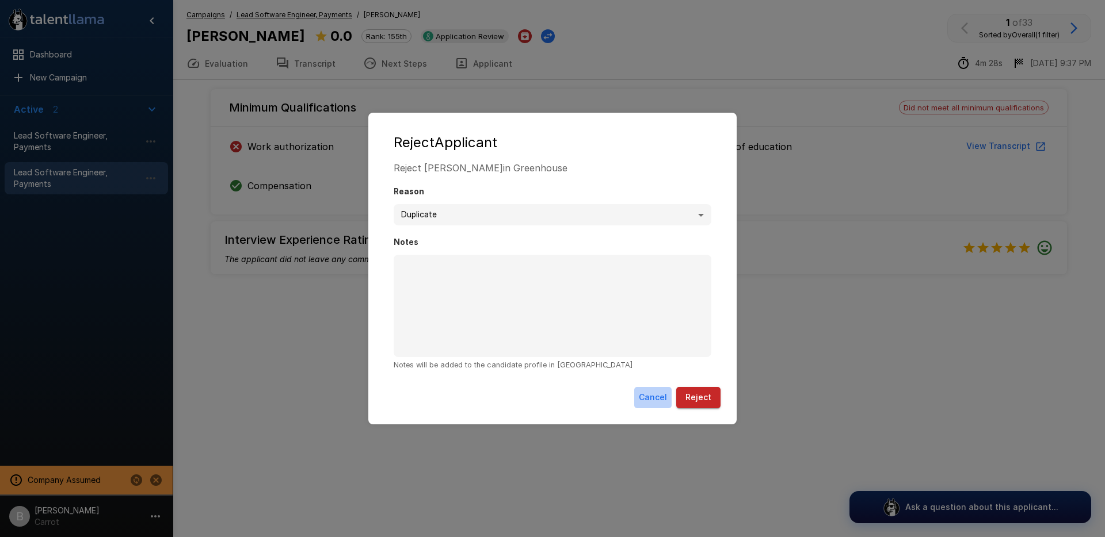
click at [652, 396] on button "Cancel" at bounding box center [652, 397] width 37 height 21
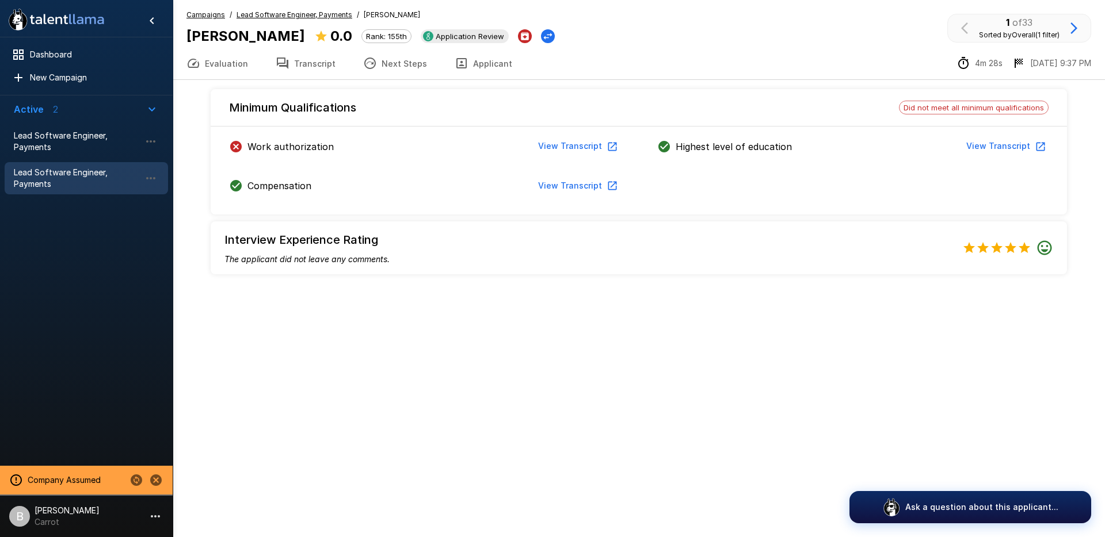
click at [567, 6] on div "Campaigns / Lead Software Engineer, Payments / Simran Singhal Simran Singhal 0.…" at bounding box center [639, 40] width 932 height 80
click at [510, 9] on div "Campaigns / Lead Software Engineer, Payments / Simran Singhal Simran Singhal 0.…" at bounding box center [370, 28] width 368 height 38
click at [507, 13] on div "Campaigns / Lead Software Engineer, Payments / Simran Singhal Simran Singhal 0.…" at bounding box center [370, 28] width 368 height 38
click at [517, 21] on div "Campaigns / Lead Software Engineer, Payments / Simran Singhal Simran Singhal 0.…" at bounding box center [370, 28] width 368 height 38
click at [512, 16] on div "Campaigns / Lead Software Engineer, Payments / Simran Singhal Simran Singhal 0.…" at bounding box center [370, 28] width 368 height 38
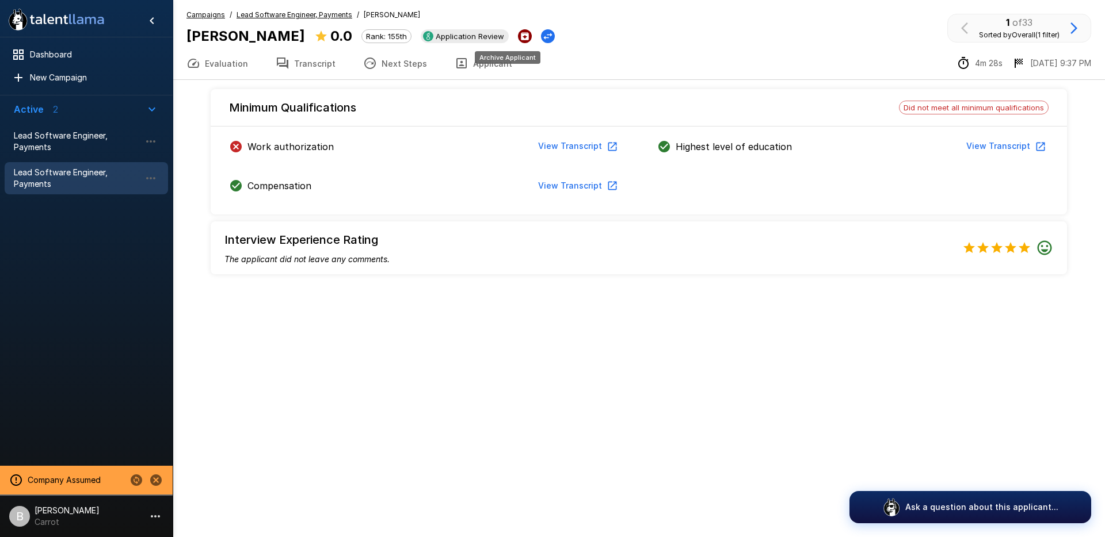
click at [521, 37] on icon "Archive Applicant" at bounding box center [525, 36] width 8 height 8
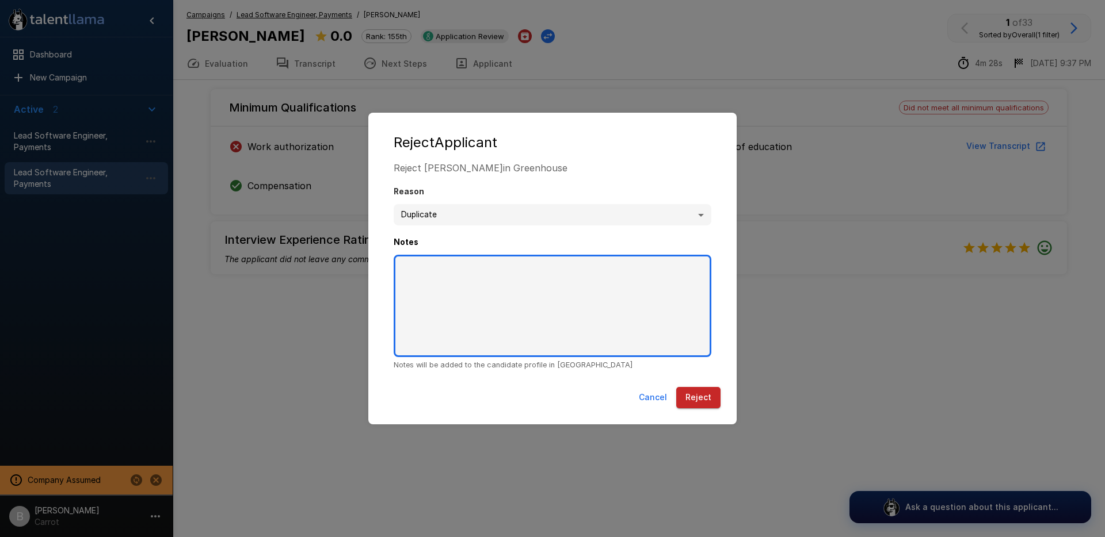
drag, startPoint x: 471, startPoint y: 280, endPoint x: 484, endPoint y: 289, distance: 15.6
click at [471, 280] on textarea "Notes" at bounding box center [553, 306] width 318 height 102
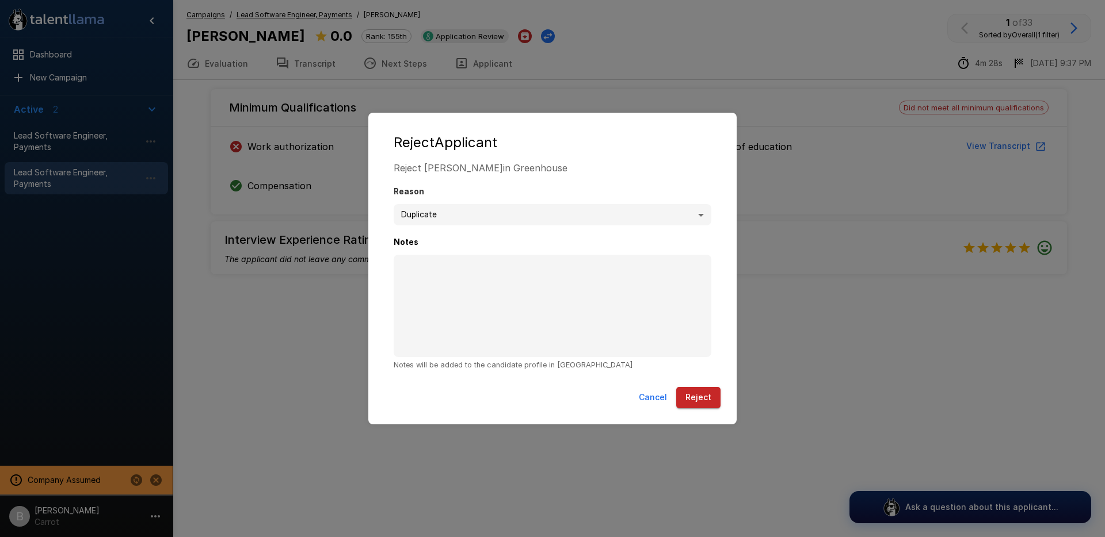
click at [654, 399] on button "Cancel" at bounding box center [652, 397] width 37 height 21
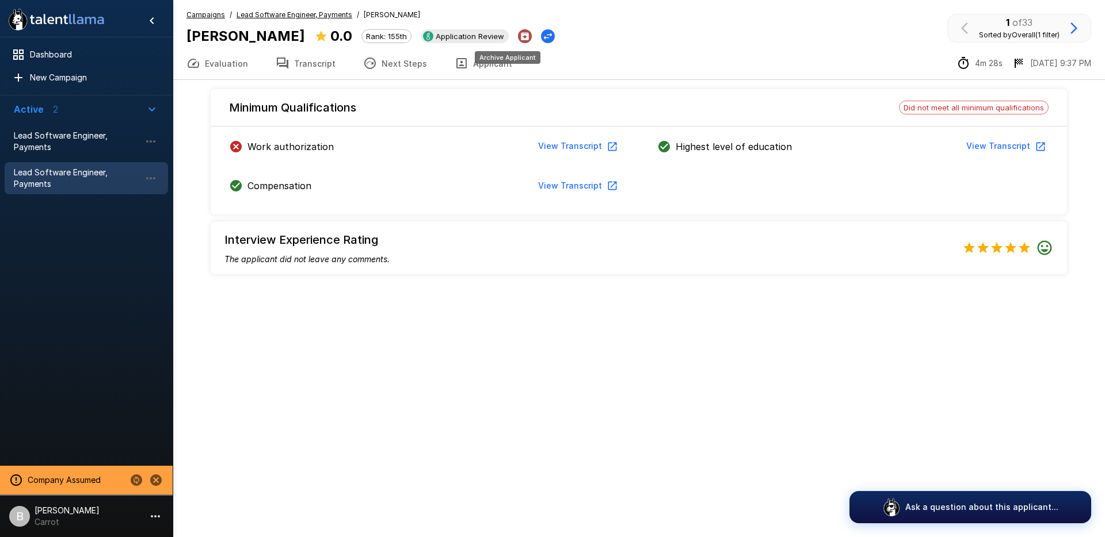
click at [521, 37] on icon "Archive Applicant" at bounding box center [525, 36] width 8 height 8
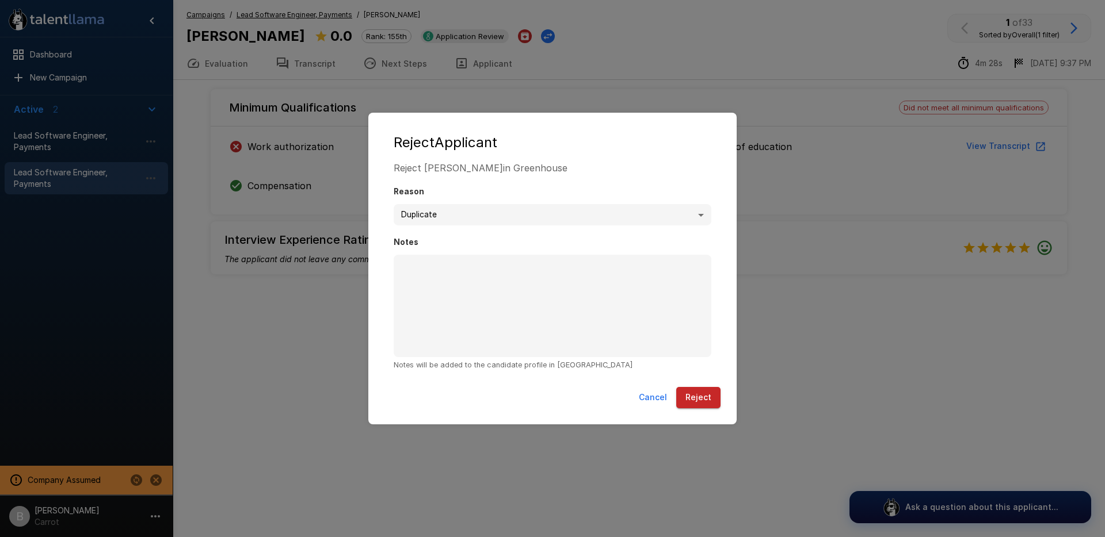
click at [476, 221] on body "**********" at bounding box center [552, 268] width 1105 height 537
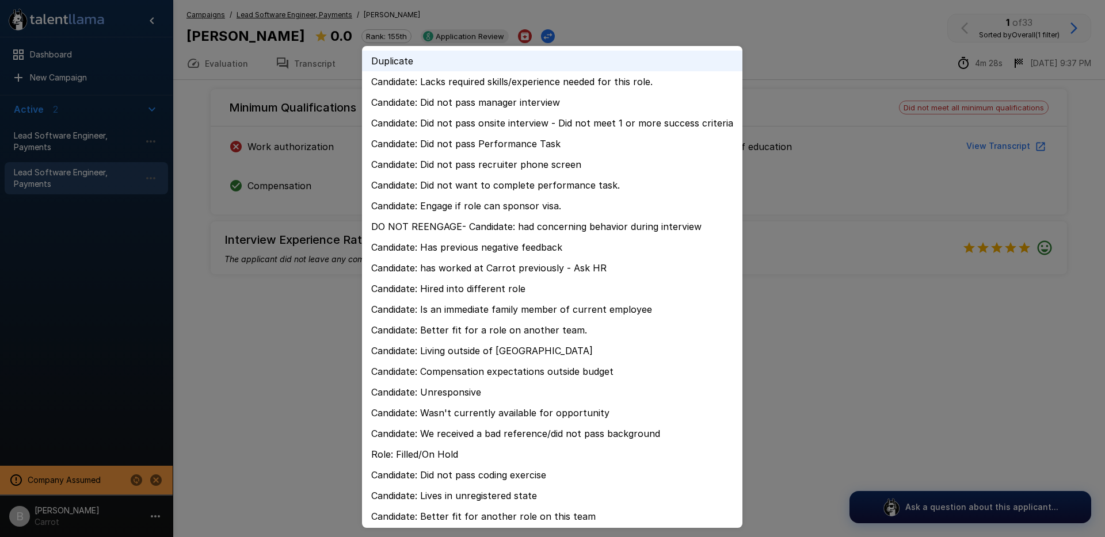
click at [792, 60] on div at bounding box center [552, 268] width 1105 height 537
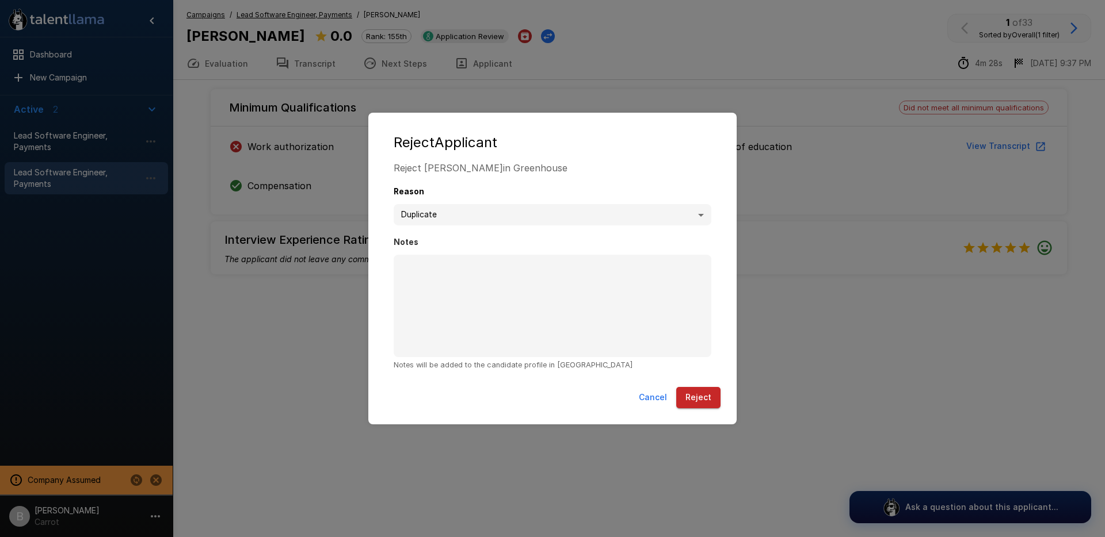
click at [552, 212] on body "**********" at bounding box center [552, 268] width 1105 height 537
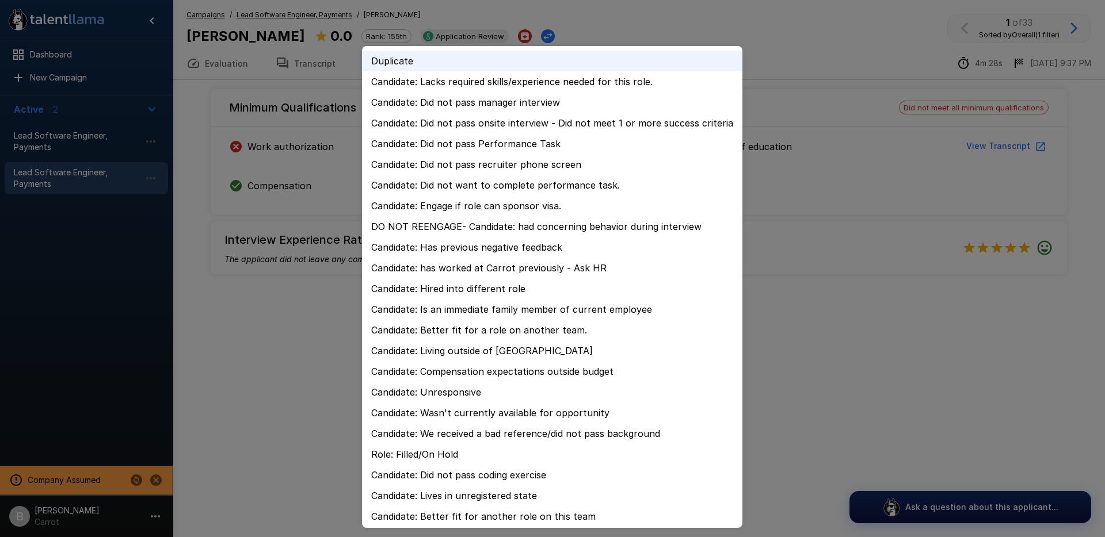
click at [941, 121] on div at bounding box center [552, 268] width 1105 height 537
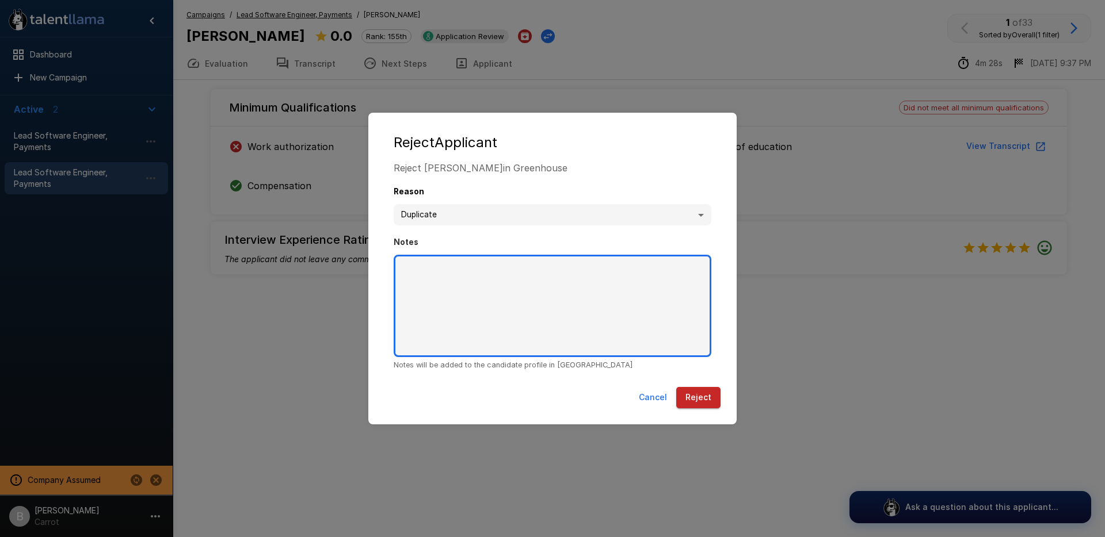
click at [502, 324] on textarea "Notes" at bounding box center [553, 306] width 318 height 102
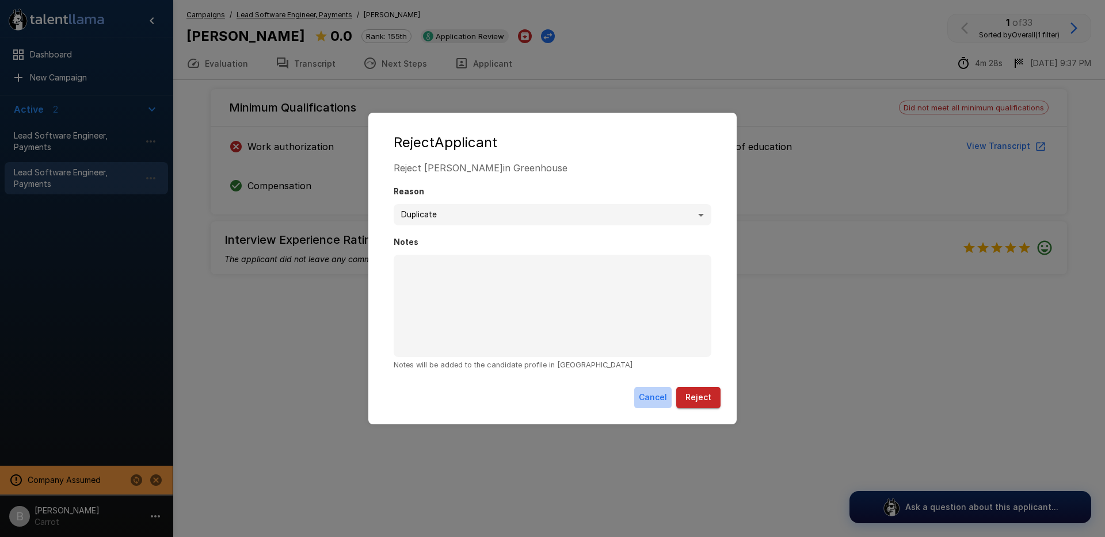
click at [659, 400] on button "Cancel" at bounding box center [652, 397] width 37 height 21
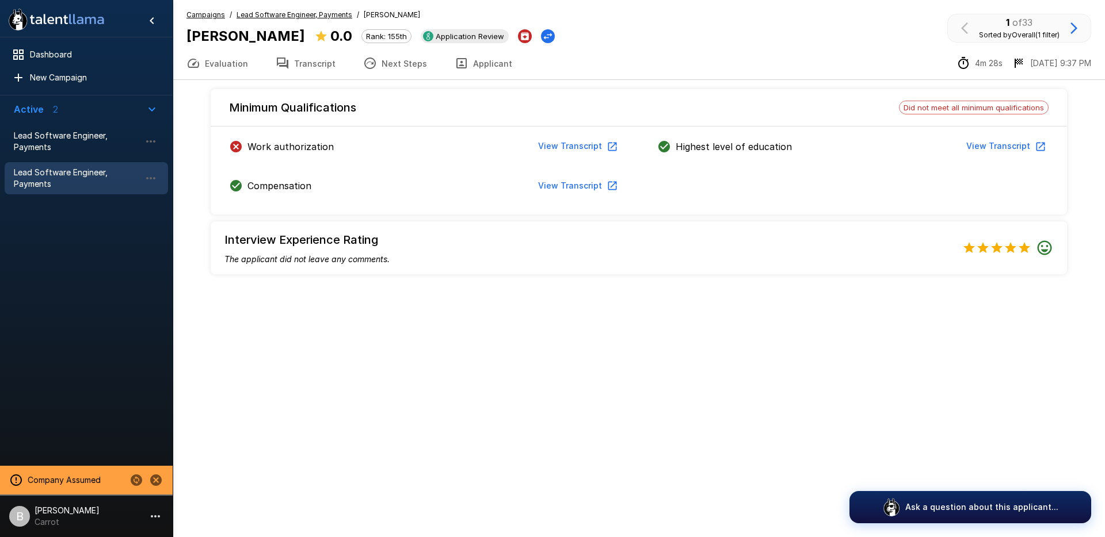
click at [639, 38] on div "Campaigns / Lead Software Engineer, Payments / Simran Singhal Simran Singhal 0.…" at bounding box center [638, 28] width 904 height 38
click at [541, 5] on div "Campaigns / Lead Software Engineer, Payments / Simran Singhal Simran Singhal 0.…" at bounding box center [639, 40] width 932 height 80
click at [525, 14] on div "Campaigns / Lead Software Engineer, Payments / Simran Singhal Simran Singhal 0.…" at bounding box center [370, 28] width 368 height 38
click at [641, 56] on div "Evaluation Transcript Next Steps Applicant 4m 28s 8/13 9:37 PM" at bounding box center [639, 63] width 932 height 33
click at [625, 23] on div "Campaigns / Lead Software Engineer, Payments / Simran Singhal Simran Singhal 0.…" at bounding box center [638, 28] width 904 height 38
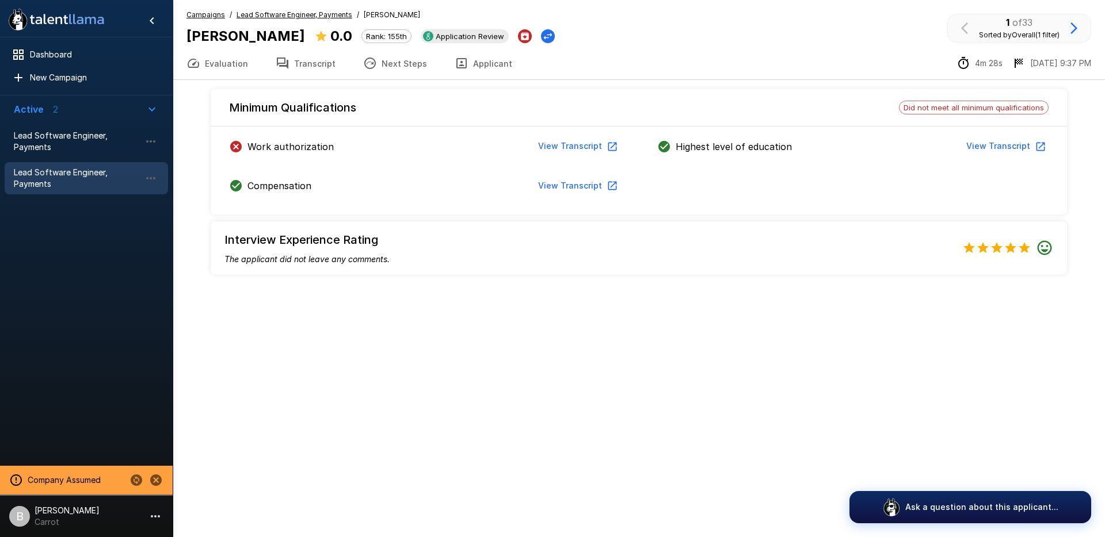
click at [687, 35] on div "Campaigns / Lead Software Engineer, Payments / Simran Singhal Simran Singhal 0.…" at bounding box center [638, 28] width 904 height 38
click at [606, 48] on div "Evaluation Transcript Next Steps Applicant 4m 28s 8/13 9:37 PM" at bounding box center [639, 63] width 932 height 33
click at [322, 18] on u "Lead Software Engineer, Payments" at bounding box center [294, 14] width 116 height 9
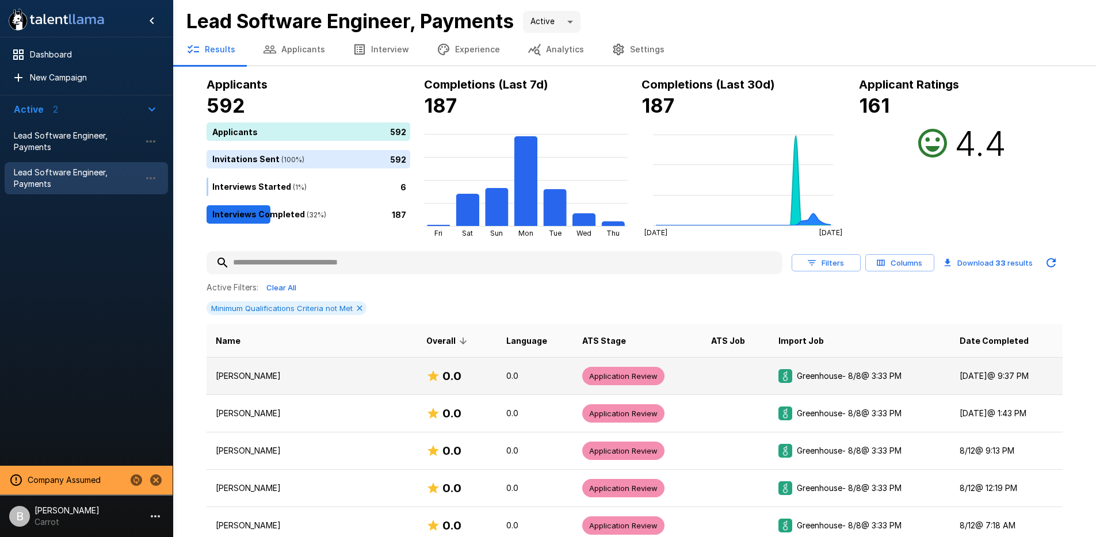
click at [324, 387] on td "Simran Singhal" at bounding box center [312, 375] width 211 height 37
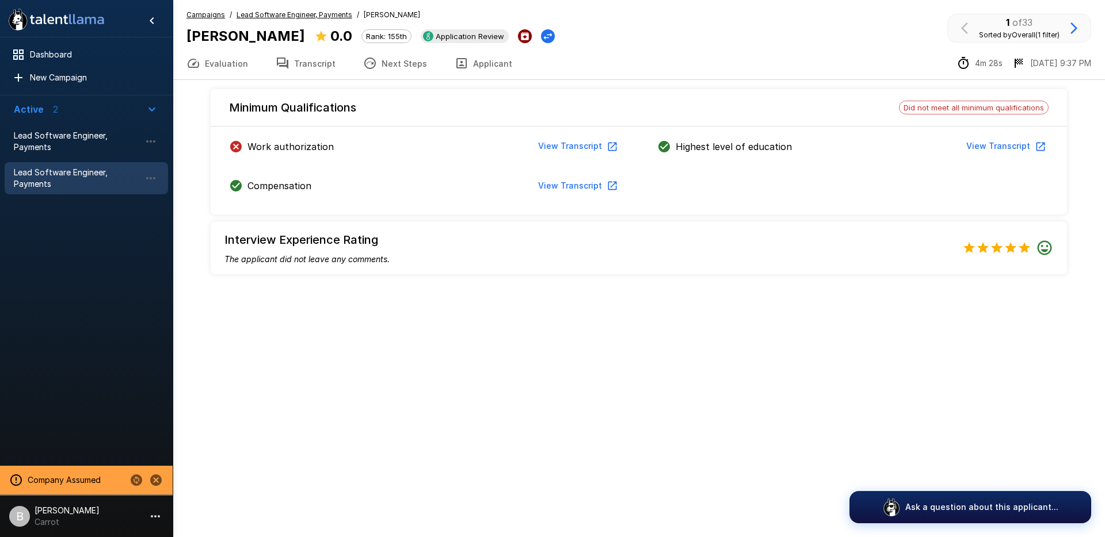
click at [521, 35] on icon "Archive Applicant" at bounding box center [525, 36] width 8 height 8
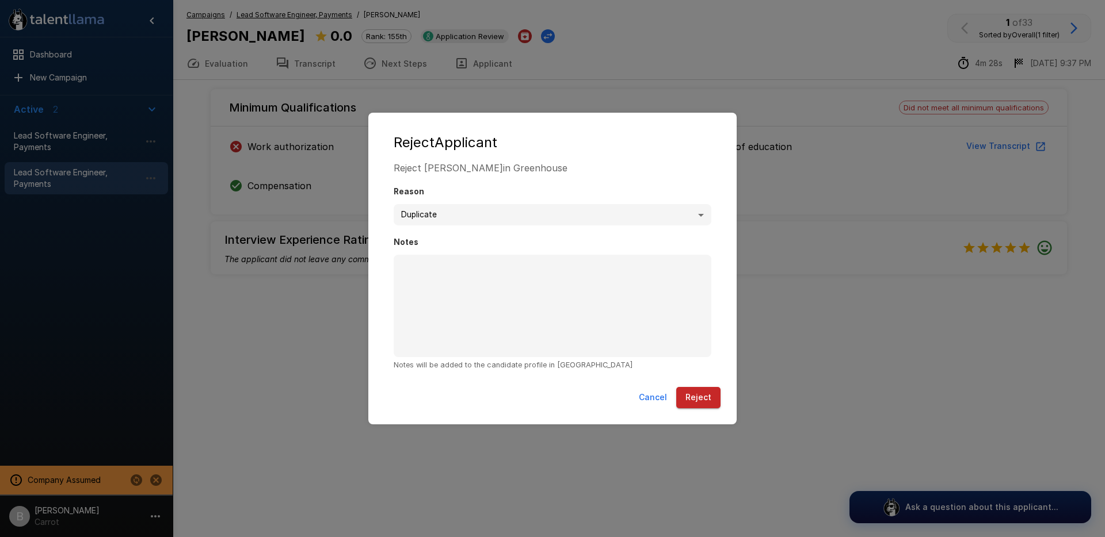
click at [473, 225] on body "**********" at bounding box center [552, 268] width 1105 height 537
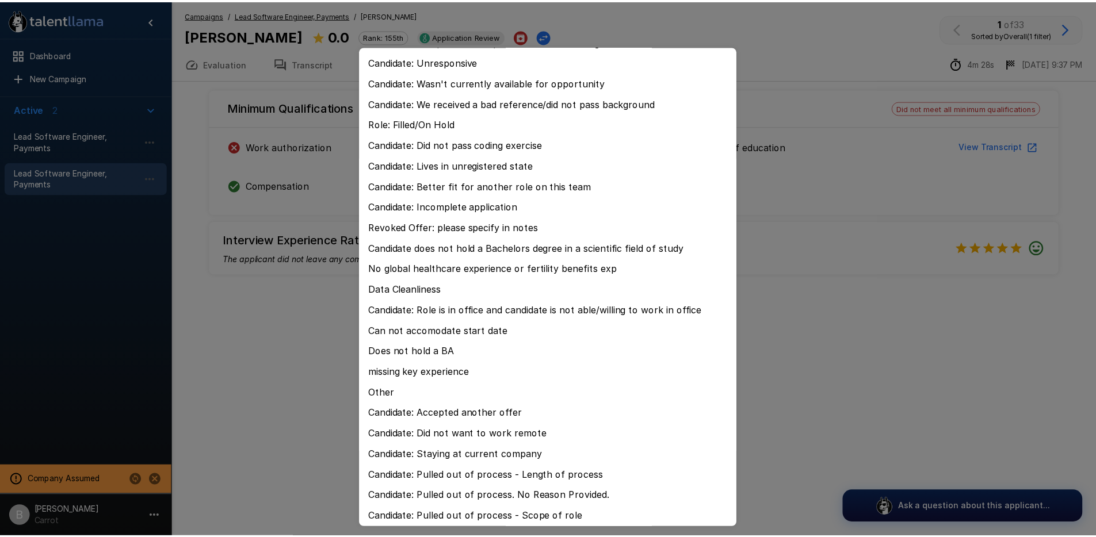
scroll to position [330, 0]
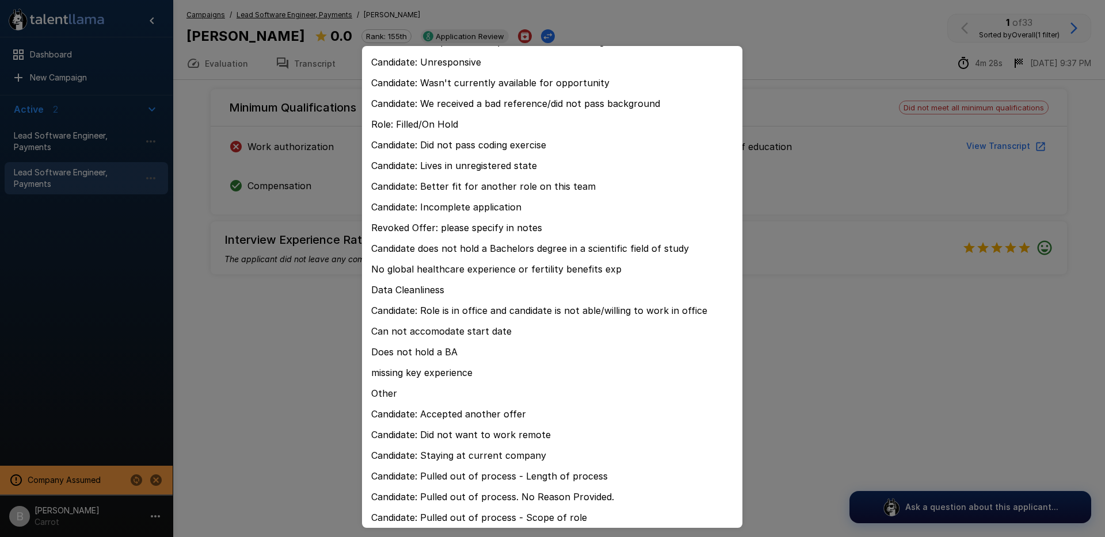
click at [300, 318] on div at bounding box center [552, 268] width 1105 height 537
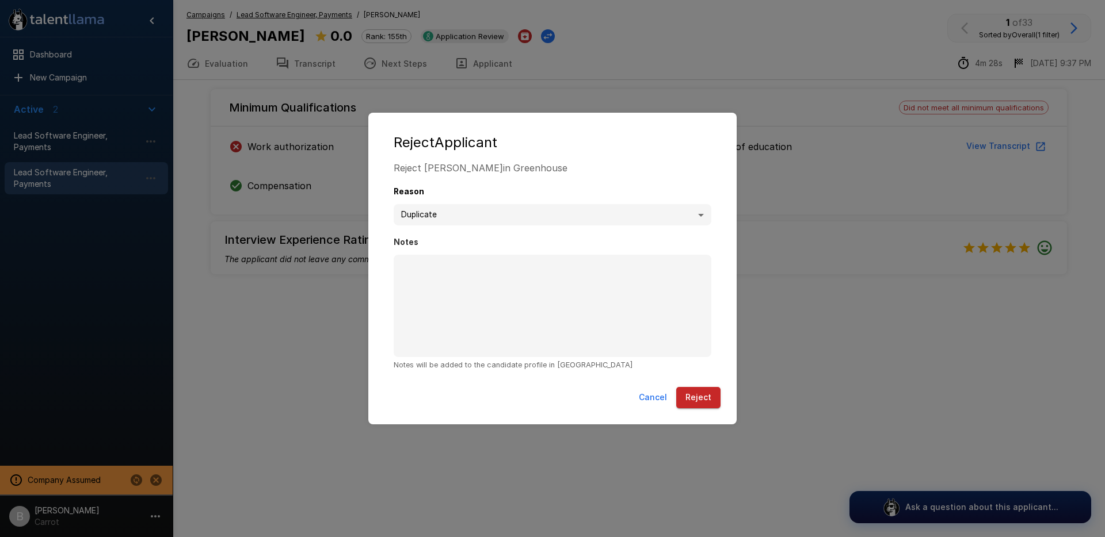
click at [660, 397] on button "Cancel" at bounding box center [652, 397] width 37 height 21
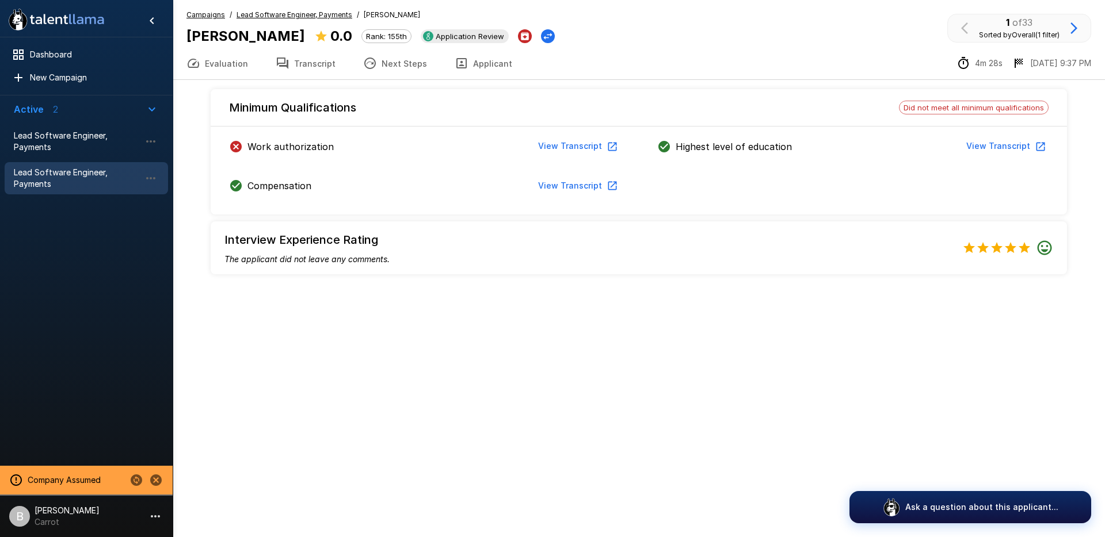
click at [711, 35] on div "Campaigns / Lead Software Engineer, Payments / Simran Singhal Simran Singhal 0.…" at bounding box center [638, 28] width 904 height 38
click at [503, 43] on div "Archive Applicant" at bounding box center [507, 54] width 68 height 22
click at [521, 38] on icon "Archive Applicant" at bounding box center [525, 36] width 8 height 8
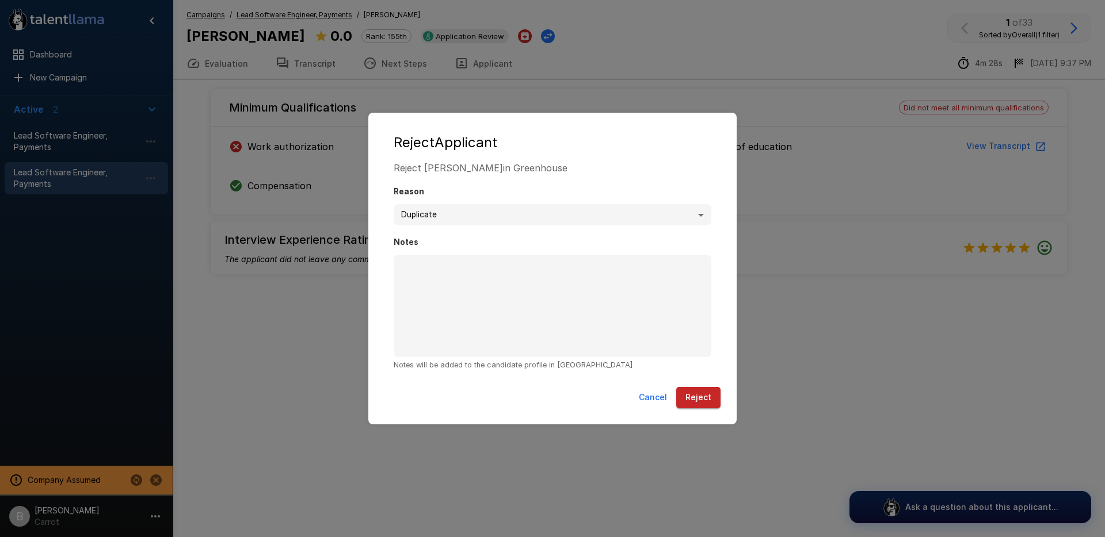
click at [472, 210] on body "**********" at bounding box center [552, 268] width 1105 height 537
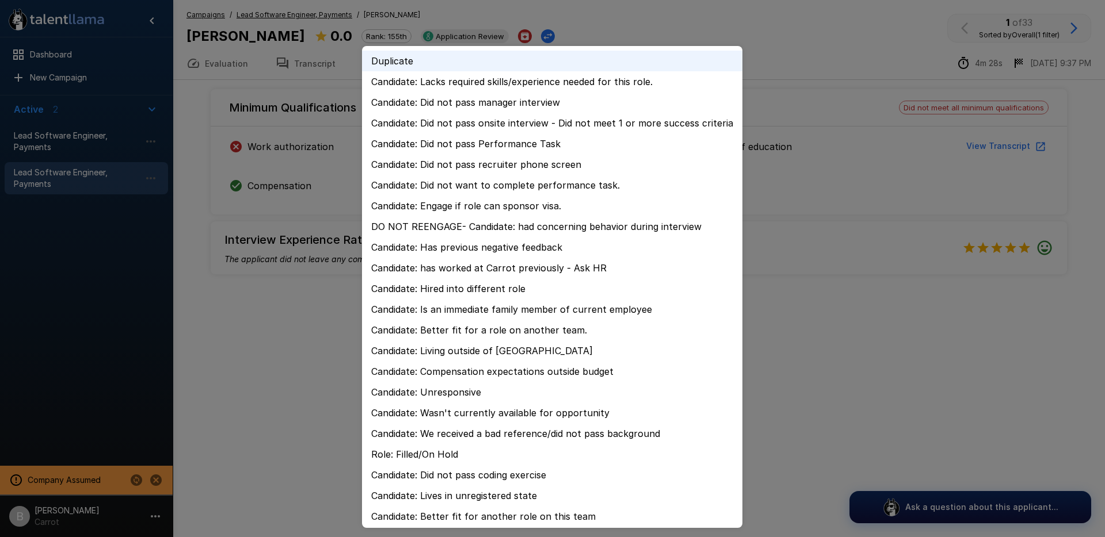
click at [811, 70] on div at bounding box center [552, 268] width 1105 height 537
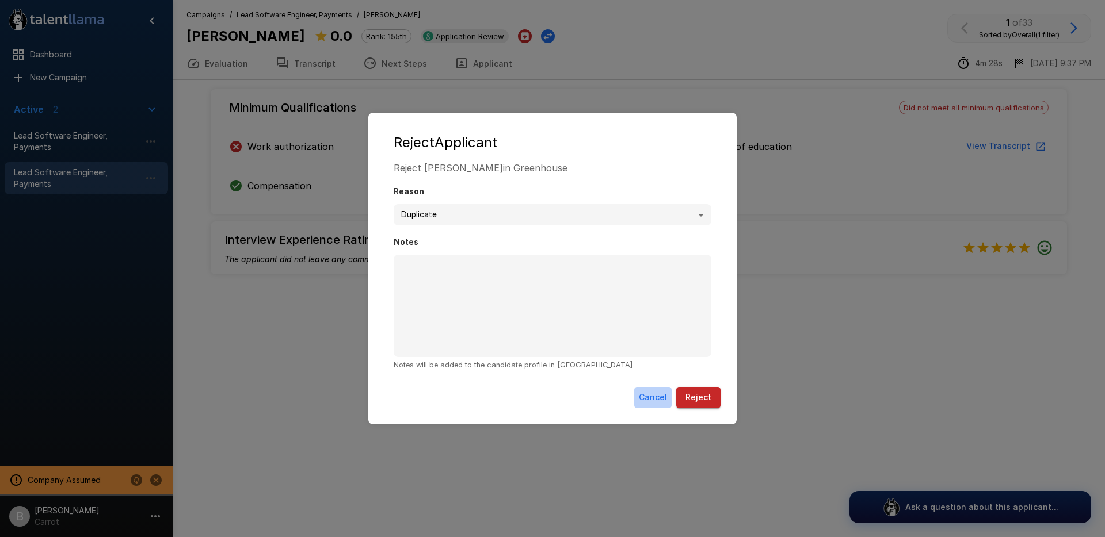
click at [647, 398] on button "Cancel" at bounding box center [652, 397] width 37 height 21
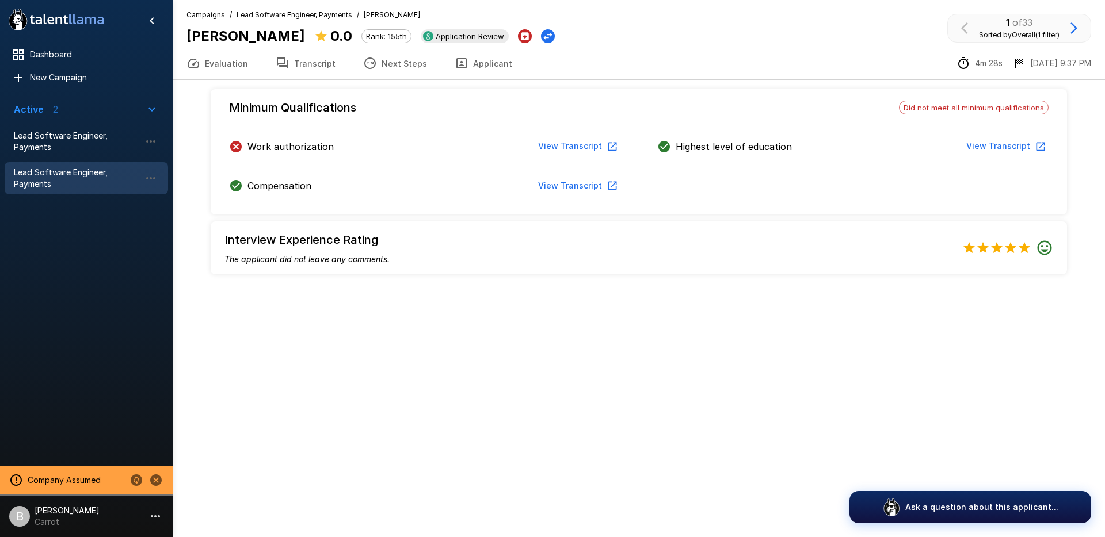
click at [649, 34] on div "Campaigns / Lead Software Engineer, Payments / Simran Singhal Simran Singhal 0.…" at bounding box center [638, 28] width 904 height 38
click at [655, 30] on div "Campaigns / Lead Software Engineer, Payments / Simran Singhal Simran Singhal 0.…" at bounding box center [638, 28] width 904 height 38
click at [307, 14] on u "Lead Software Engineer, Payments" at bounding box center [294, 14] width 116 height 9
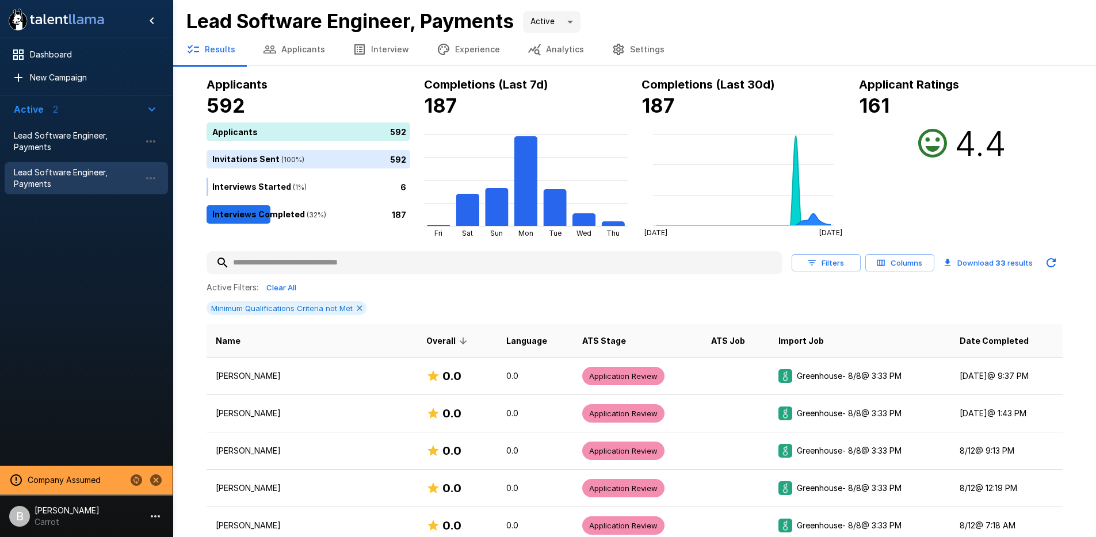
click at [751, 20] on div "Lead Software Engineer, Payments Active ****" at bounding box center [634, 21] width 896 height 24
click at [843, 263] on button "Filters" at bounding box center [826, 263] width 69 height 18
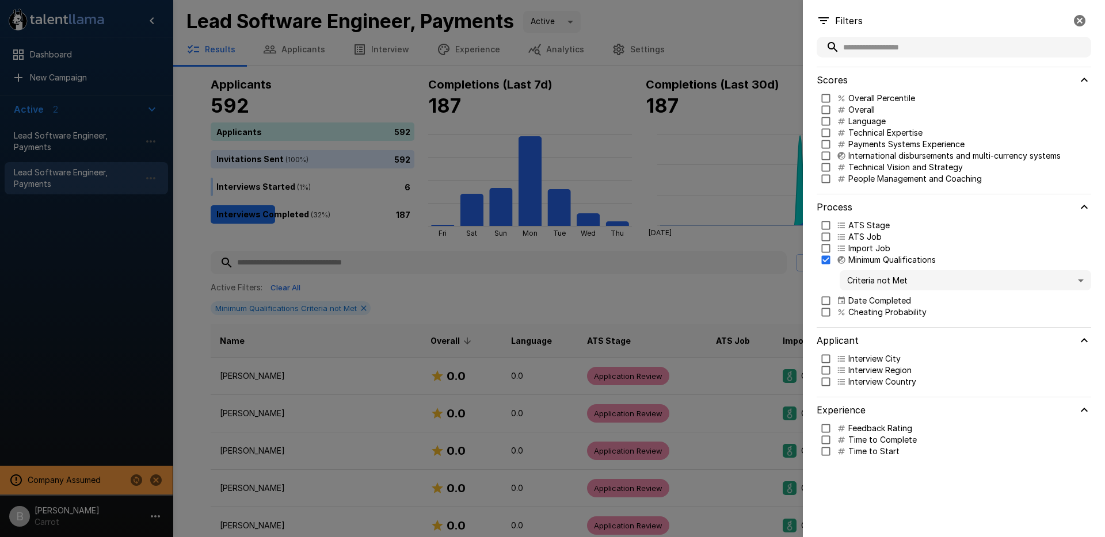
click at [809, 267] on div "Filters Scores Overall Percentile ​ Overall ​ Language ​ Technical Expertise ​ …" at bounding box center [552, 268] width 1105 height 537
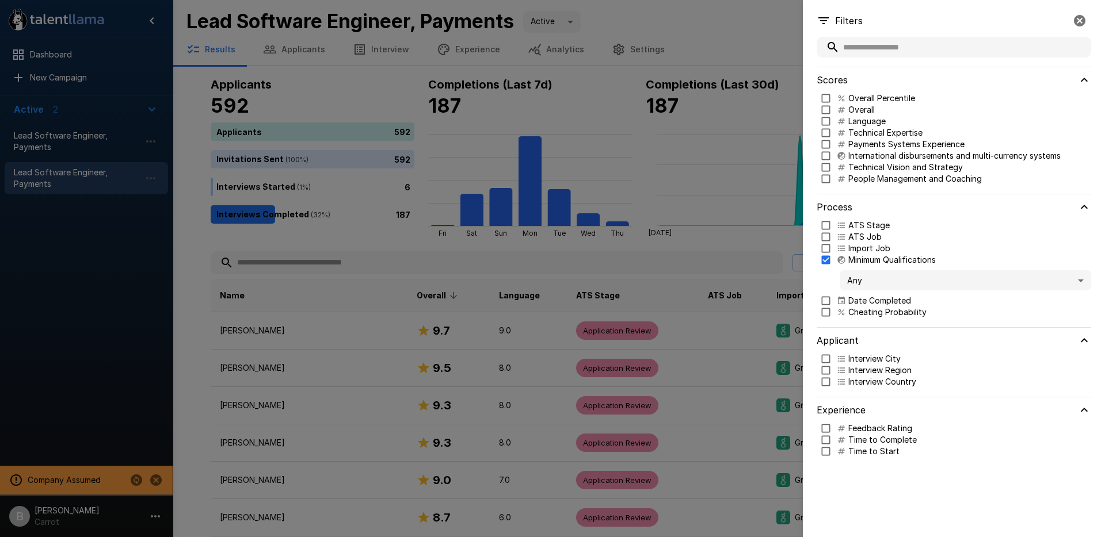
click at [871, 281] on body ".st0{fill:#FFFFFF;} .st1{fill:#76a4ed;} Dashboard New Campaign Active 2 Lead So…" at bounding box center [556, 268] width 1113 height 537
click at [889, 314] on span "Criteria Met" at bounding box center [965, 313] width 233 height 12
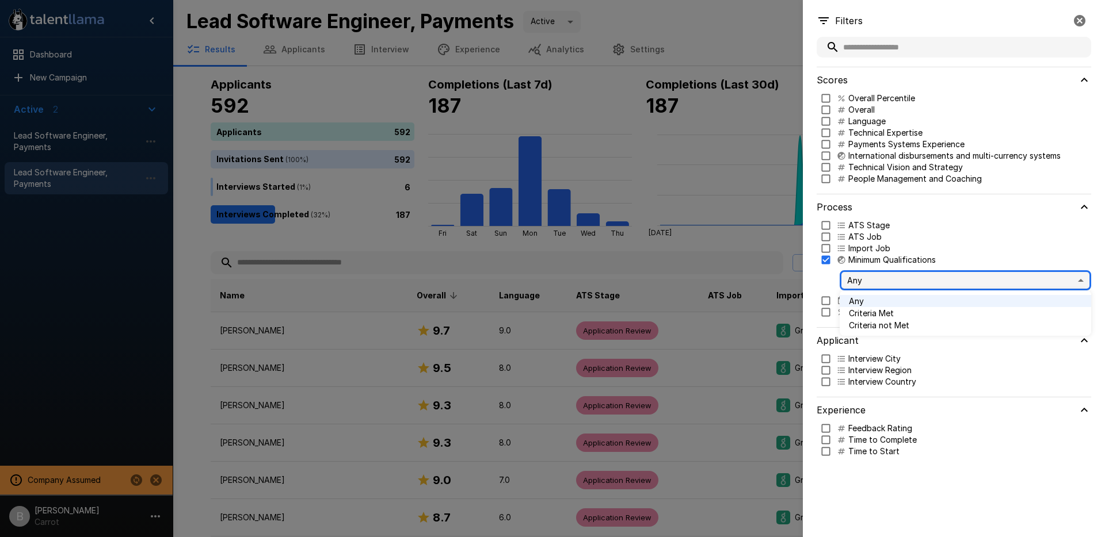
type input "****"
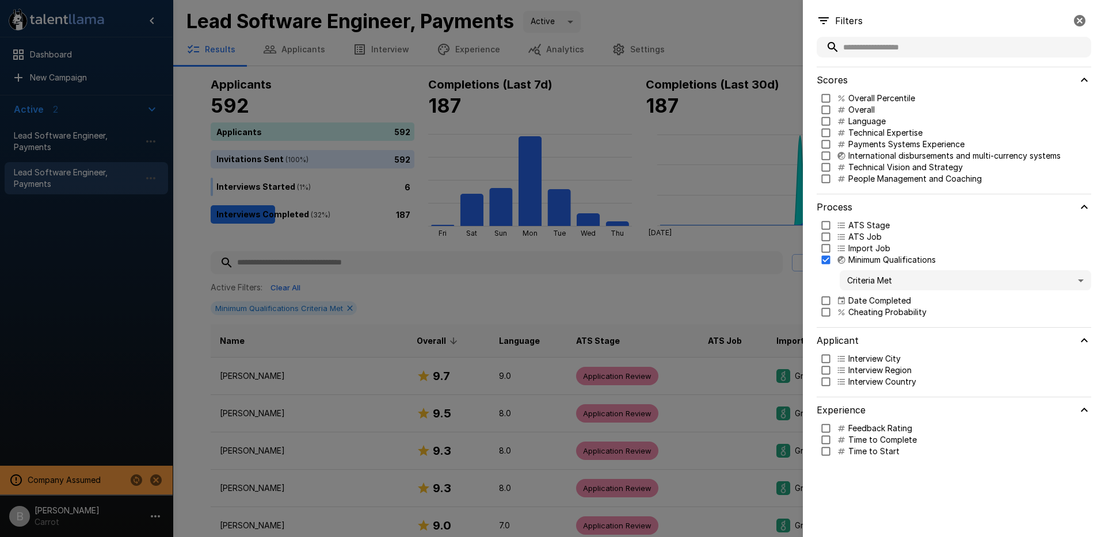
click at [748, 244] on div at bounding box center [552, 268] width 1105 height 537
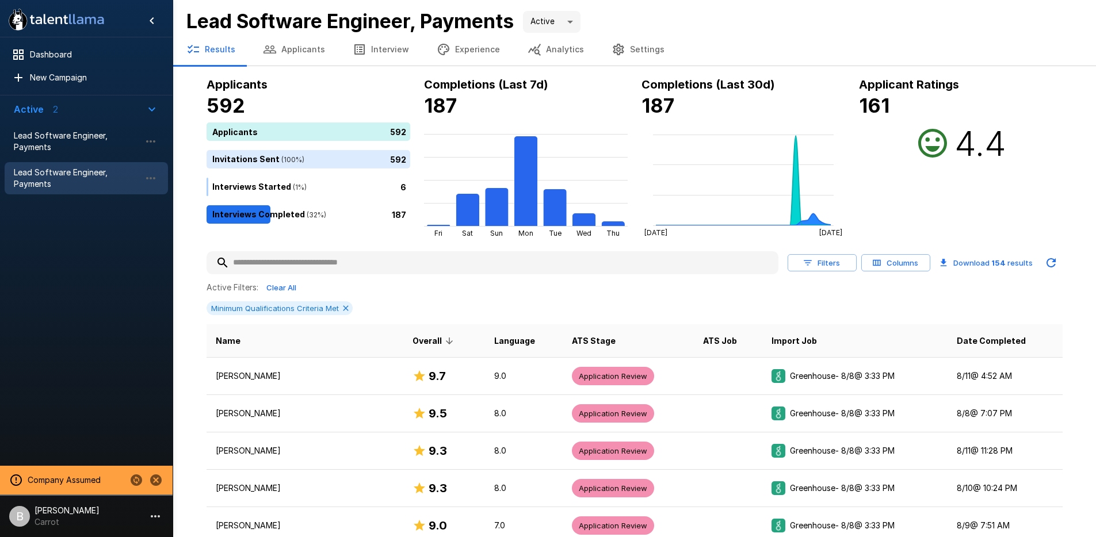
click at [890, 259] on button "Columns" at bounding box center [895, 263] width 69 height 18
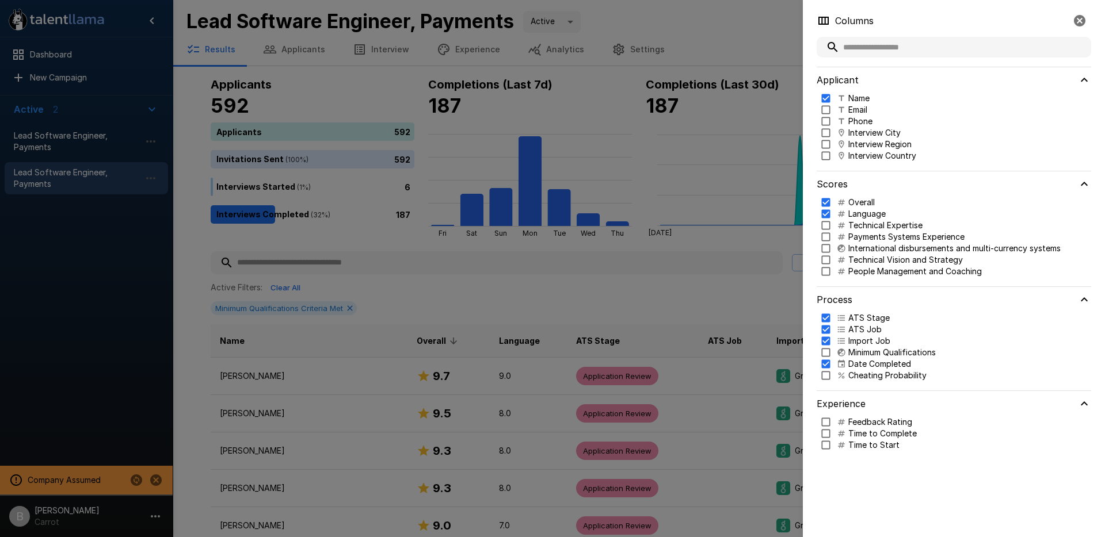
click at [888, 377] on p "Cheating Probability" at bounding box center [887, 376] width 78 height 12
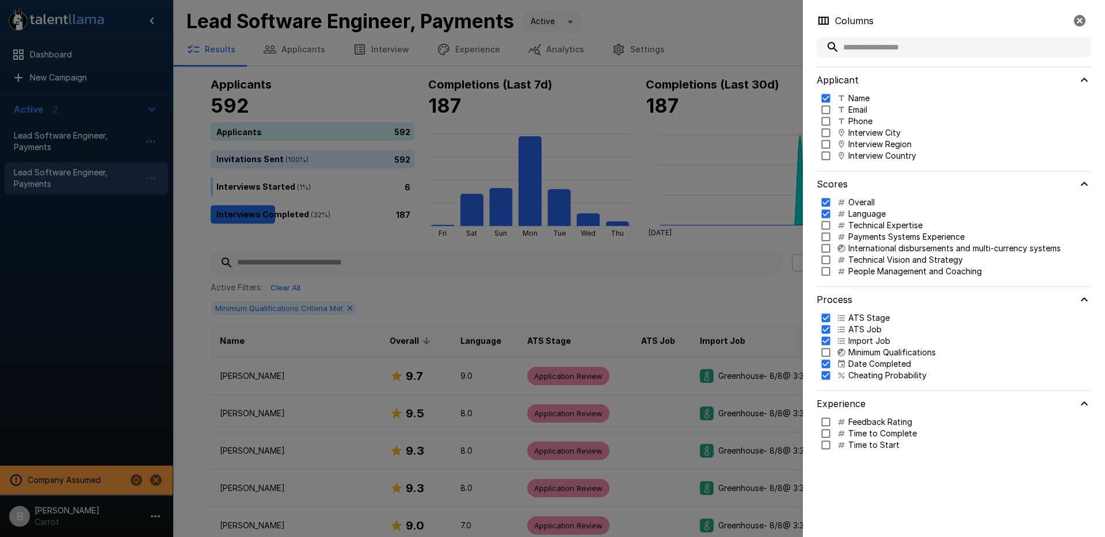
click at [726, 248] on div at bounding box center [552, 268] width 1105 height 537
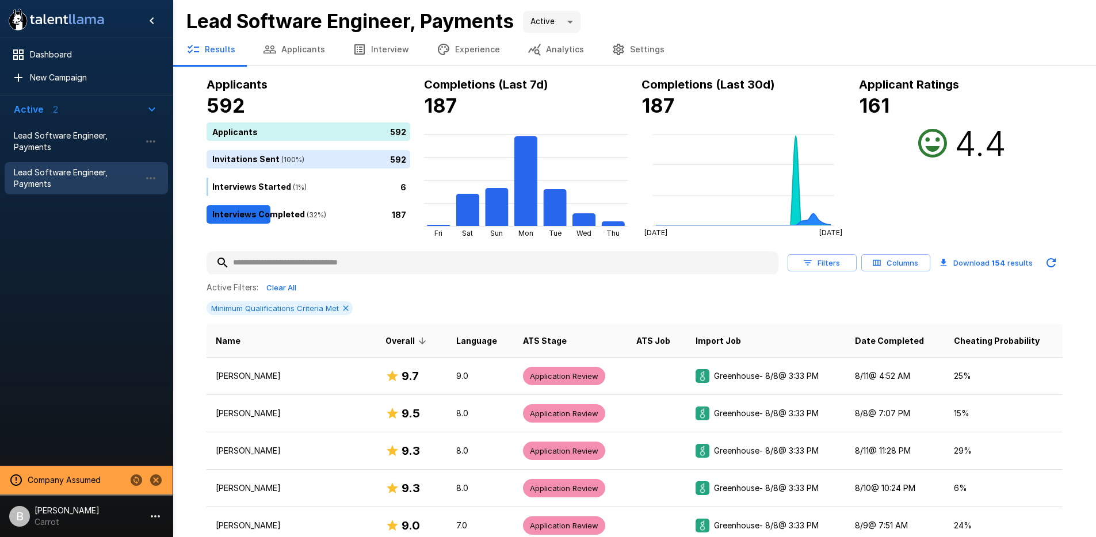
click at [383, 306] on div "Minimum Qualifications Criteria Met" at bounding box center [635, 308] width 856 height 14
click at [425, 265] on input "text" at bounding box center [493, 263] width 572 height 21
click at [468, 303] on div "Minimum Qualifications Criteria Met" at bounding box center [635, 308] width 856 height 14
click at [466, 260] on input "text" at bounding box center [493, 263] width 572 height 21
click at [469, 301] on div "Minimum Qualifications Criteria Met" at bounding box center [635, 308] width 856 height 14
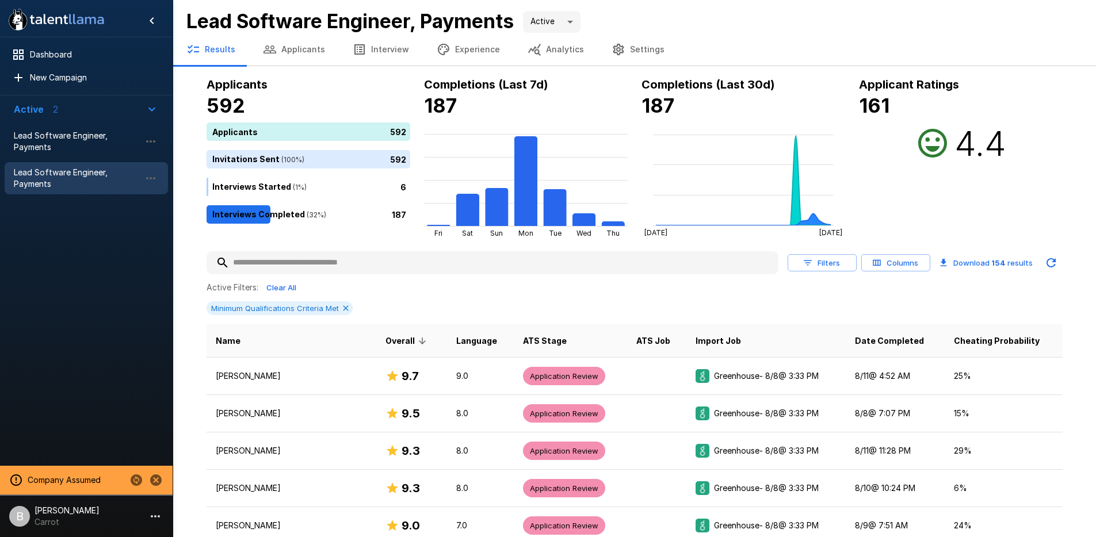
click at [904, 263] on button "Columns" at bounding box center [895, 263] width 69 height 18
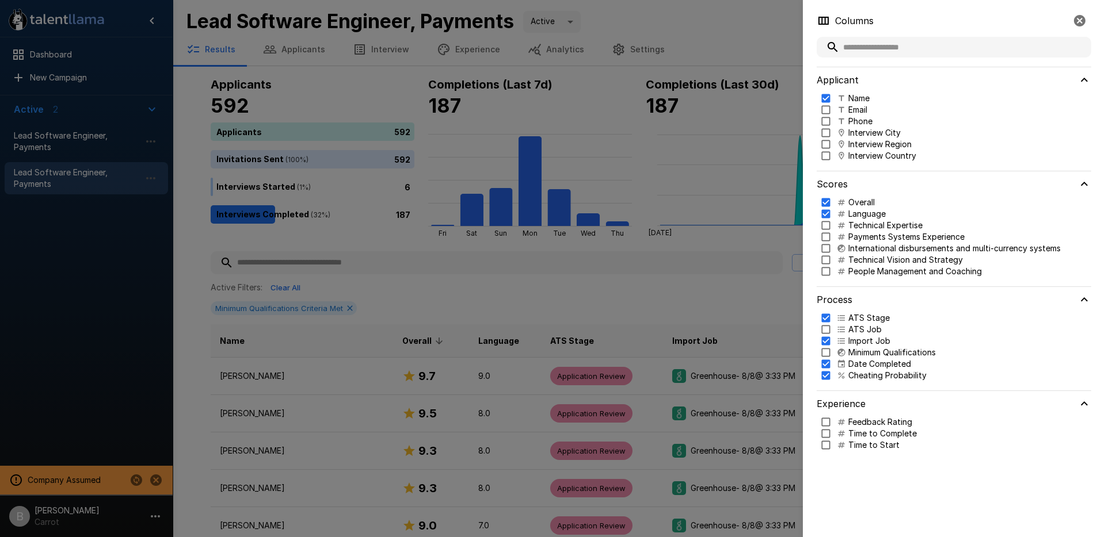
click at [646, 276] on div at bounding box center [552, 268] width 1105 height 537
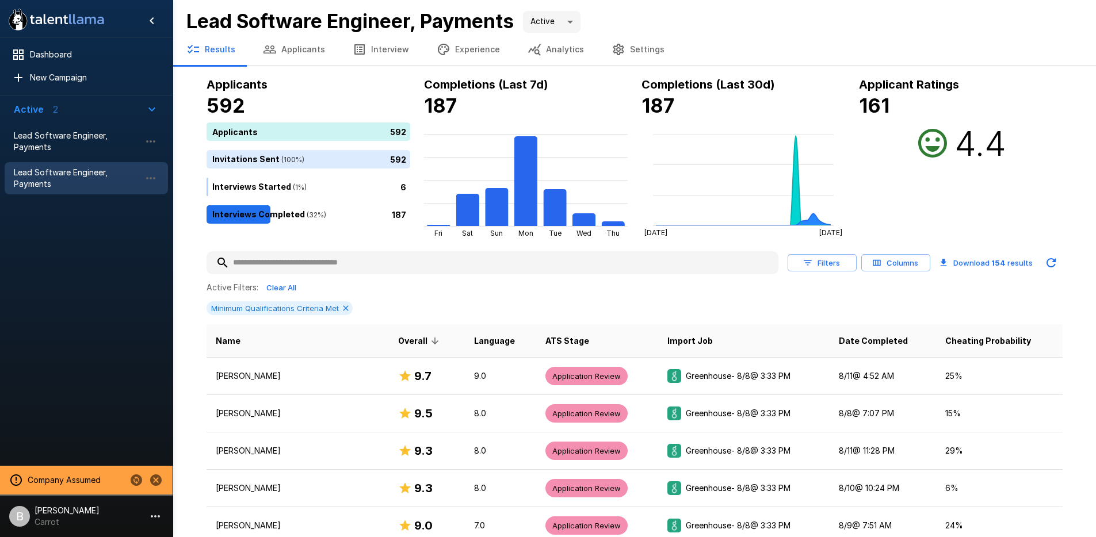
click at [909, 262] on button "Columns" at bounding box center [895, 263] width 69 height 18
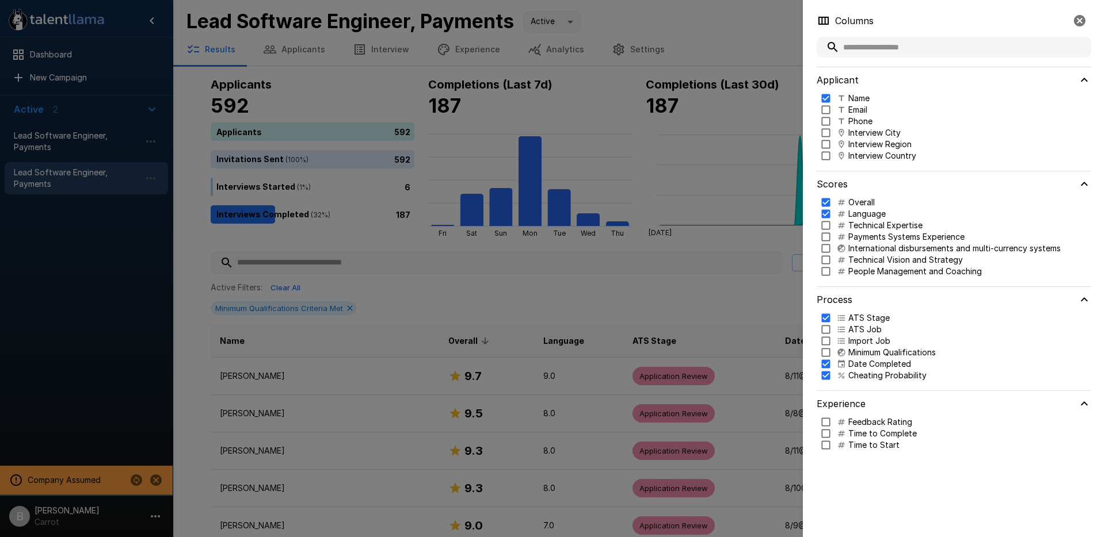
click at [603, 288] on div at bounding box center [552, 268] width 1105 height 537
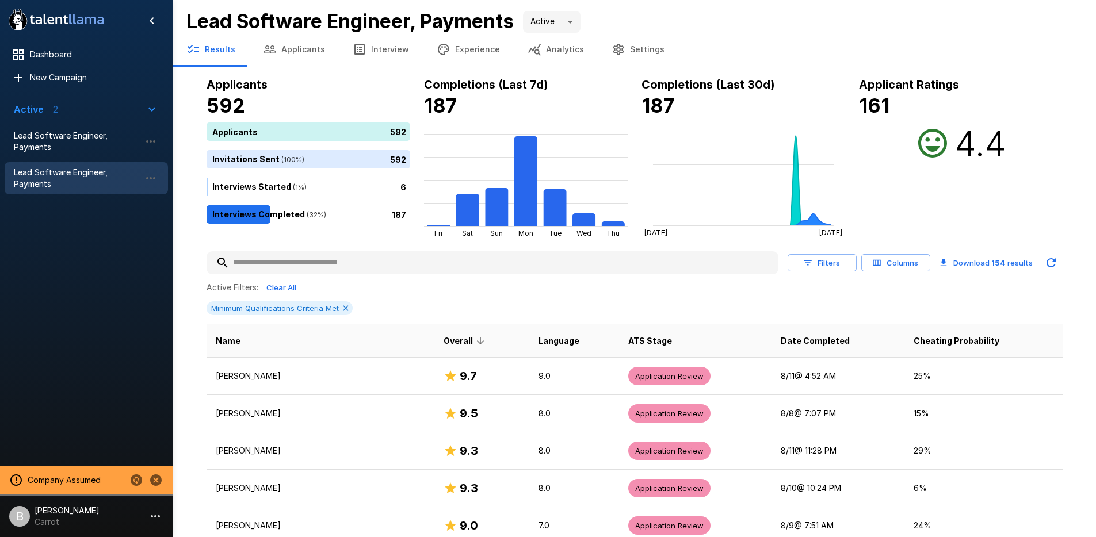
click at [361, 43] on button "Interview" at bounding box center [381, 49] width 84 height 32
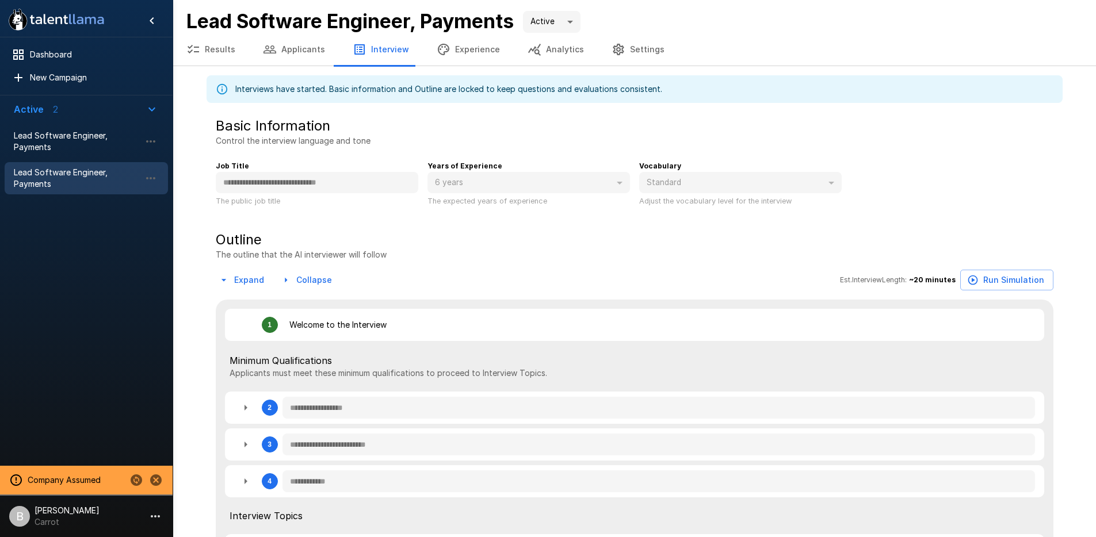
type textarea "*"
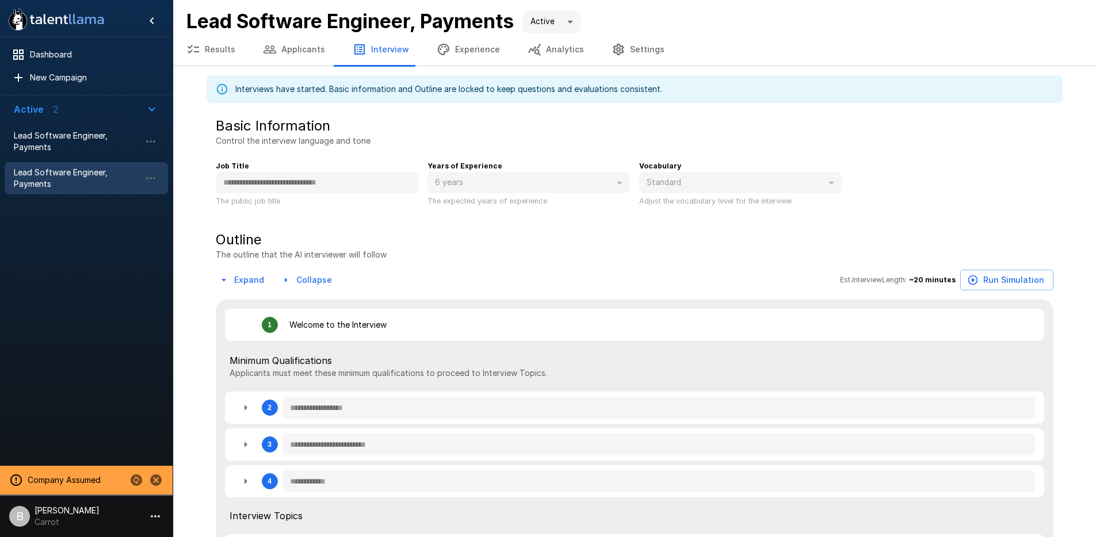
type textarea "*"
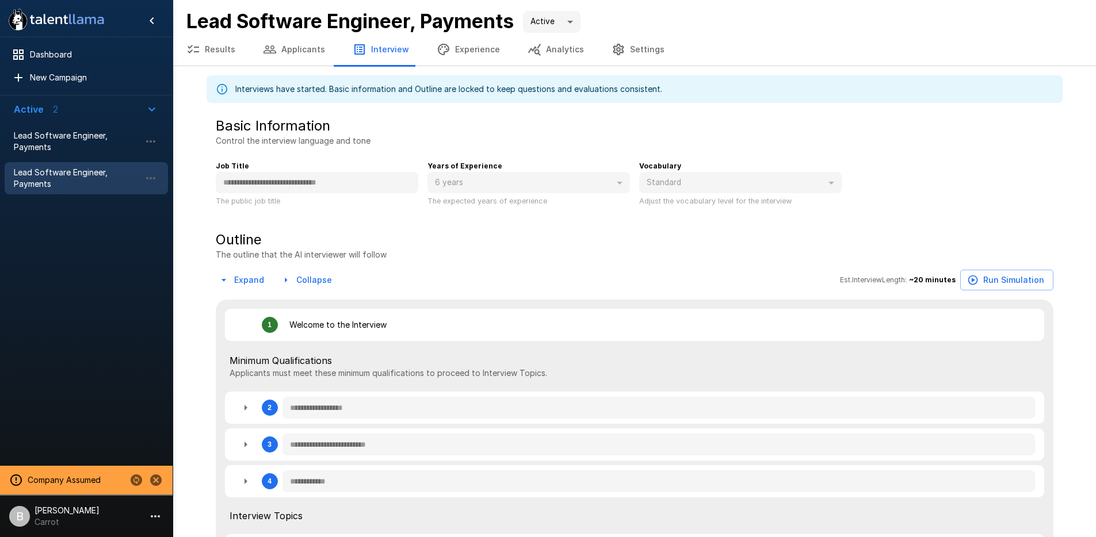
type textarea "*"
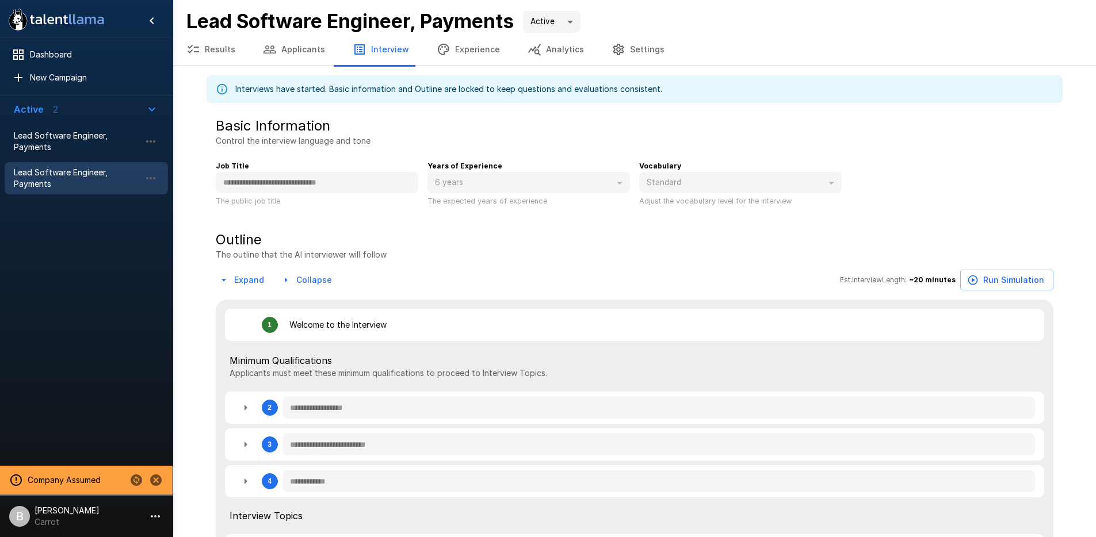
type textarea "*"
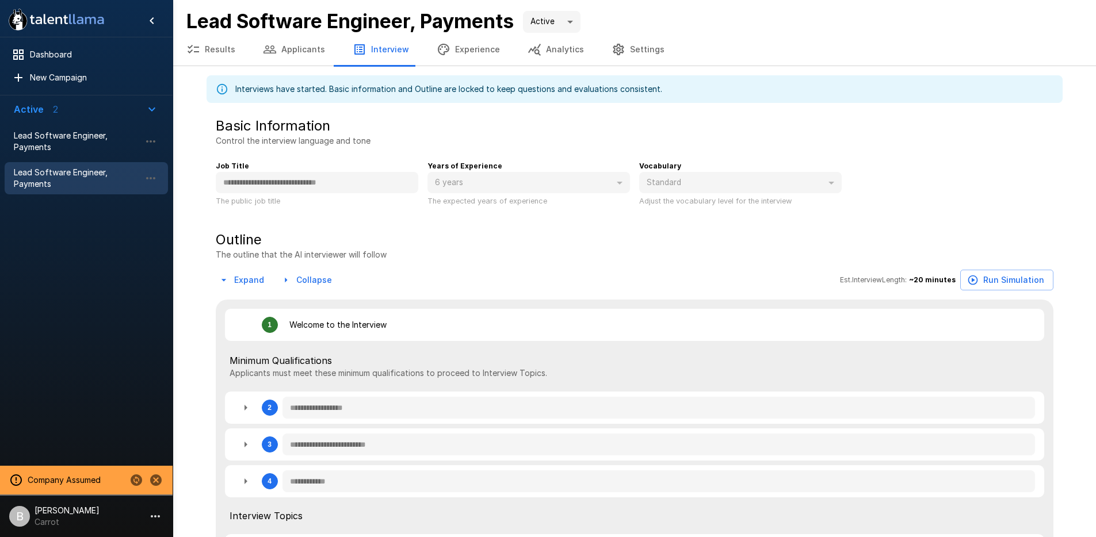
type textarea "*"
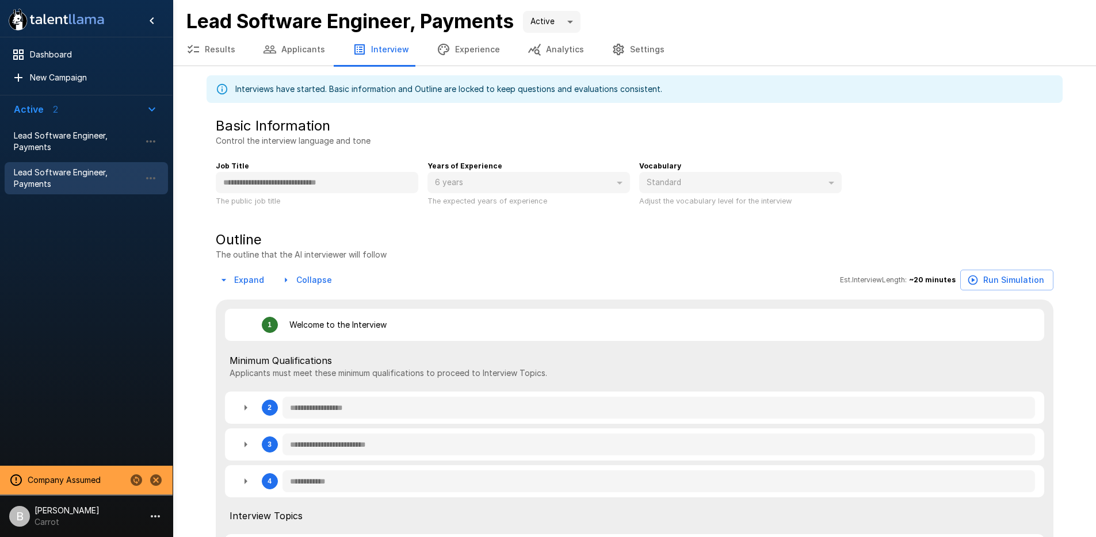
type textarea "*"
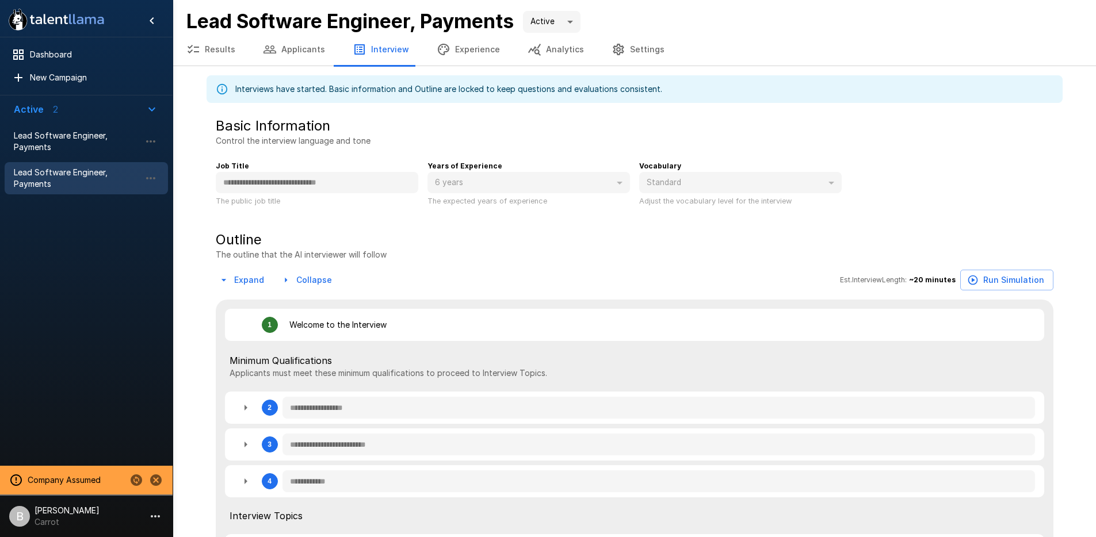
type textarea "*"
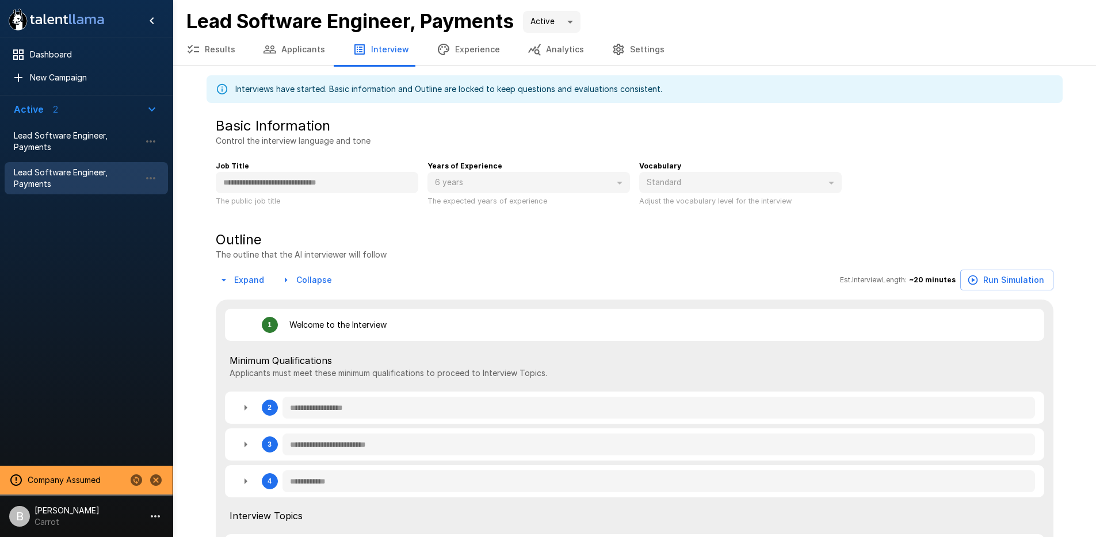
type textarea "*"
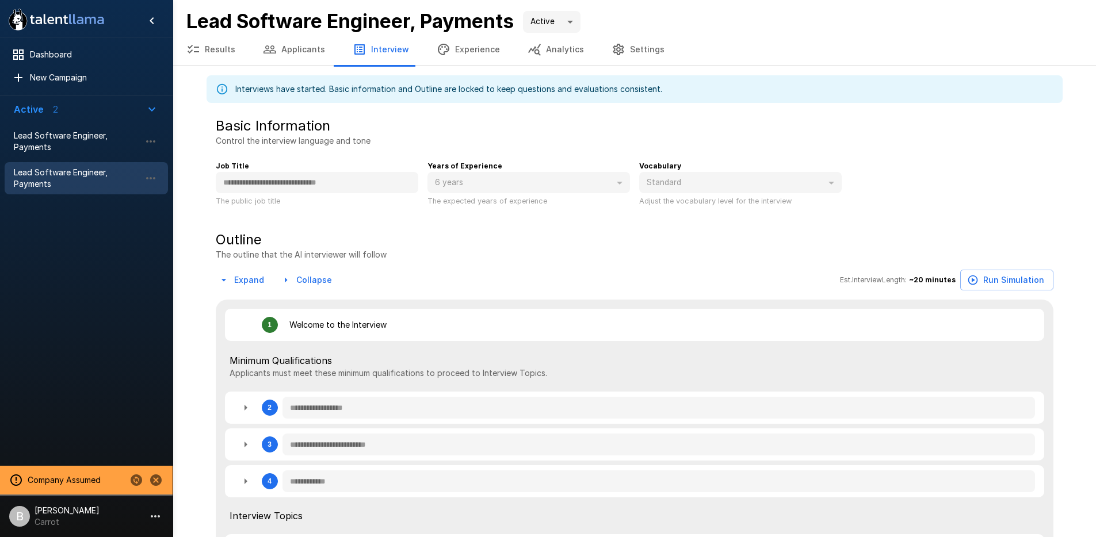
type textarea "*"
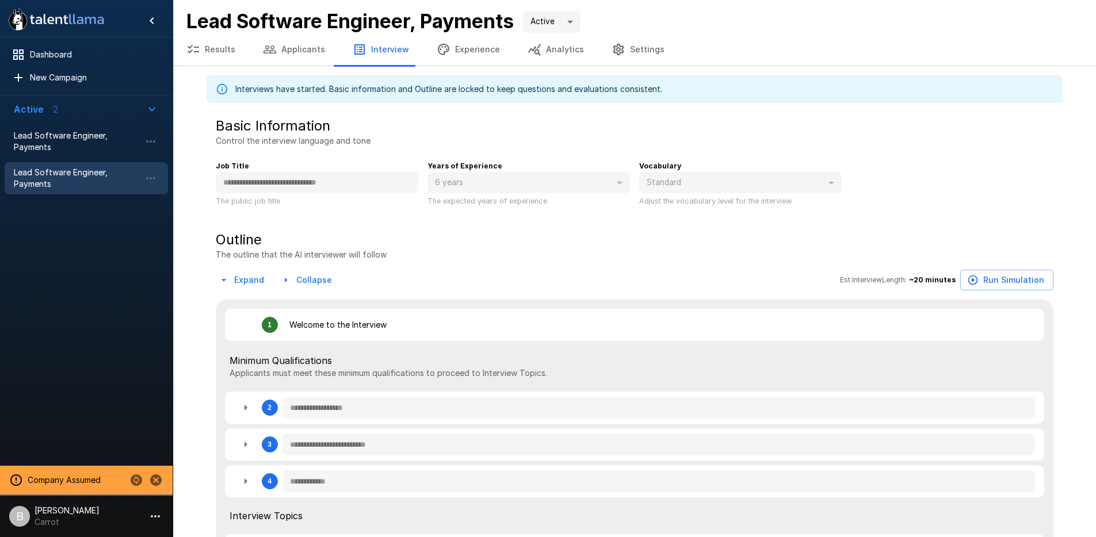
type textarea "*"
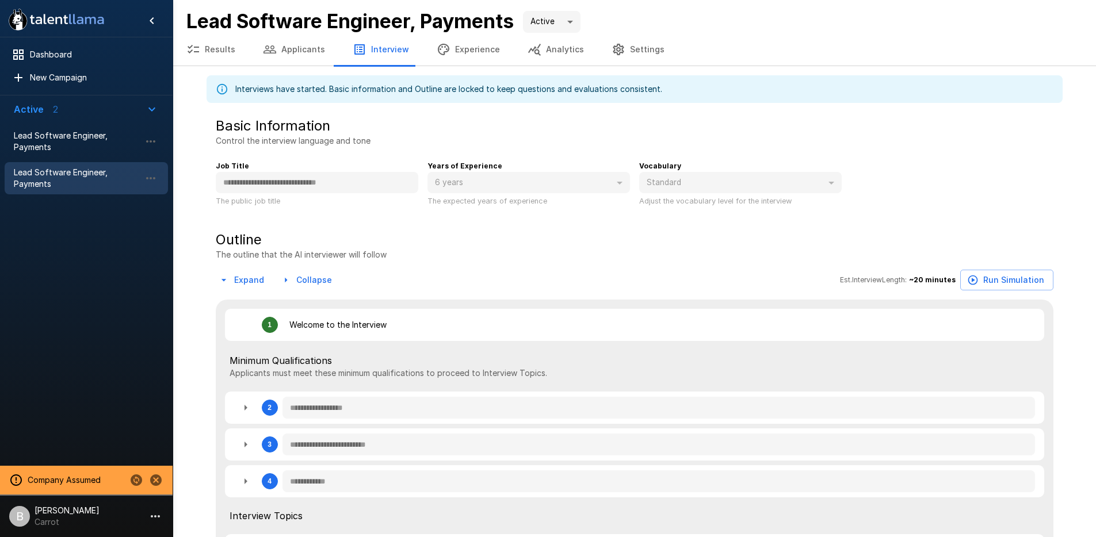
type textarea "*"
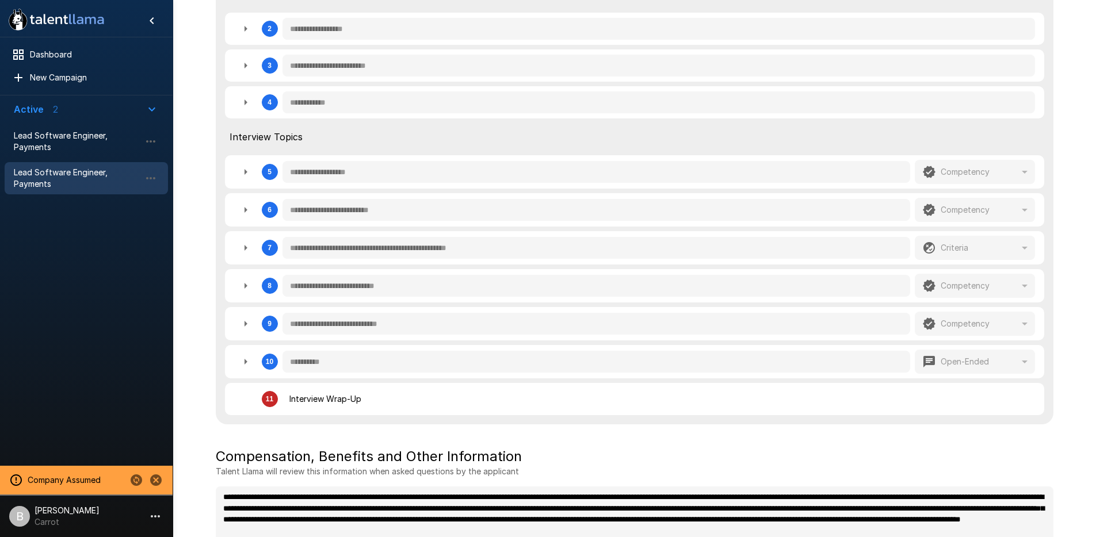
scroll to position [441, 0]
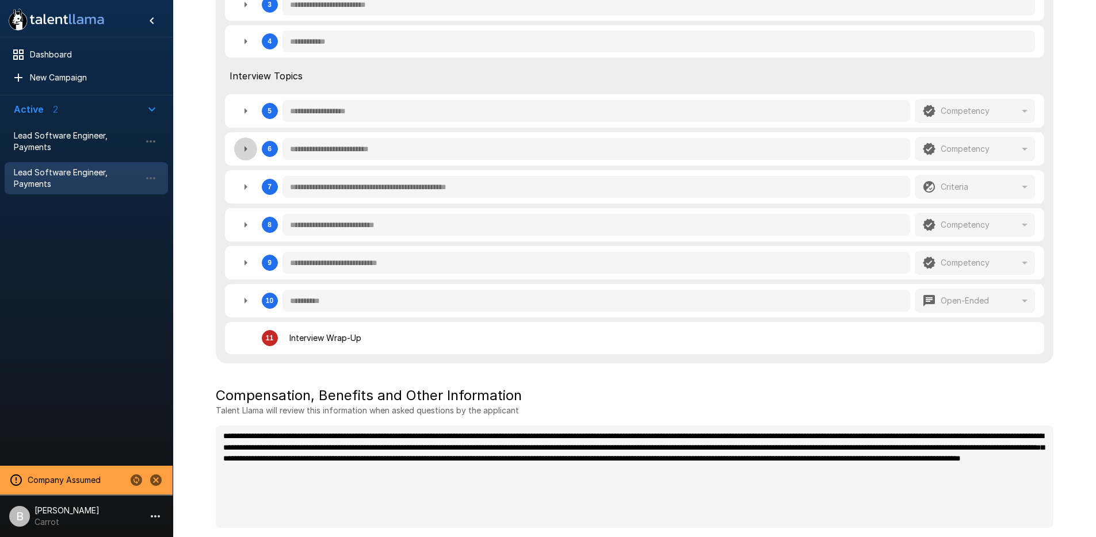
click at [248, 147] on icon "button" at bounding box center [246, 149] width 14 height 14
type textarea "*"
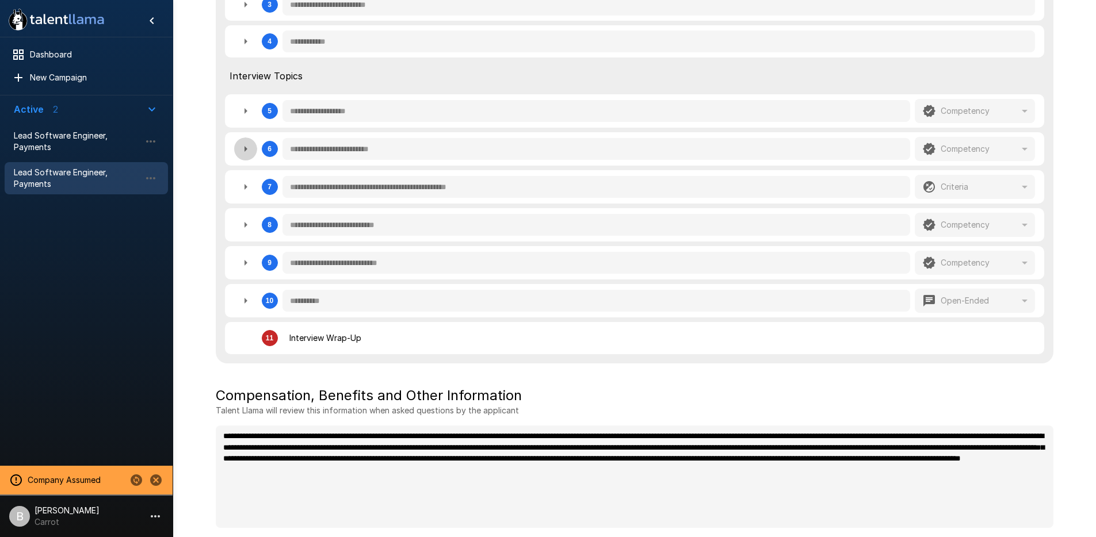
type textarea "*"
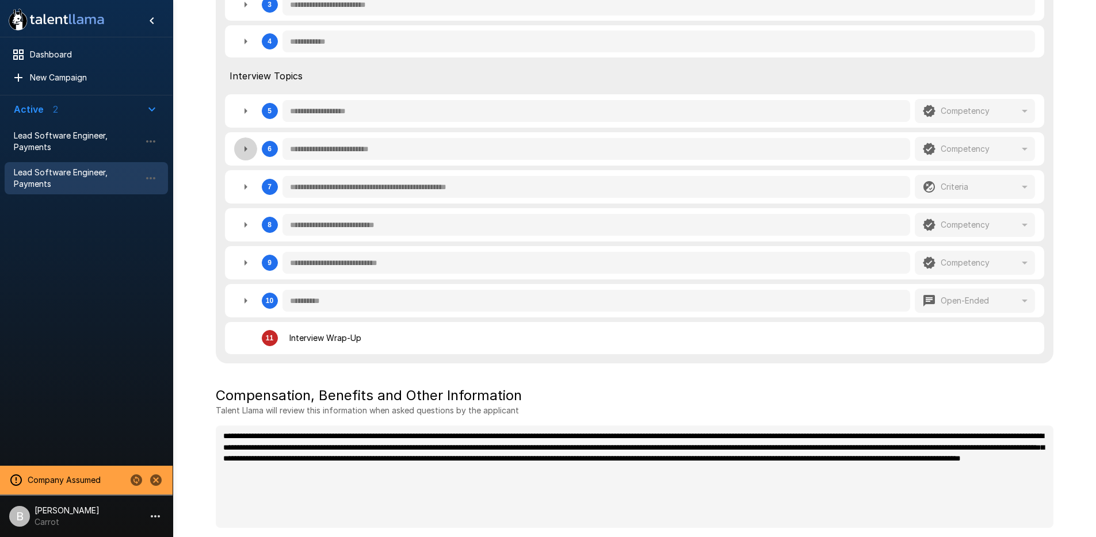
type textarea "*"
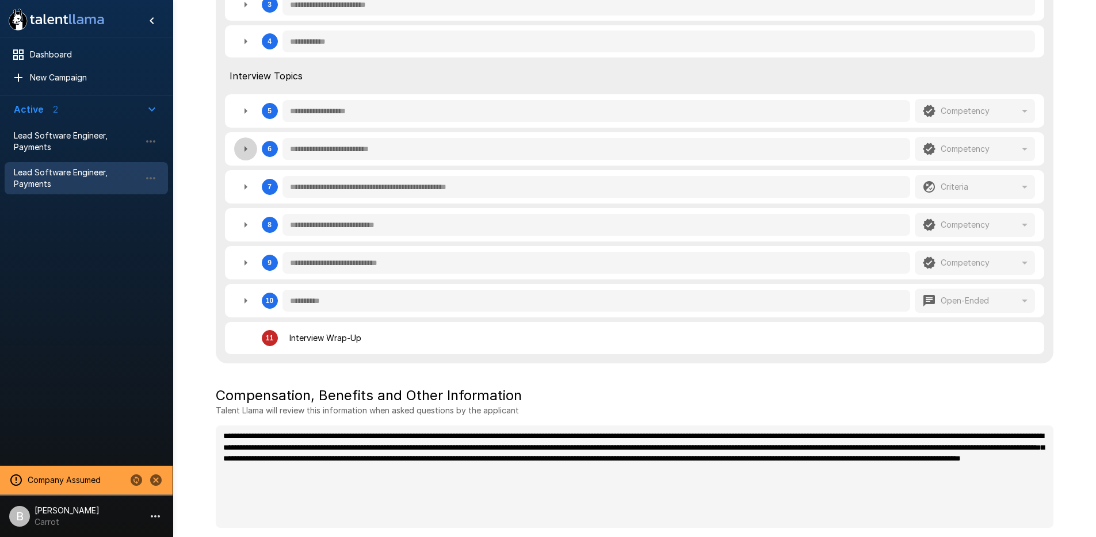
type textarea "*"
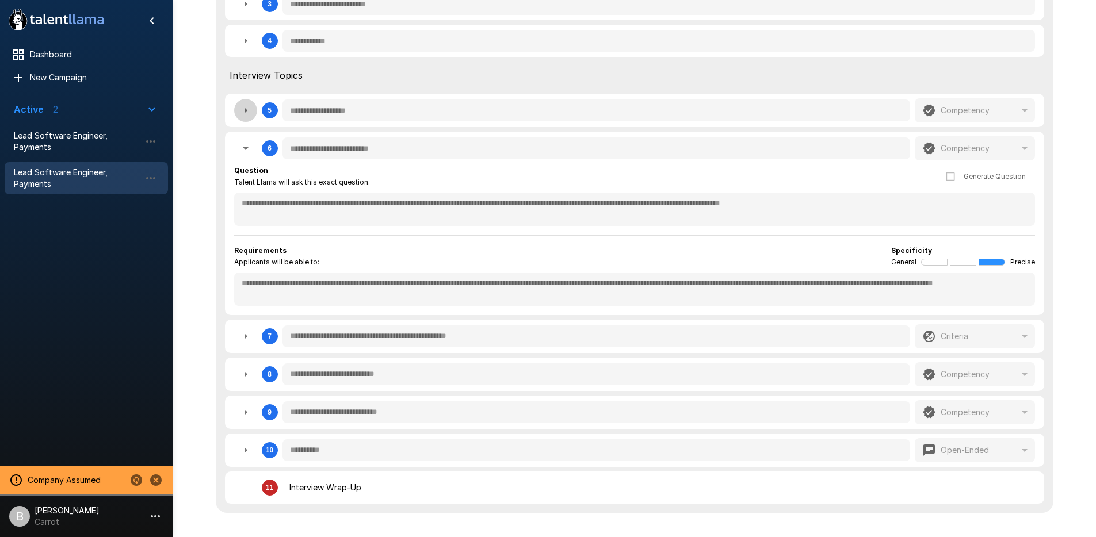
click at [242, 102] on button "button" at bounding box center [245, 110] width 23 height 23
type textarea "*"
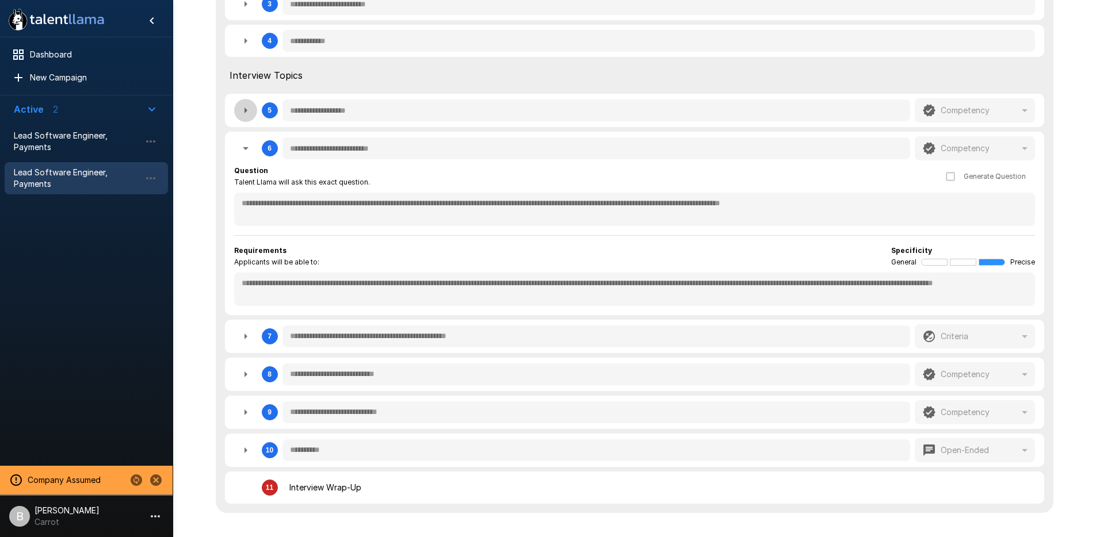
type textarea "*"
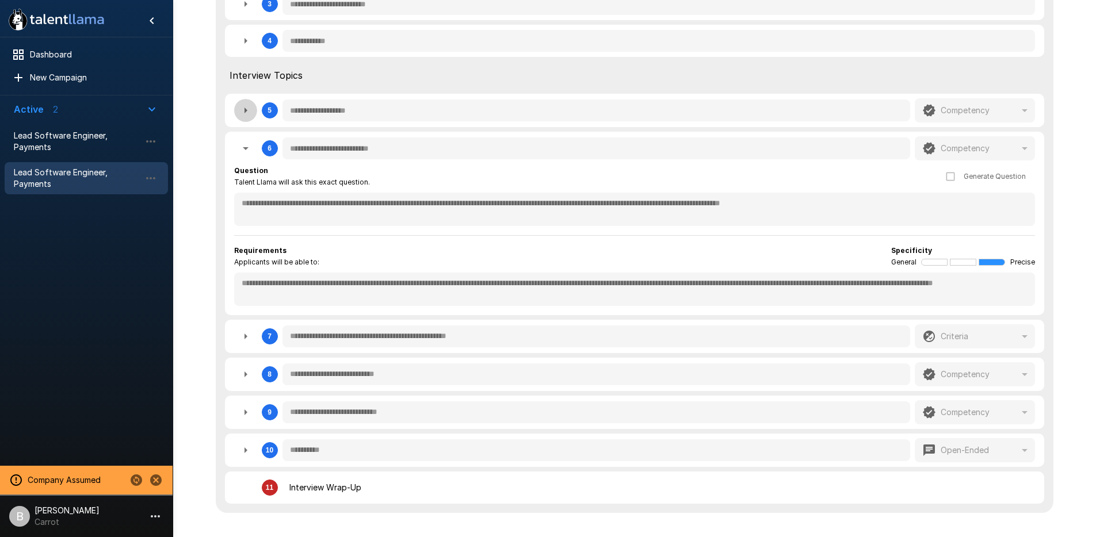
type textarea "*"
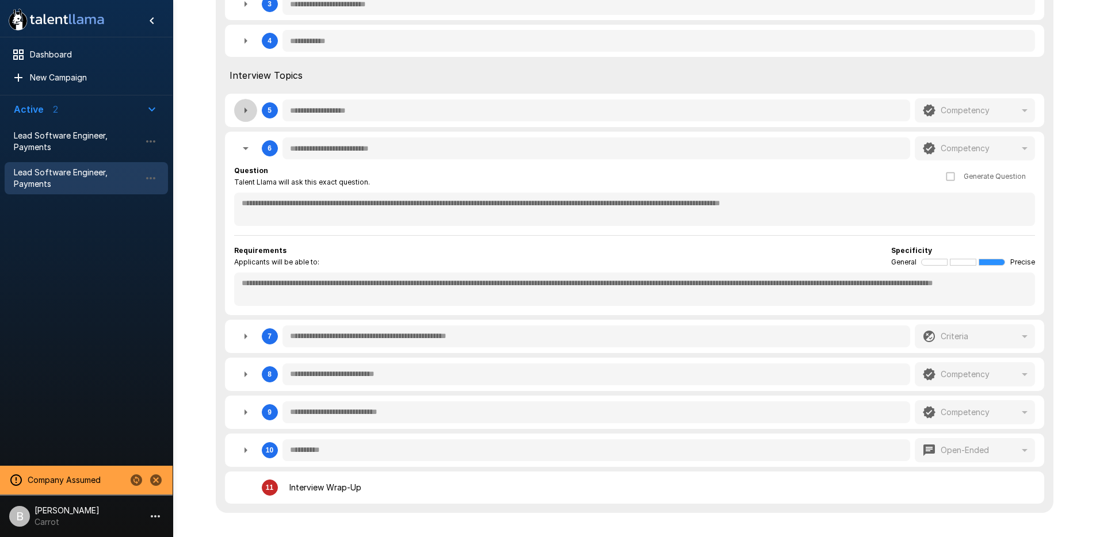
type textarea "*"
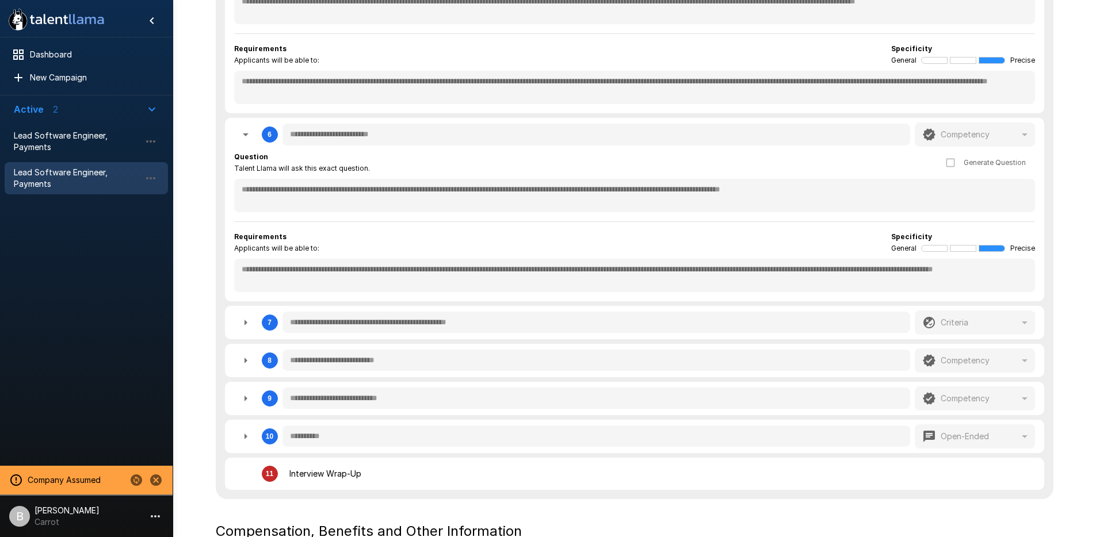
scroll to position [618, 0]
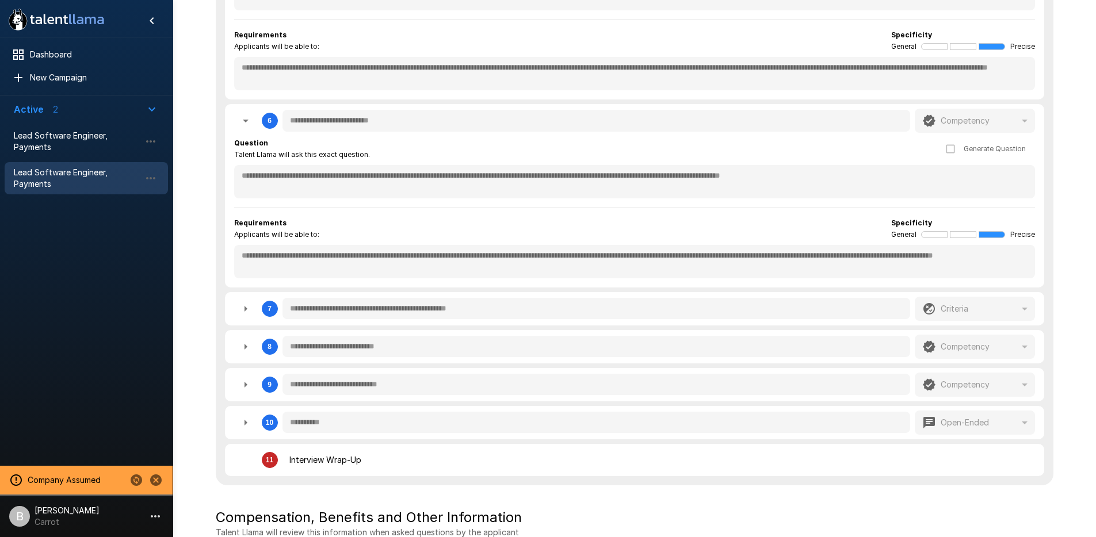
click at [242, 308] on icon "button" at bounding box center [246, 309] width 14 height 14
type textarea "*"
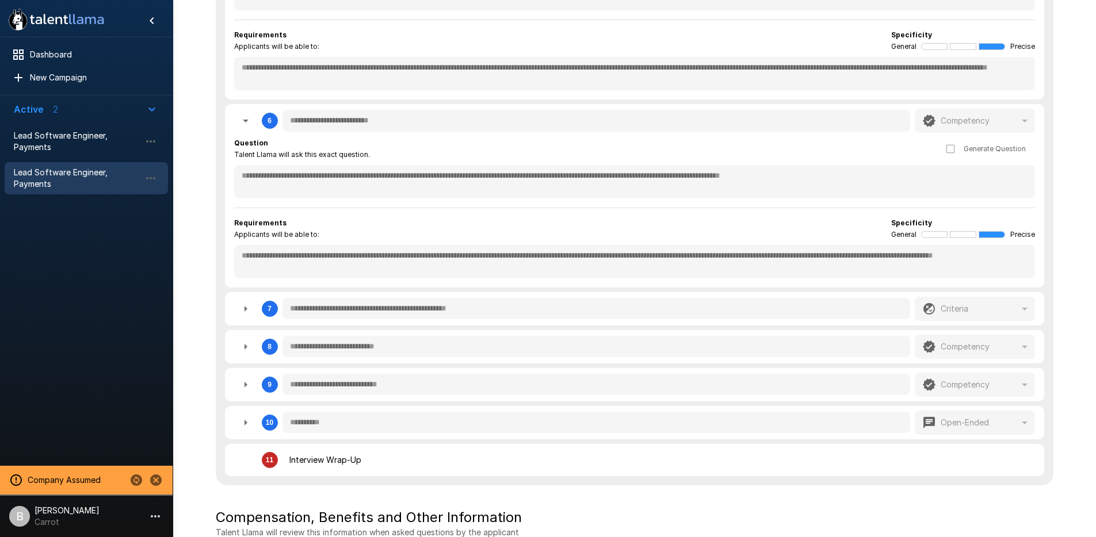
type textarea "*"
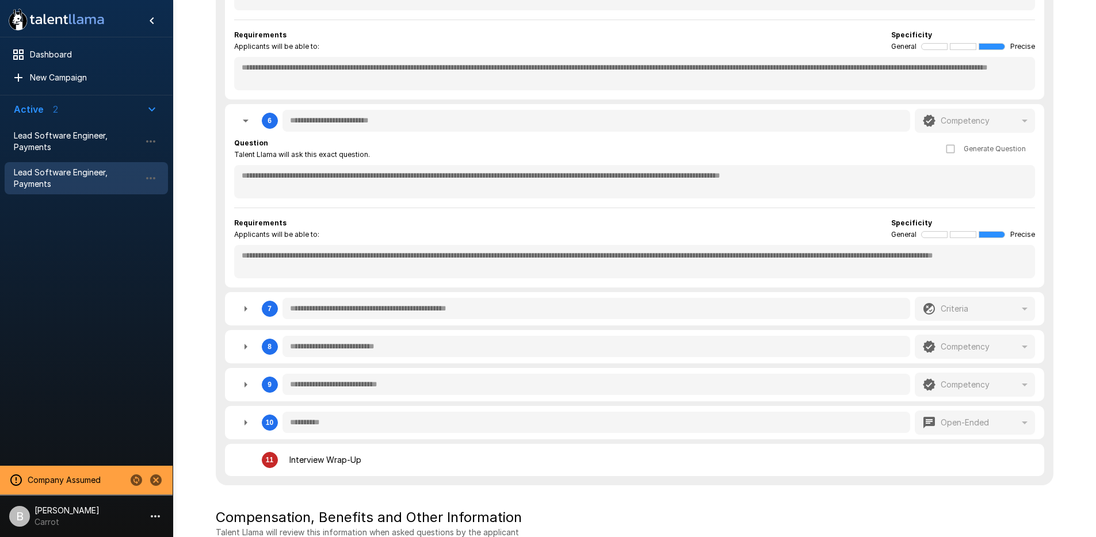
type textarea "*"
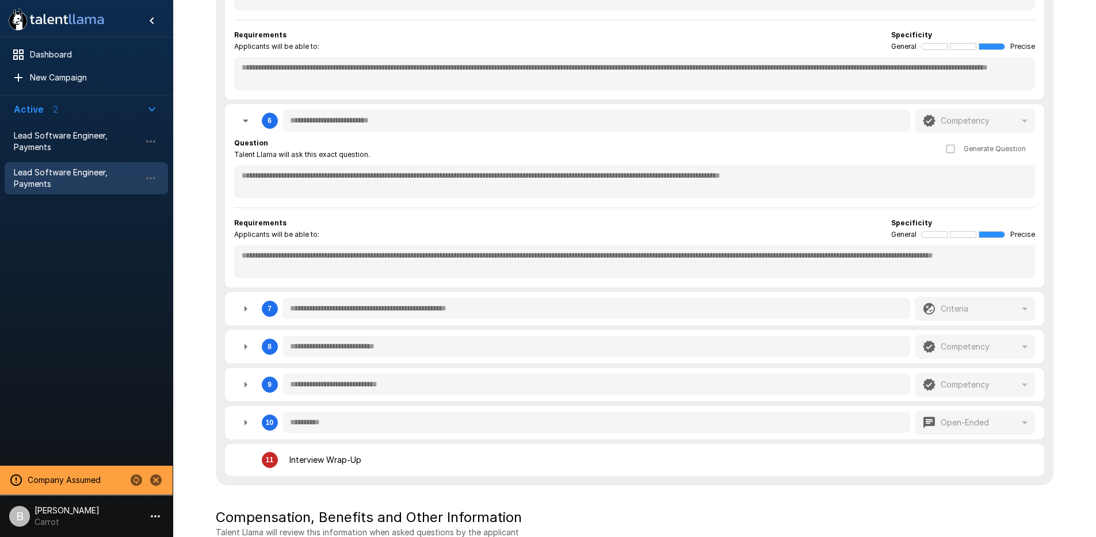
type textarea "*"
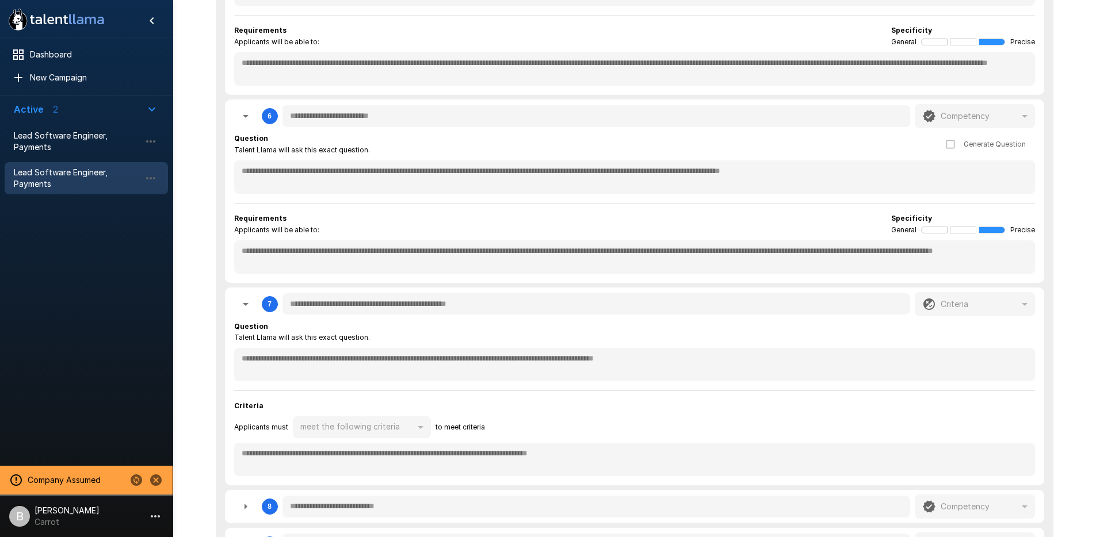
scroll to position [673, 0]
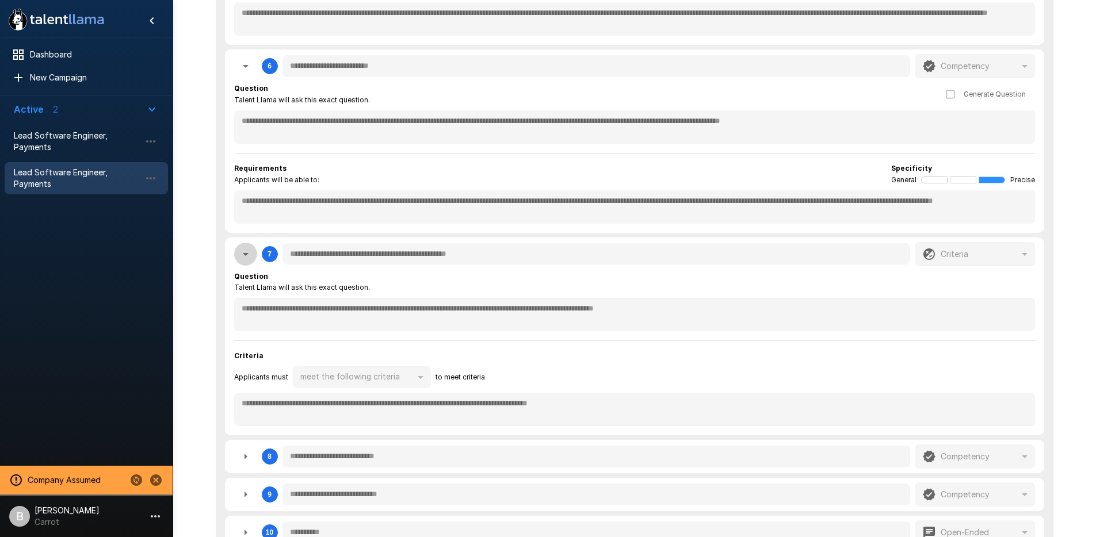
click at [239, 253] on icon "button" at bounding box center [246, 254] width 14 height 14
type textarea "*"
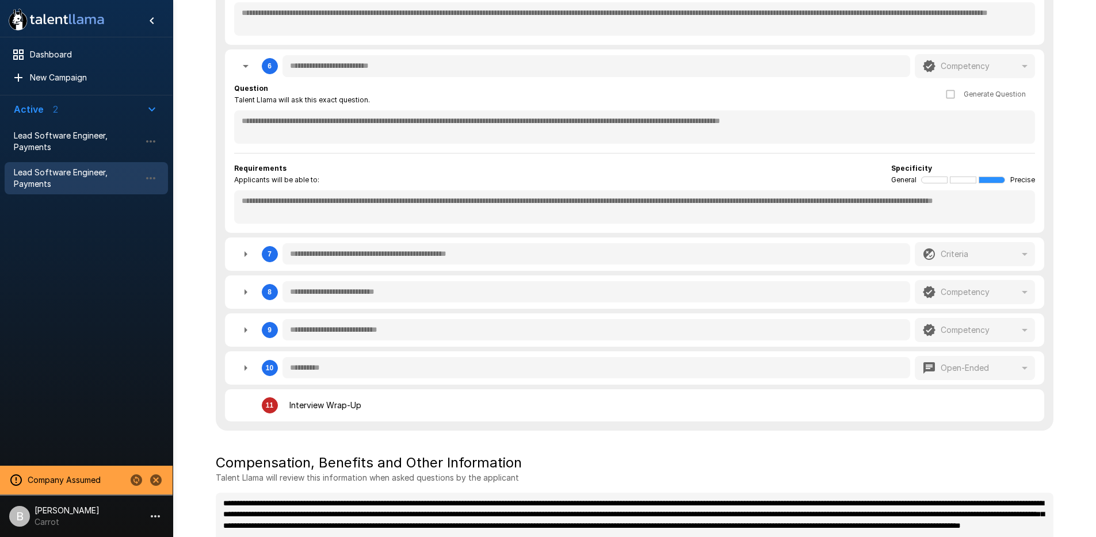
click at [242, 293] on icon "button" at bounding box center [246, 292] width 14 height 14
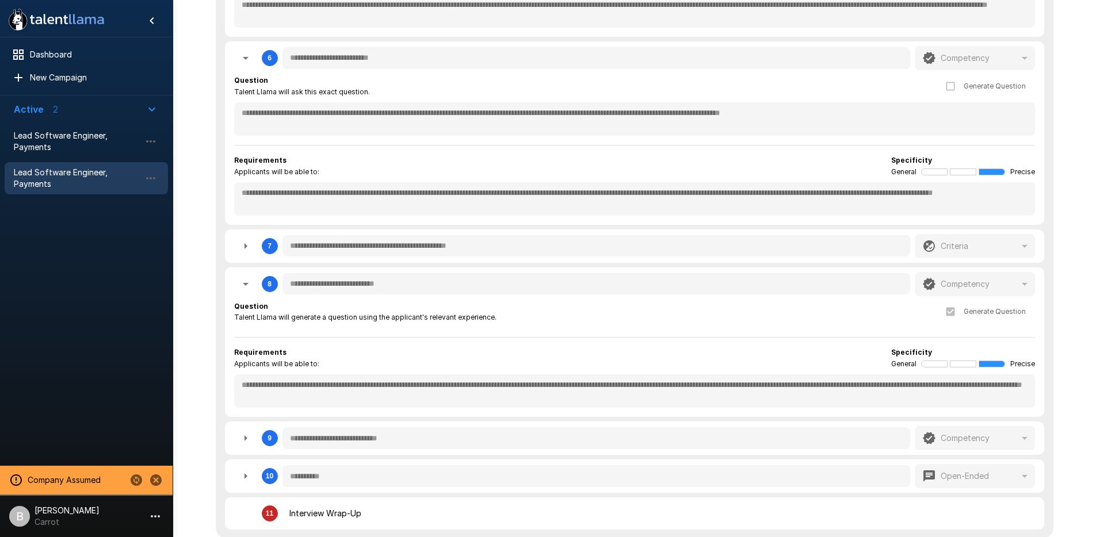
scroll to position [693, 0]
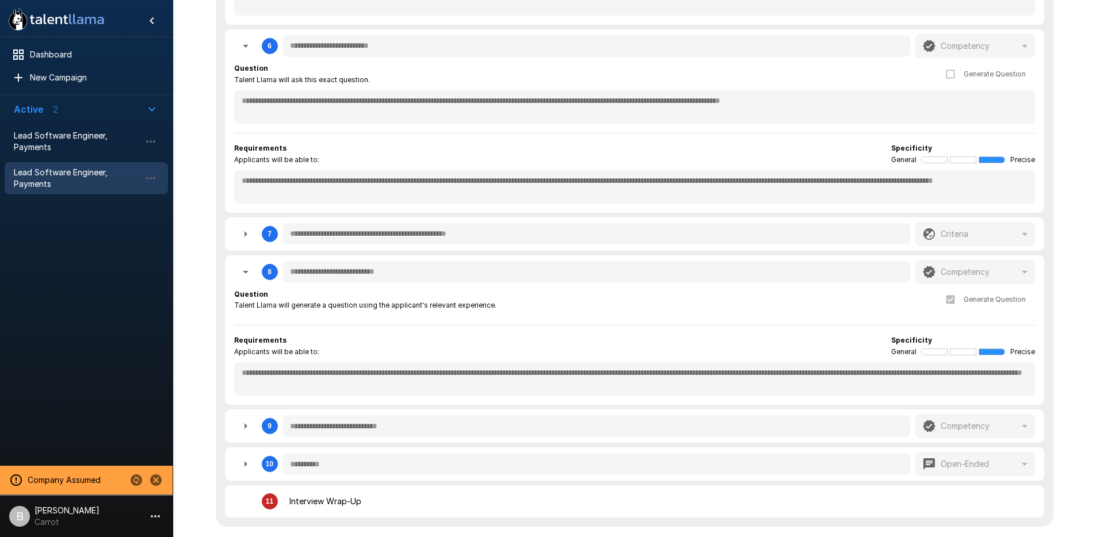
click at [238, 431] on button "button" at bounding box center [245, 426] width 23 height 23
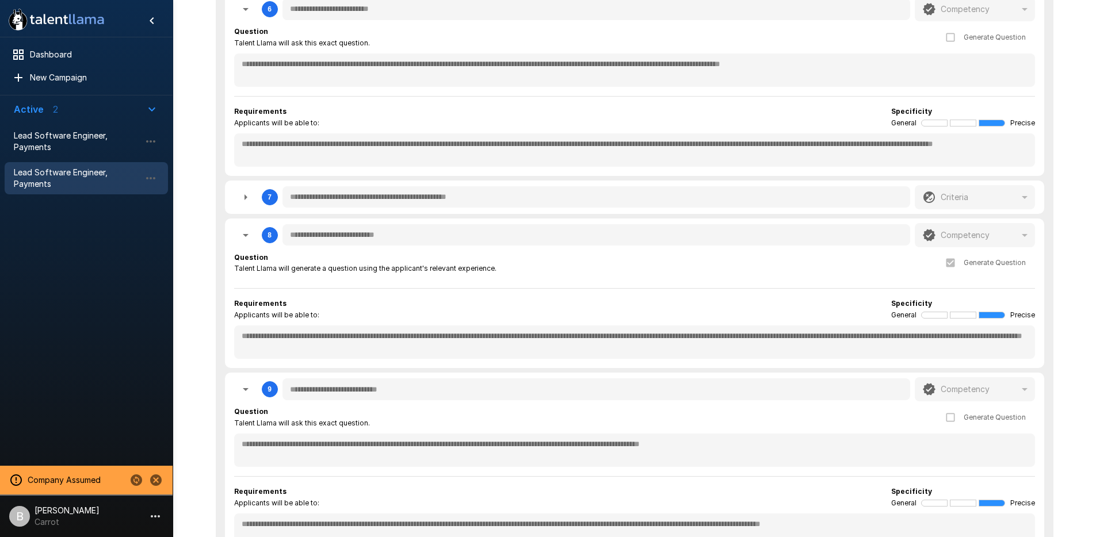
scroll to position [778, 0]
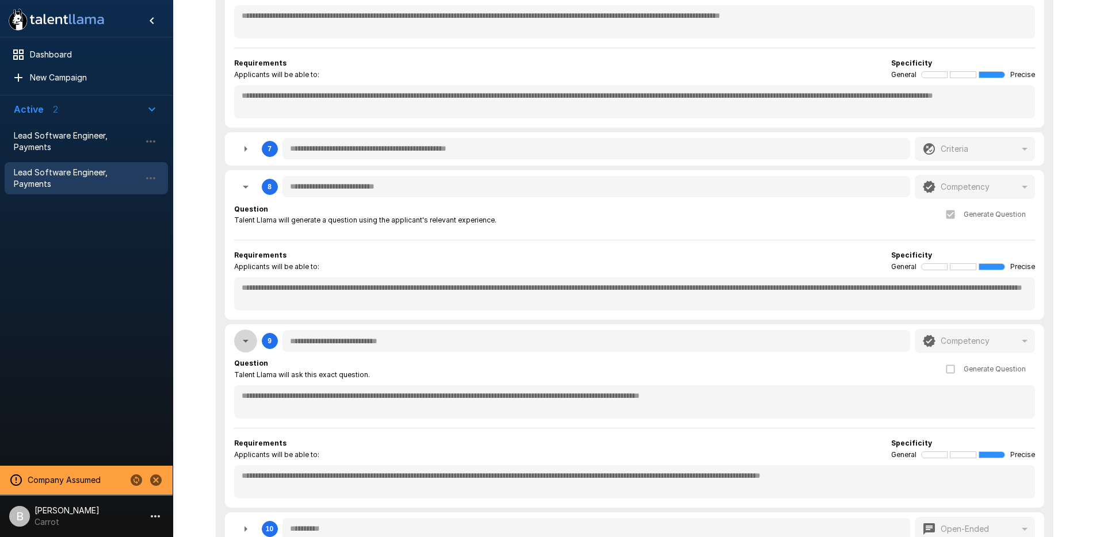
click at [244, 343] on icon "button" at bounding box center [246, 341] width 14 height 14
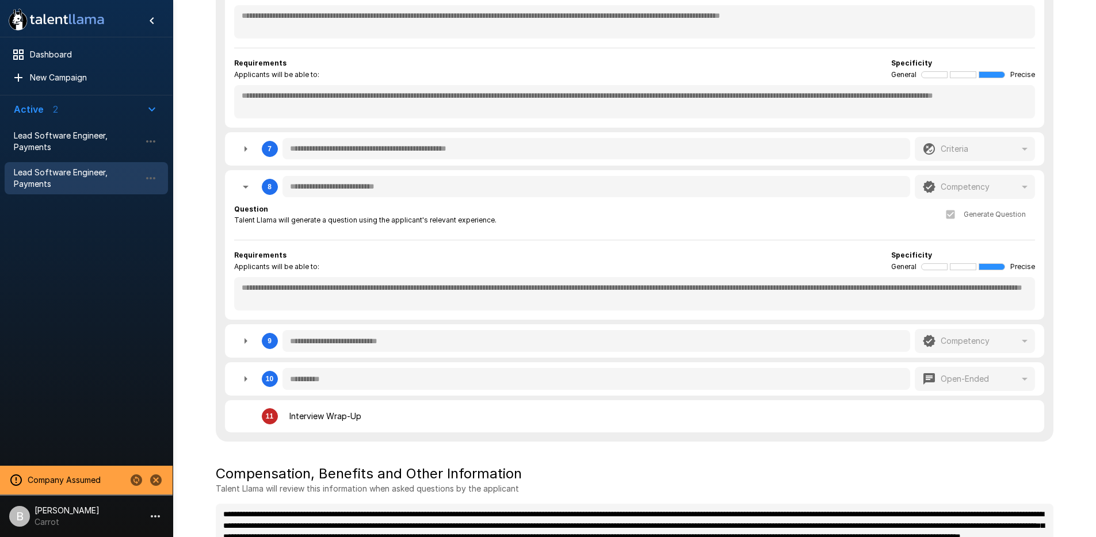
click at [241, 342] on icon "button" at bounding box center [246, 341] width 14 height 14
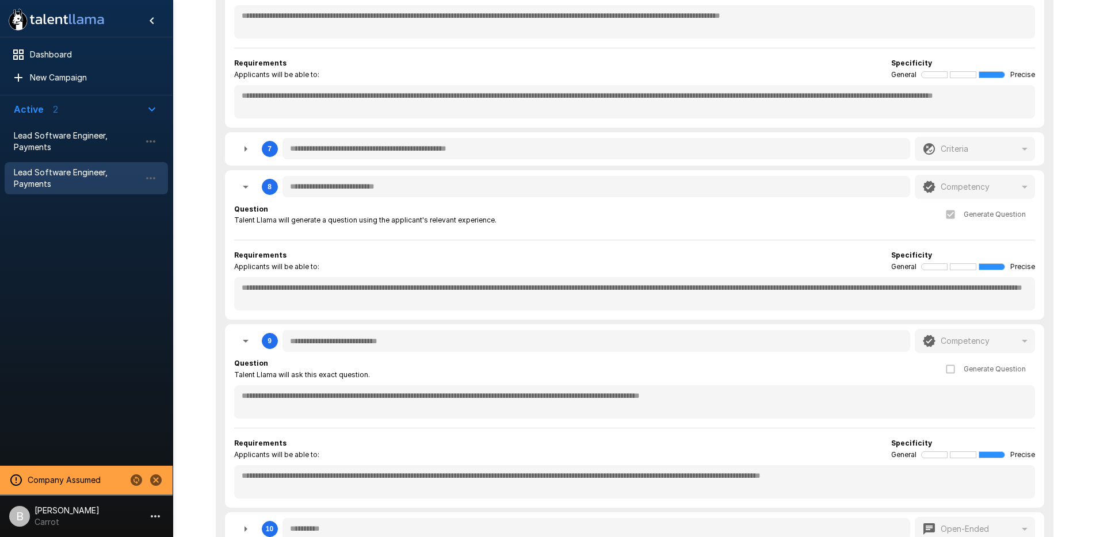
click at [241, 342] on icon "button" at bounding box center [246, 341] width 14 height 14
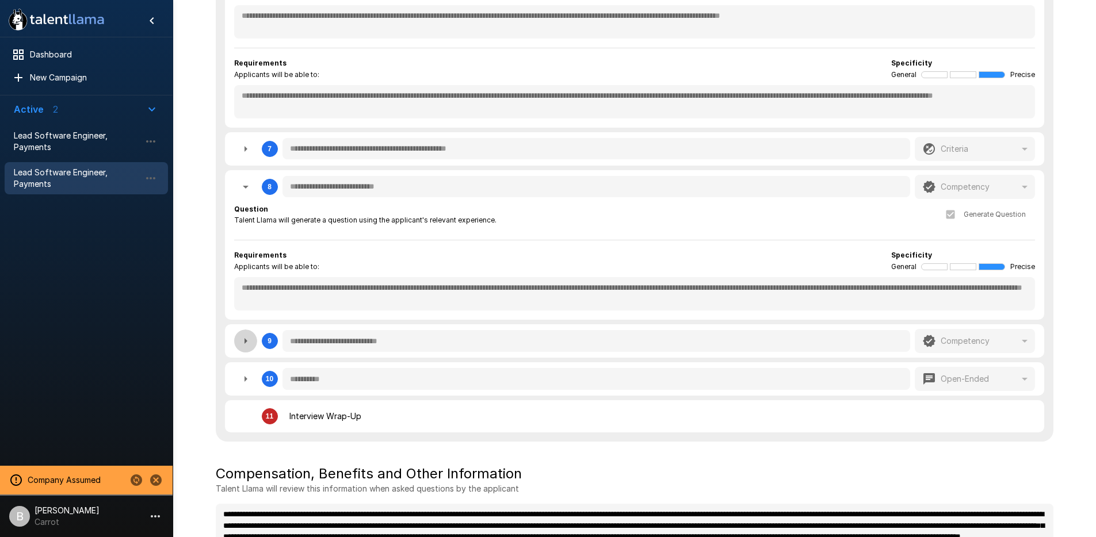
click at [246, 335] on icon "button" at bounding box center [246, 341] width 14 height 14
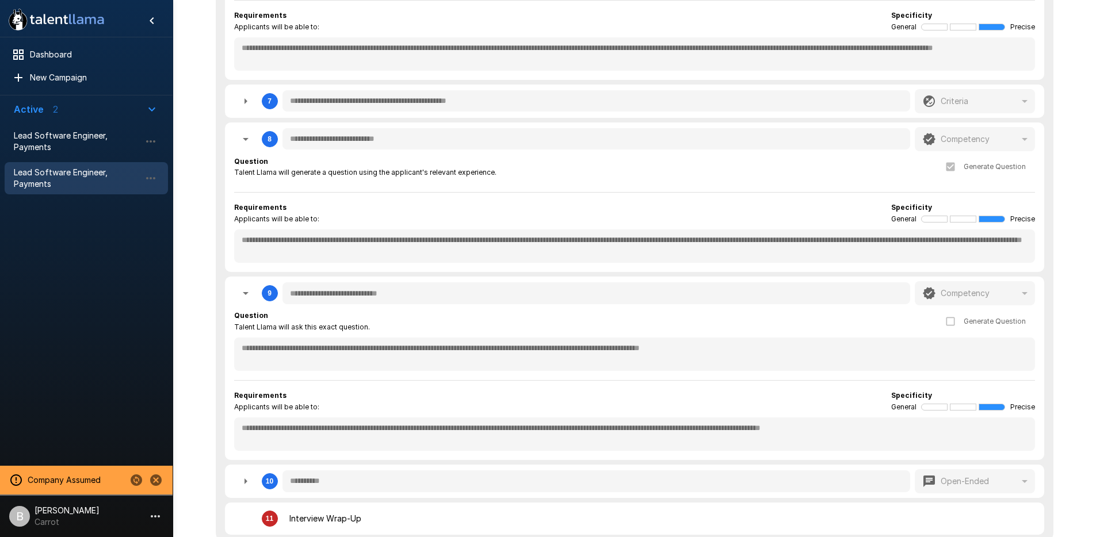
scroll to position [0, 0]
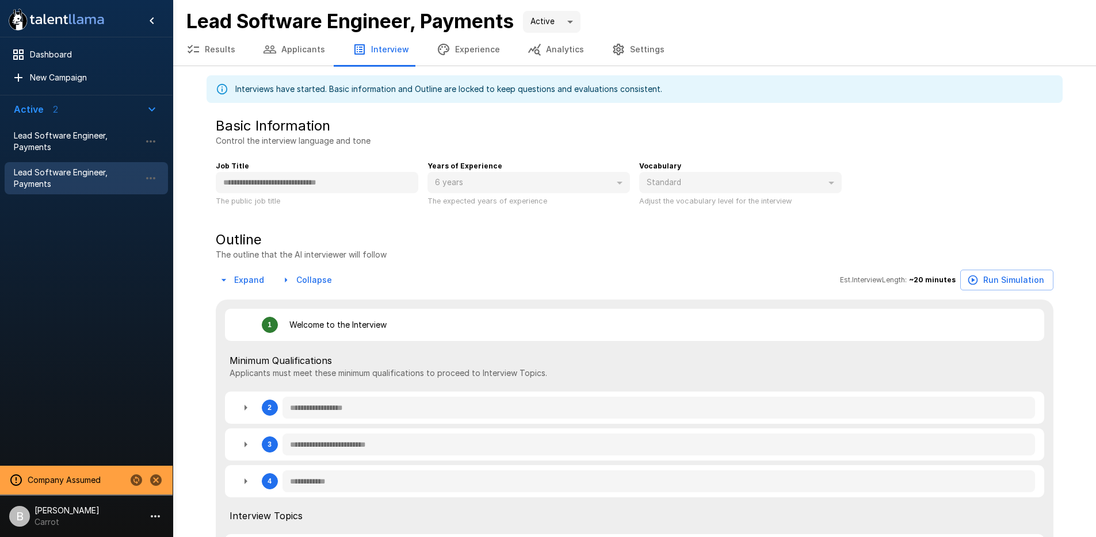
click at [311, 54] on button "Applicants" at bounding box center [294, 49] width 90 height 32
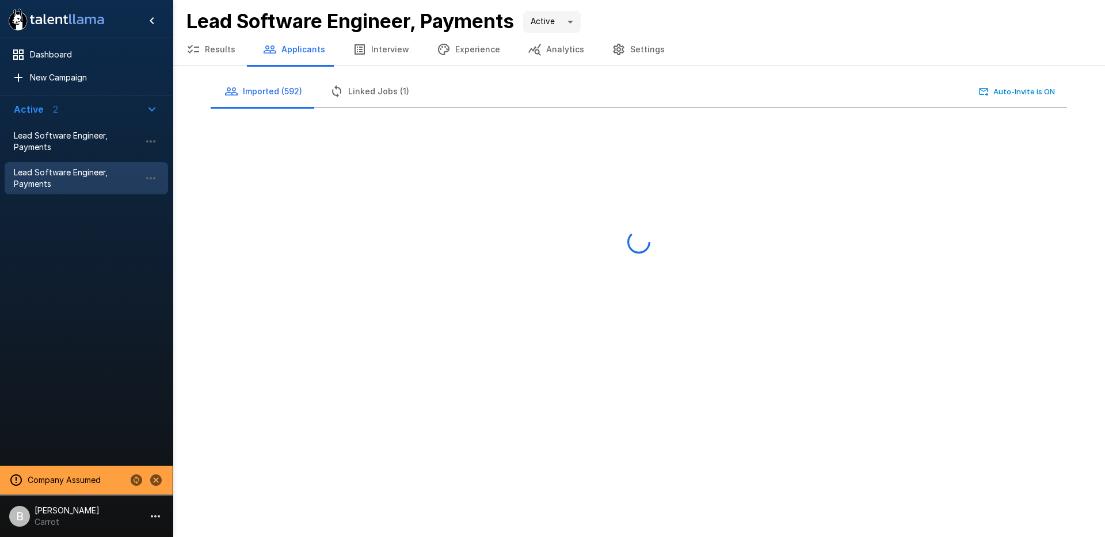
click at [372, 51] on button "Interview" at bounding box center [381, 49] width 84 height 32
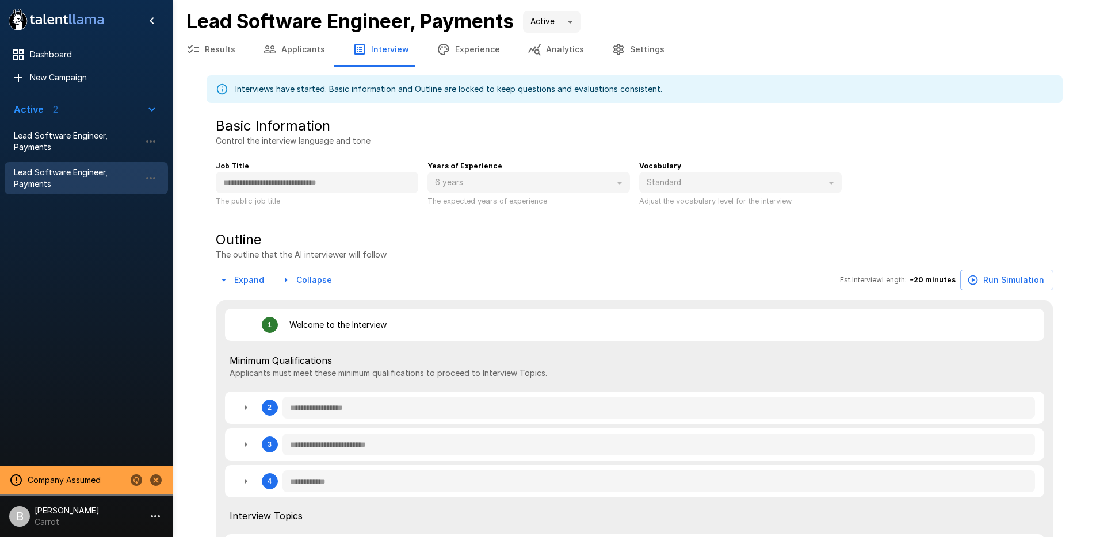
scroll to position [441, 0]
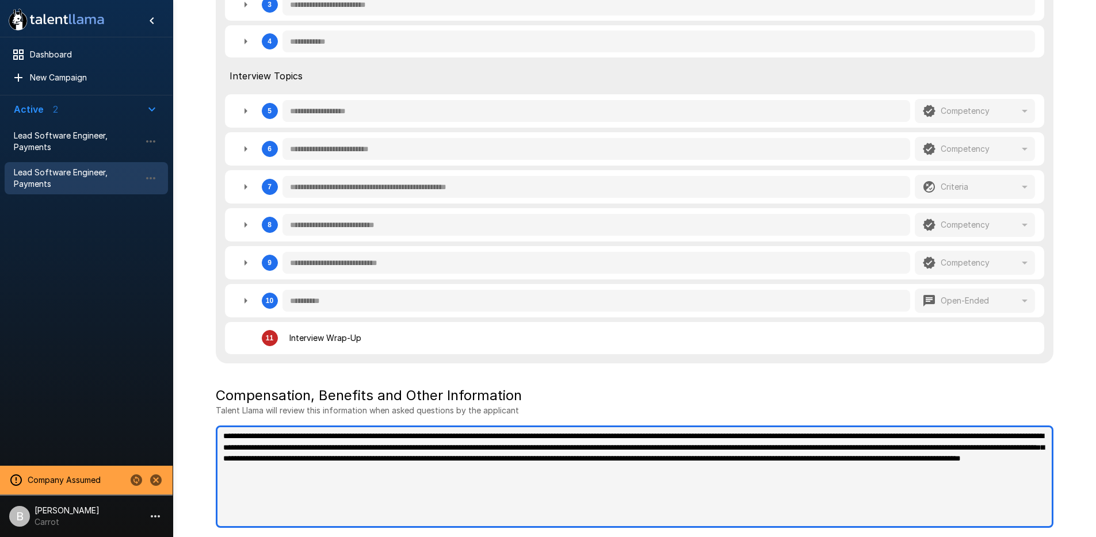
click at [459, 465] on textarea "**********" at bounding box center [635, 477] width 838 height 102
drag, startPoint x: 893, startPoint y: 475, endPoint x: 196, endPoint y: 440, distance: 698.1
click at [196, 440] on div "**********" at bounding box center [635, 86] width 884 height 902
click at [417, 456] on textarea "**********" at bounding box center [635, 477] width 838 height 102
drag, startPoint x: 904, startPoint y: 475, endPoint x: 171, endPoint y: 413, distance: 736.1
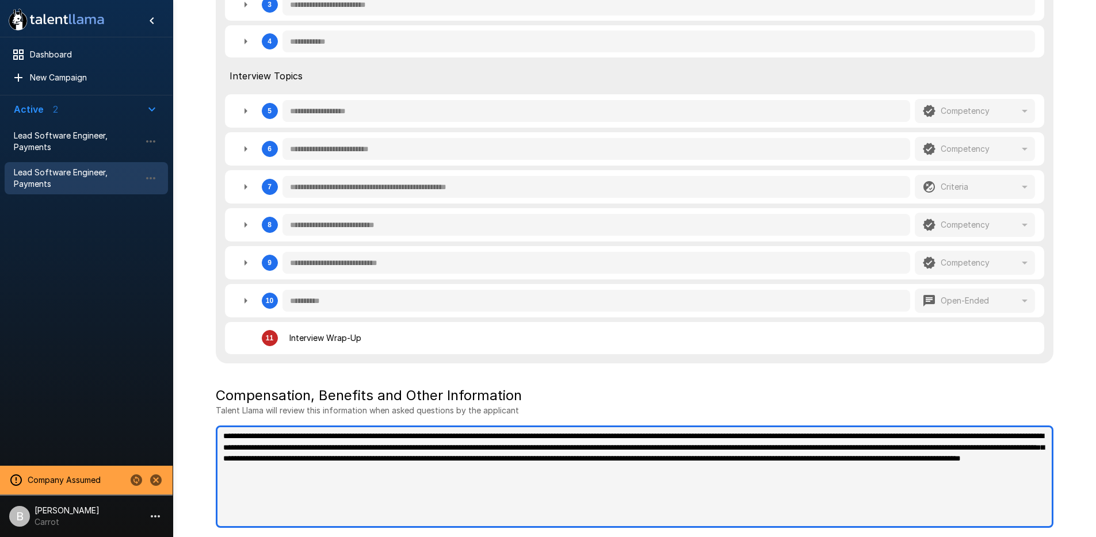
click at [173, 413] on div "**********" at bounding box center [634, 48] width 923 height 977
click at [424, 457] on textarea "**********" at bounding box center [635, 477] width 838 height 102
drag, startPoint x: 882, startPoint y: 472, endPoint x: 133, endPoint y: 423, distance: 750.1
click at [173, 423] on div "**********" at bounding box center [634, 48] width 923 height 977
click at [619, 471] on textarea "**********" at bounding box center [635, 477] width 838 height 102
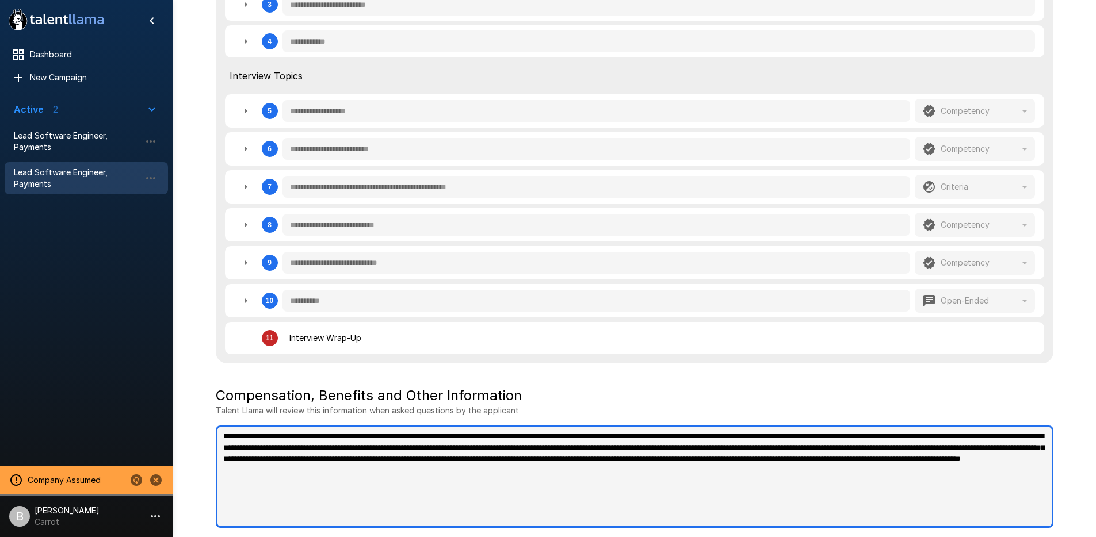
click at [769, 487] on textarea "**********" at bounding box center [635, 477] width 838 height 102
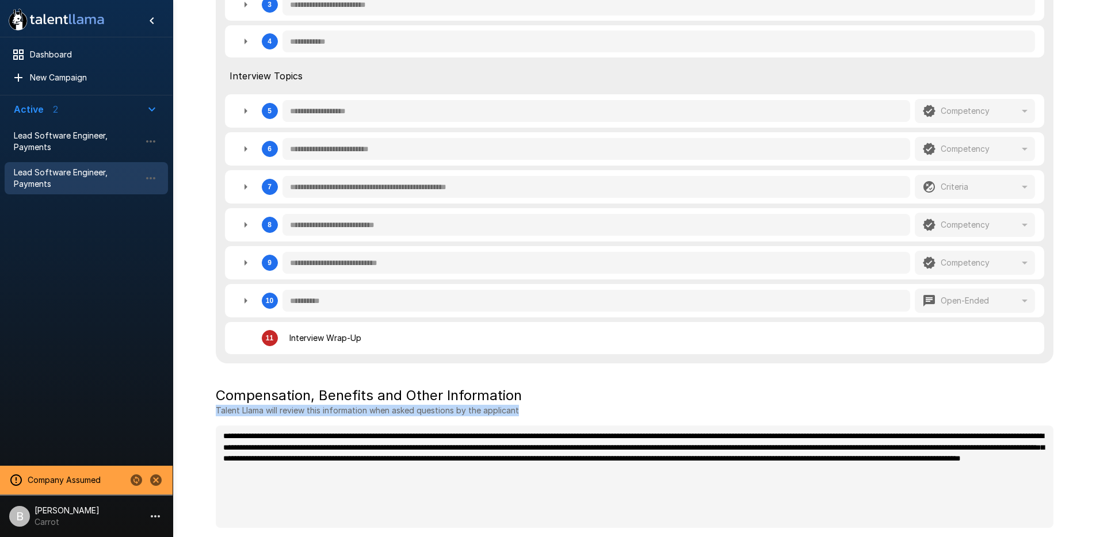
drag, startPoint x: 528, startPoint y: 410, endPoint x: 203, endPoint y: 407, distance: 324.5
click at [203, 407] on div "**********" at bounding box center [635, 86] width 884 height 902
click at [482, 417] on div "**********" at bounding box center [635, 458] width 838 height 142
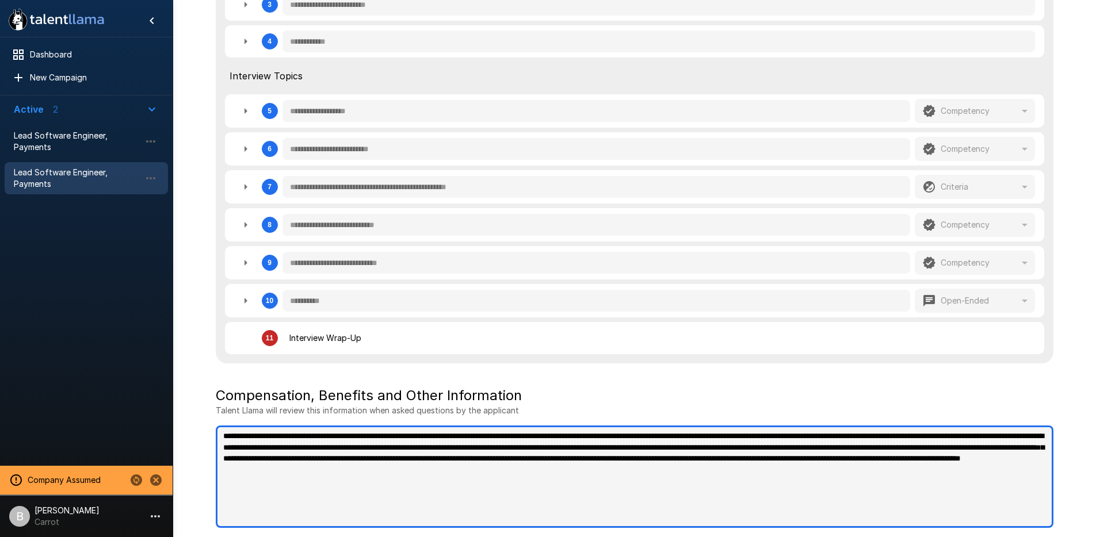
click at [451, 452] on textarea "**********" at bounding box center [635, 477] width 838 height 102
drag, startPoint x: 941, startPoint y: 477, endPoint x: 230, endPoint y: 431, distance: 712.0
click at [230, 431] on textarea "**********" at bounding box center [635, 477] width 838 height 102
click at [377, 452] on textarea "**********" at bounding box center [635, 477] width 838 height 102
drag, startPoint x: 849, startPoint y: 474, endPoint x: 900, endPoint y: 483, distance: 51.9
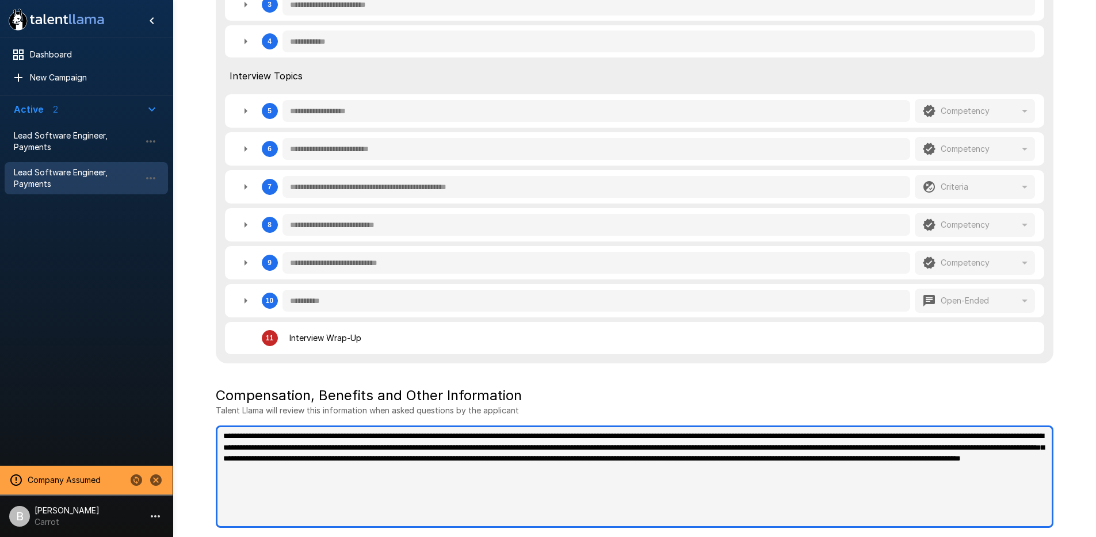
click at [849, 474] on textarea "**********" at bounding box center [635, 477] width 838 height 102
drag, startPoint x: 904, startPoint y: 468, endPoint x: 265, endPoint y: 433, distance: 640.1
click at [195, 400] on div "**********" at bounding box center [635, 86] width 884 height 902
click at [419, 479] on textarea "**********" at bounding box center [635, 477] width 838 height 102
click at [907, 484] on textarea "**********" at bounding box center [635, 477] width 838 height 102
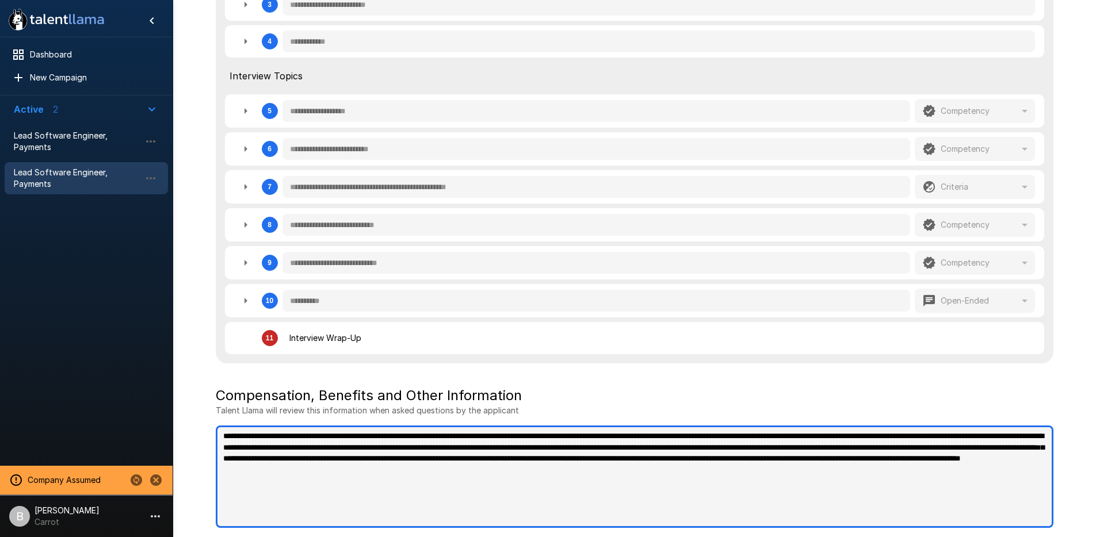
click at [895, 467] on textarea "**********" at bounding box center [635, 477] width 838 height 102
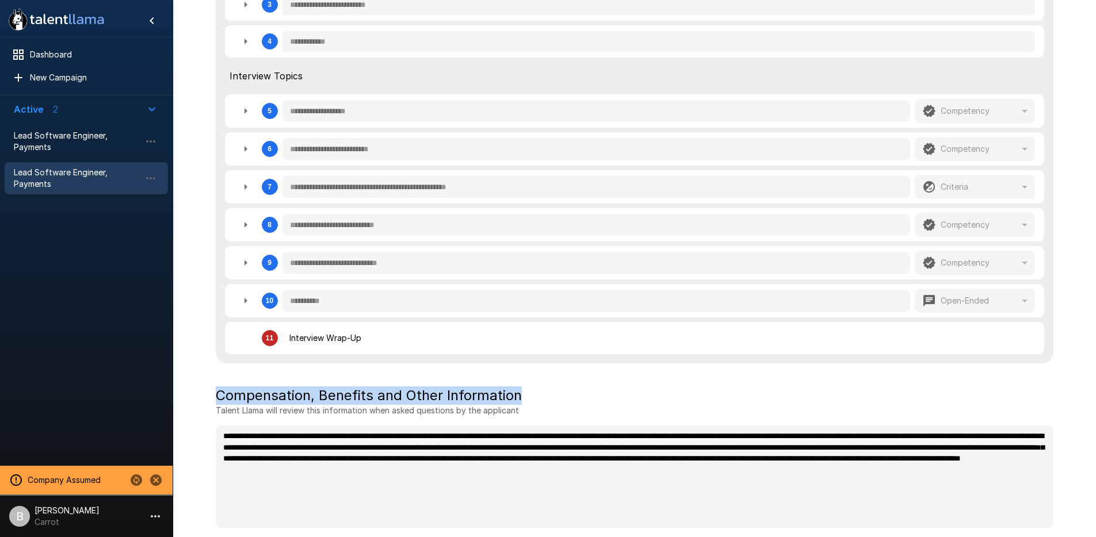
drag, startPoint x: 527, startPoint y: 394, endPoint x: 211, endPoint y: 391, distance: 316.4
click at [211, 391] on div "**********" at bounding box center [635, 102] width 856 height 870
click at [279, 391] on h5 "Compensation, Benefits and Other Information" at bounding box center [635, 396] width 838 height 18
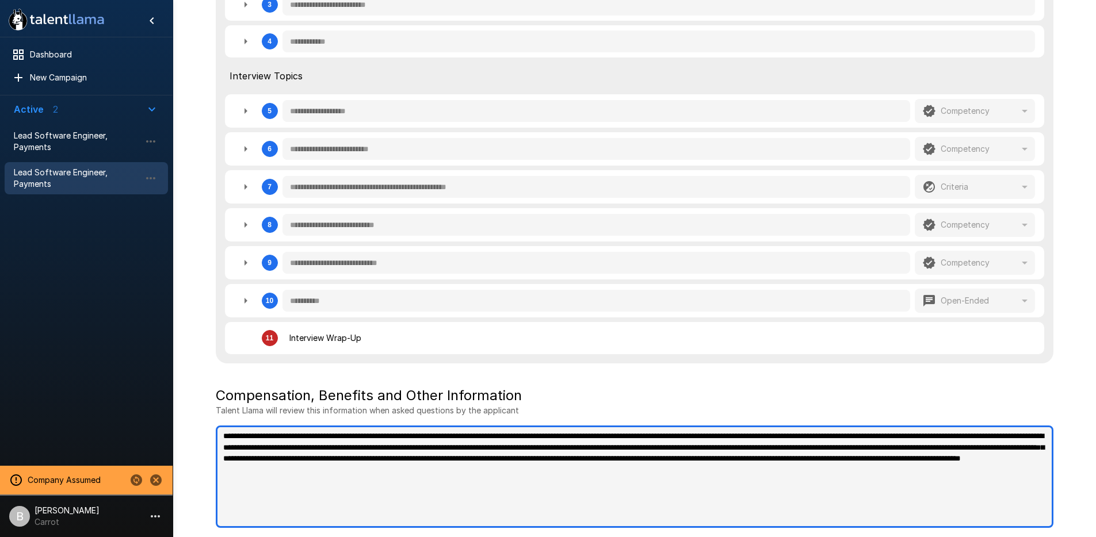
click at [659, 451] on textarea "**********" at bounding box center [635, 477] width 838 height 102
drag, startPoint x: 891, startPoint y: 470, endPoint x: 206, endPoint y: 431, distance: 685.7
click at [207, 431] on div "**********" at bounding box center [635, 102] width 856 height 870
click at [377, 450] on textarea "**********" at bounding box center [635, 477] width 838 height 102
click at [966, 479] on textarea "**********" at bounding box center [635, 477] width 838 height 102
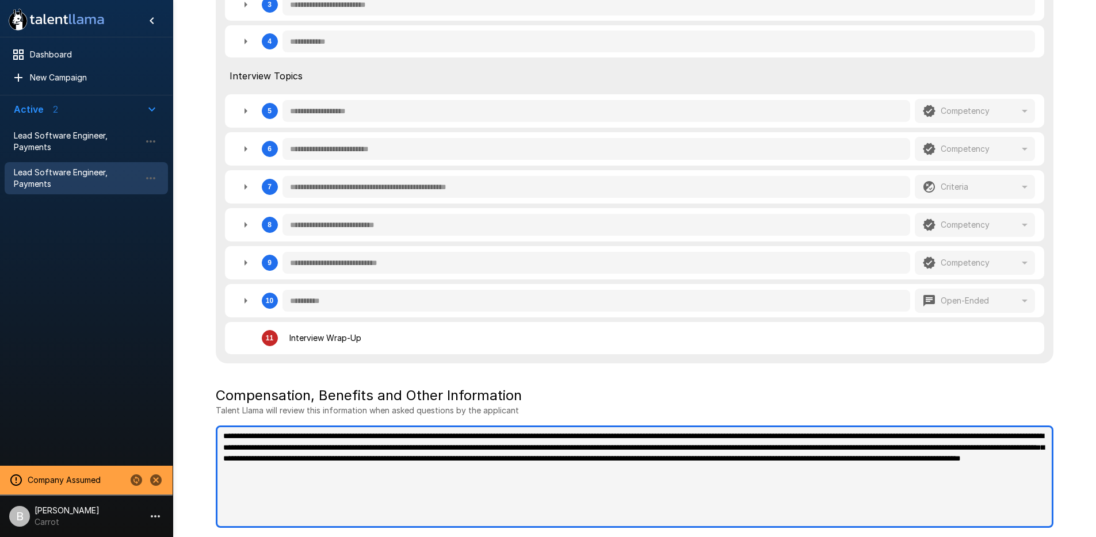
drag, startPoint x: 956, startPoint y: 479, endPoint x: 192, endPoint y: 406, distance: 766.9
click at [191, 406] on div "**********" at bounding box center [634, 48] width 923 height 977
click at [599, 472] on textarea "**********" at bounding box center [635, 477] width 838 height 102
click at [593, 467] on textarea "**********" at bounding box center [635, 477] width 838 height 102
drag, startPoint x: 901, startPoint y: 470, endPoint x: 301, endPoint y: 410, distance: 603.6
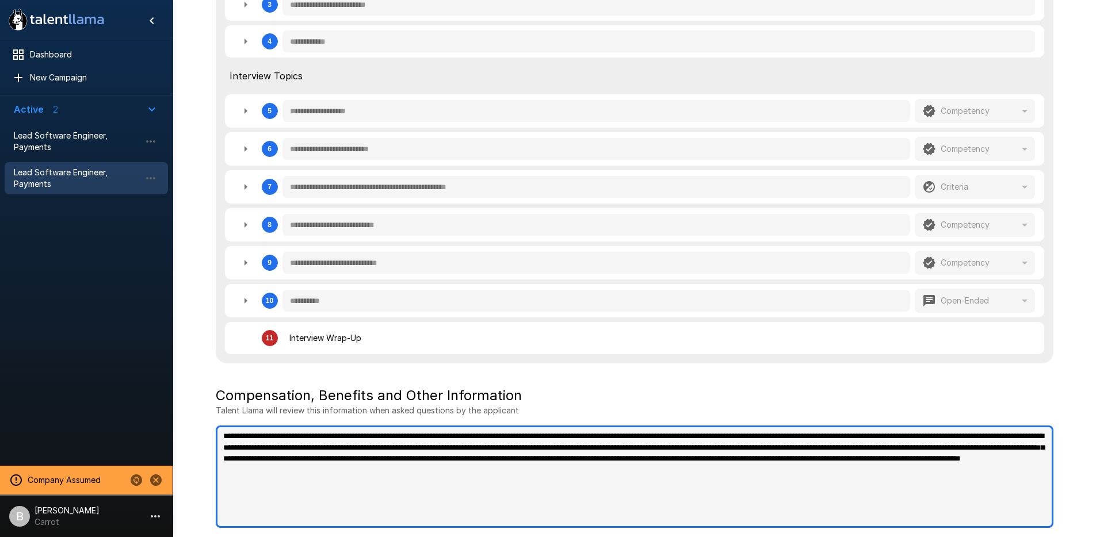
click at [301, 410] on div "**********" at bounding box center [635, 458] width 838 height 142
click at [353, 457] on textarea "**********" at bounding box center [635, 477] width 838 height 102
click at [497, 468] on textarea "**********" at bounding box center [635, 477] width 838 height 102
drag, startPoint x: 949, startPoint y: 471, endPoint x: 124, endPoint y: 392, distance: 828.8
click at [173, 392] on div "**********" at bounding box center [634, 48] width 923 height 977
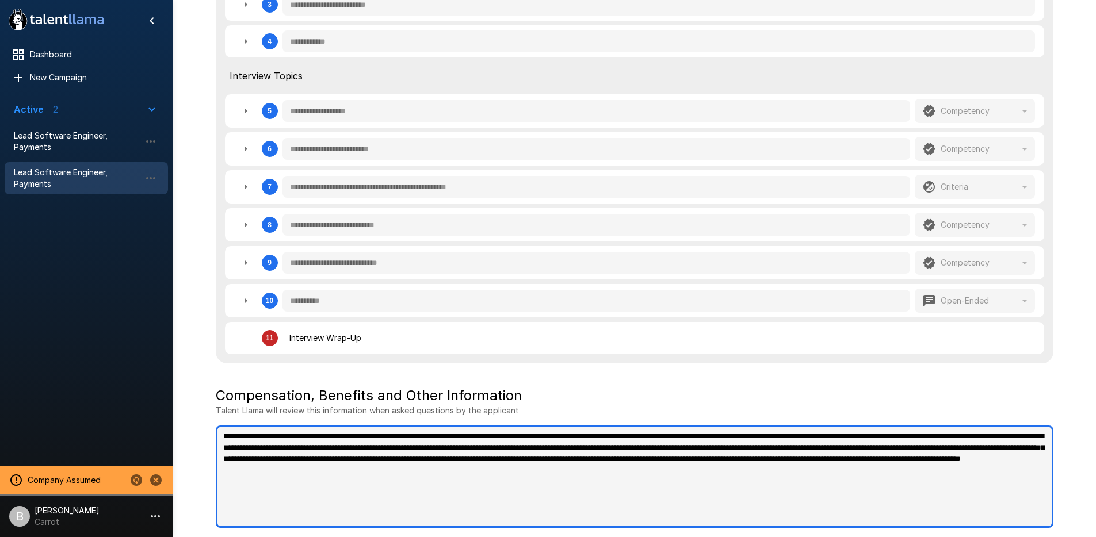
click at [594, 483] on textarea "**********" at bounding box center [635, 477] width 838 height 102
drag, startPoint x: 913, startPoint y: 476, endPoint x: 211, endPoint y: 383, distance: 707.9
click at [211, 383] on div "**********" at bounding box center [635, 102] width 856 height 870
click at [517, 472] on textarea "**********" at bounding box center [635, 477] width 838 height 102
click at [892, 487] on textarea "**********" at bounding box center [635, 477] width 838 height 102
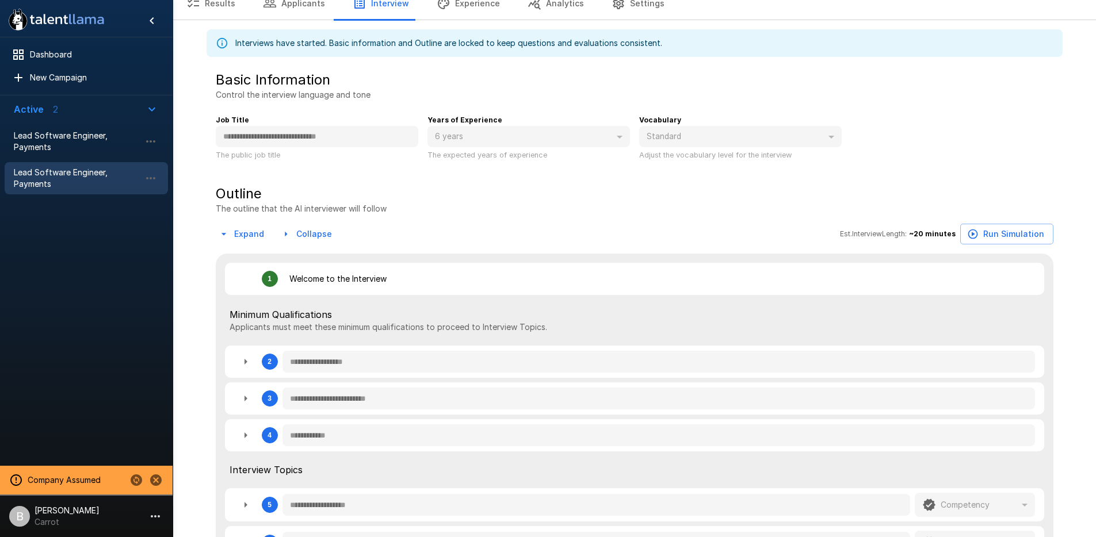
scroll to position [0, 0]
